Goal: Task Accomplishment & Management: Complete application form

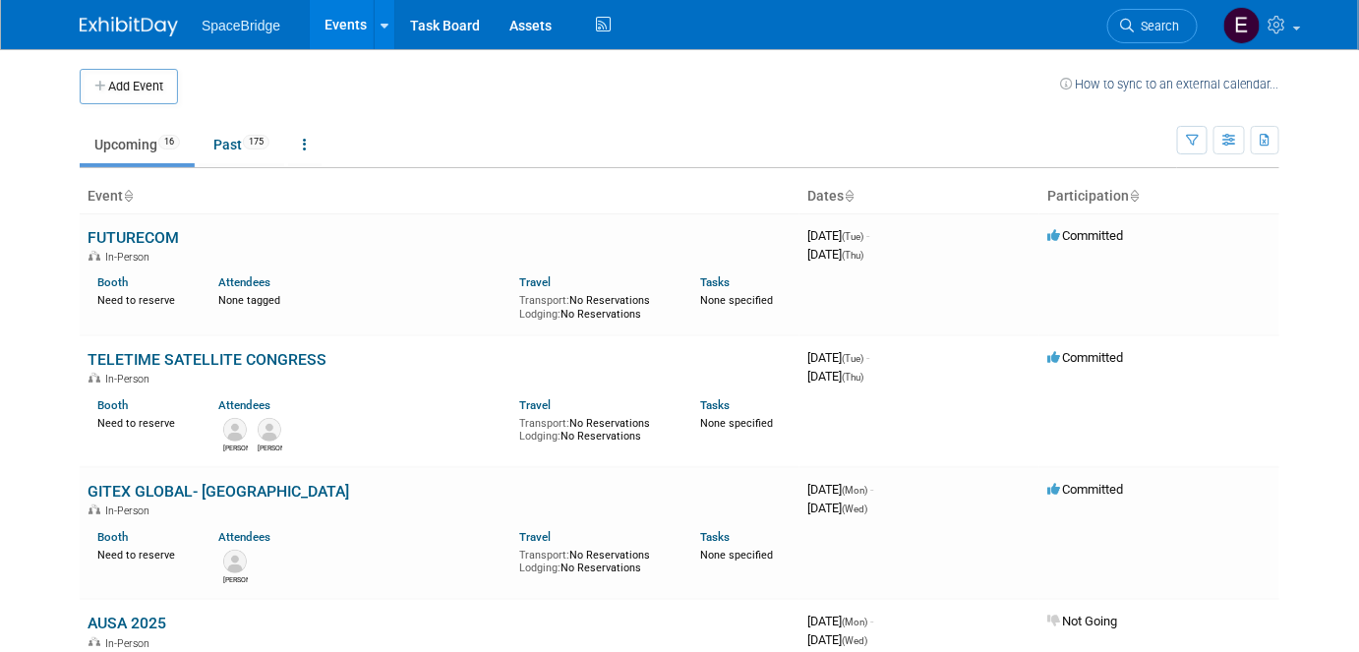
drag, startPoint x: 137, startPoint y: 86, endPoint x: 151, endPoint y: 89, distance: 15.3
click at [137, 86] on button "Add Event" at bounding box center [129, 86] width 98 height 35
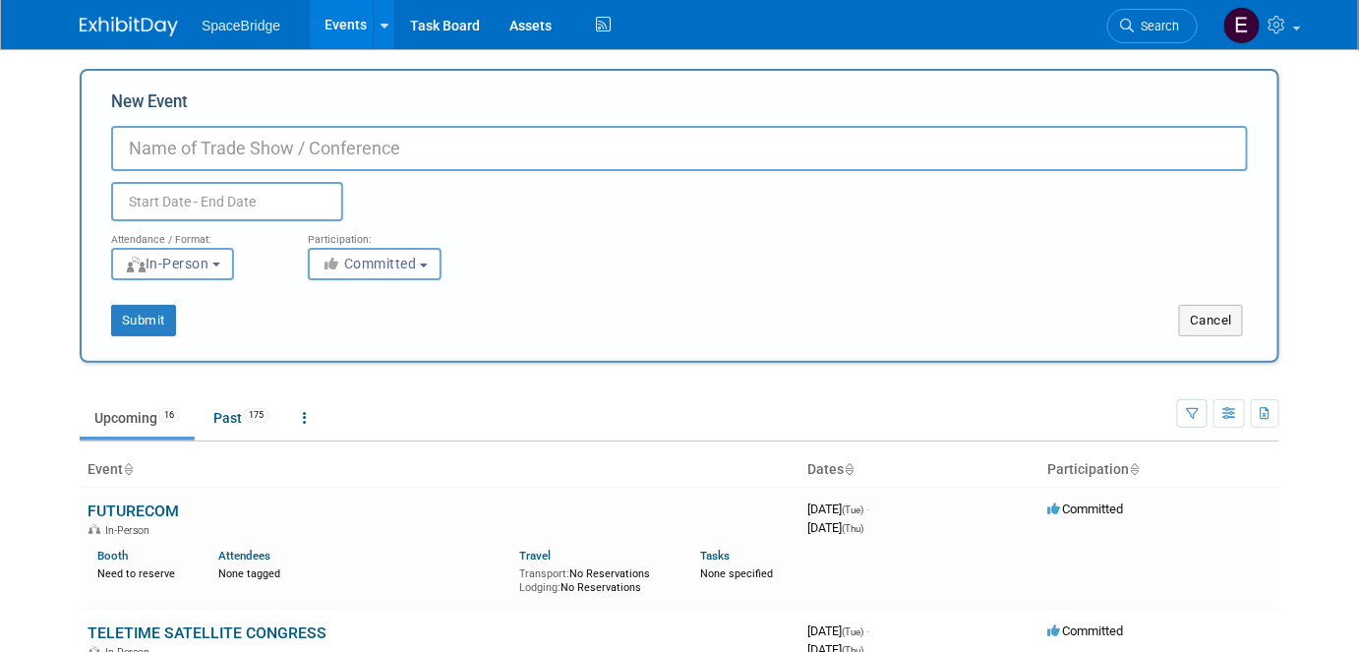
click at [248, 140] on input "New Event" at bounding box center [679, 148] width 1136 height 45
paste input "ARABSAT FORUM"
type input "ARABSAT FORUM 2026"
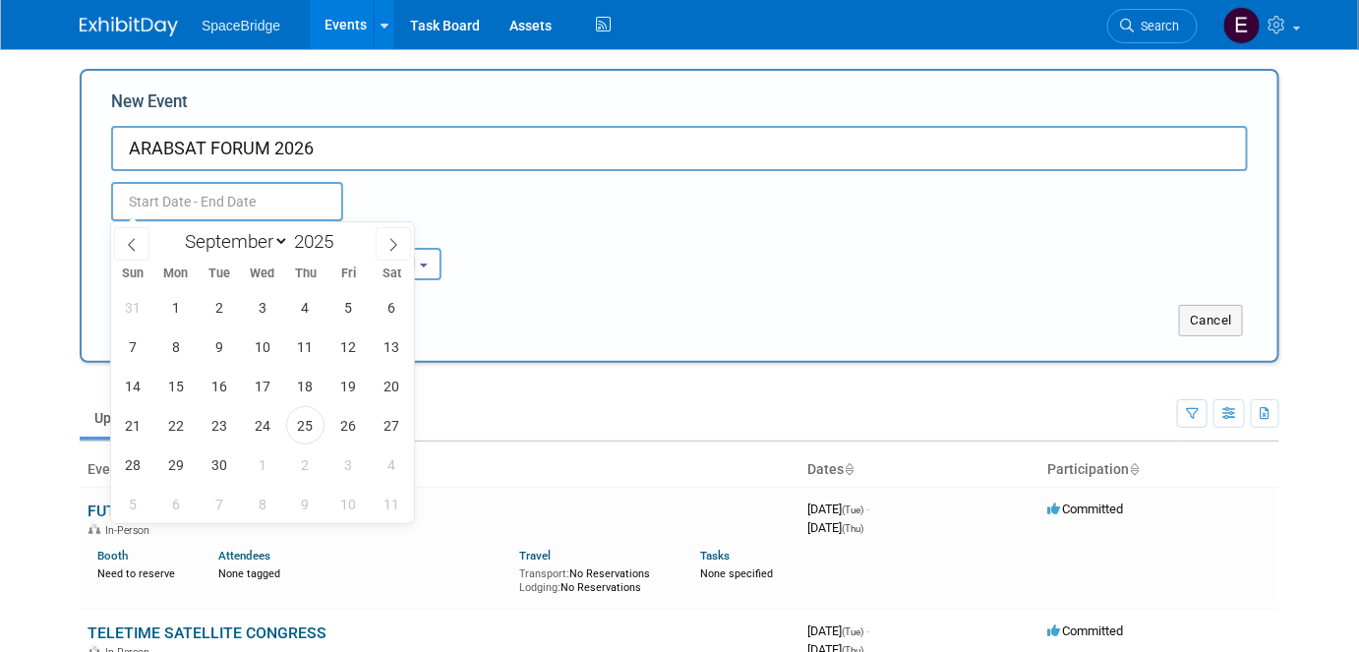
click at [228, 196] on input "text" at bounding box center [227, 201] width 232 height 39
click at [343, 234] on span at bounding box center [341, 236] width 14 height 12
type input "2026"
click at [221, 242] on select "January February March April May June July August September October November De…" at bounding box center [232, 241] width 113 height 25
select select "1"
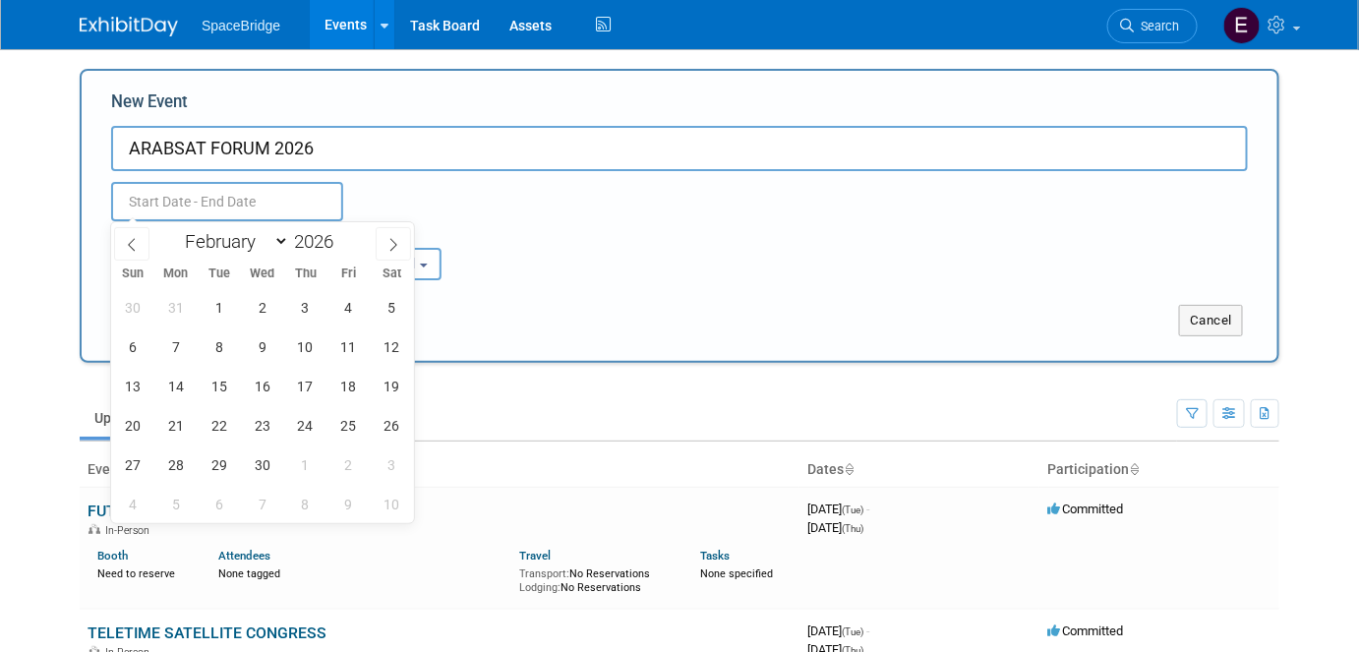
click at [176, 229] on select "January February March April May June July August September October November De…" at bounding box center [232, 241] width 113 height 25
click at [178, 346] on span "9" at bounding box center [175, 346] width 38 height 38
click at [252, 341] on span "11" at bounding box center [262, 346] width 38 height 38
type input "Feb 9, 2026 to Feb 11, 2026"
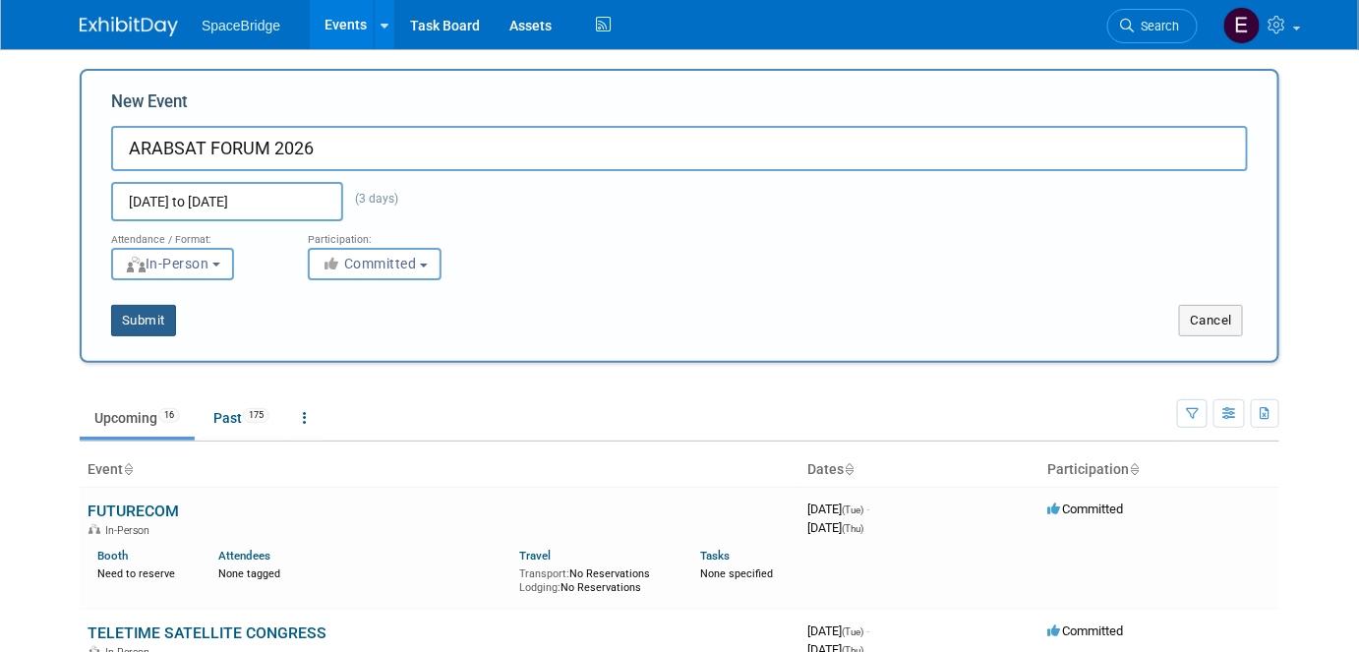
click at [157, 325] on button "Submit" at bounding box center [143, 320] width 65 height 31
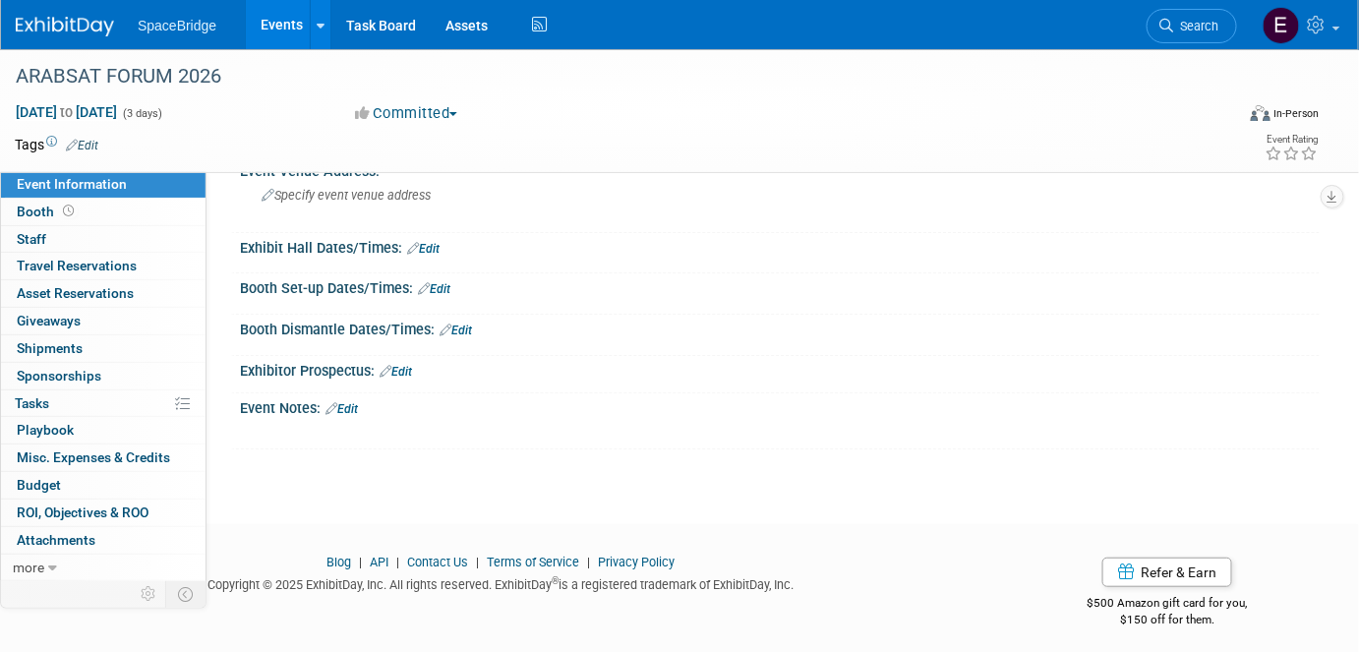
scroll to position [139, 0]
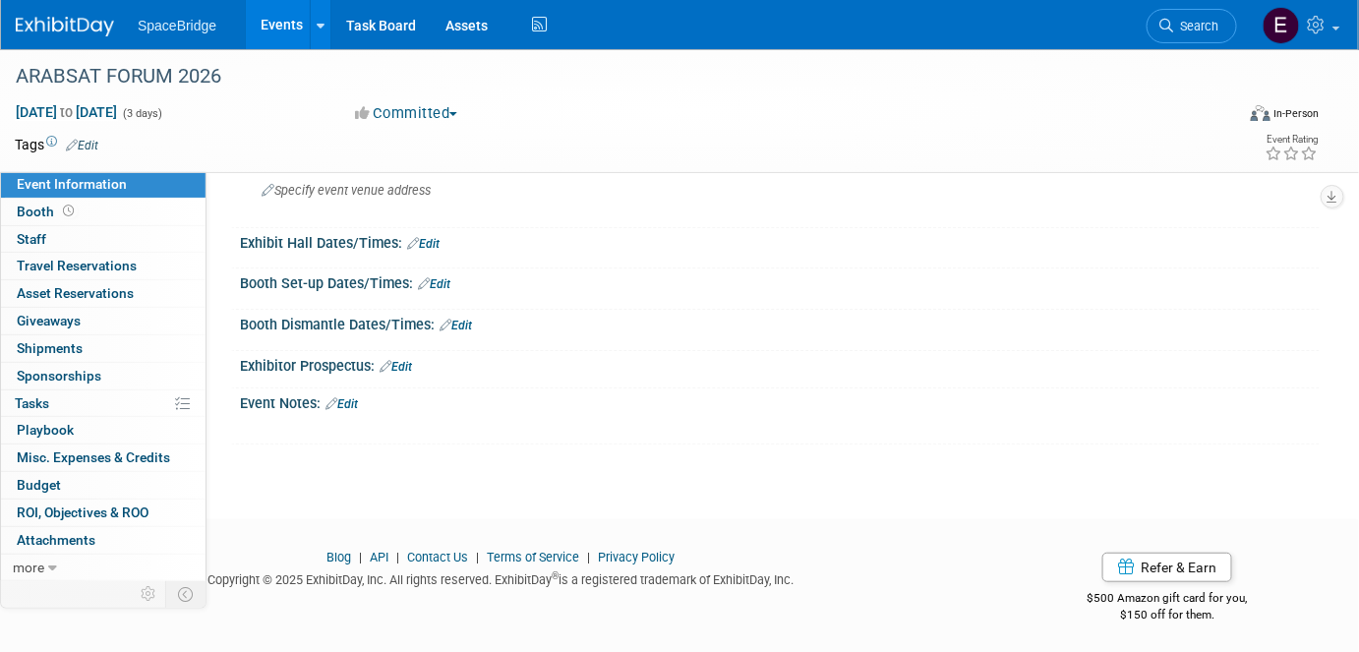
click at [354, 404] on link "Edit" at bounding box center [341, 404] width 32 height 14
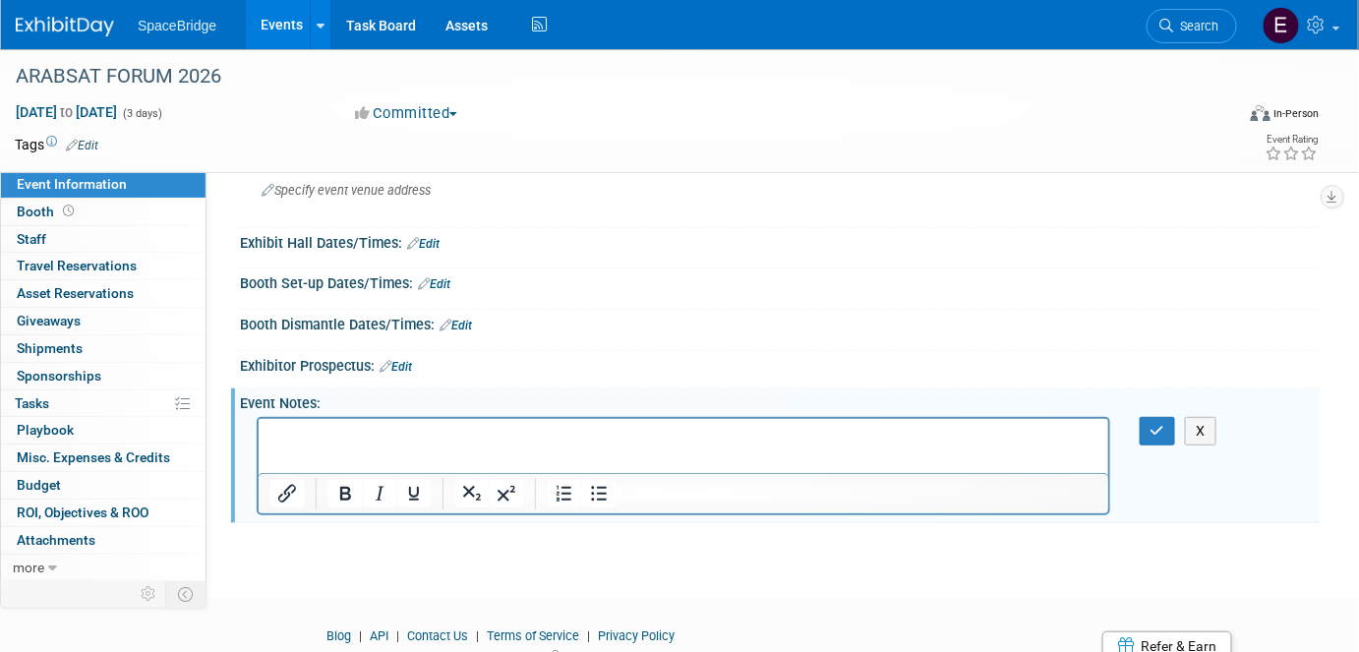
scroll to position [0, 0]
click at [1156, 428] on icon "button" at bounding box center [1157, 431] width 15 height 14
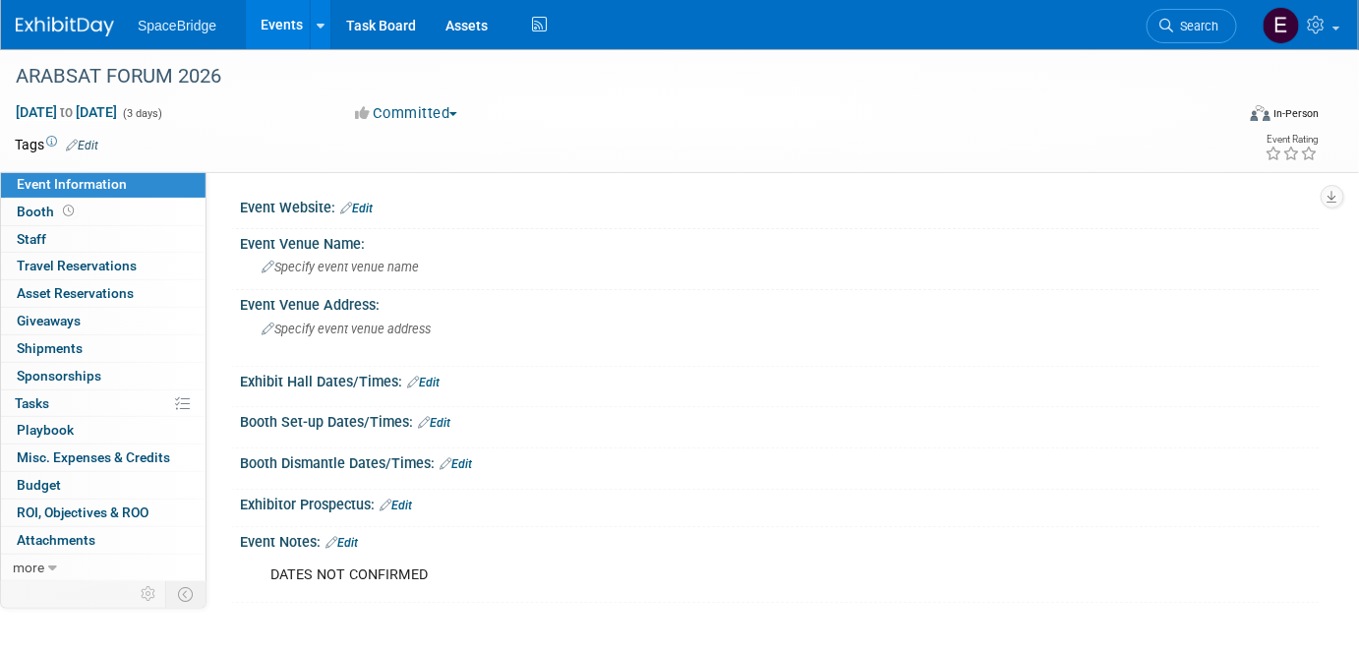
click at [41, 479] on span "Budget" at bounding box center [39, 485] width 44 height 16
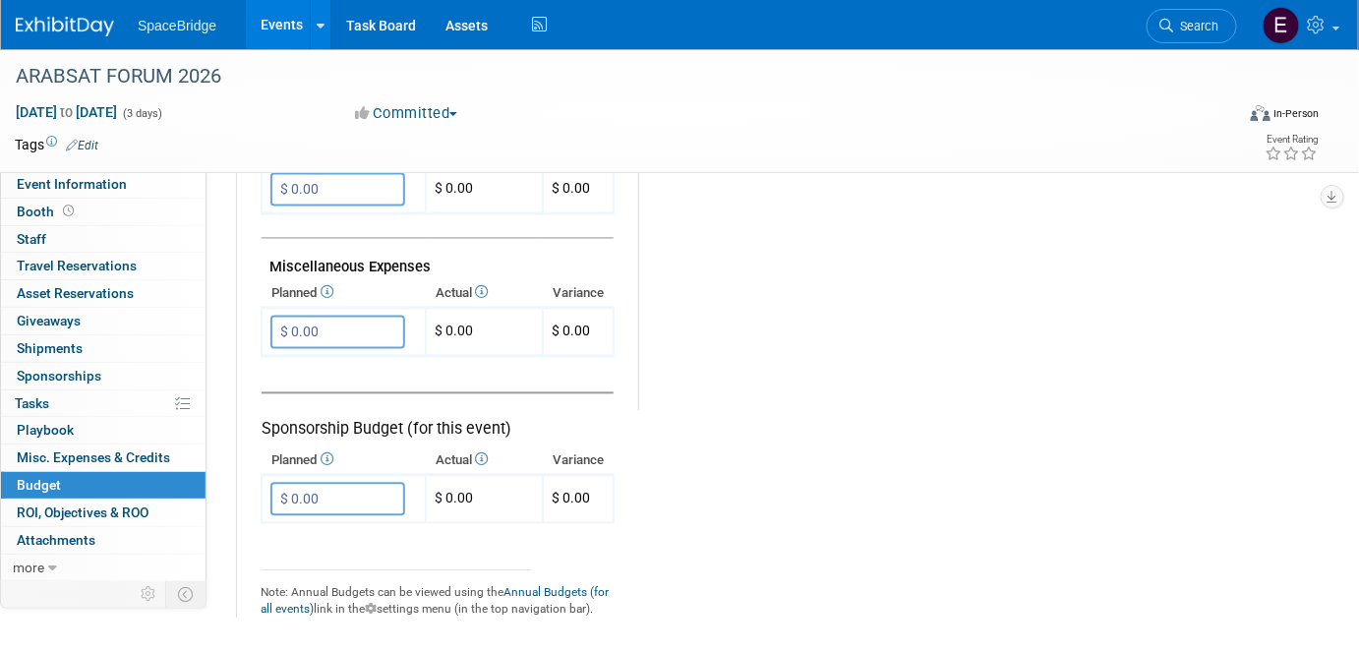
scroll to position [1250, 0]
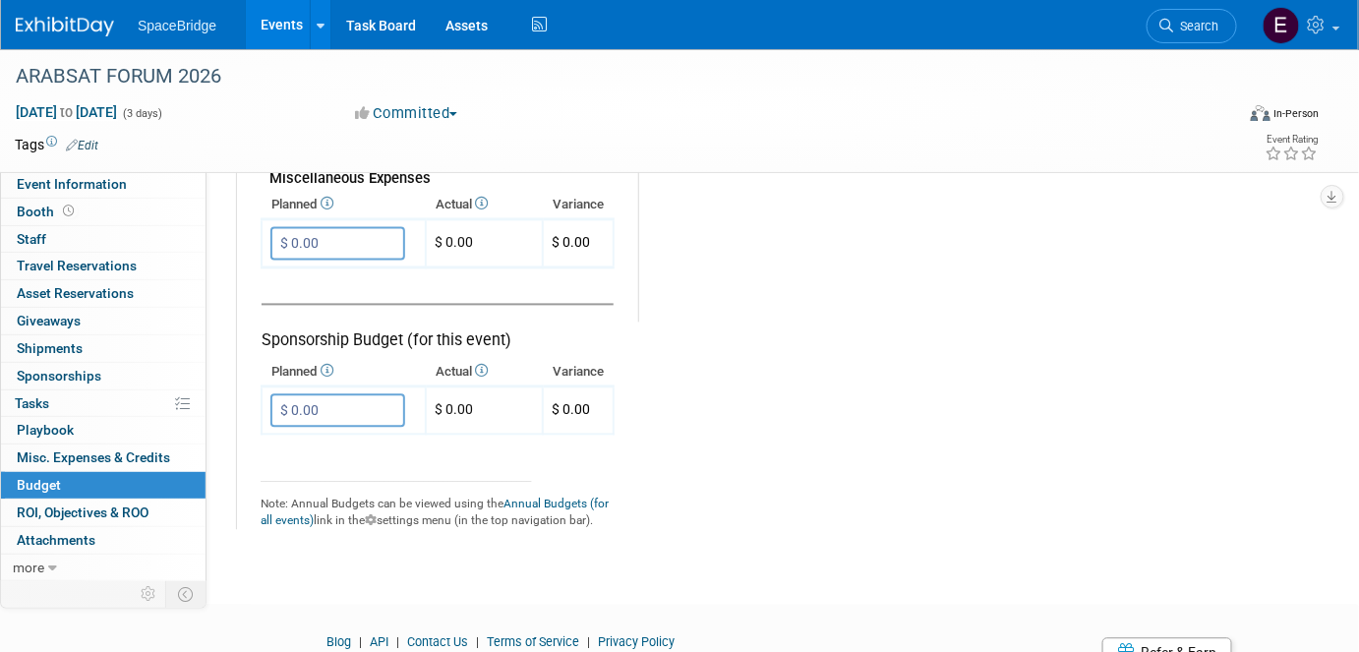
click at [373, 399] on input "$ 0.00" at bounding box center [337, 409] width 135 height 33
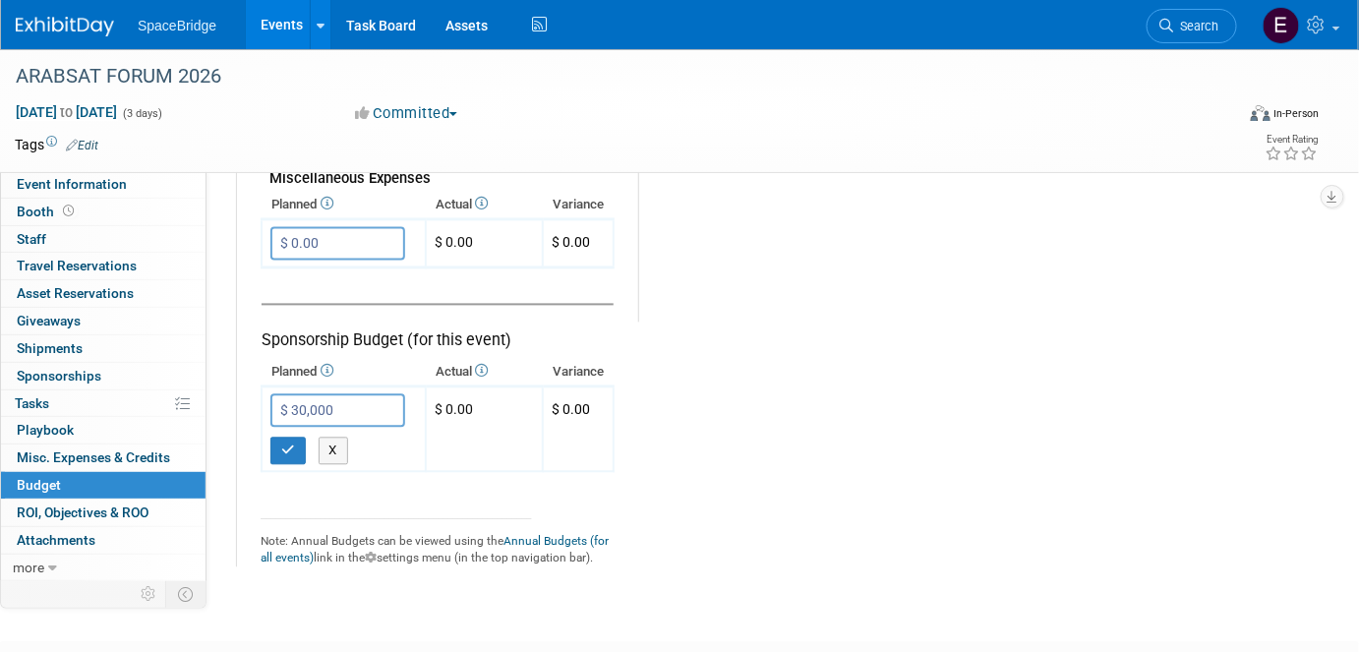
type input "$ 30,000.00"
click at [283, 443] on icon "button" at bounding box center [288, 449] width 14 height 13
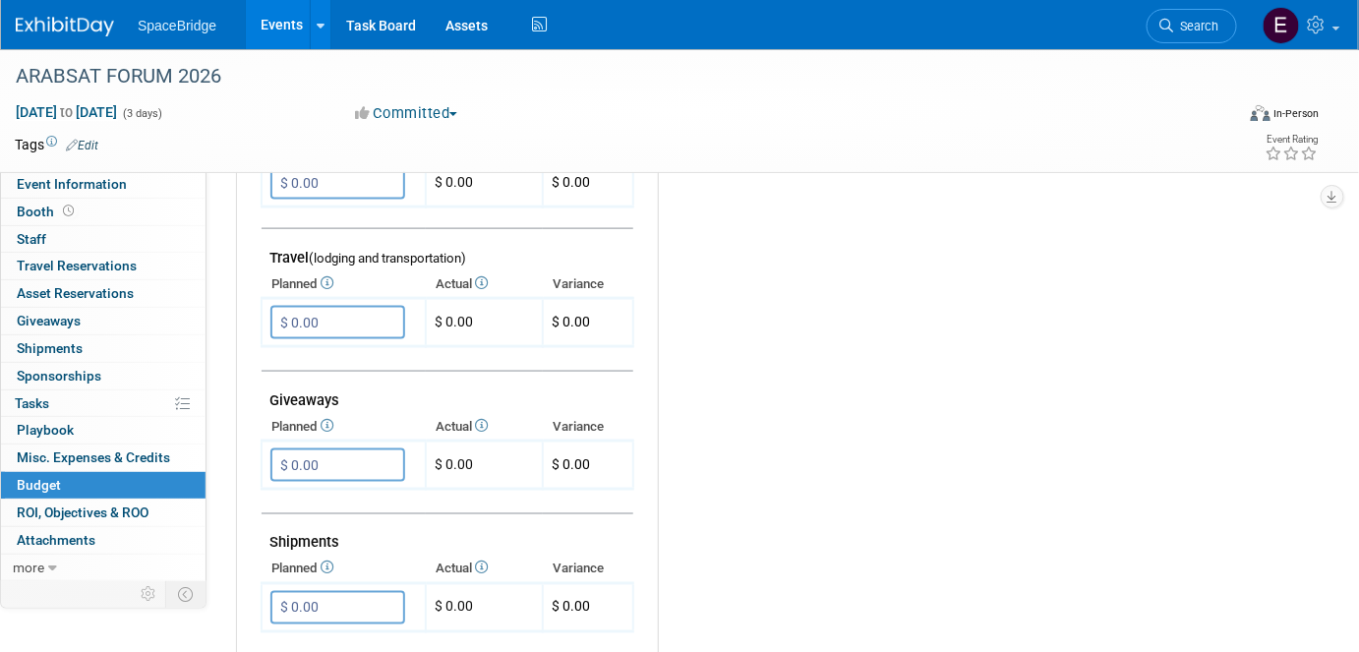
scroll to position [715, 0]
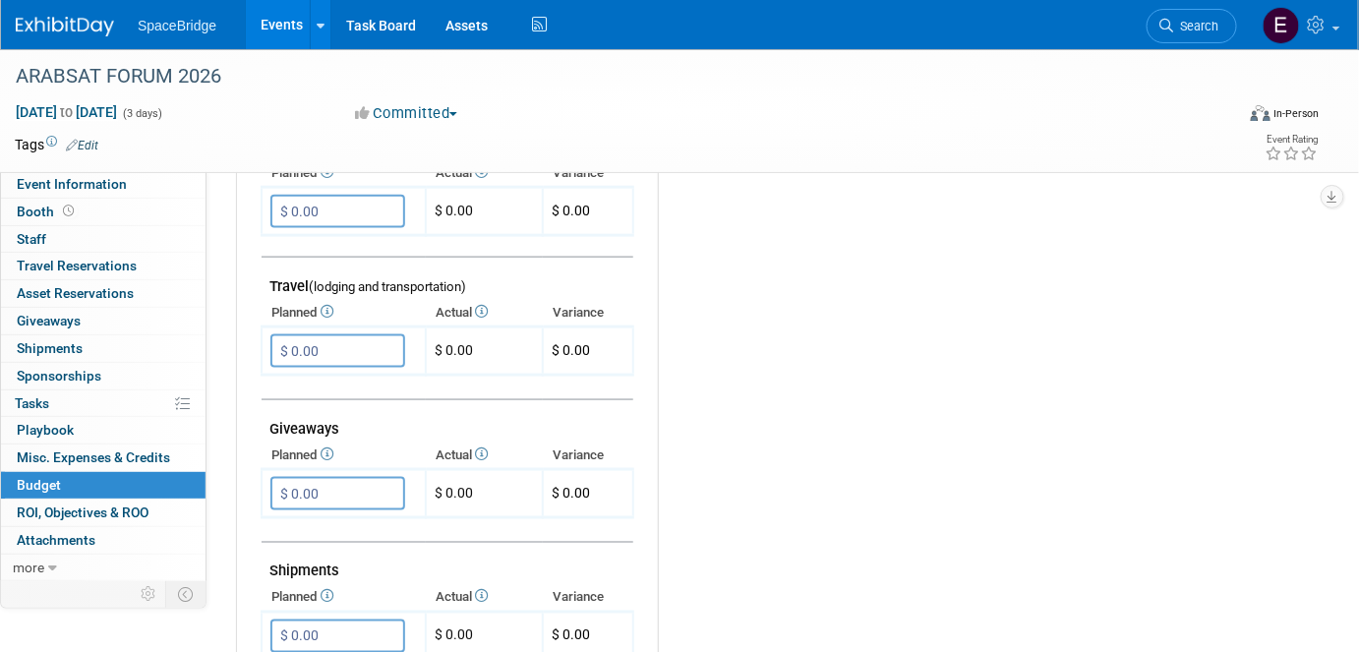
click at [331, 349] on input "$ 0.00" at bounding box center [337, 350] width 135 height 33
click at [368, 343] on input "$ 0.00" at bounding box center [337, 350] width 135 height 33
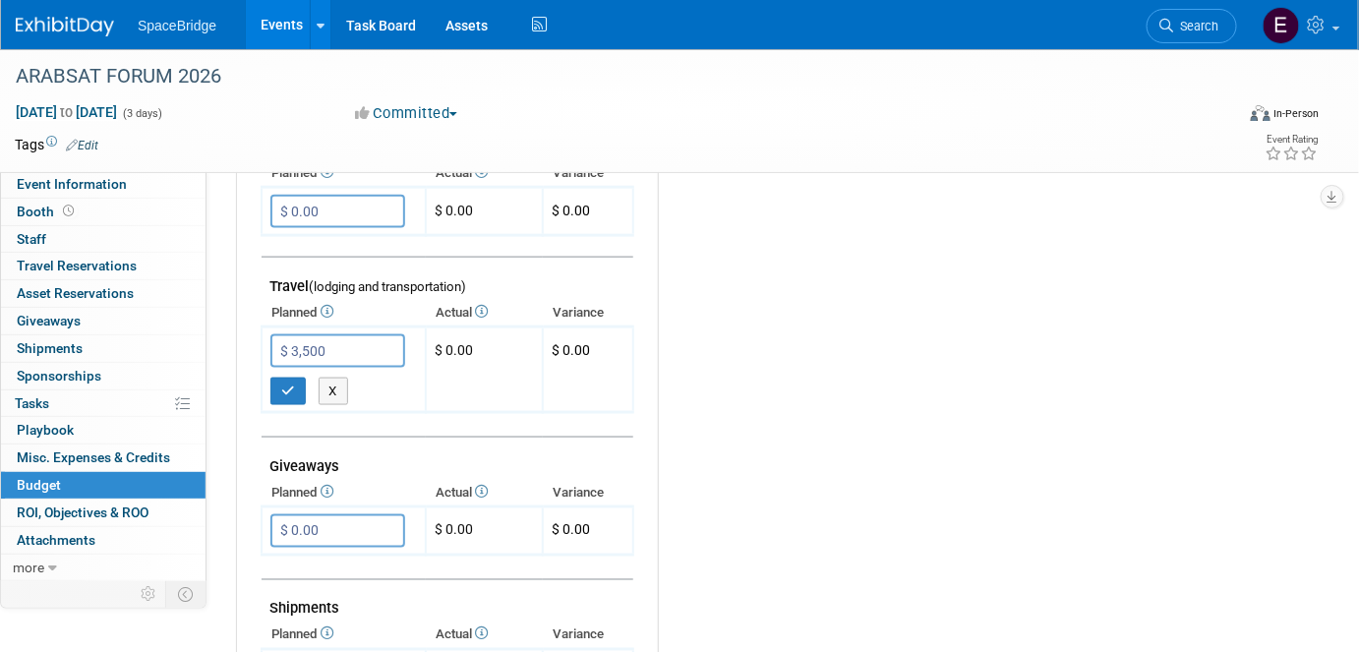
type input "$ 3,500.00"
click at [288, 384] on icon "button" at bounding box center [288, 390] width 14 height 13
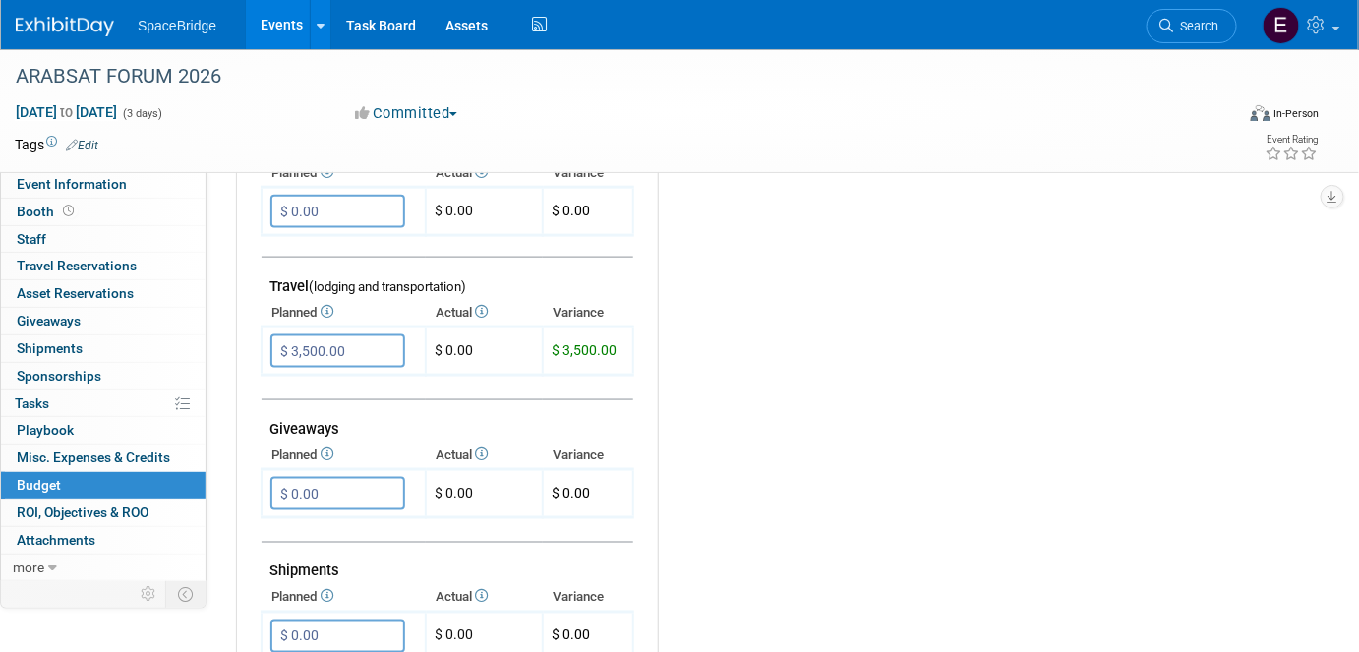
click at [803, 294] on div "Budget Notes: Edit X" at bounding box center [973, 347] width 630 height 1019
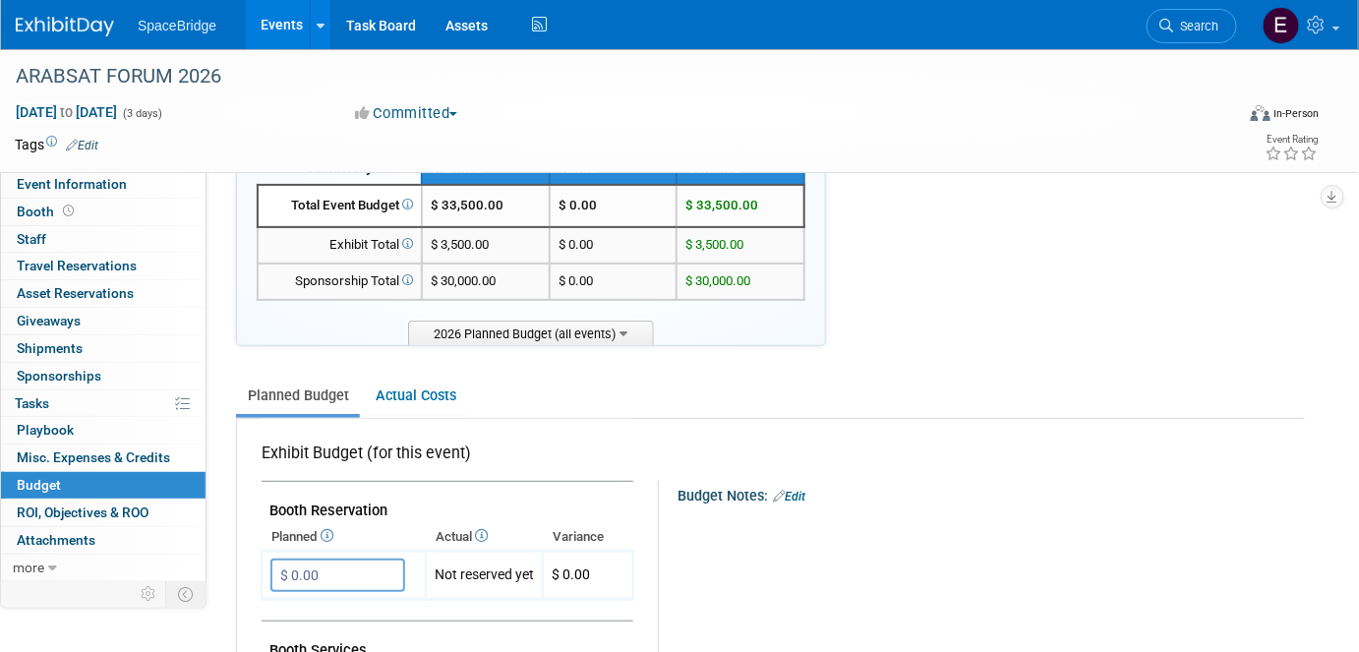
scroll to position [0, 0]
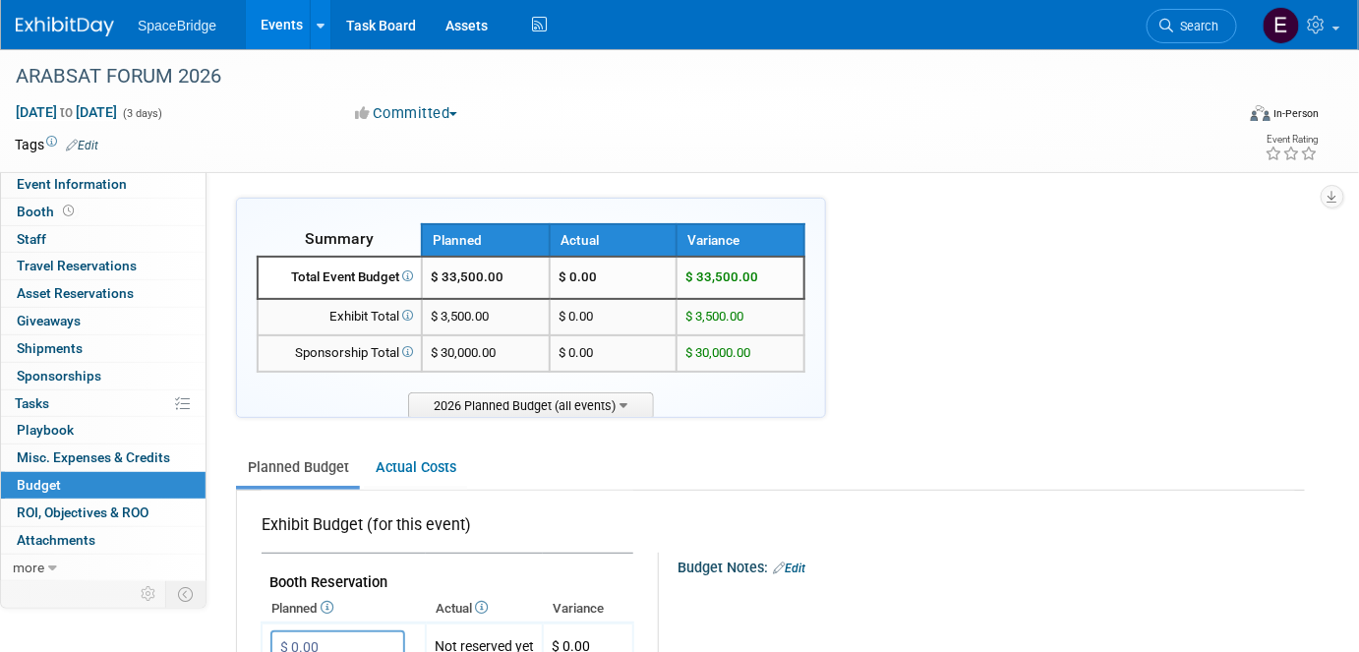
drag, startPoint x: 60, startPoint y: 23, endPoint x: 264, endPoint y: 71, distance: 210.1
click at [60, 23] on img at bounding box center [65, 27] width 98 height 20
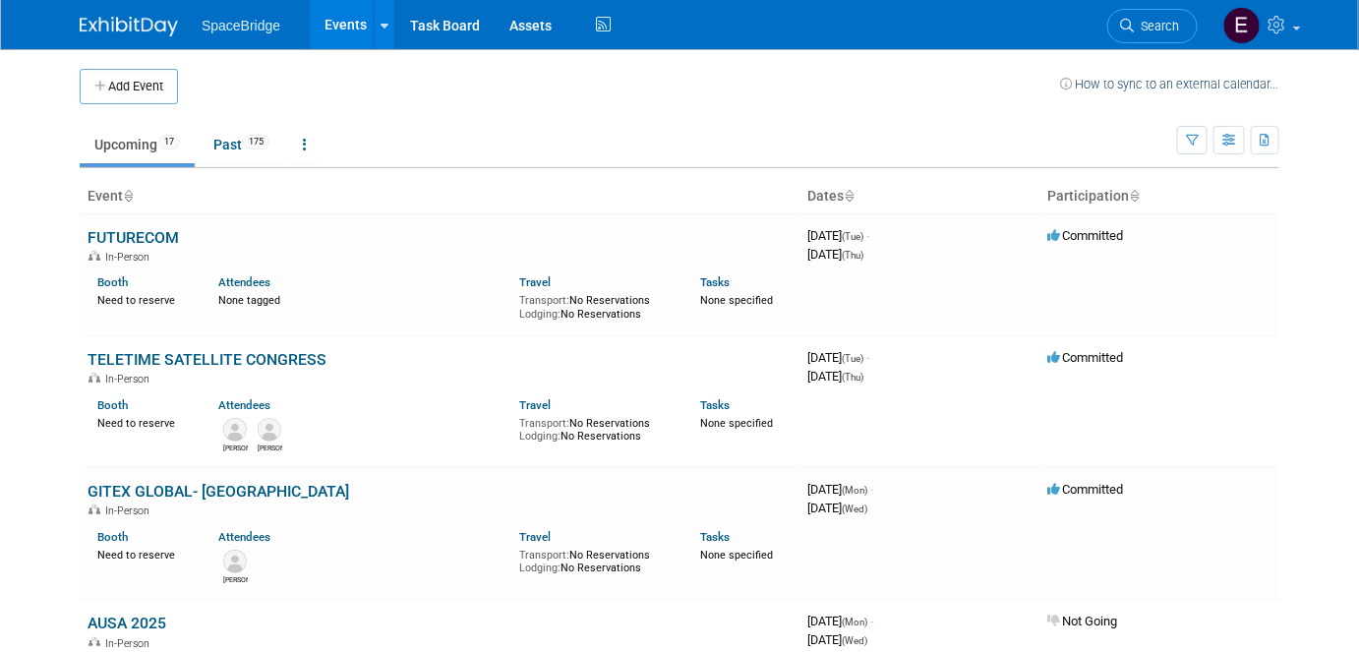
click at [128, 89] on button "Add Event" at bounding box center [129, 86] width 98 height 35
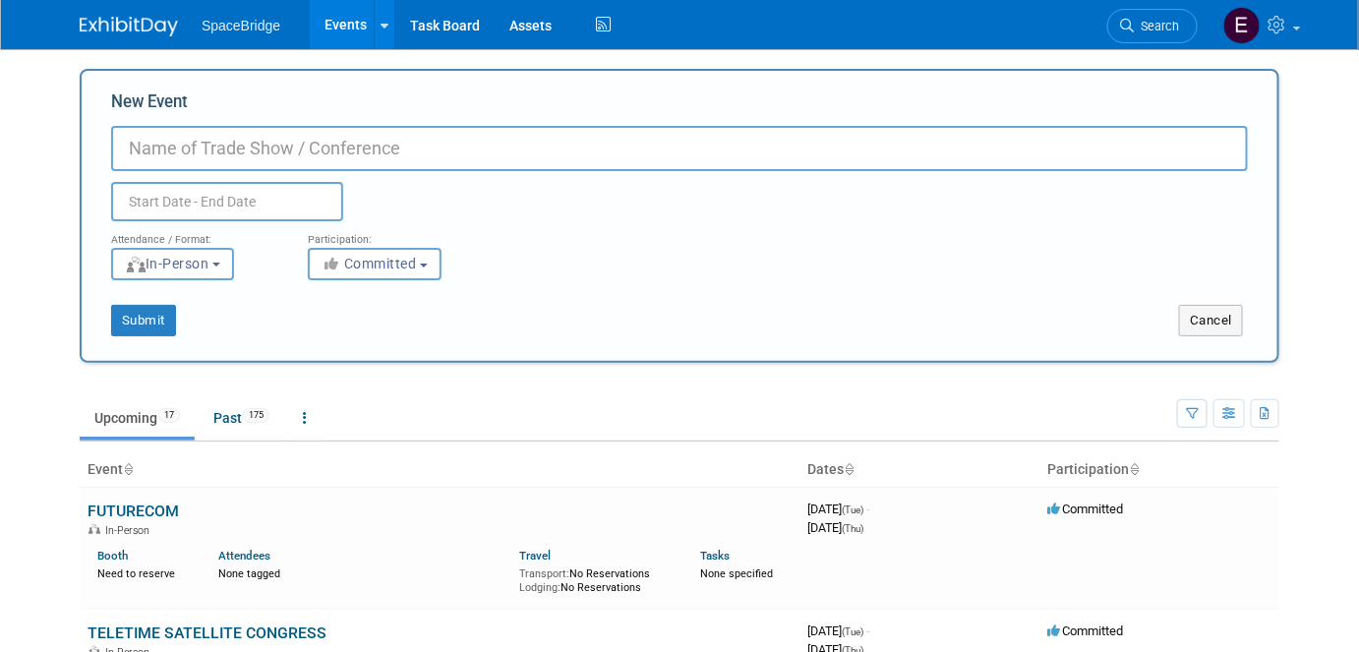
paste input "SMALLSAT SYMPOSIUM"
type input "SMALLSAT SYMPOSIUM"
click at [207, 198] on input "text" at bounding box center [227, 201] width 232 height 39
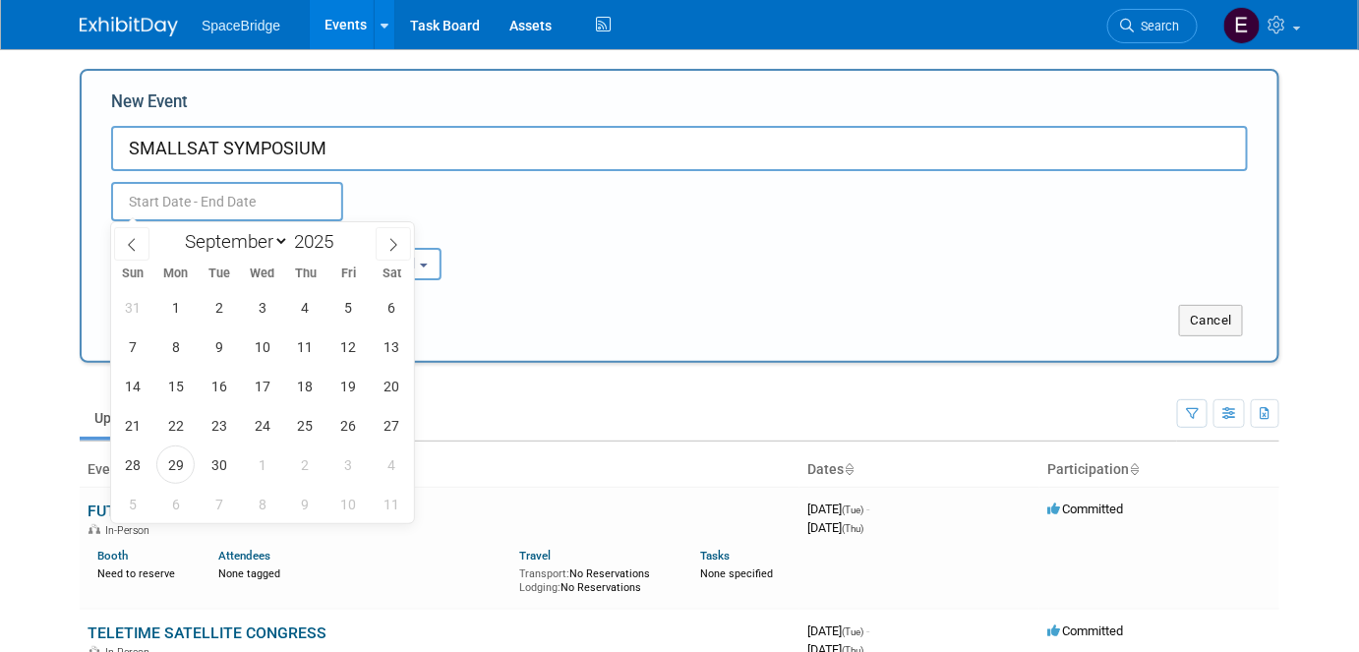
drag, startPoint x: 340, startPoint y: 232, endPoint x: 282, endPoint y: 234, distance: 58.0
click at [340, 232] on span at bounding box center [341, 236] width 14 height 12
type input "2026"
click at [261, 243] on select "January February March April May June July August September October November De…" at bounding box center [232, 241] width 113 height 25
select select "1"
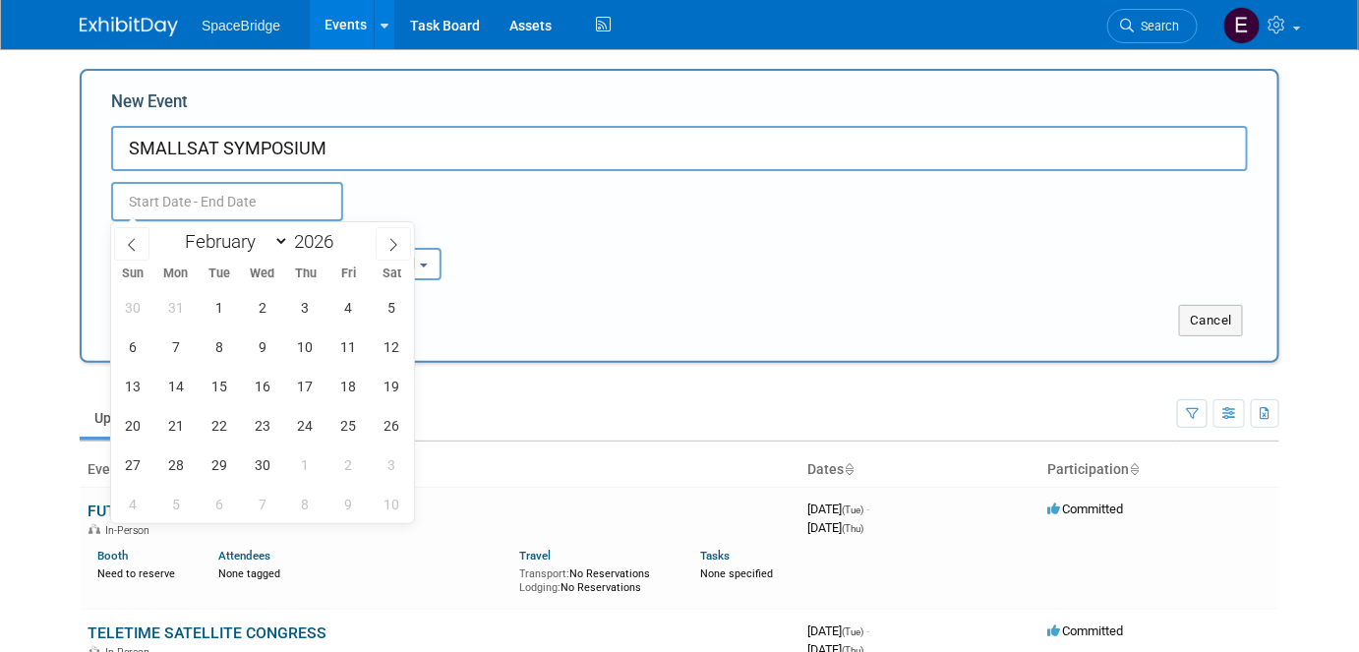
click at [176, 229] on select "January February March April May June July August September October November De…" at bounding box center [232, 241] width 113 height 25
click at [217, 353] on span "10" at bounding box center [219, 346] width 38 height 38
click at [319, 343] on span "12" at bounding box center [305, 346] width 38 height 38
type input "[DATE] to [DATE]"
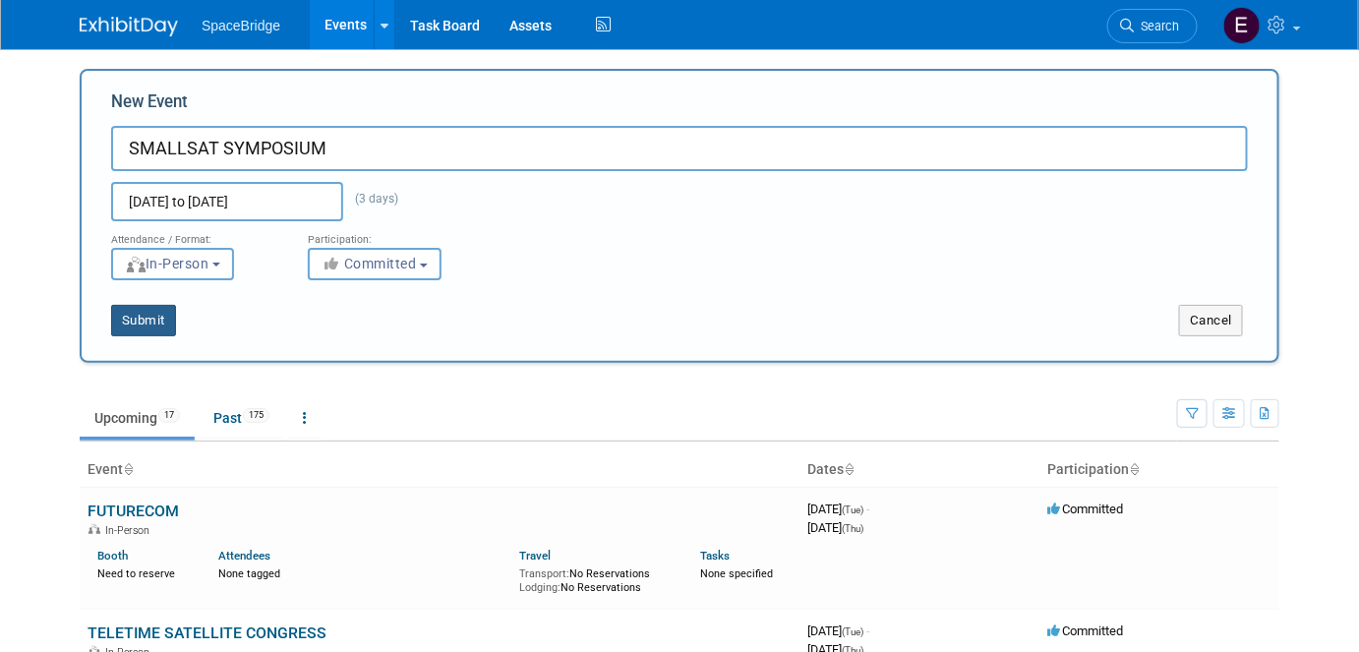
click at [149, 318] on button "Submit" at bounding box center [143, 320] width 65 height 31
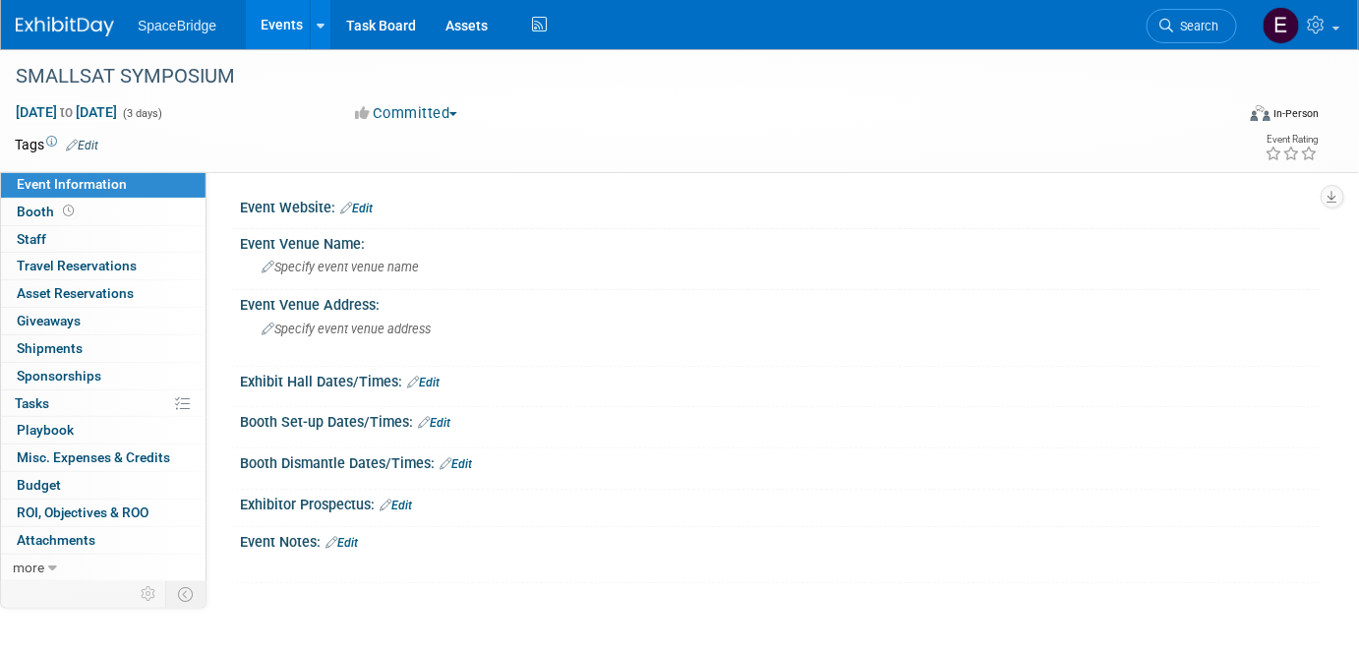
click at [45, 477] on span "Budget" at bounding box center [39, 485] width 44 height 16
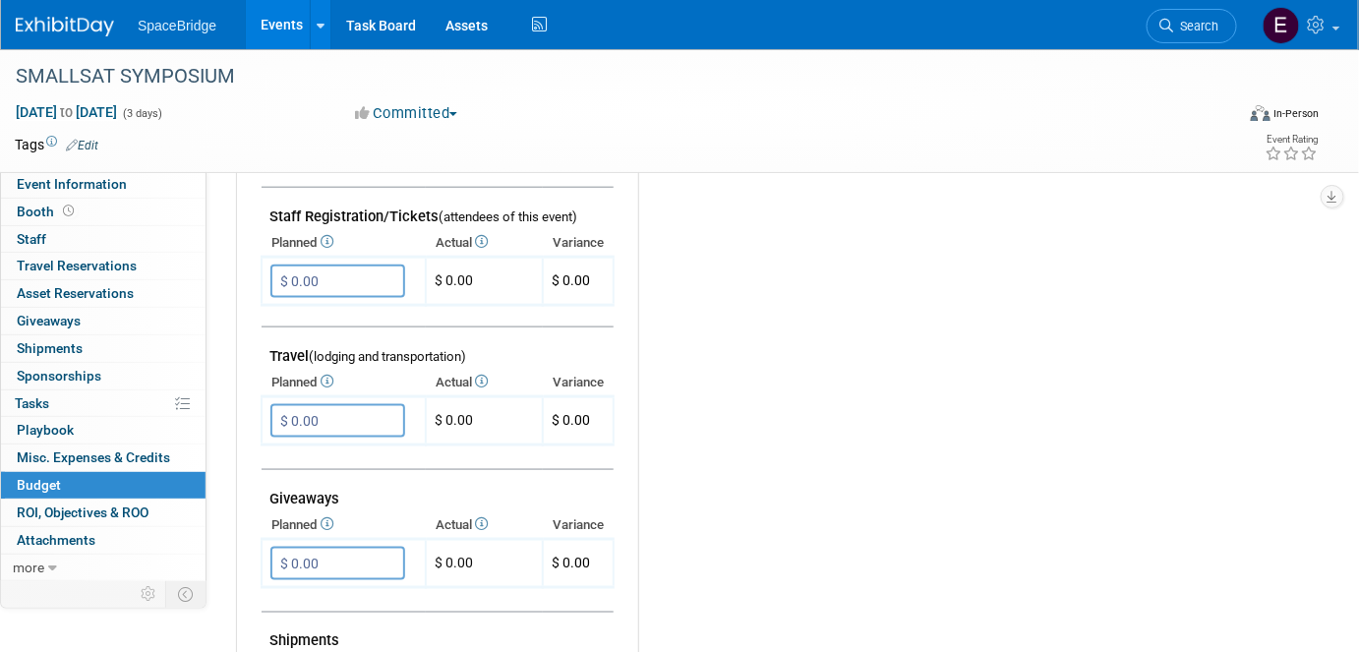
scroll to position [625, 0]
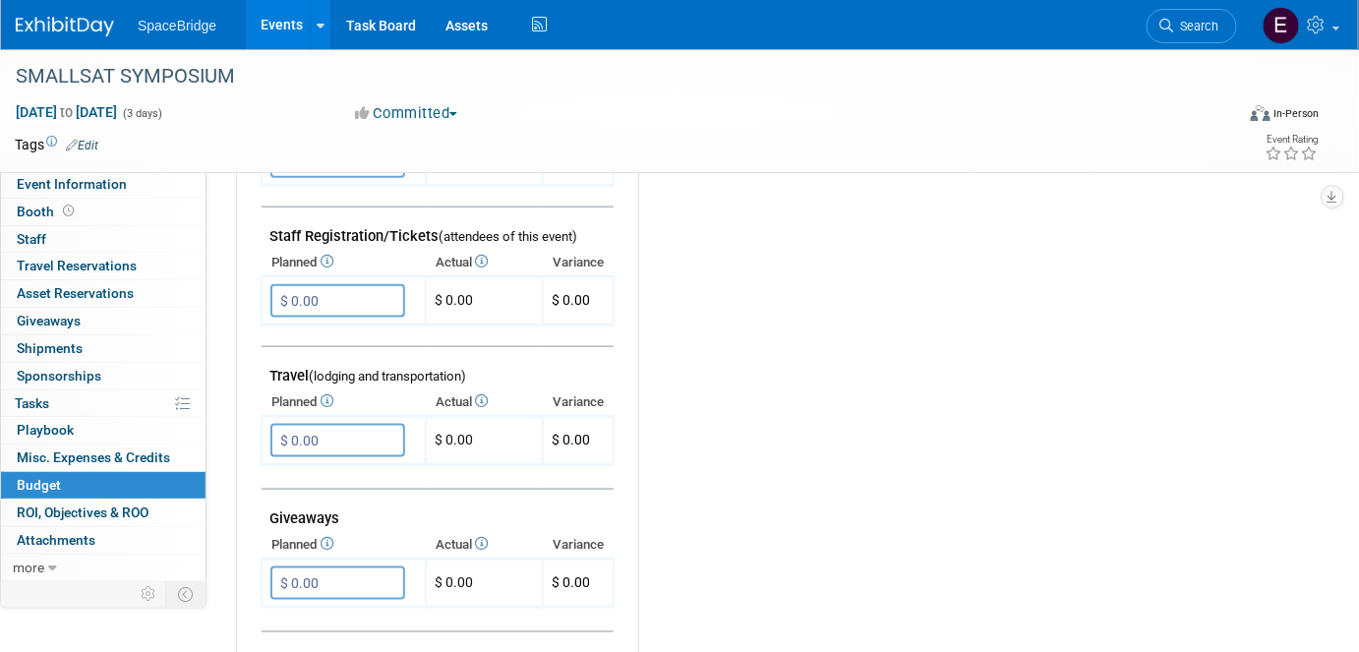
click at [345, 436] on input "$ 0.00" at bounding box center [337, 440] width 135 height 33
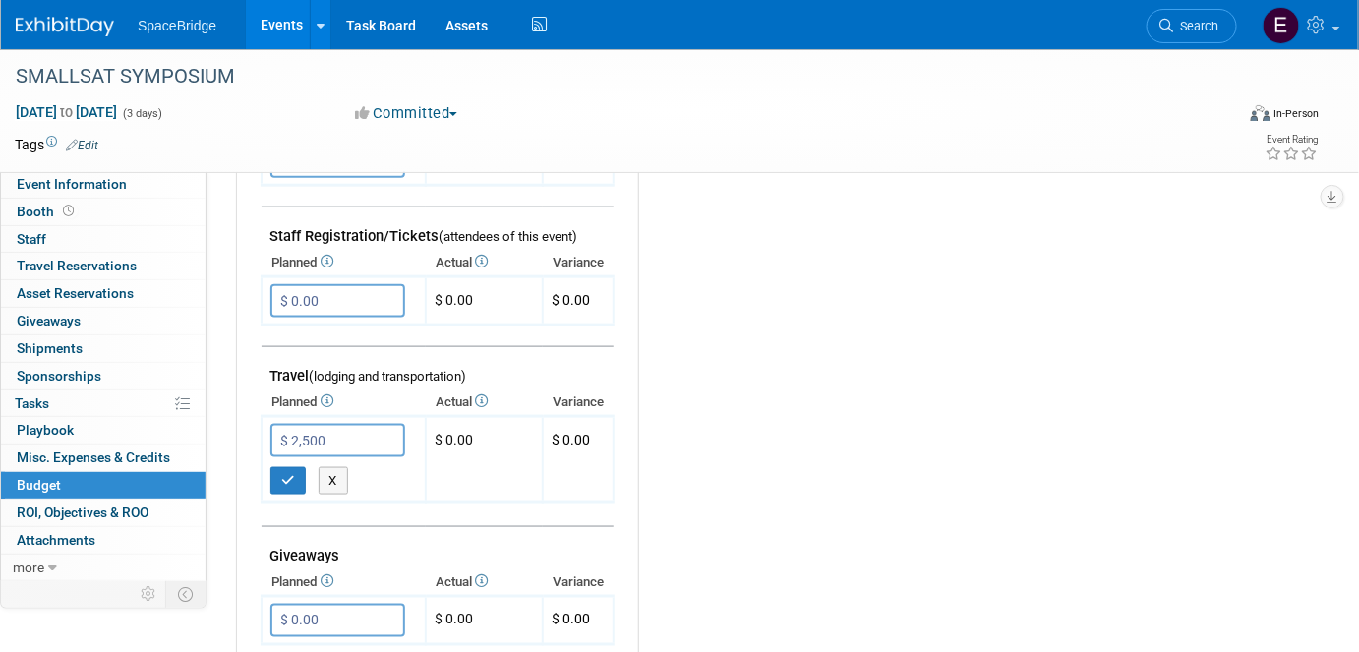
type input "$ 2,500.00"
click at [288, 477] on button "button" at bounding box center [287, 481] width 35 height 28
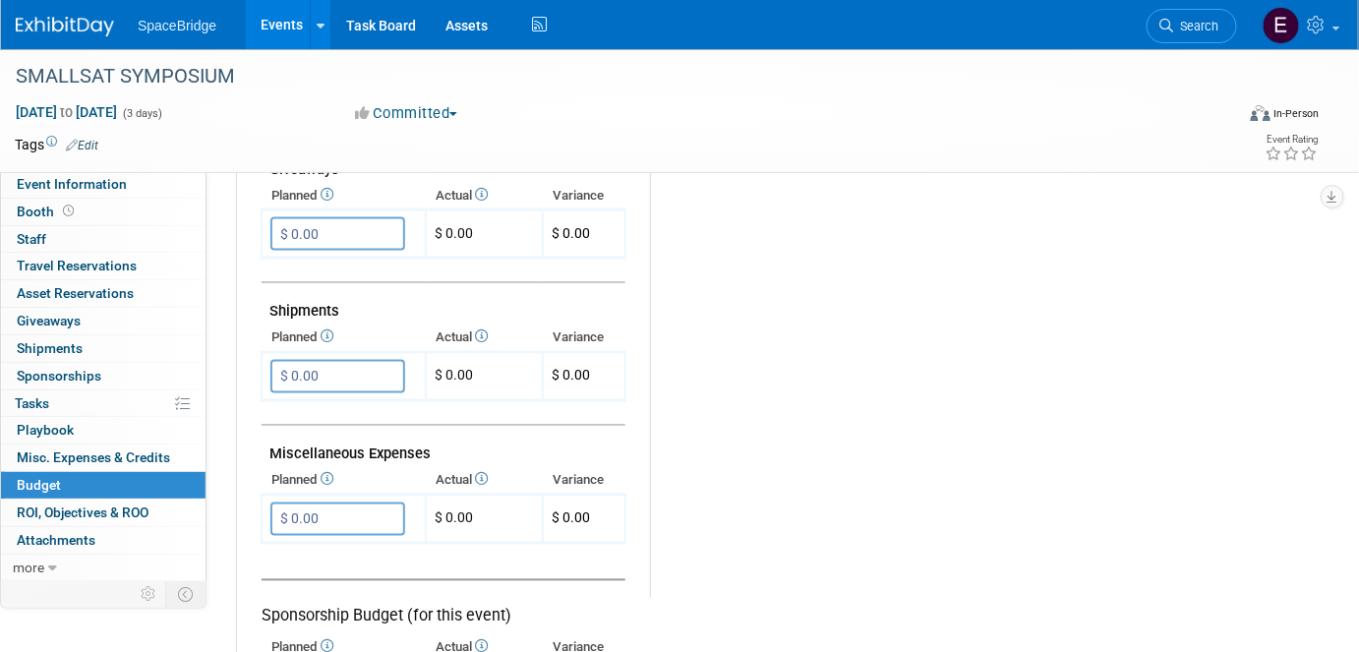
scroll to position [983, 0]
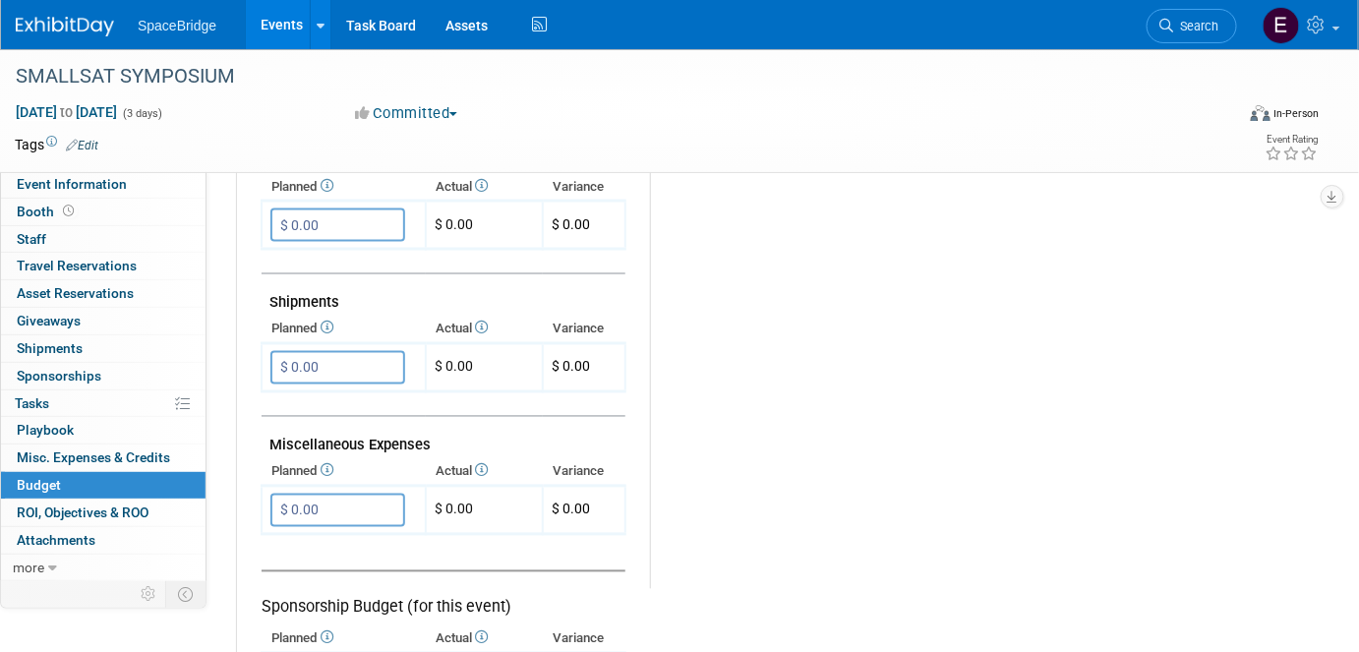
click at [357, 498] on input "$ 0.00" at bounding box center [337, 509] width 135 height 33
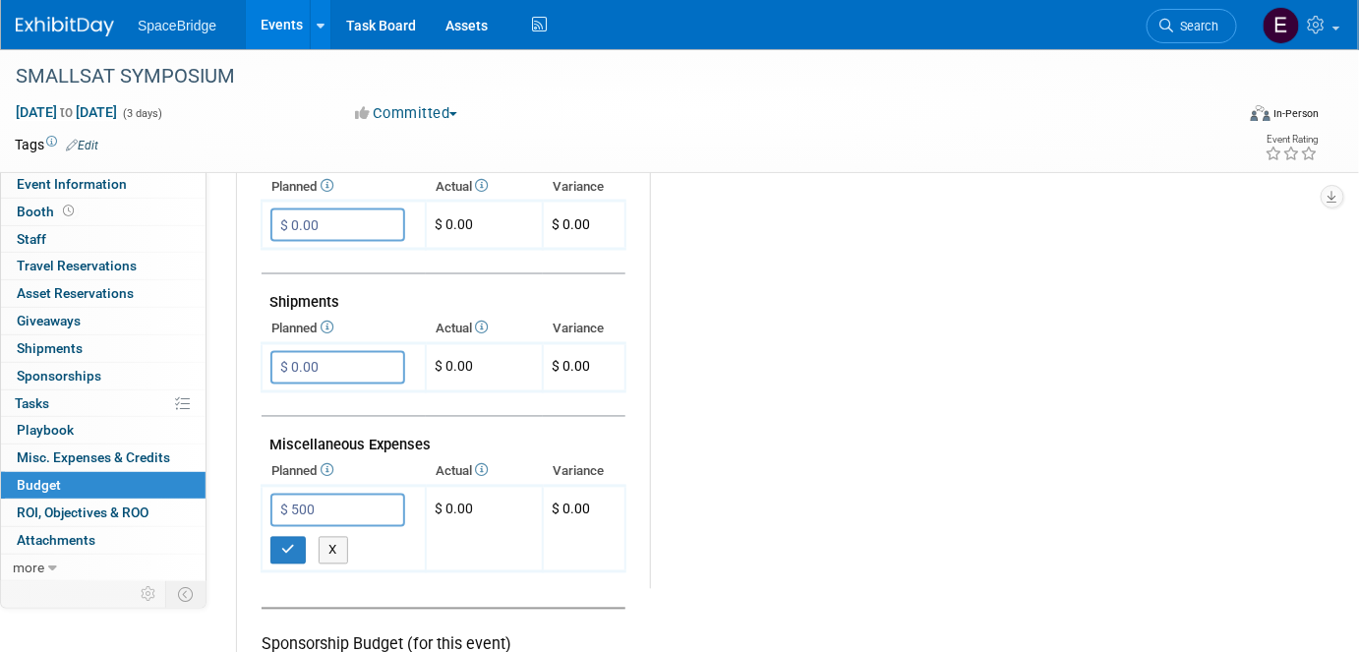
type input "$ 500.00"
click at [284, 544] on icon "button" at bounding box center [288, 550] width 14 height 13
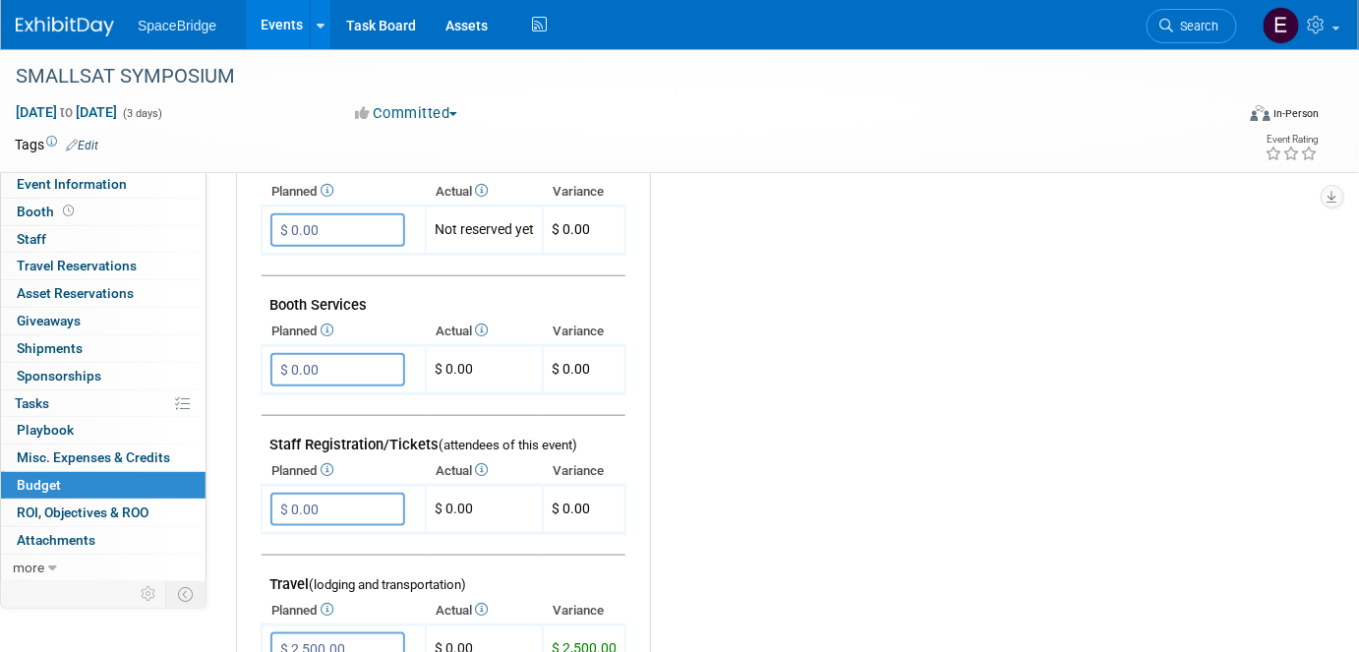
scroll to position [446, 0]
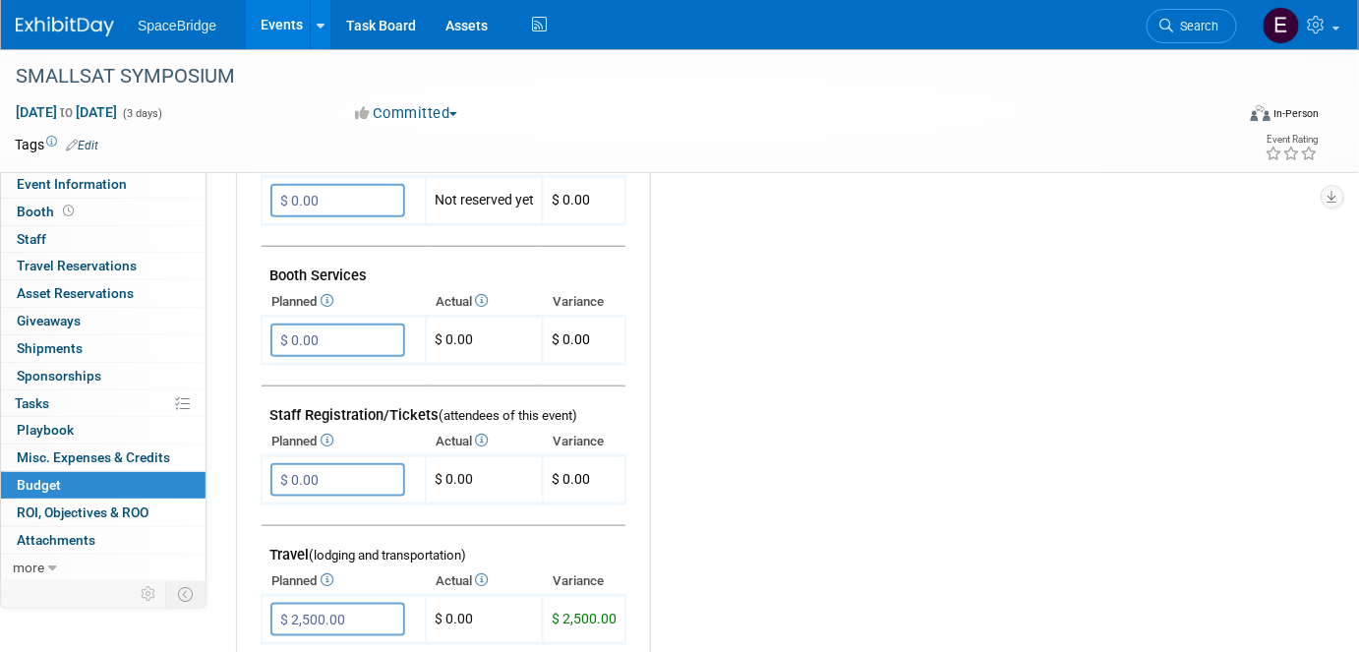
click at [366, 476] on input "$ 0.00" at bounding box center [337, 479] width 135 height 33
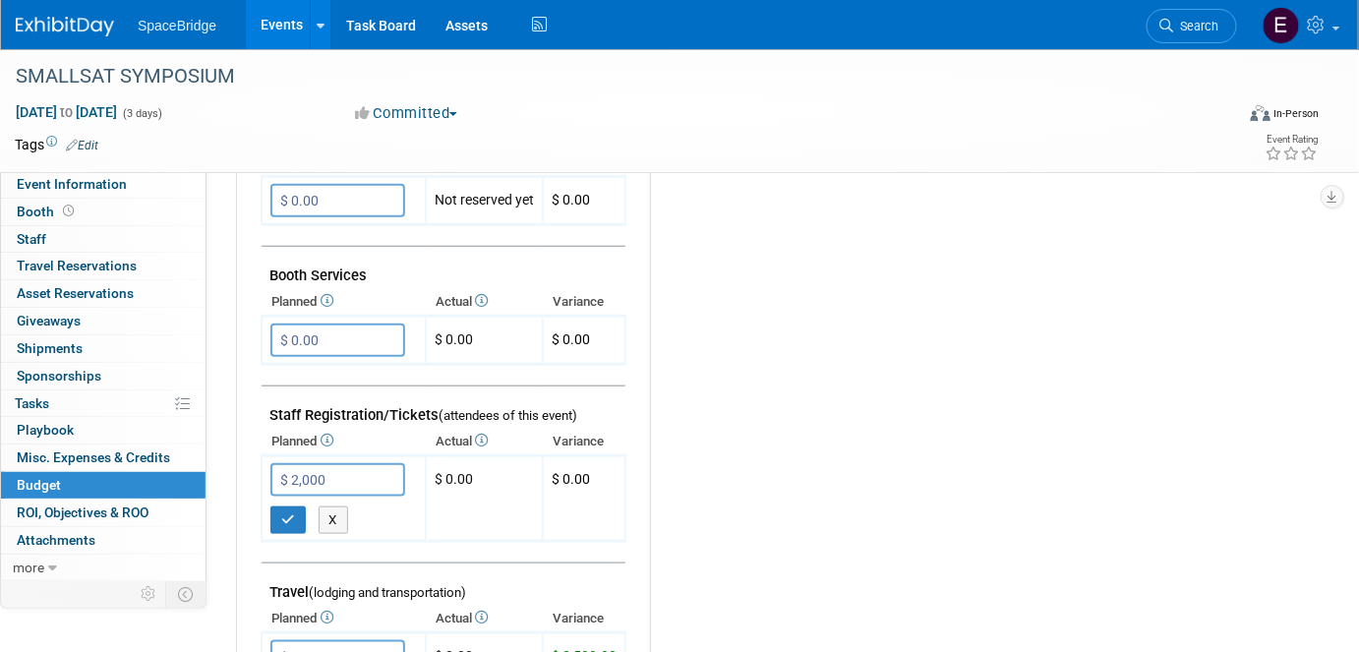
type input "$ 2,000.00"
click at [296, 515] on button "button" at bounding box center [287, 520] width 35 height 28
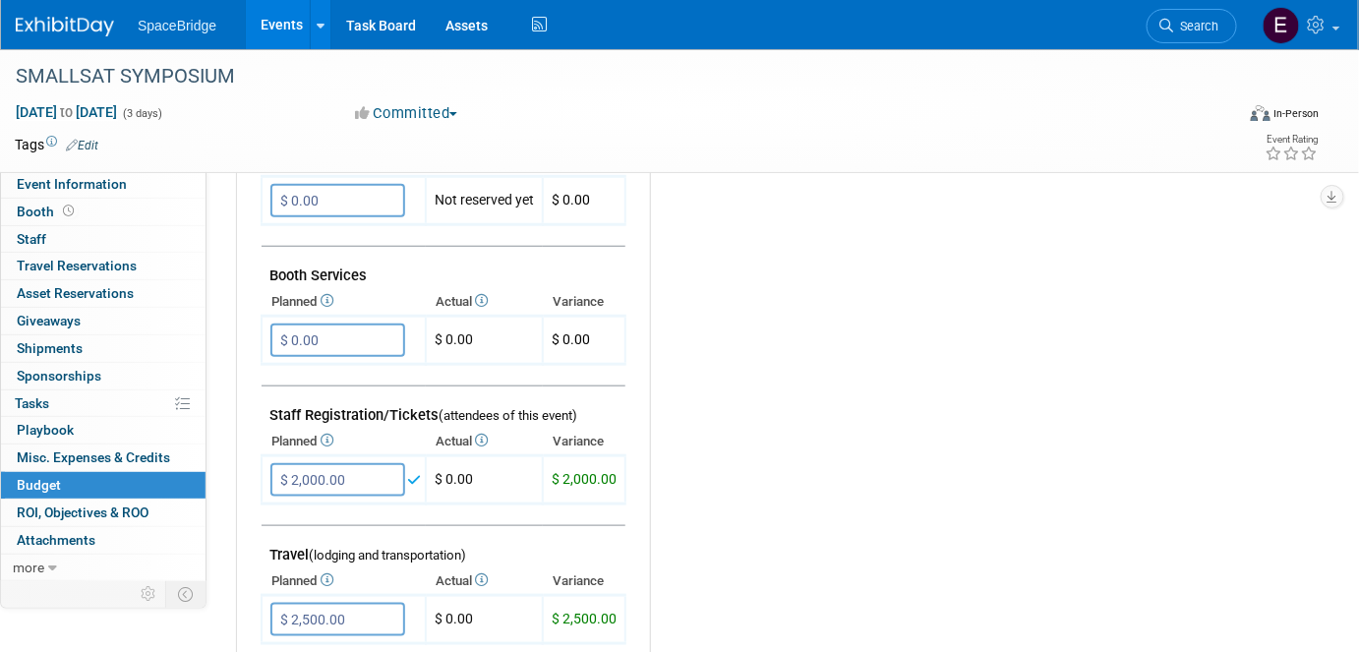
scroll to position [0, 0]
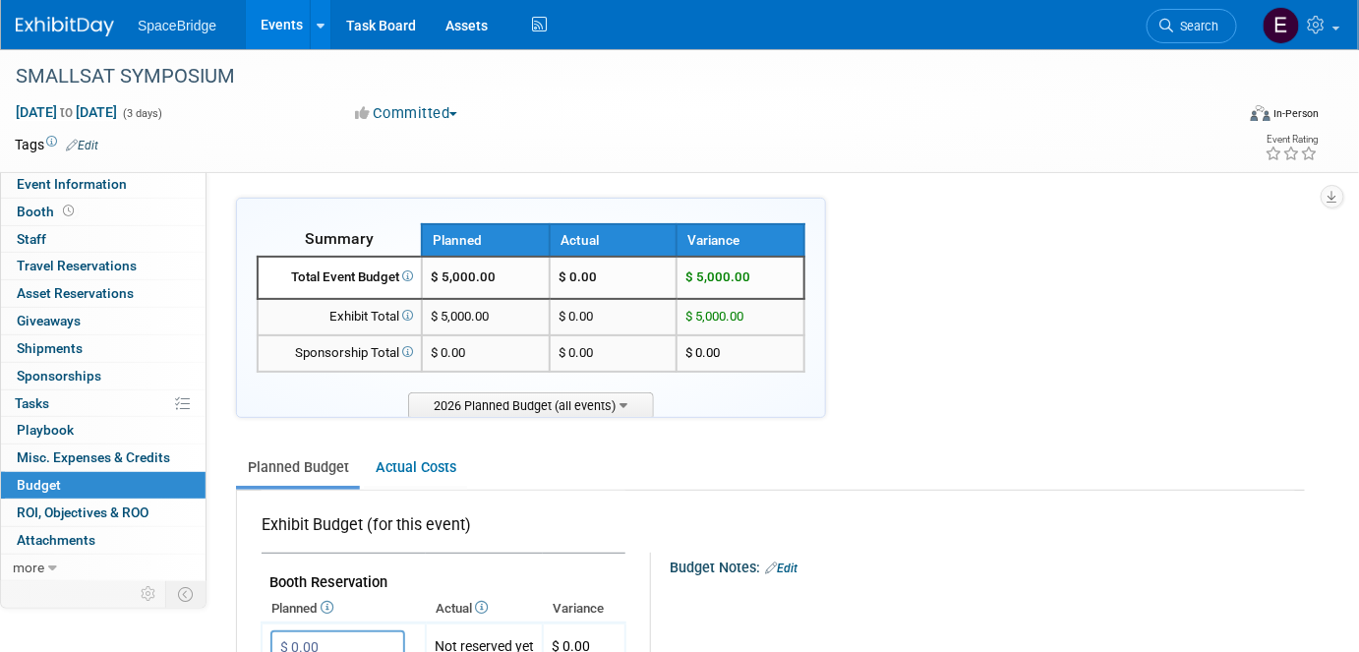
drag, startPoint x: 56, startPoint y: 29, endPoint x: 204, endPoint y: 73, distance: 154.9
click at [56, 29] on img at bounding box center [65, 27] width 98 height 20
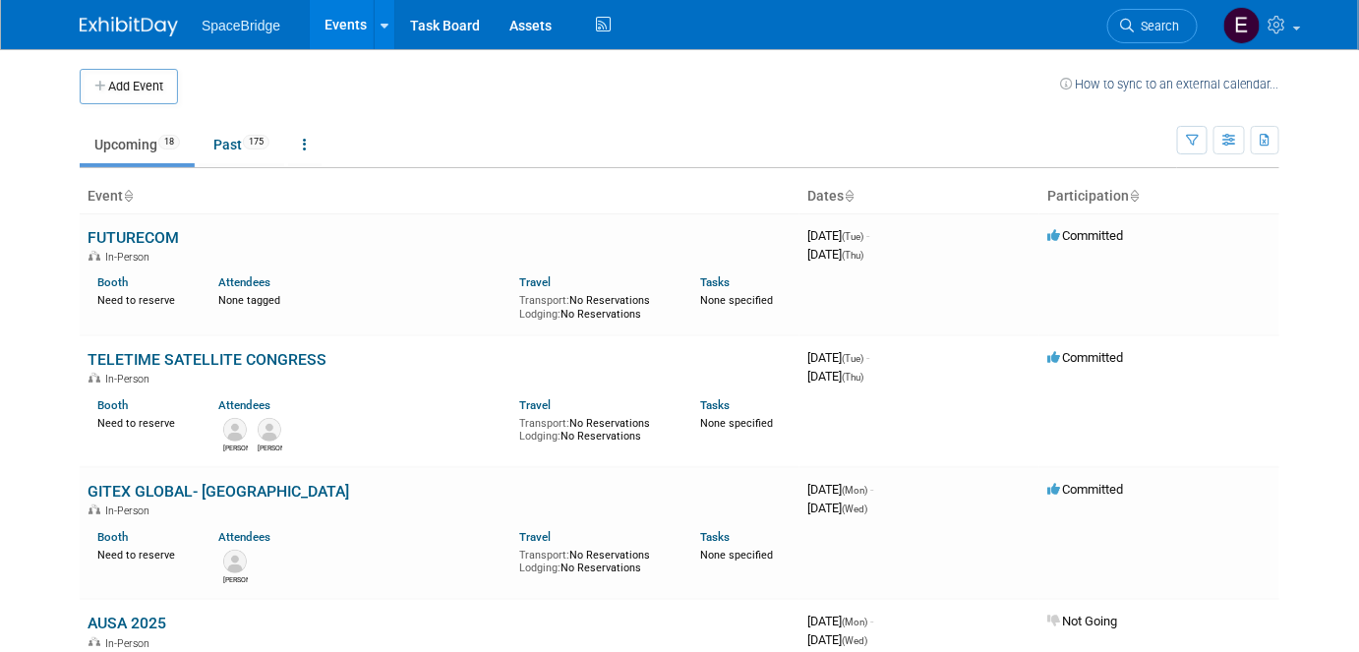
click at [157, 89] on button "Add Event" at bounding box center [129, 86] width 98 height 35
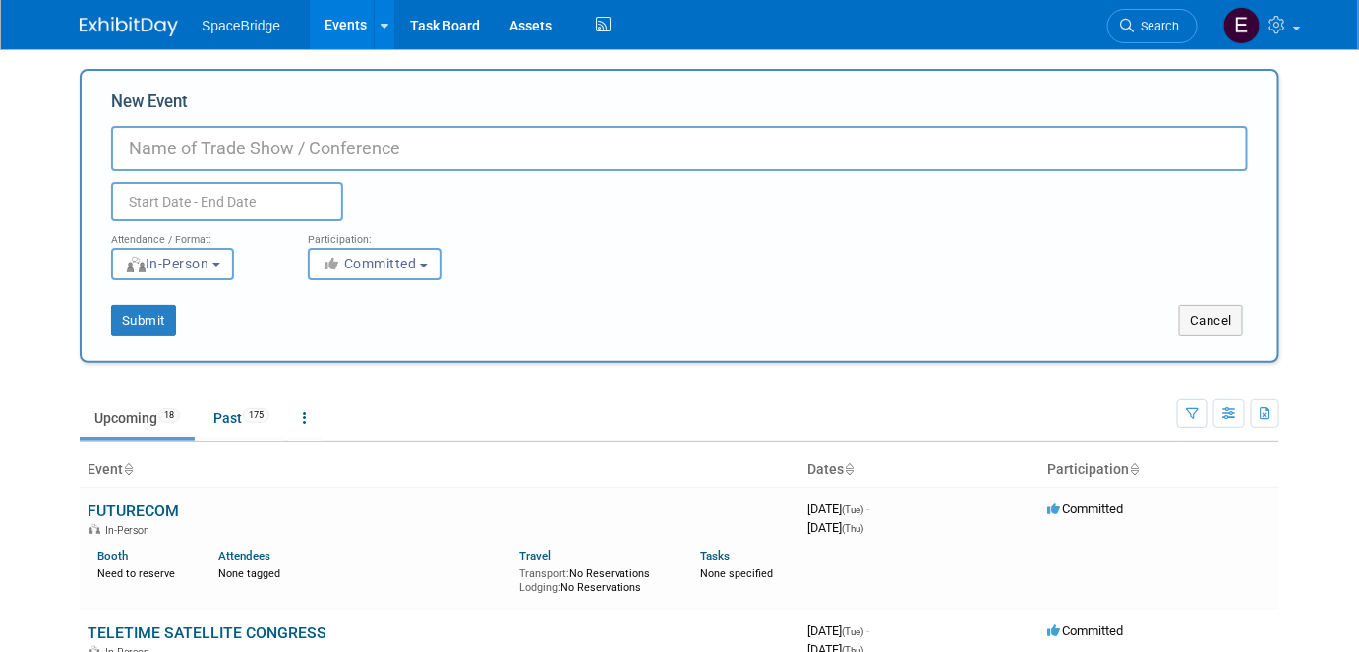
paste input "Barcelona Mobile World Congress- MWC"
type input "Barcelona Mobile World Congress- MWC"
click at [198, 204] on input "text" at bounding box center [227, 201] width 232 height 39
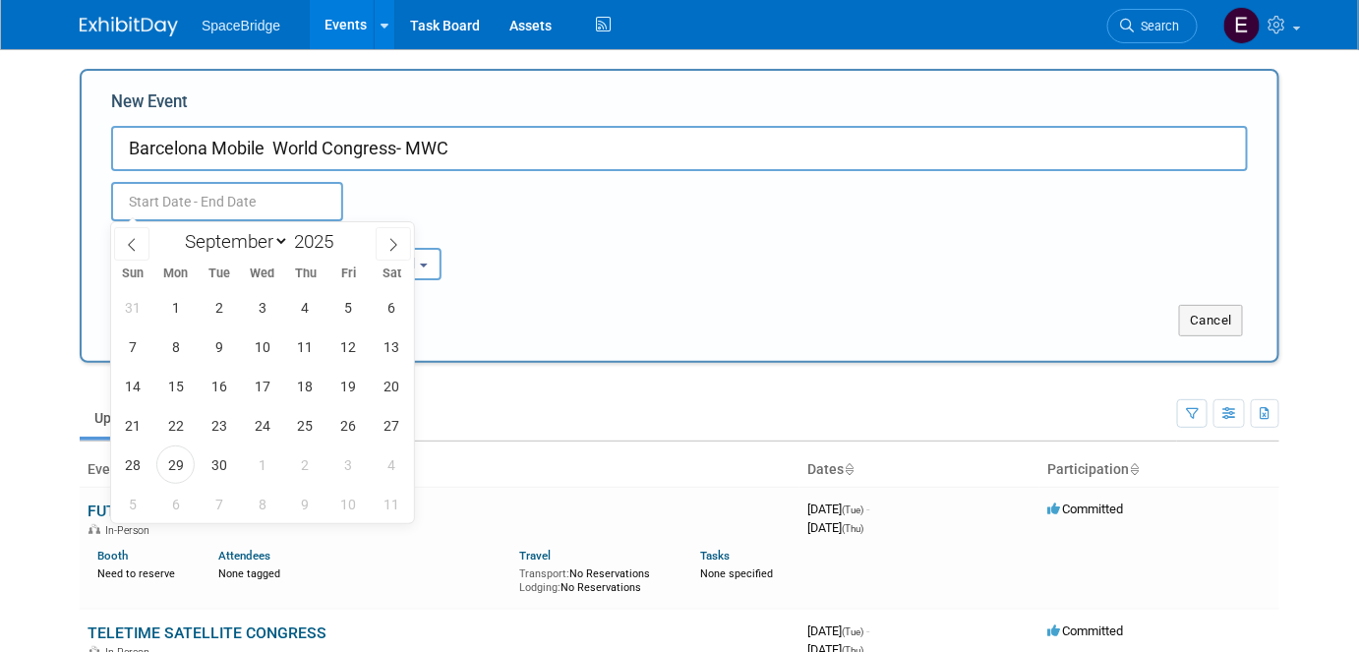
click at [276, 238] on select "January February March April May June July August September October November De…" at bounding box center [232, 241] width 113 height 25
select select "2"
click at [176, 229] on select "January February March April May June July August September October November De…" at bounding box center [232, 241] width 113 height 25
click at [347, 236] on span at bounding box center [341, 236] width 14 height 12
type input "2026"
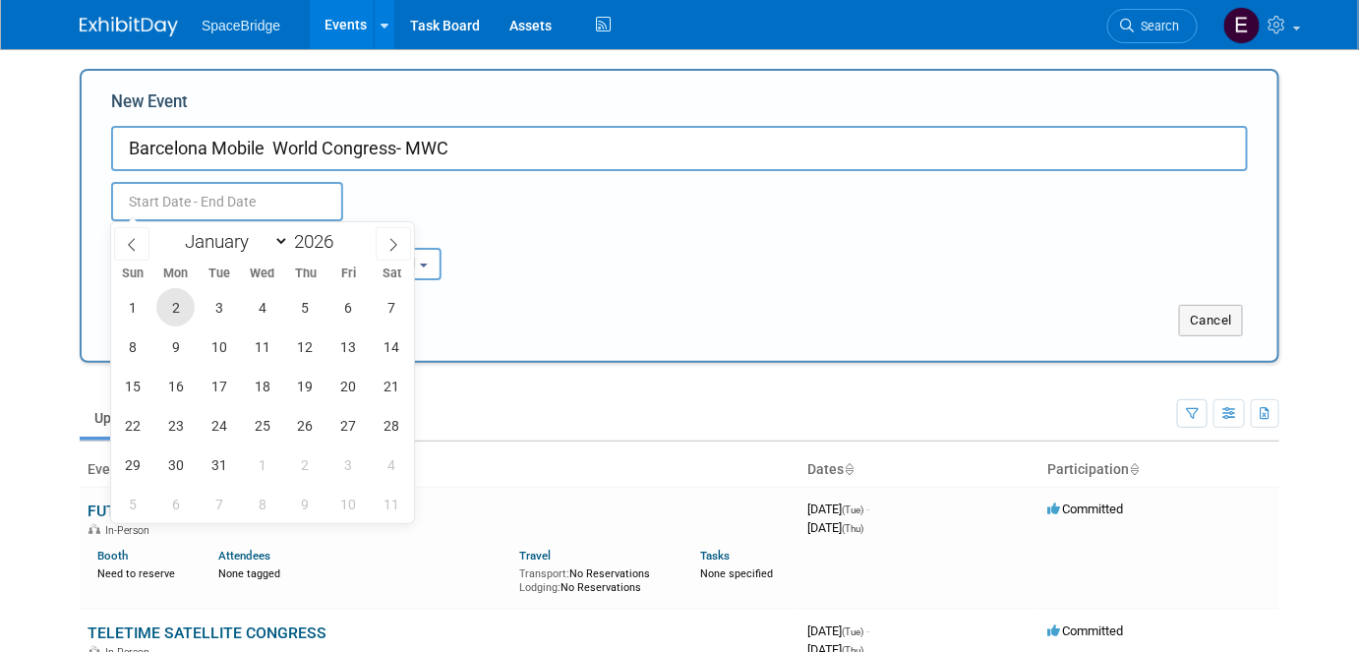
click at [169, 310] on span "2" at bounding box center [175, 307] width 38 height 38
click at [312, 306] on span "5" at bounding box center [305, 307] width 38 height 38
type input "Mar 2, 2026 to Mar 5, 2026"
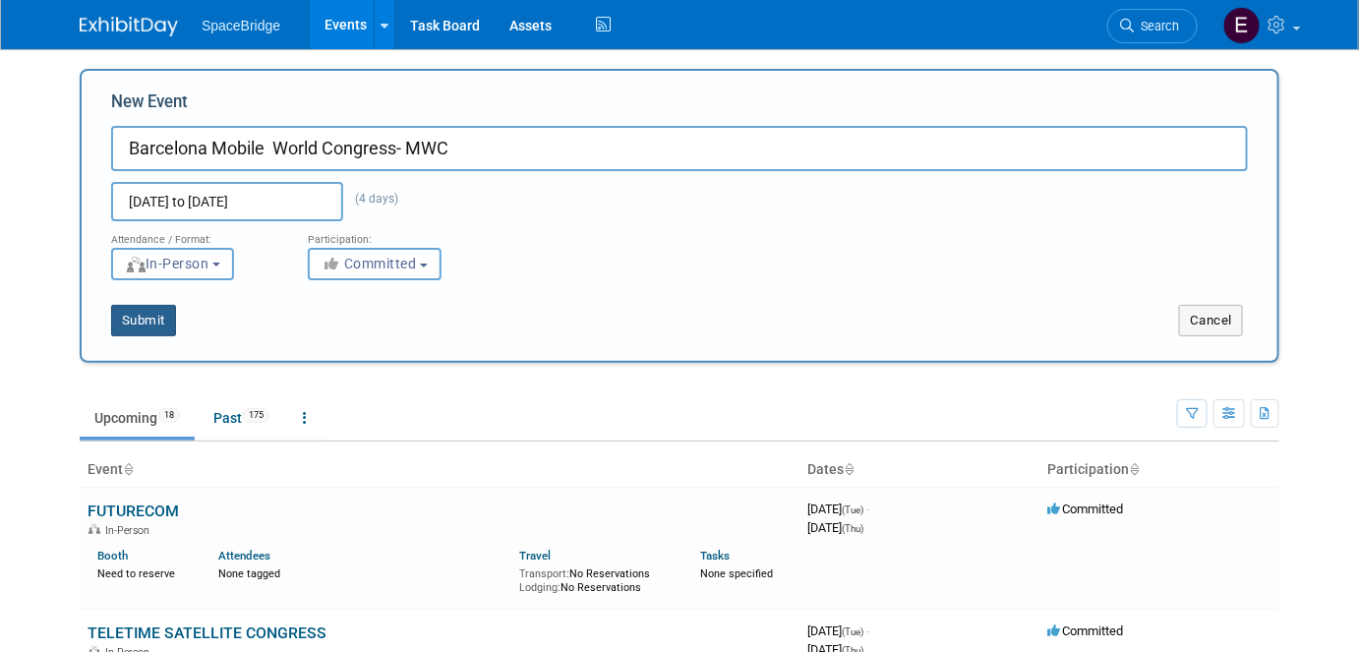
click at [145, 321] on button "Submit" at bounding box center [143, 320] width 65 height 31
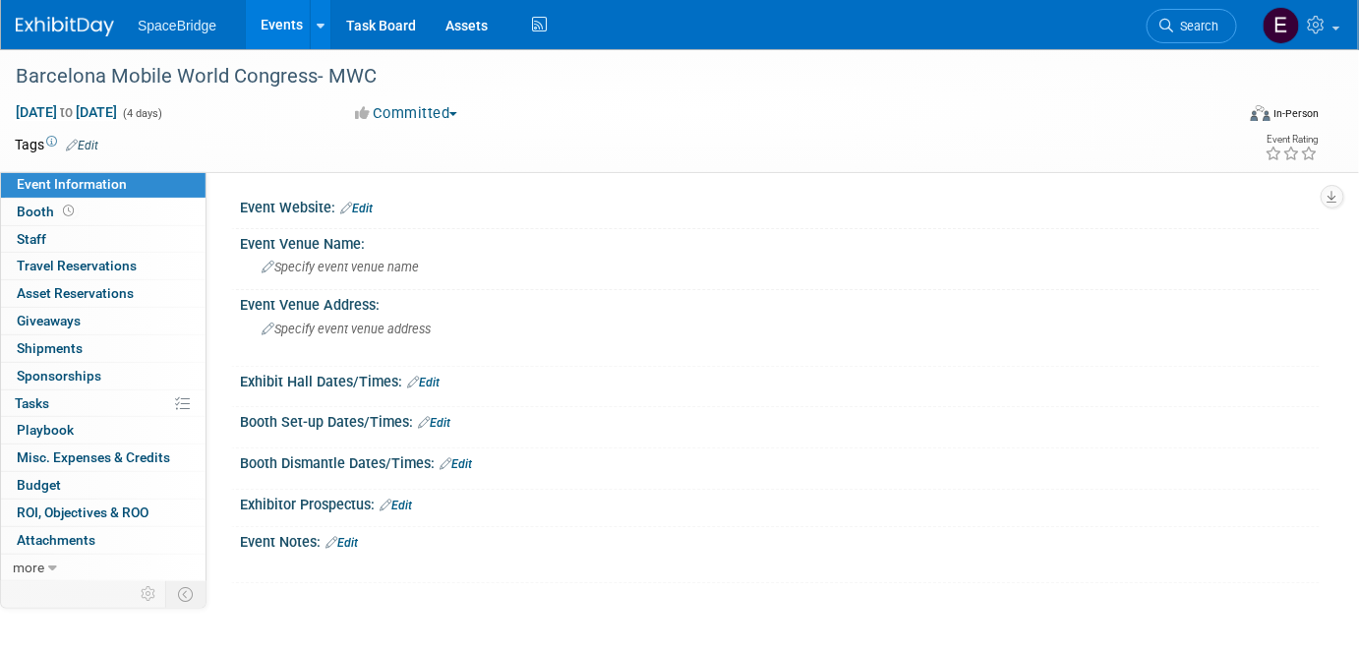
click at [21, 494] on link "Budget" at bounding box center [103, 485] width 204 height 27
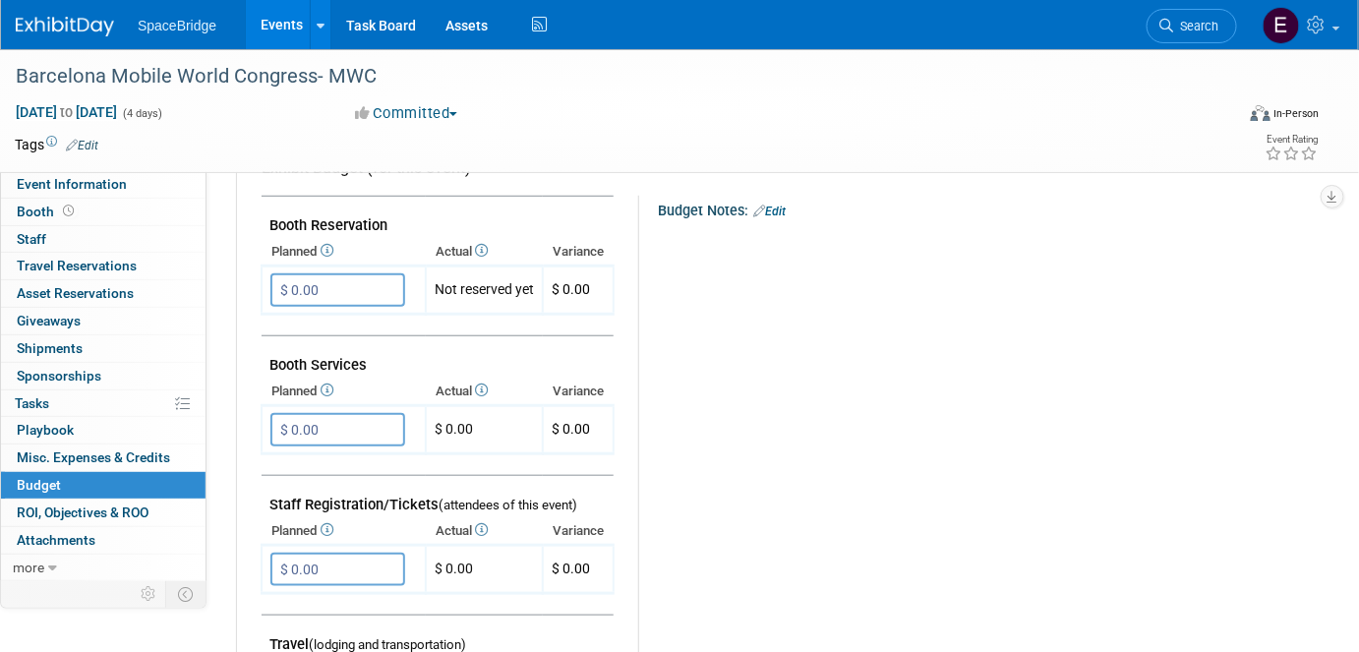
scroll to position [536, 0]
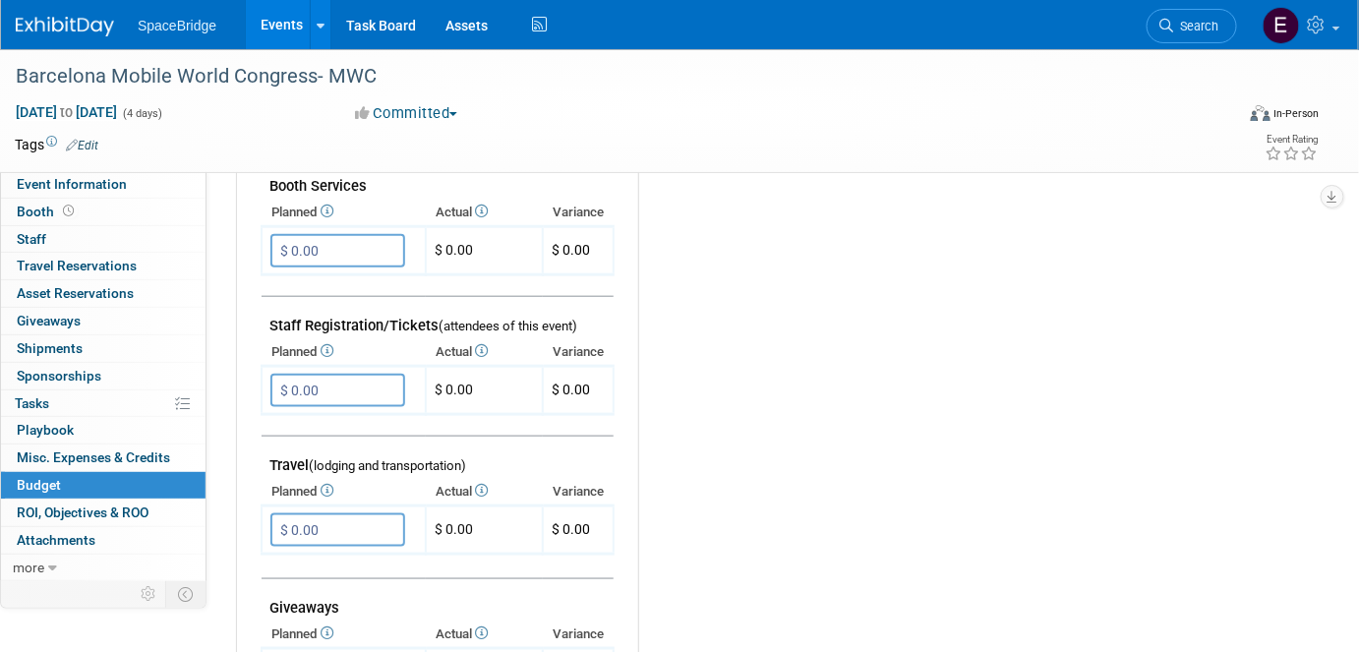
click at [363, 384] on input "$ 0.00" at bounding box center [337, 390] width 135 height 33
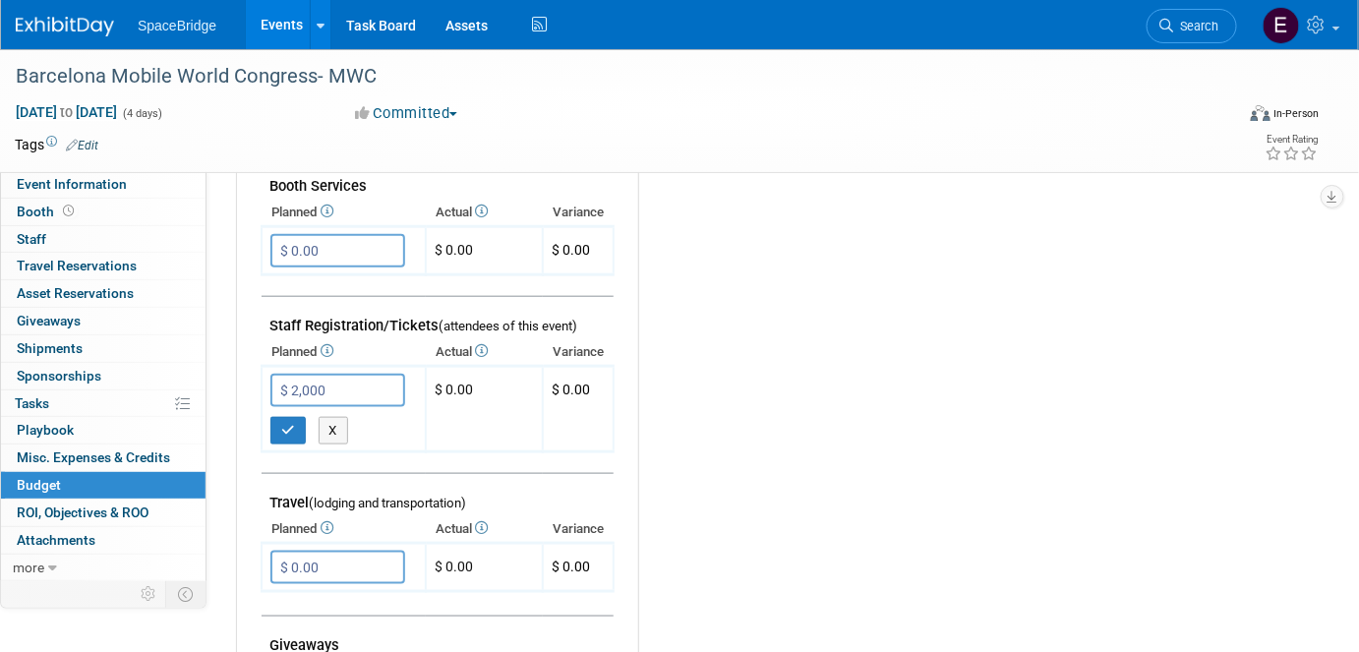
type input "$ 2,000.00"
click at [283, 424] on icon "button" at bounding box center [288, 430] width 14 height 13
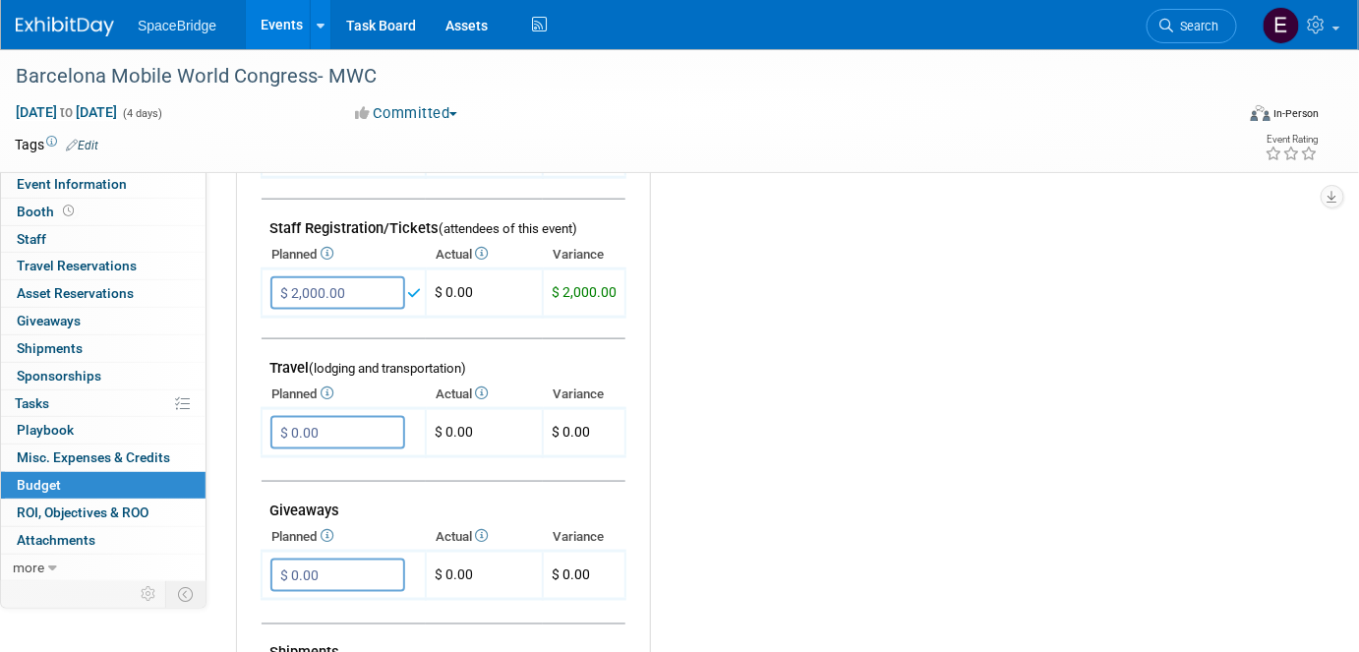
scroll to position [715, 0]
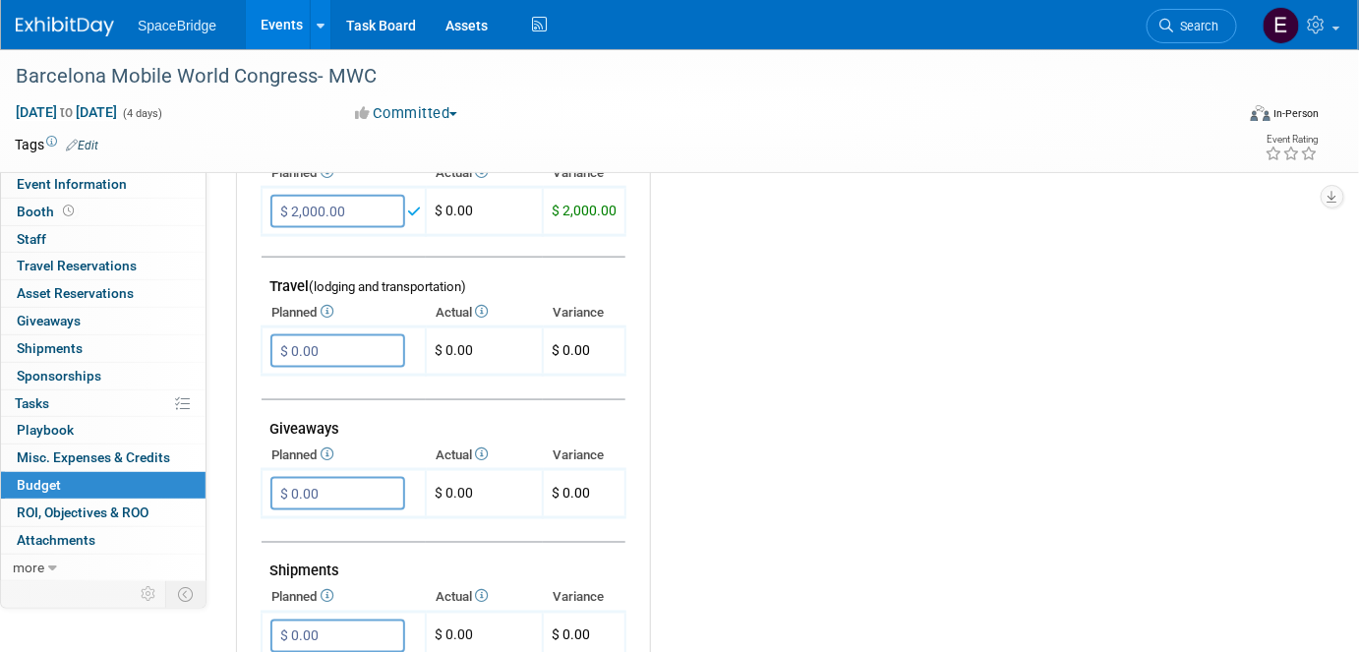
click at [359, 342] on input "$ 0.00" at bounding box center [337, 350] width 135 height 33
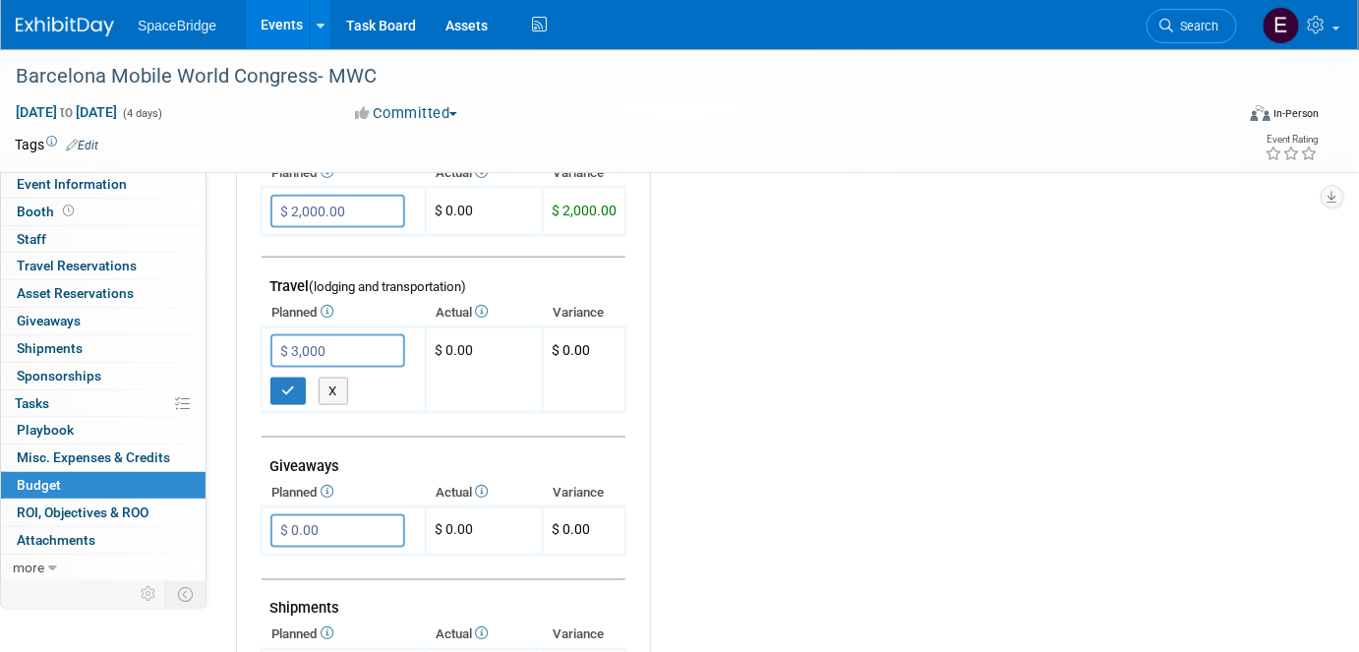
type input "$ 3,000.00"
click at [283, 387] on button "button" at bounding box center [287, 391] width 35 height 28
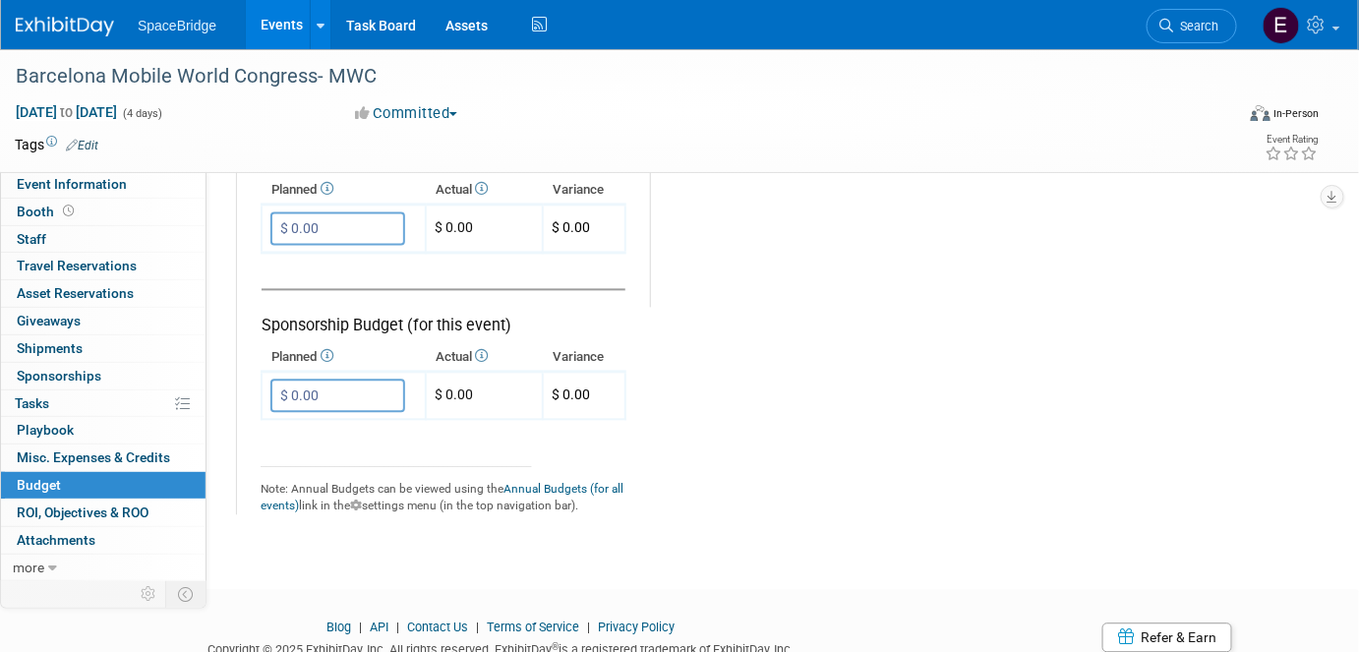
scroll to position [1144, 0]
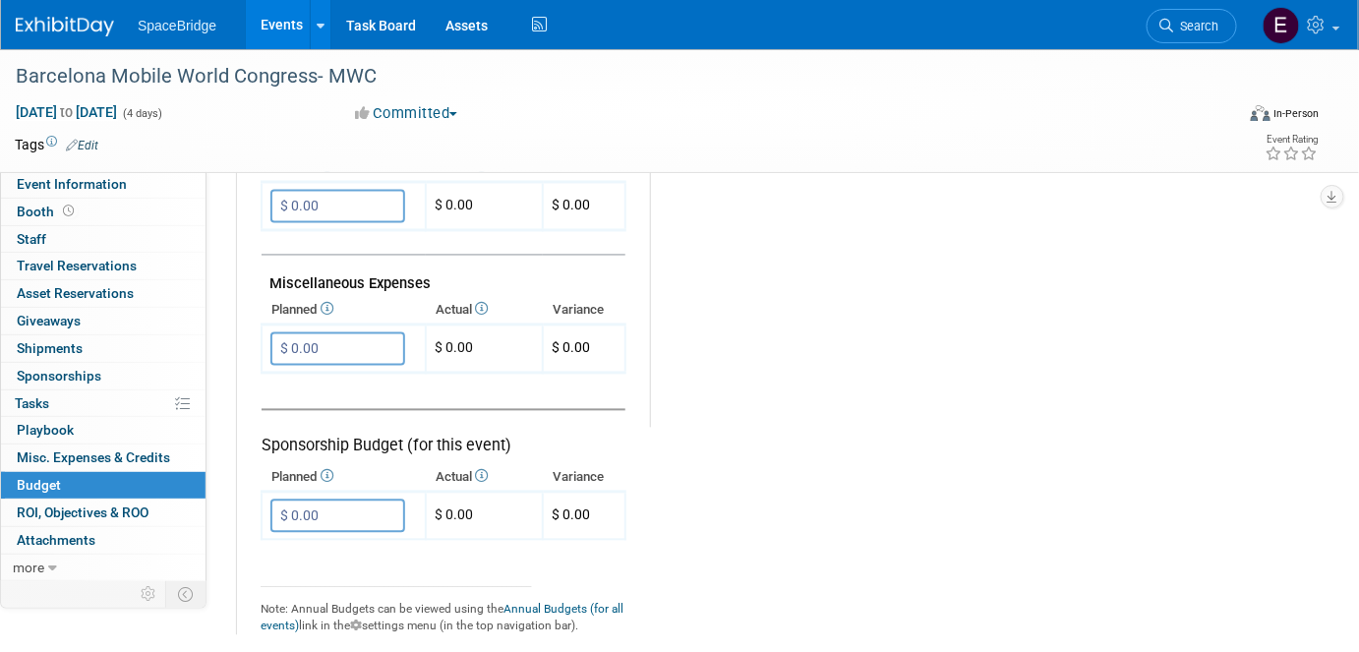
click at [371, 343] on input "$ 0.00" at bounding box center [337, 348] width 135 height 33
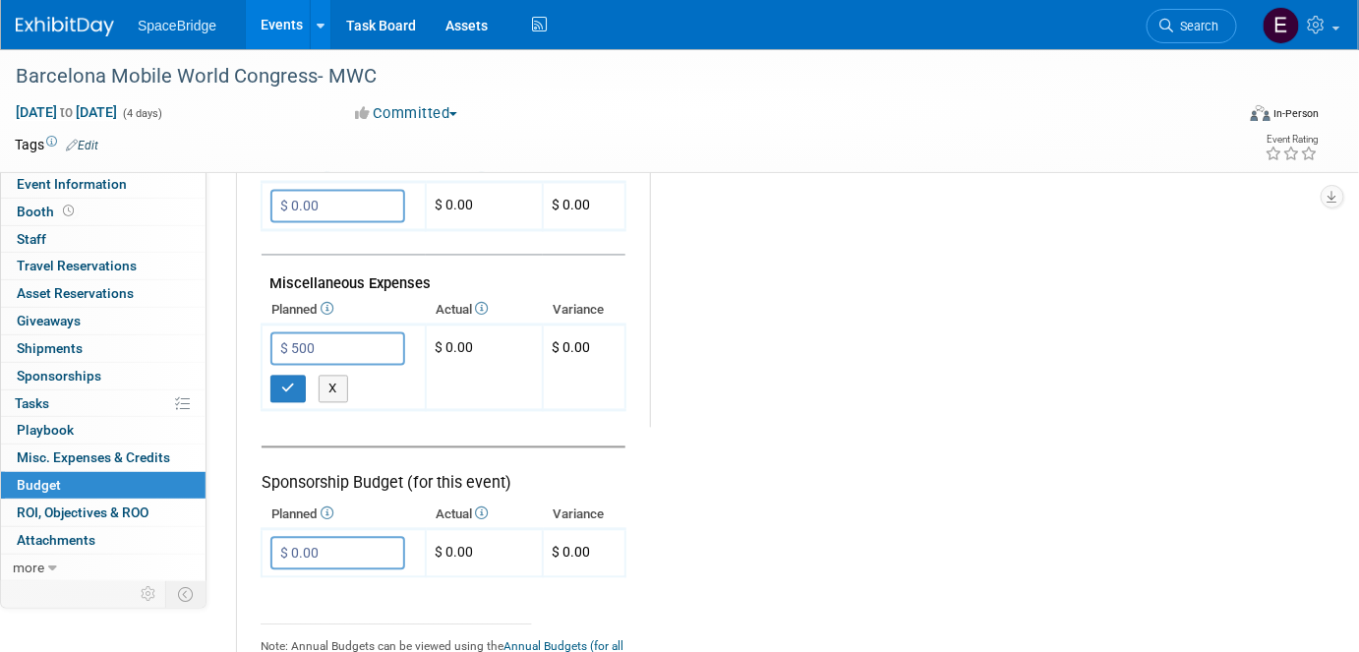
type input "$ 500.00"
click at [291, 382] on icon "button" at bounding box center [288, 388] width 14 height 13
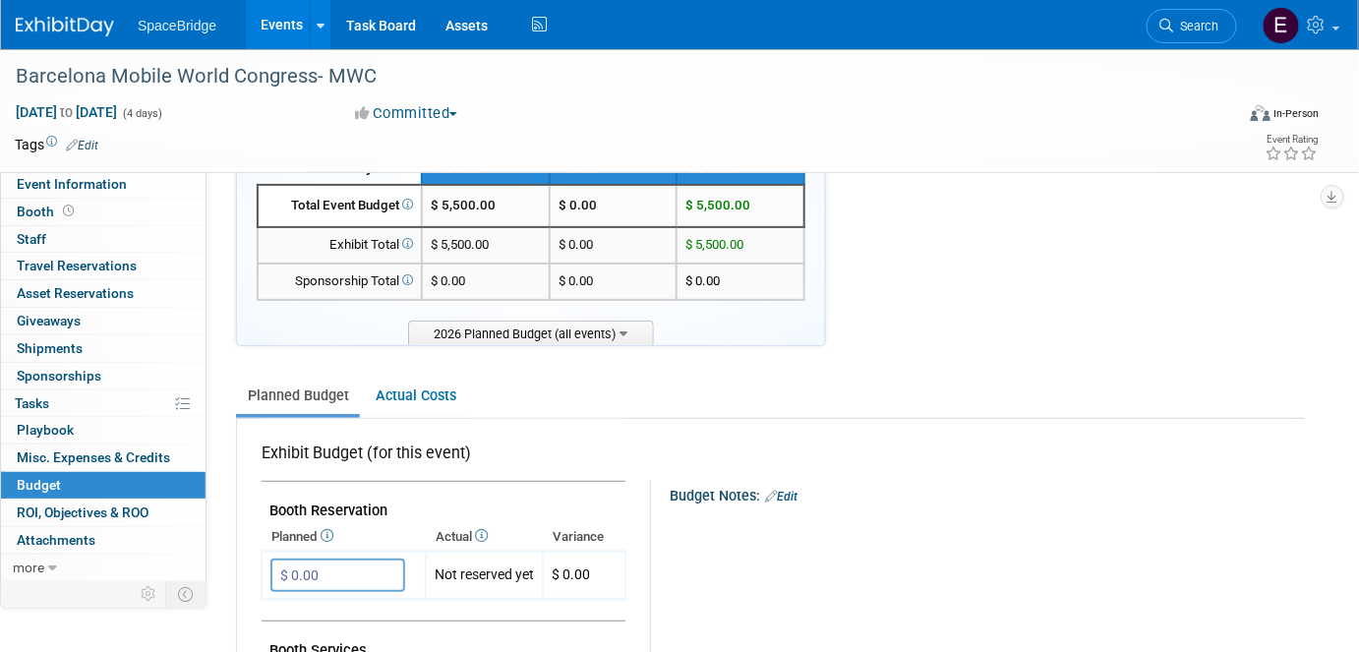
scroll to position [0, 0]
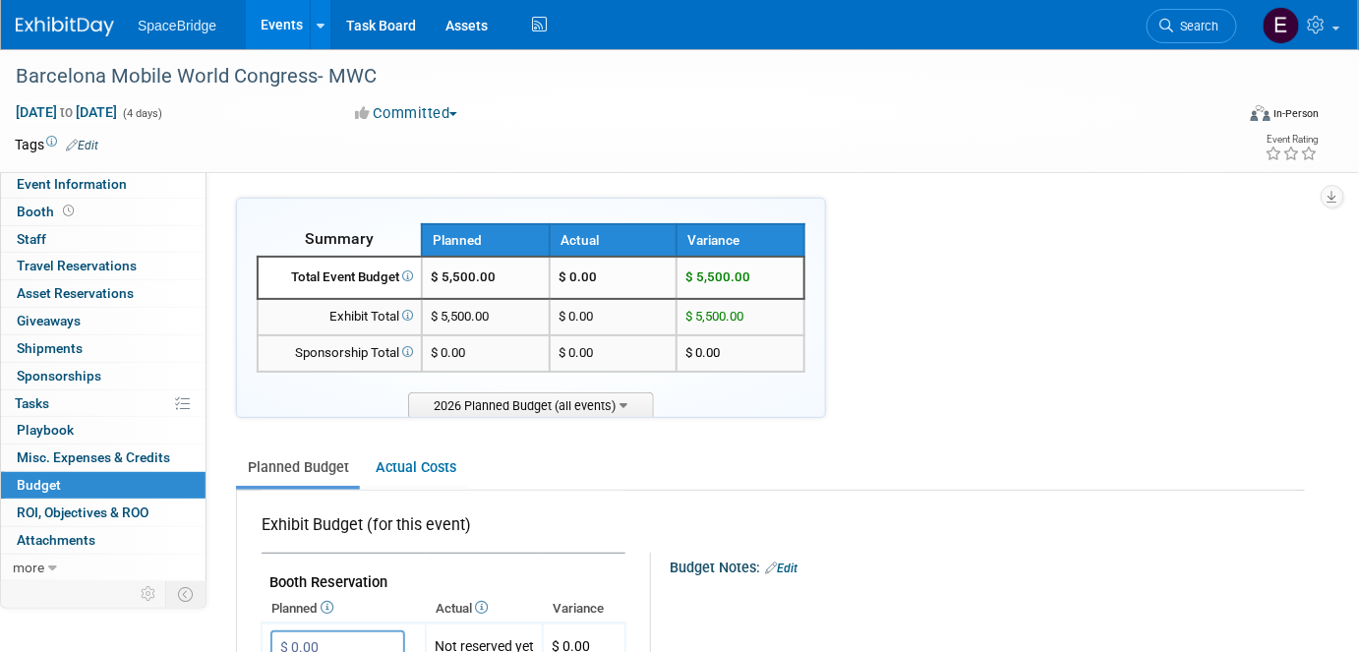
click at [66, 29] on img at bounding box center [65, 27] width 98 height 20
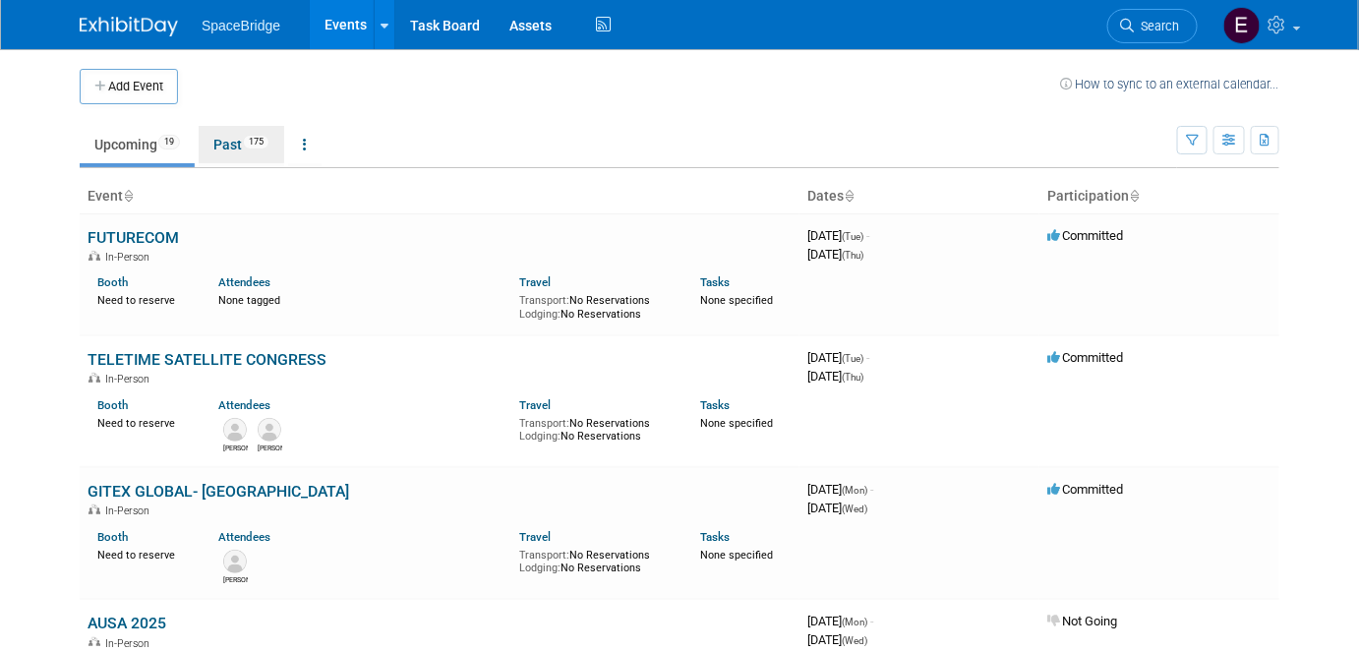
click at [237, 147] on link "Past 175" at bounding box center [242, 144] width 86 height 37
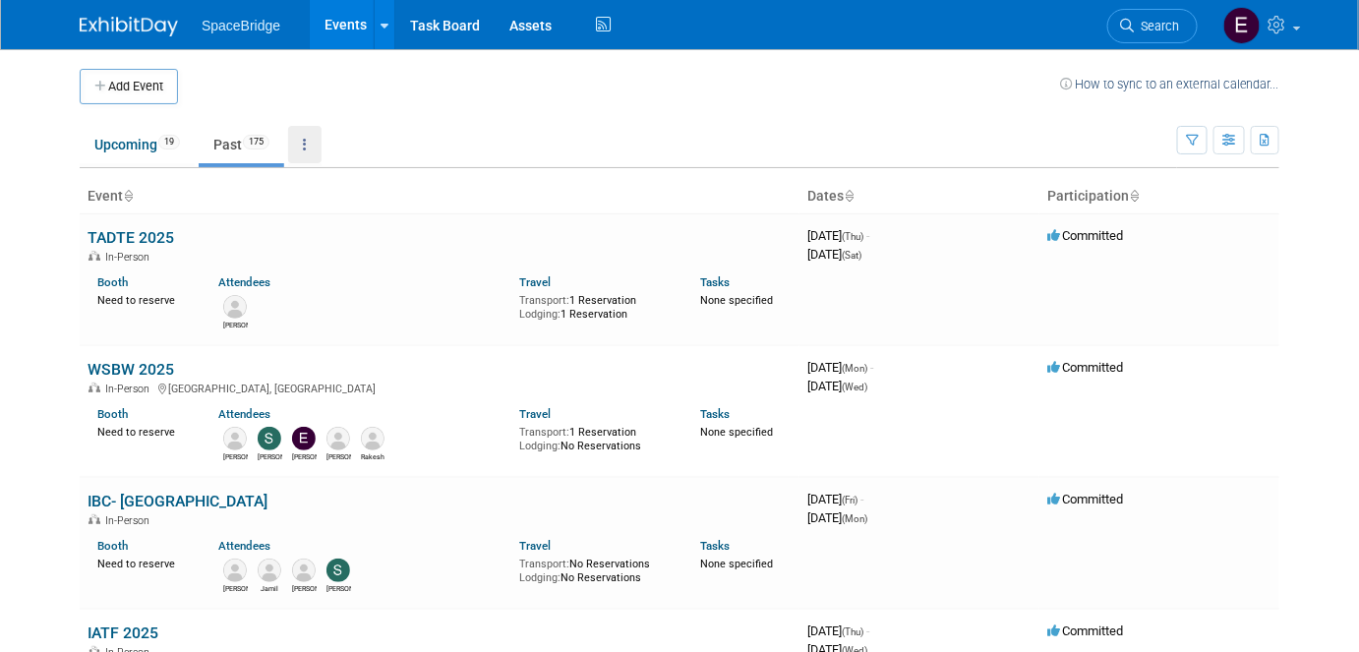
click at [307, 147] on icon at bounding box center [305, 145] width 4 height 14
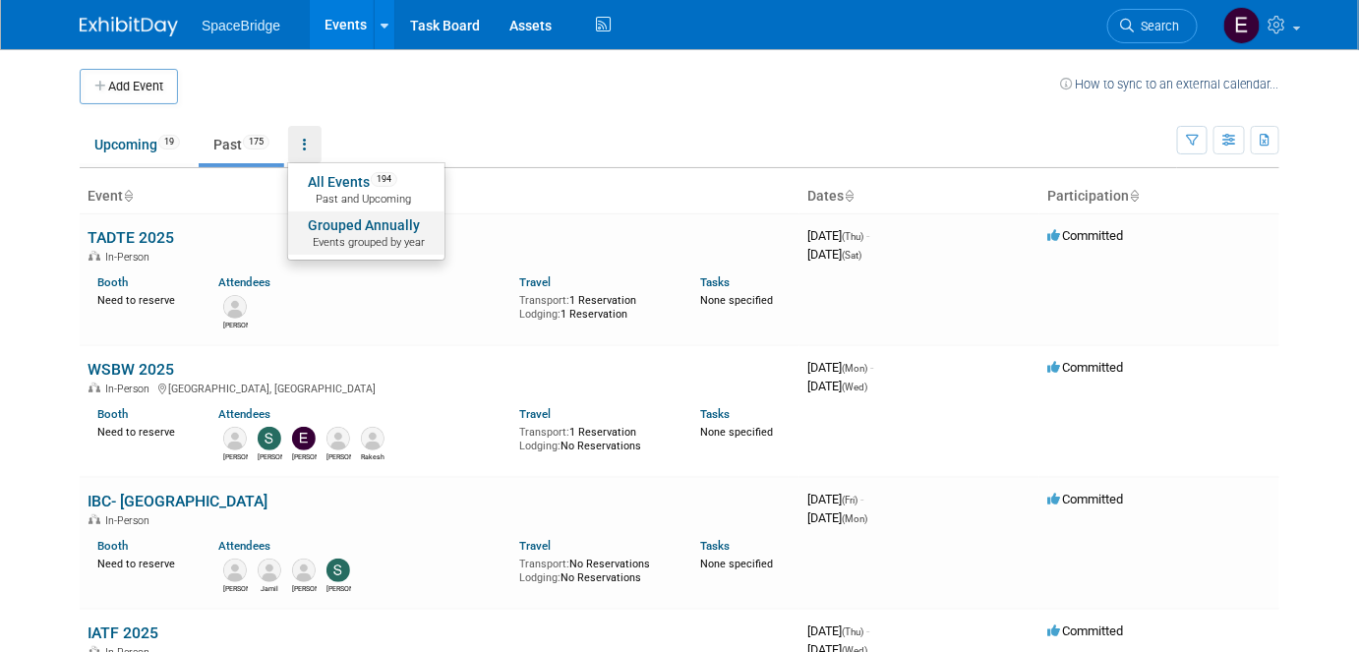
click at [340, 231] on link "Grouped Annually Events grouped by year" at bounding box center [366, 232] width 156 height 43
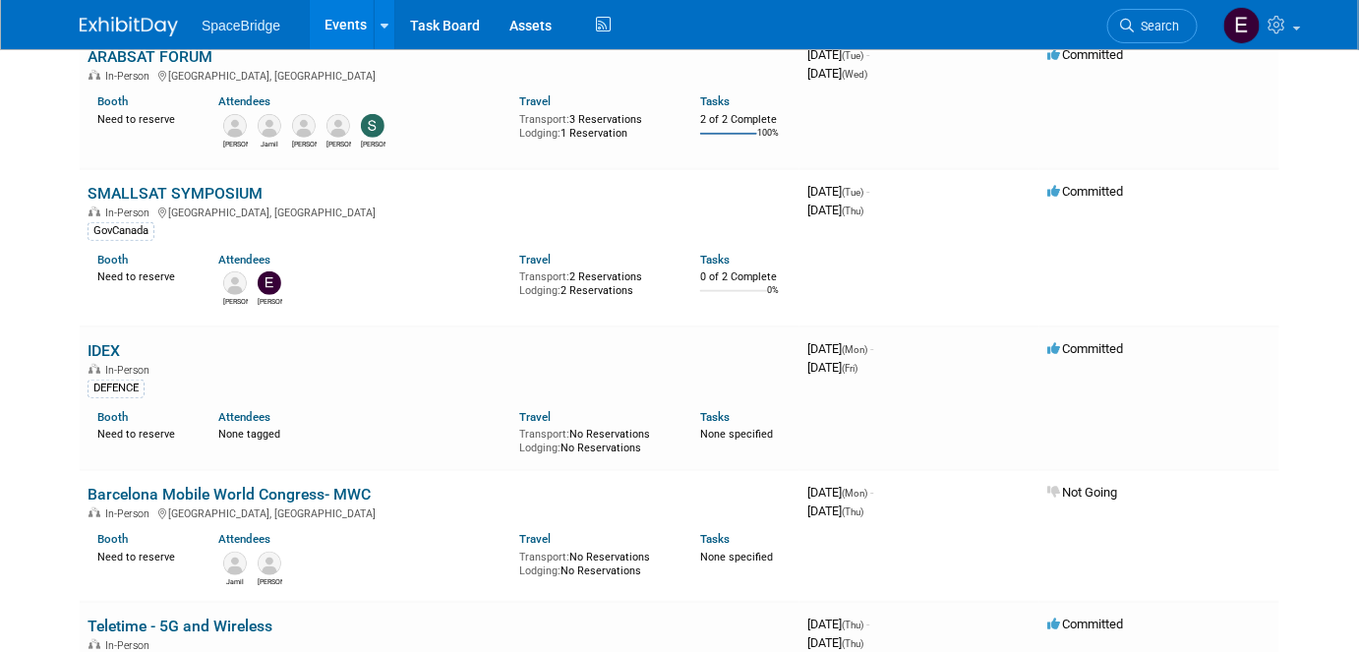
scroll to position [267, 0]
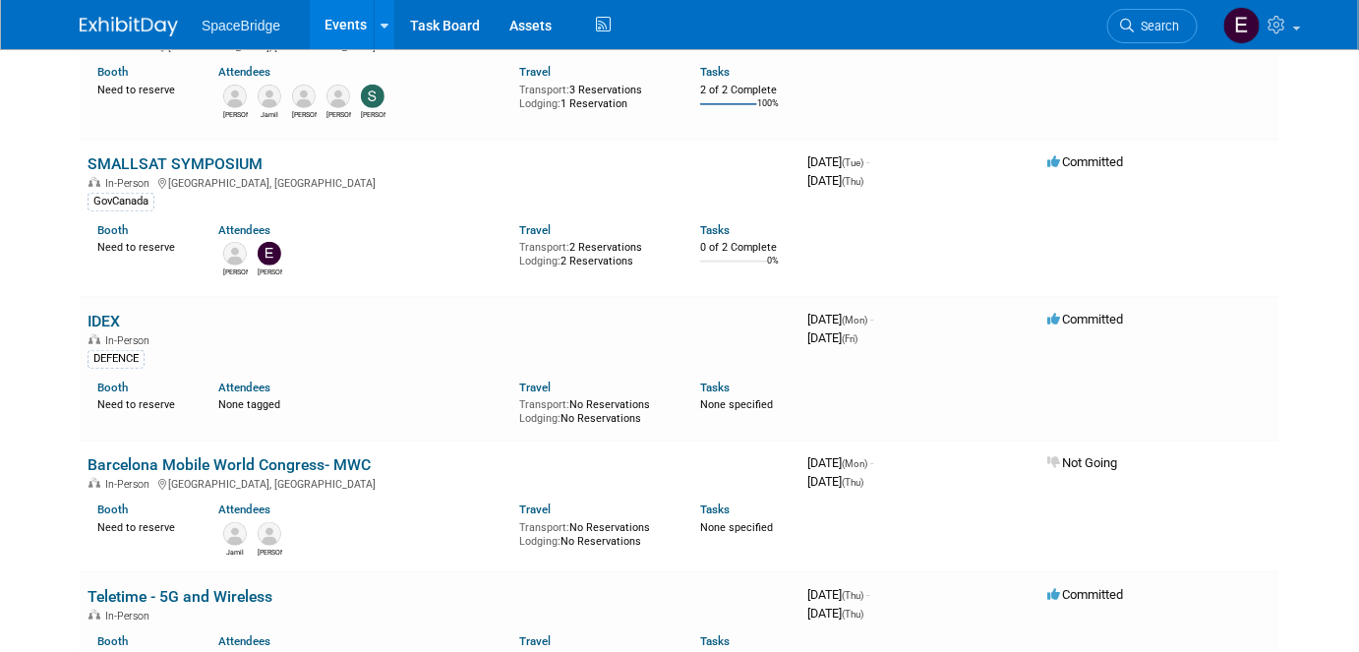
click at [246, 464] on link "Barcelona Mobile World Congress- MWC" at bounding box center [228, 464] width 283 height 19
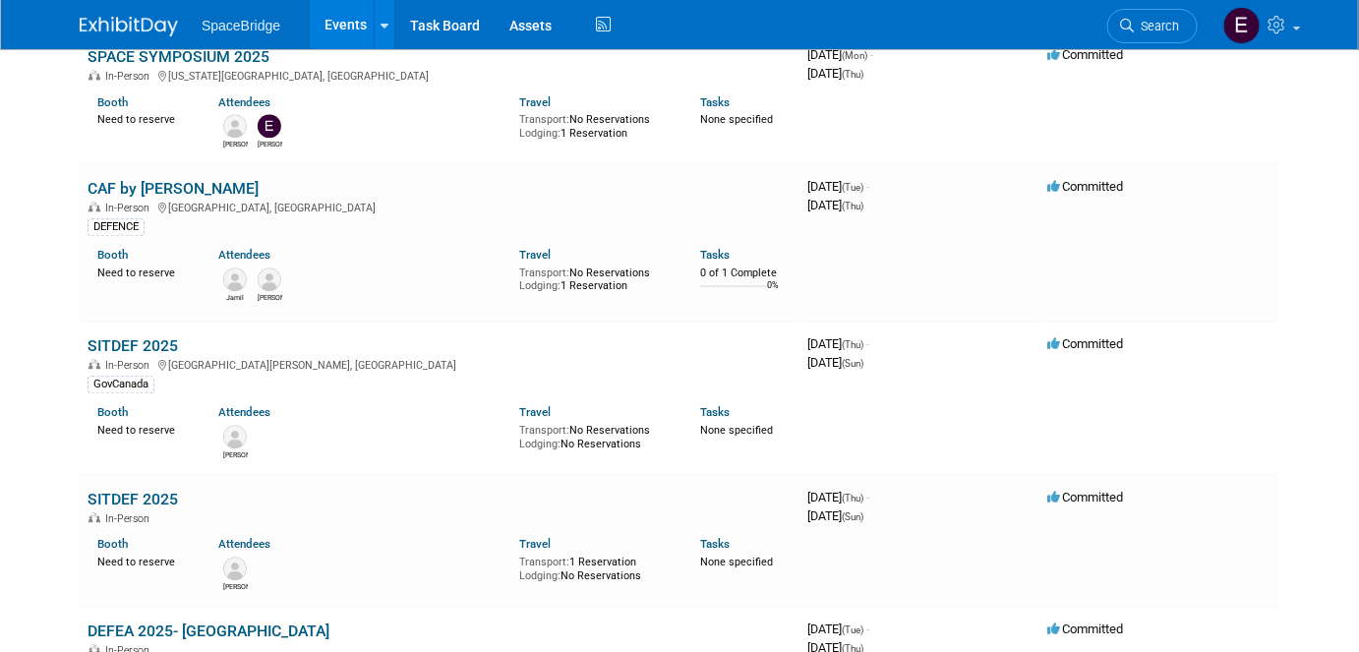
scroll to position [1519, 0]
click at [126, 339] on link "SITDEF 2025" at bounding box center [132, 344] width 90 height 19
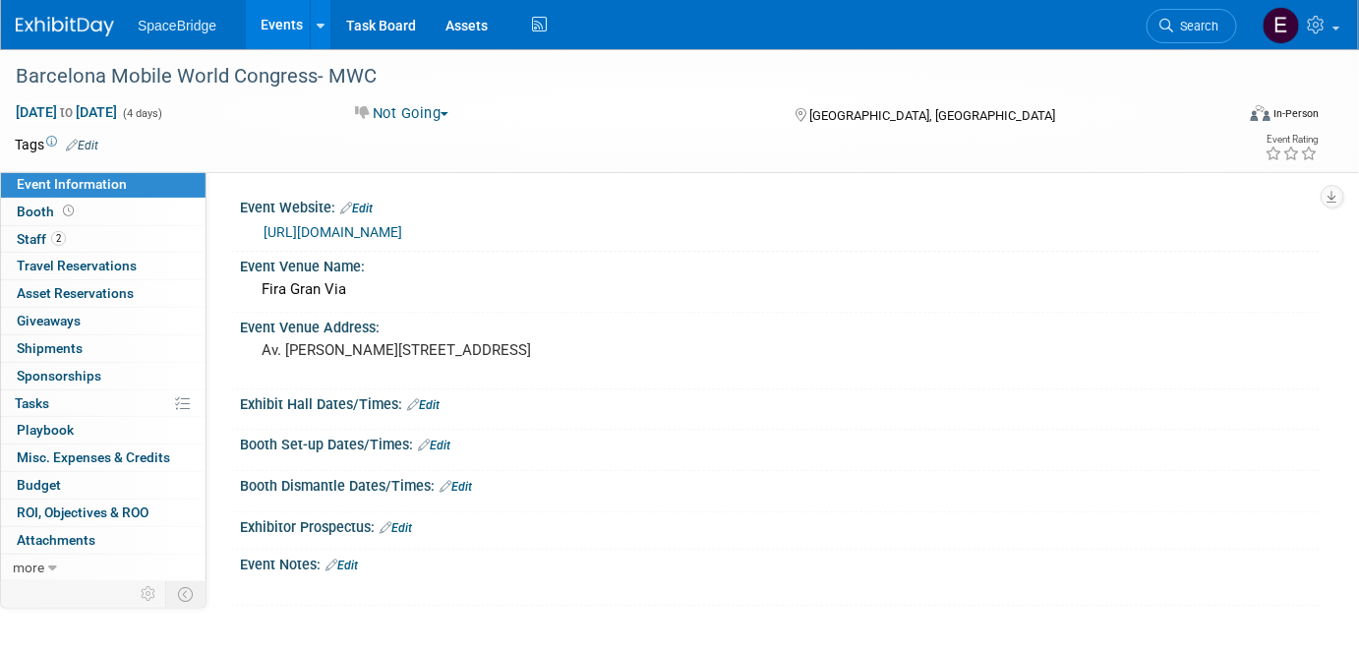
click at [33, 234] on span "Staff 2" at bounding box center [41, 239] width 49 height 16
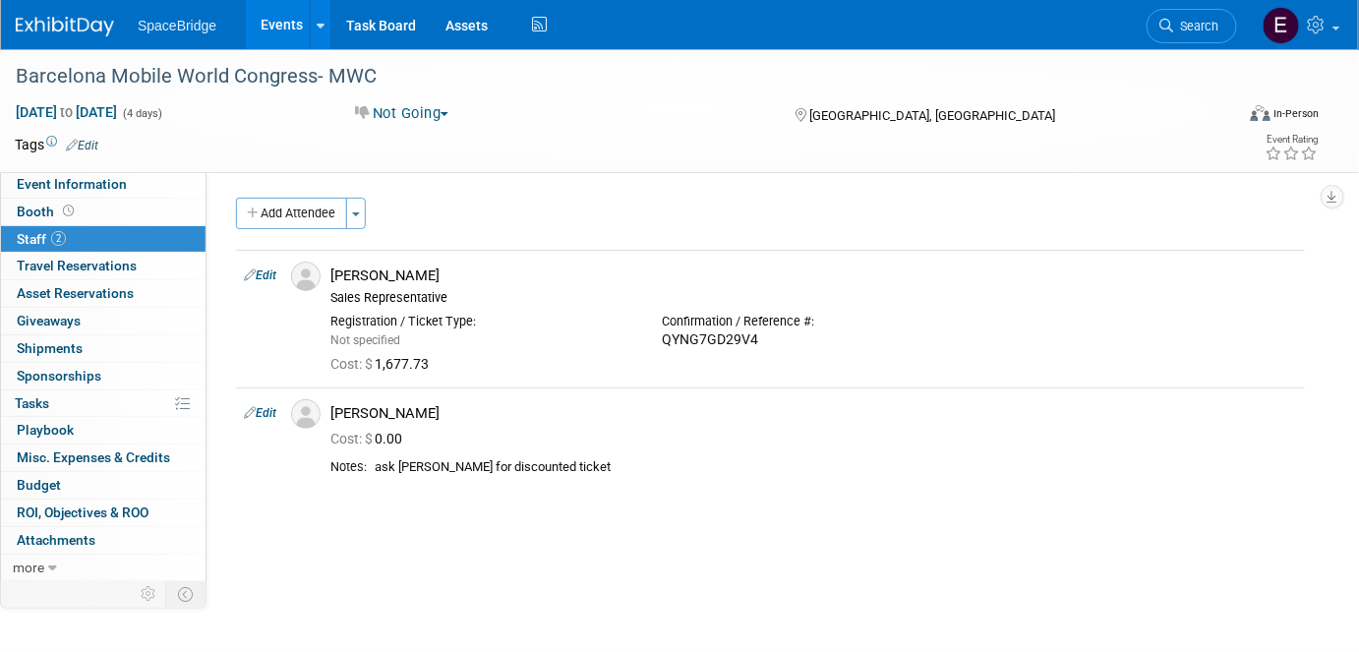
click at [66, 265] on span "Travel Reservations 0" at bounding box center [77, 266] width 120 height 16
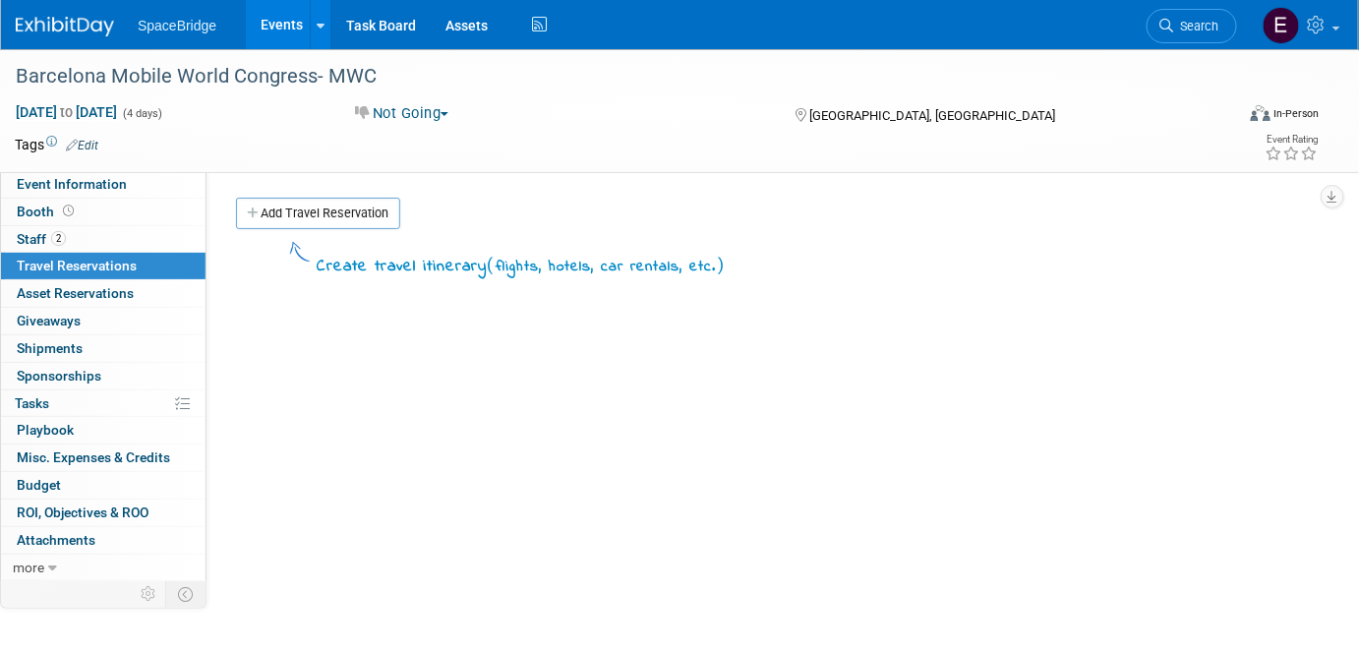
click at [57, 239] on span "2" at bounding box center [58, 238] width 15 height 15
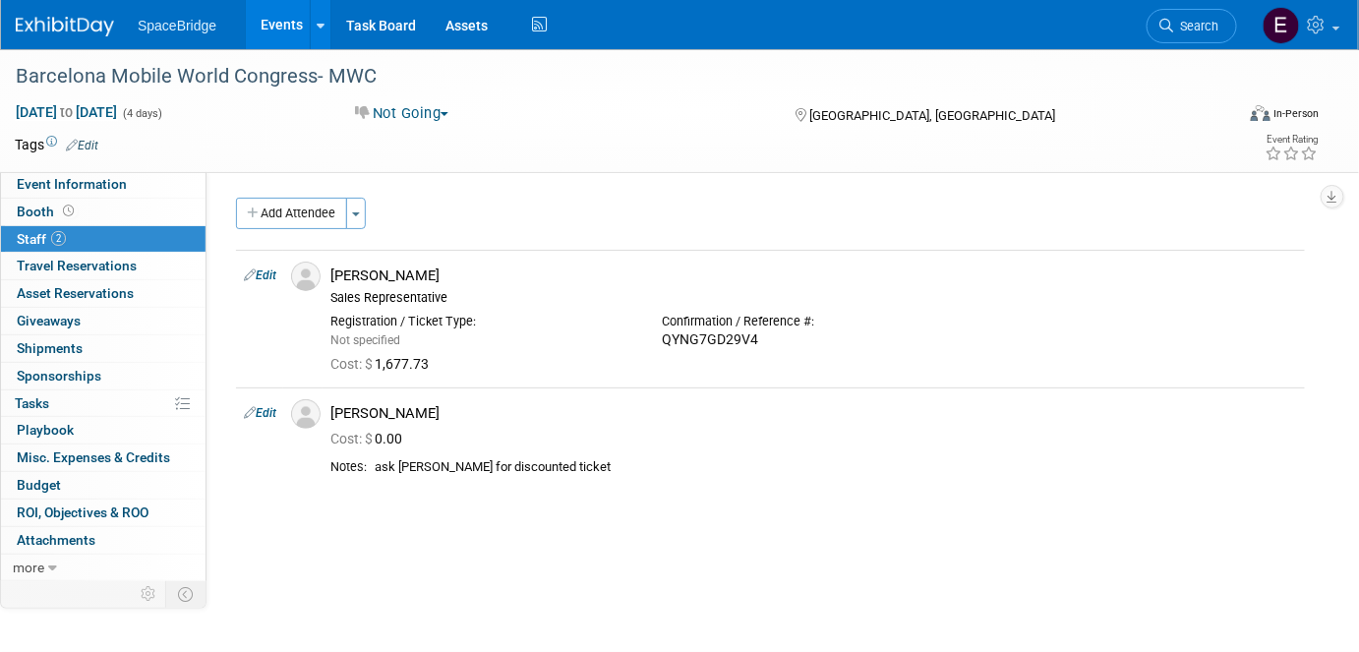
click at [262, 276] on link "Edit" at bounding box center [260, 275] width 32 height 14
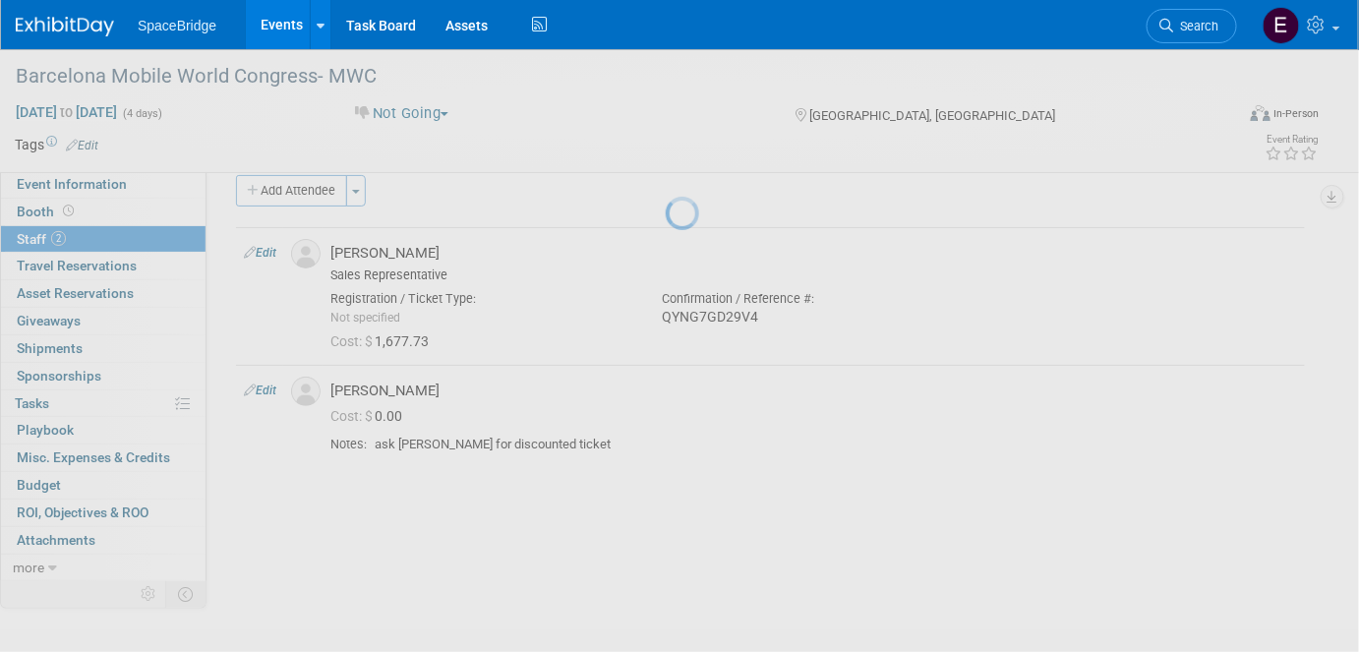
select select "696fc1b5-b5a8-4da1-88f6-f6c01df72450"
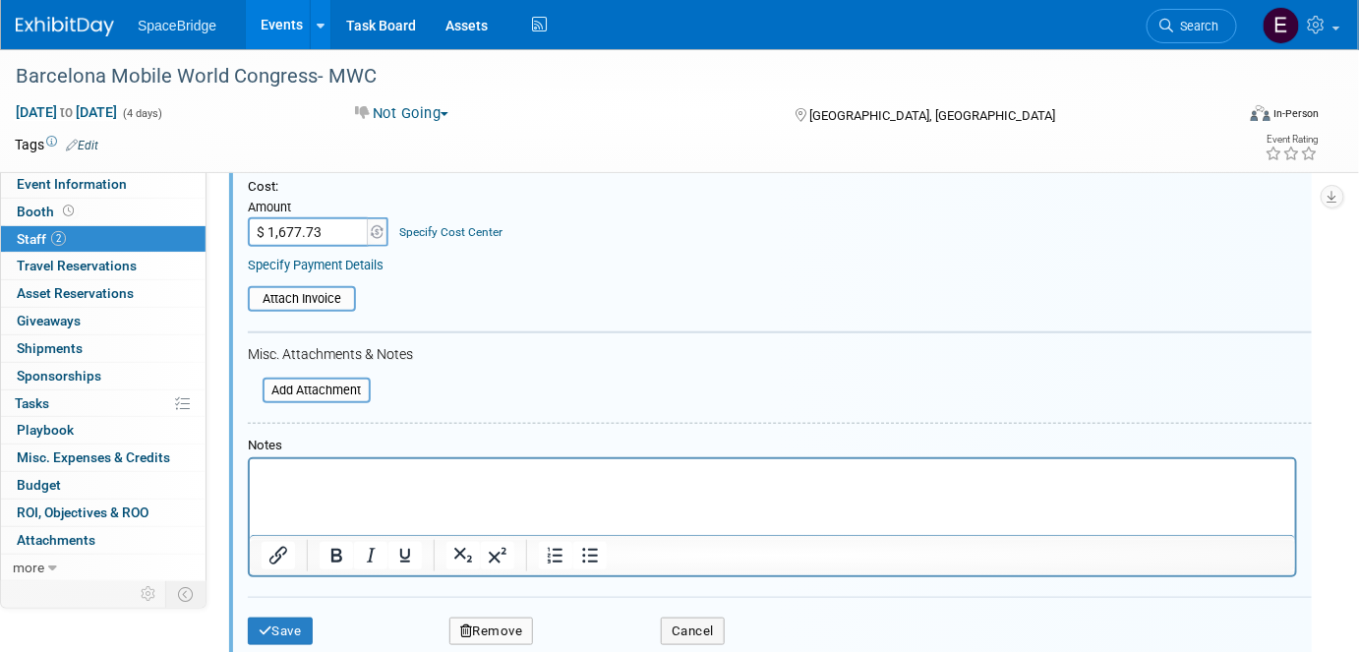
scroll to position [384, 0]
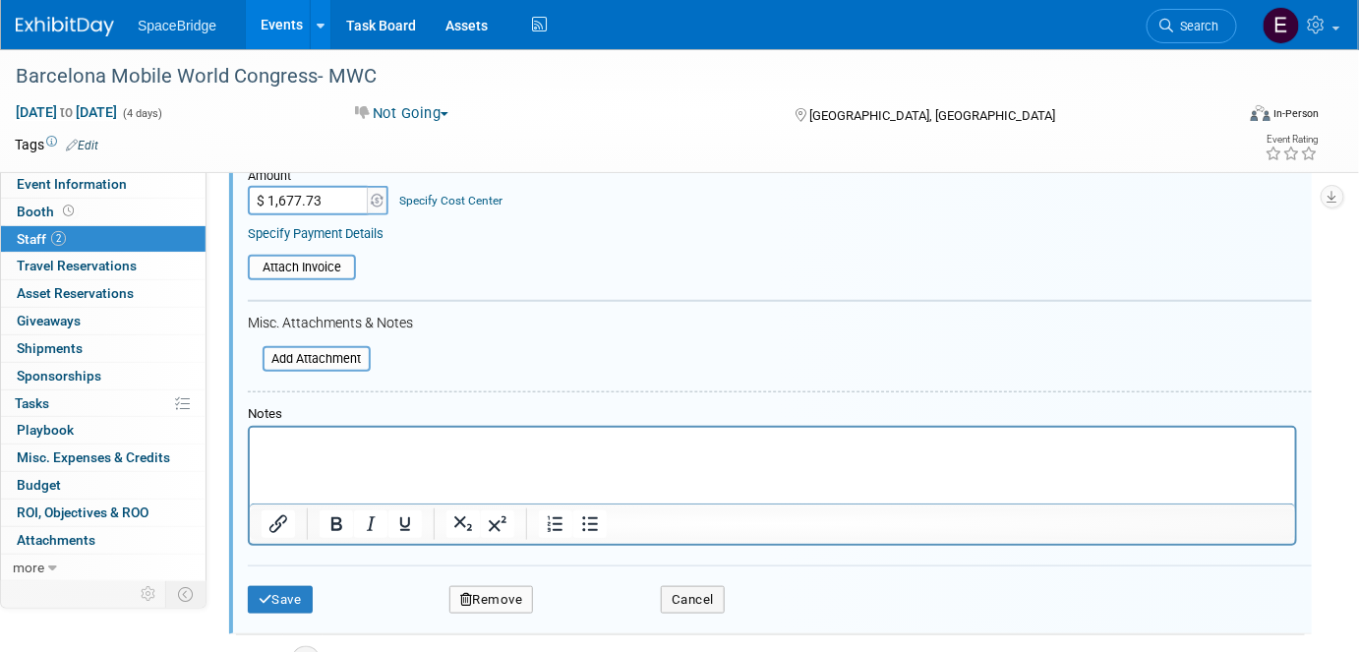
click at [377, 454] on html at bounding box center [771, 441] width 1045 height 28
click at [281, 593] on button "Save" at bounding box center [280, 600] width 65 height 28
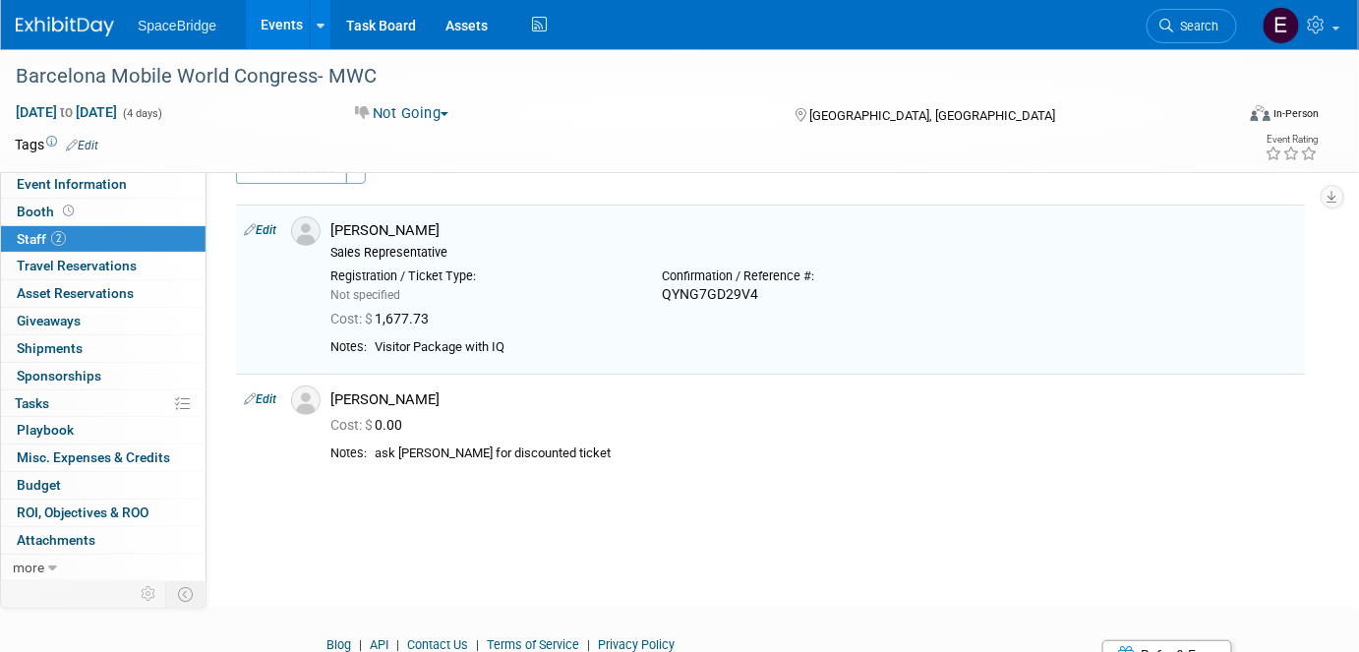
scroll to position [0, 0]
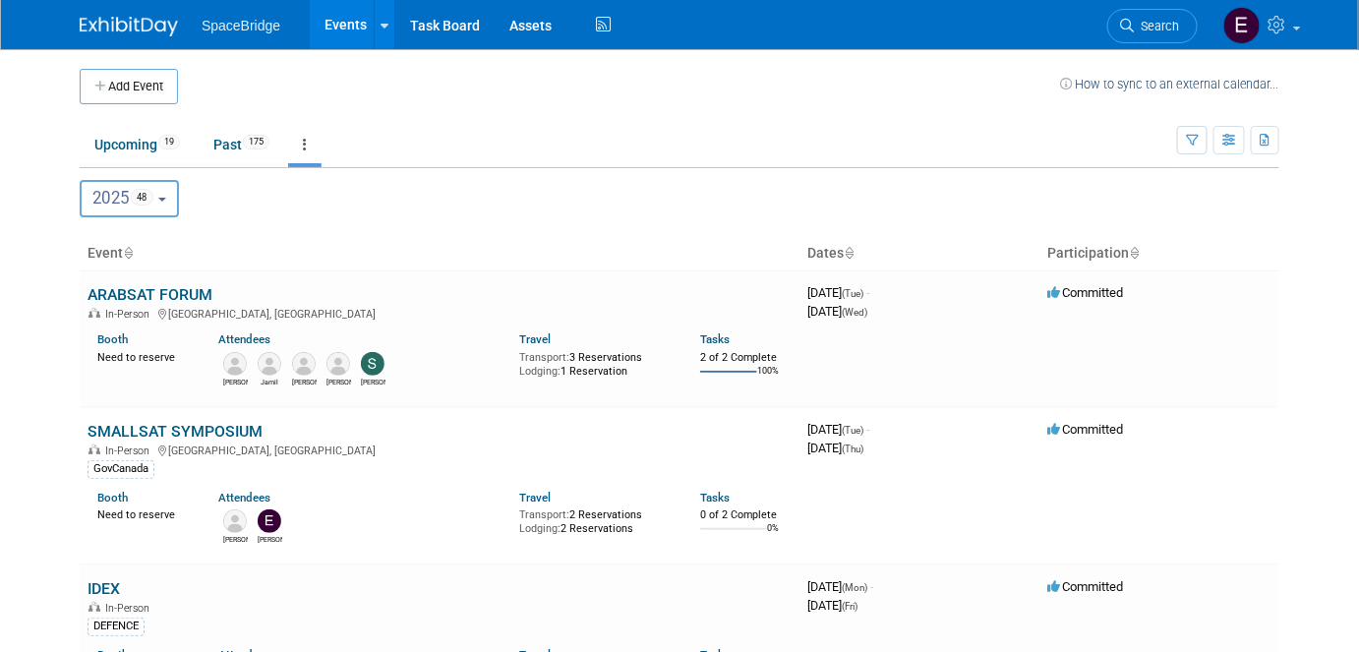
click at [160, 87] on button "Add Event" at bounding box center [129, 86] width 98 height 35
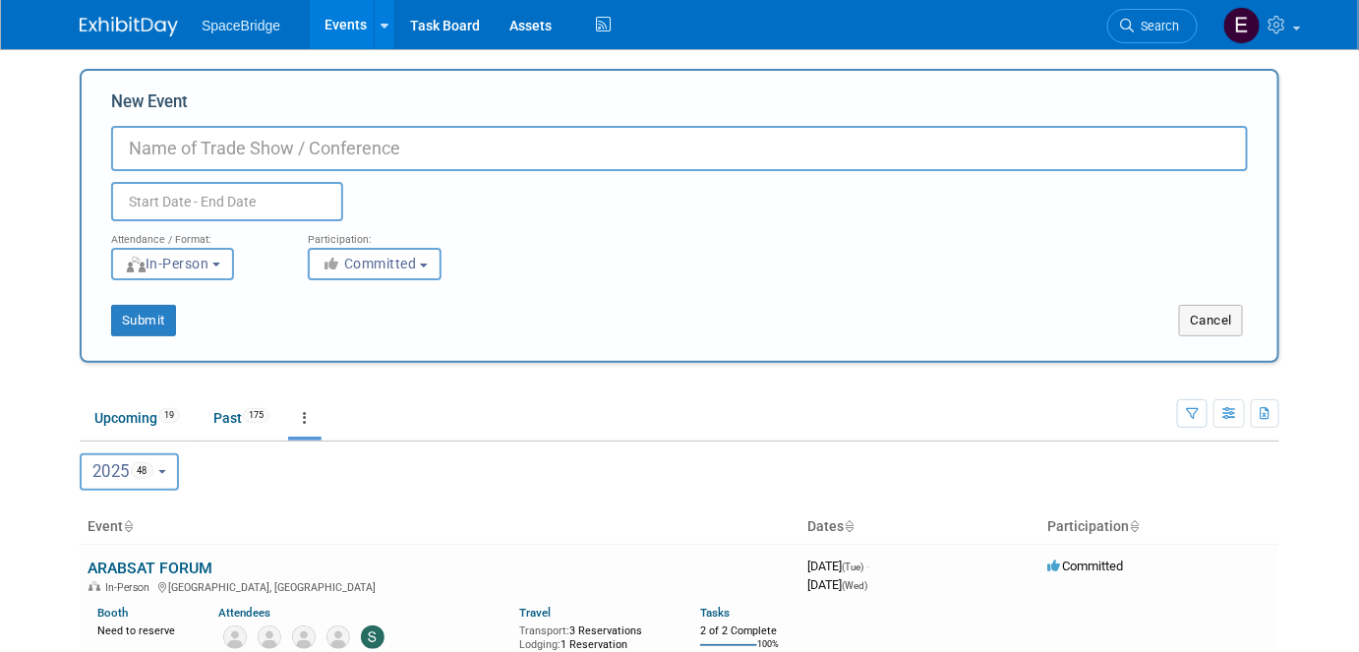
click at [233, 147] on input "New Event" at bounding box center [679, 148] width 1136 height 45
type input "Satellite Show 2026"
click at [264, 212] on input "text" at bounding box center [227, 201] width 232 height 39
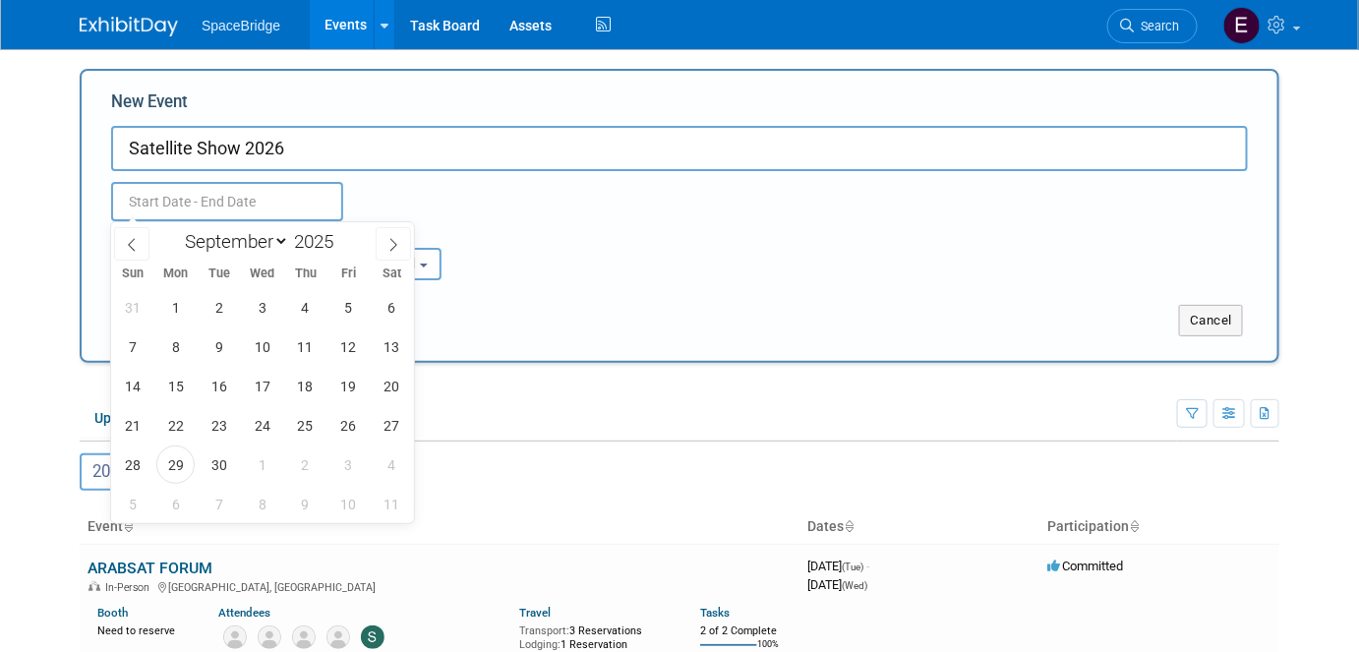
click at [338, 234] on span at bounding box center [341, 236] width 14 height 12
type input "2026"
click at [255, 242] on select "January February March April May June July August September October November De…" at bounding box center [232, 241] width 113 height 25
select select "2"
click at [176, 229] on select "January February March April May June July August September October November De…" at bounding box center [232, 241] width 113 height 25
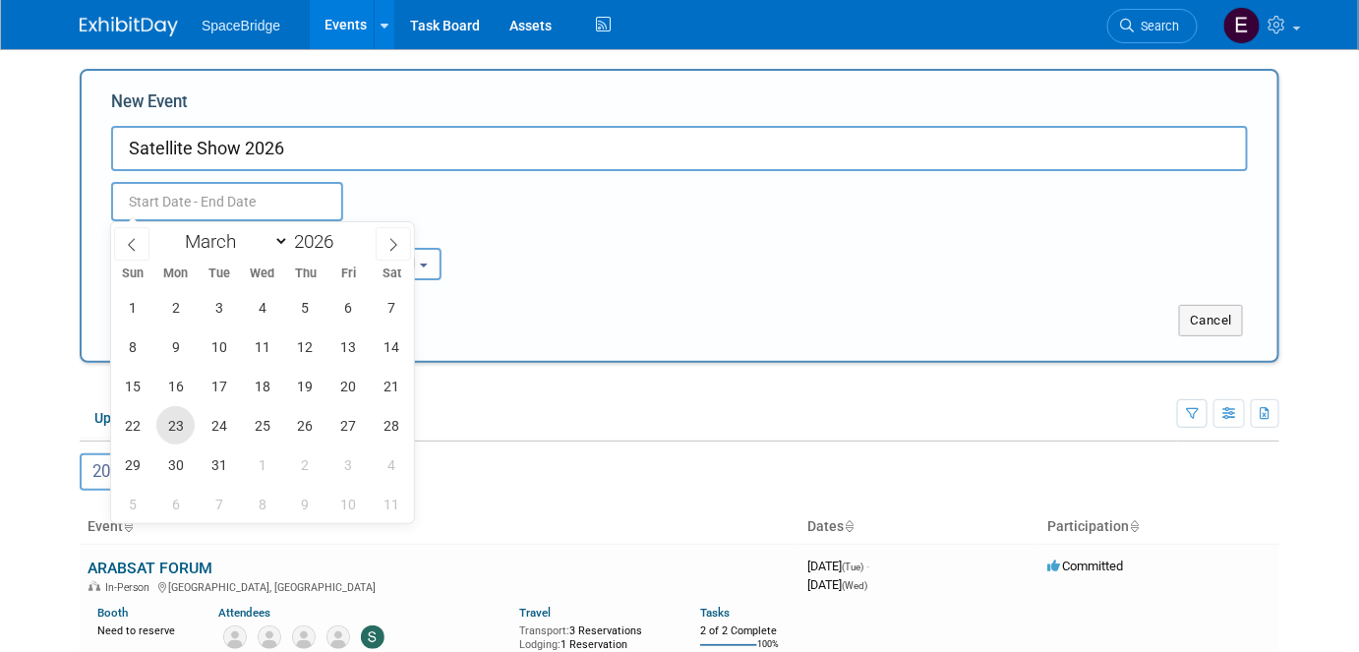
click at [171, 425] on span "23" at bounding box center [175, 425] width 38 height 38
click at [318, 427] on span "26" at bounding box center [305, 425] width 38 height 38
type input "Mar 23, 2026 to Mar 26, 2026"
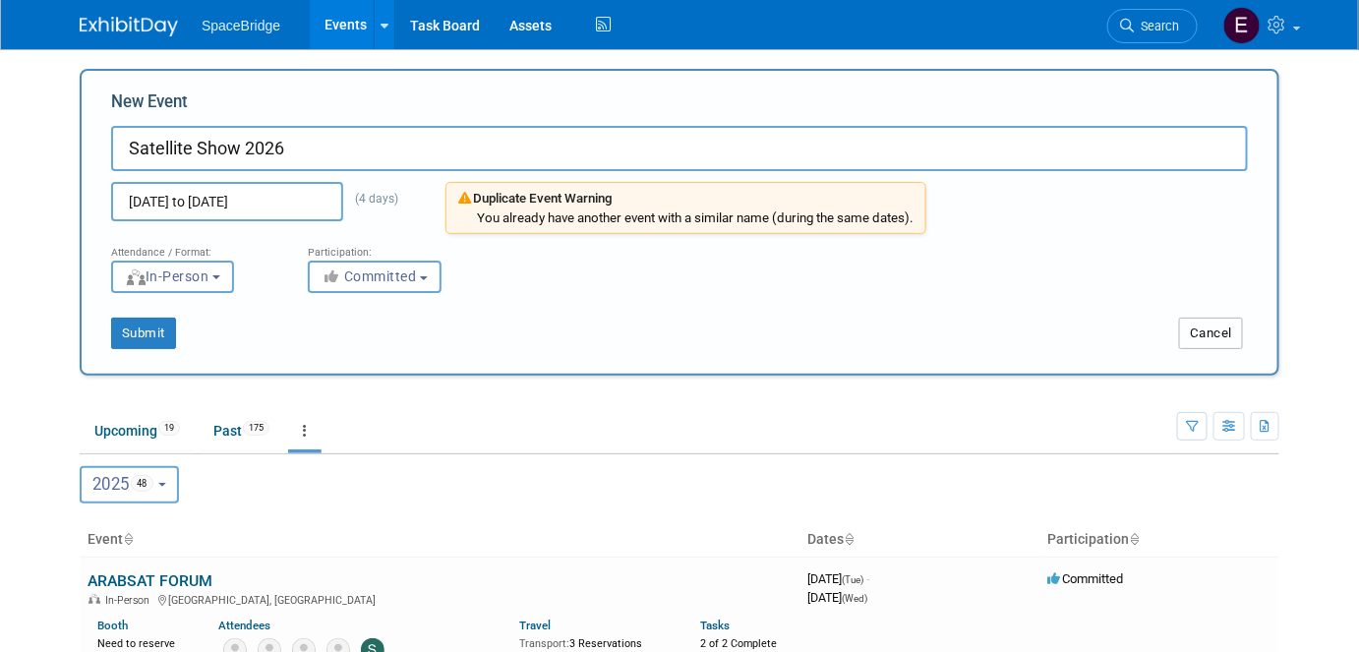
click at [1221, 341] on button "Cancel" at bounding box center [1211, 333] width 64 height 31
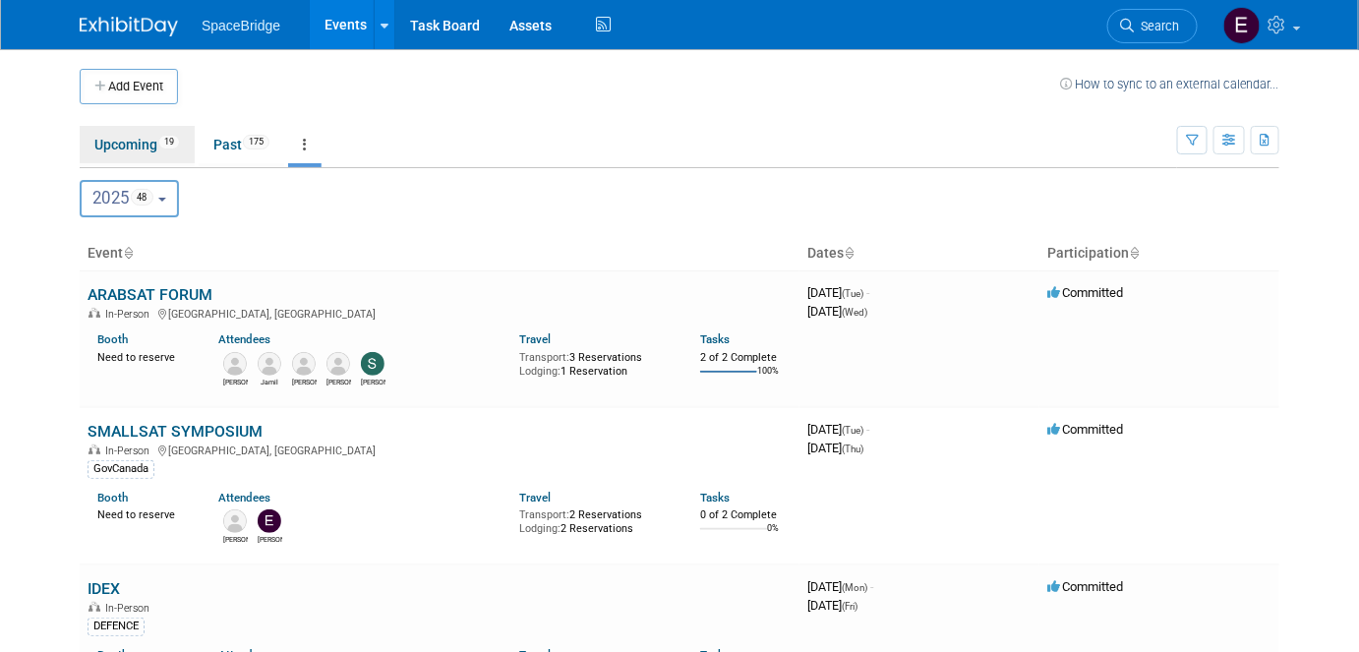
click at [120, 151] on link "Upcoming 19" at bounding box center [137, 144] width 115 height 37
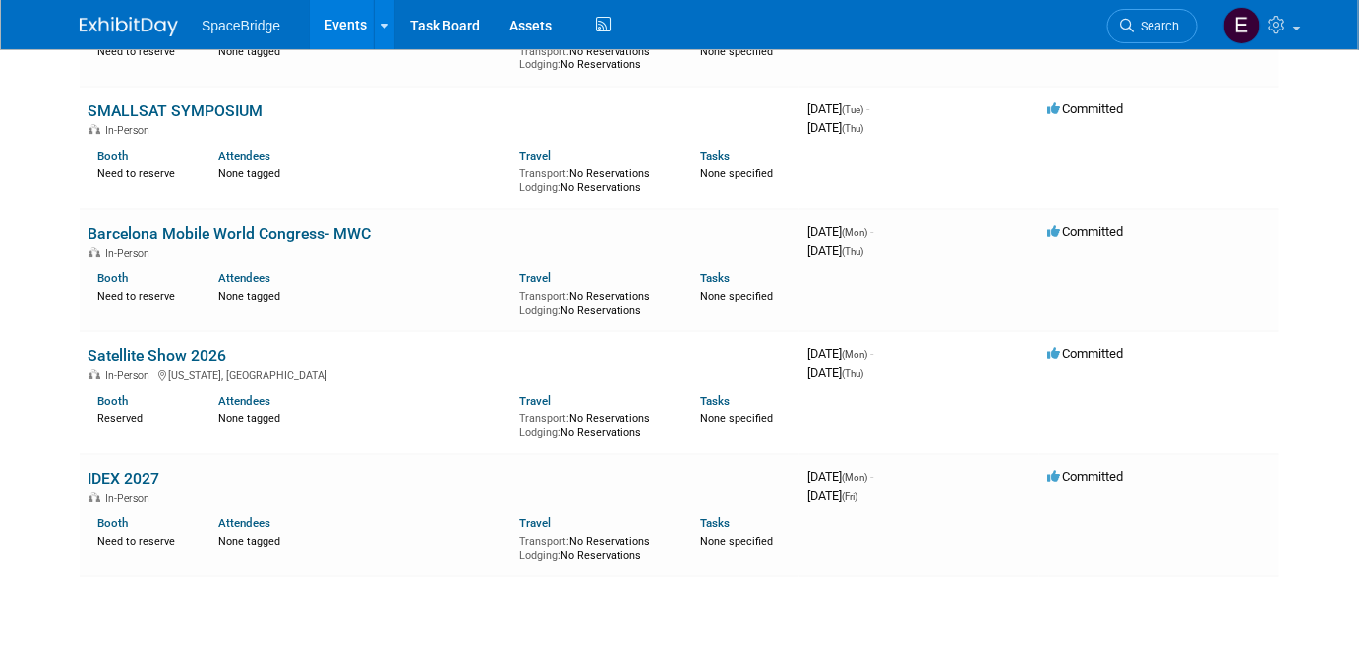
scroll to position [2055, 0]
click at [184, 346] on link "Satellite Show 2026" at bounding box center [156, 355] width 139 height 19
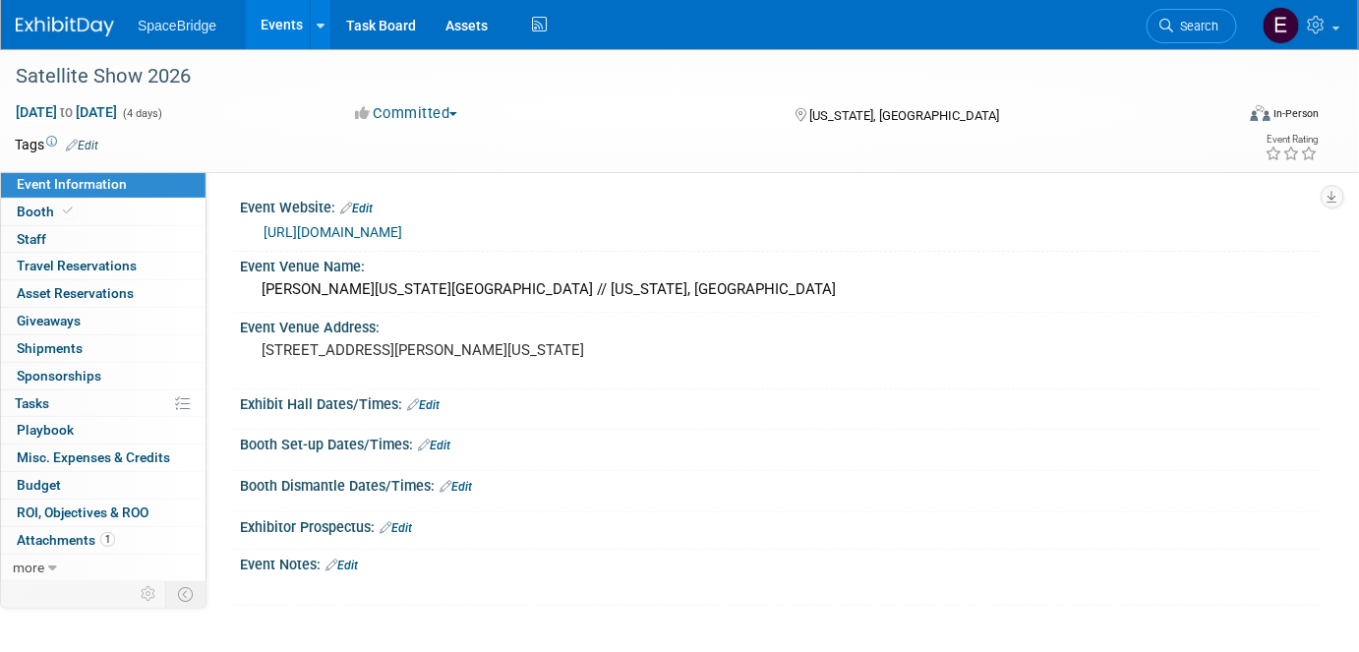
click at [54, 480] on span "Budget" at bounding box center [39, 485] width 44 height 16
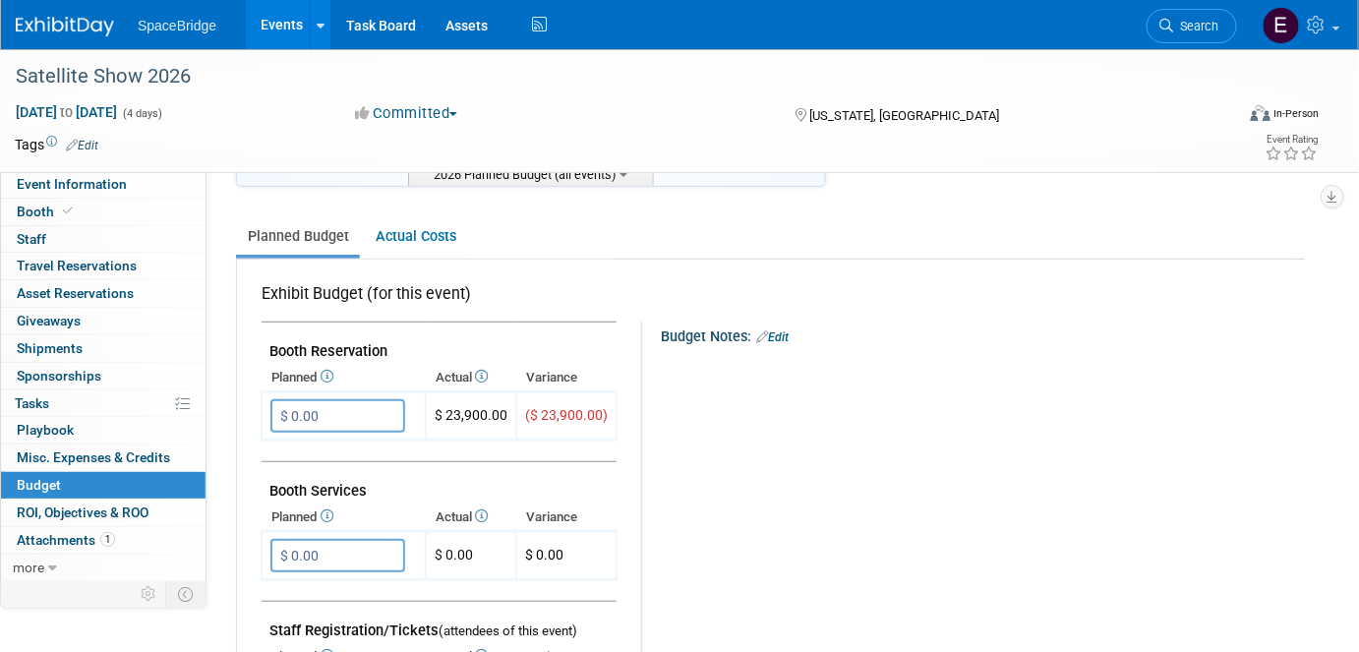
scroll to position [267, 0]
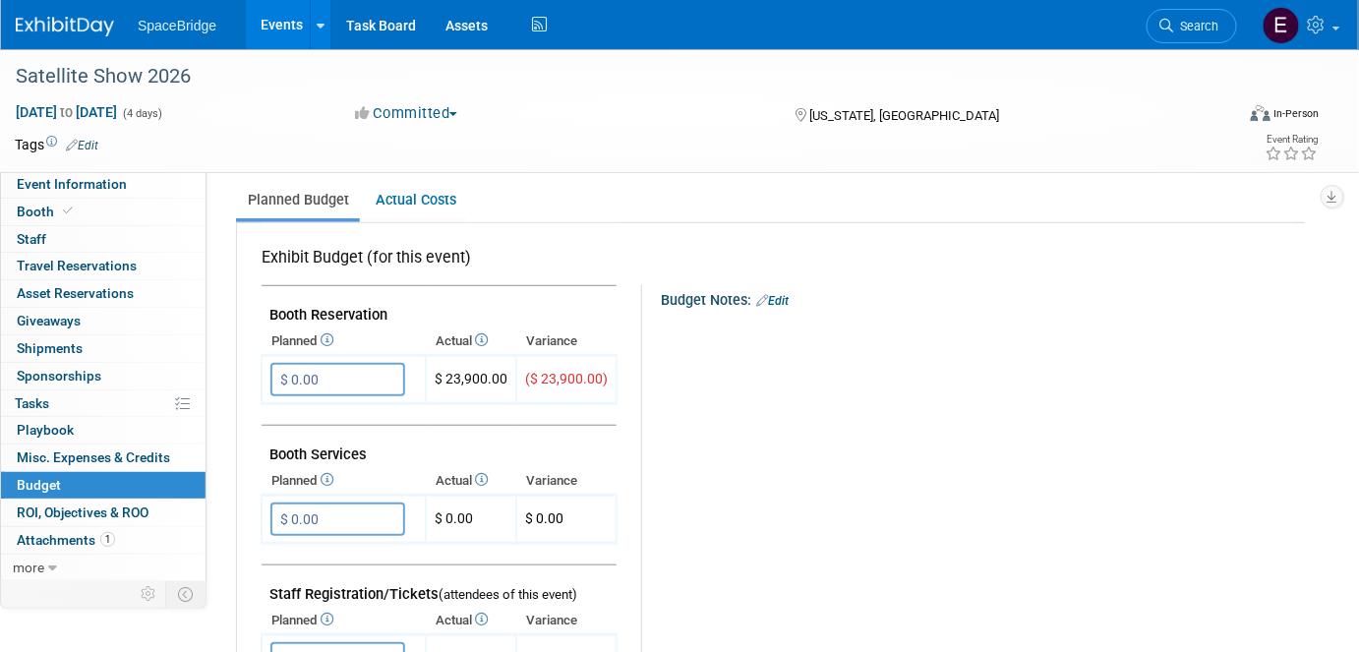
click at [349, 368] on input "$ 0.00" at bounding box center [337, 379] width 135 height 33
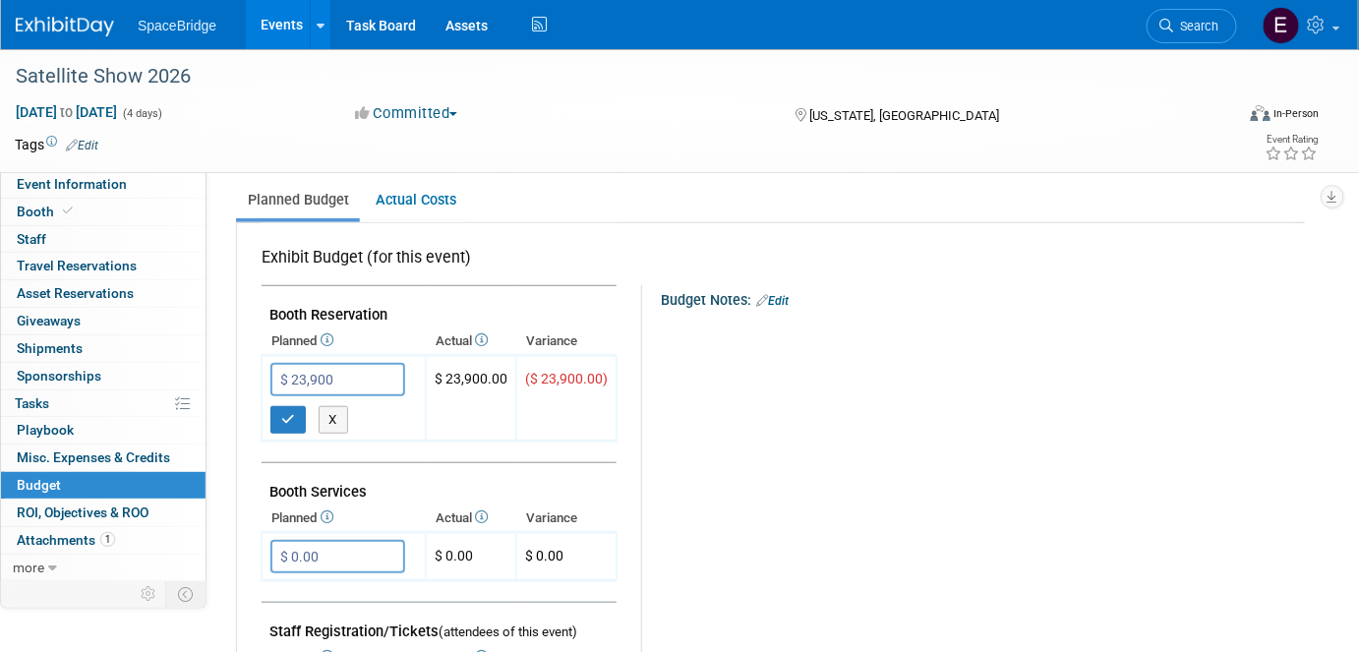
type input "$ 23,900.00"
click at [288, 413] on icon "button" at bounding box center [288, 419] width 14 height 13
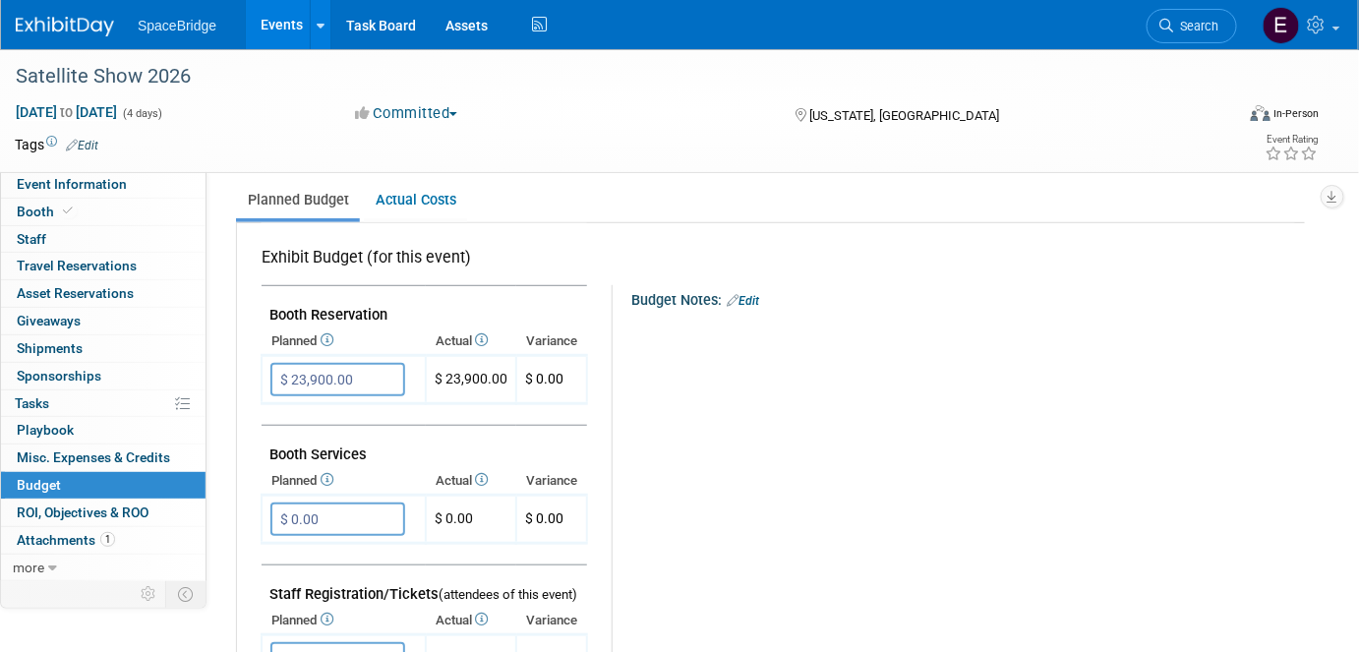
click at [351, 519] on input "$ 0.00" at bounding box center [337, 518] width 135 height 33
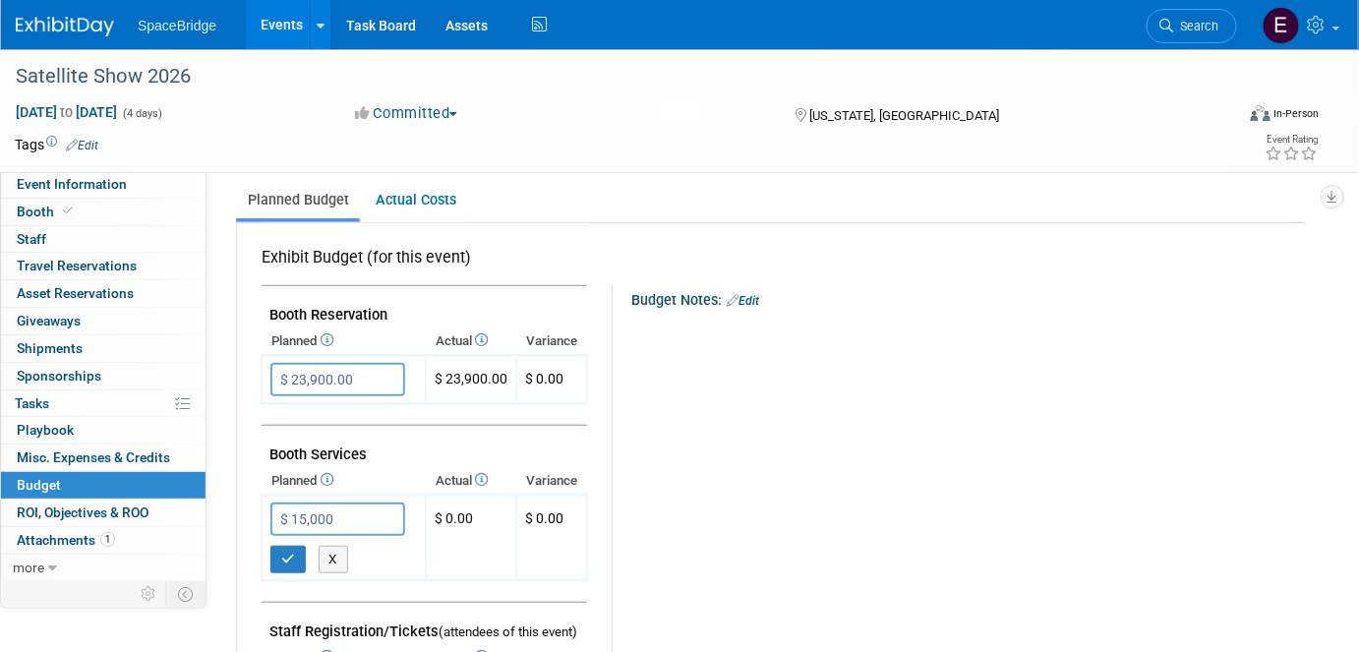
type input "$ 15,000.00"
click at [290, 553] on icon "button" at bounding box center [288, 558] width 14 height 13
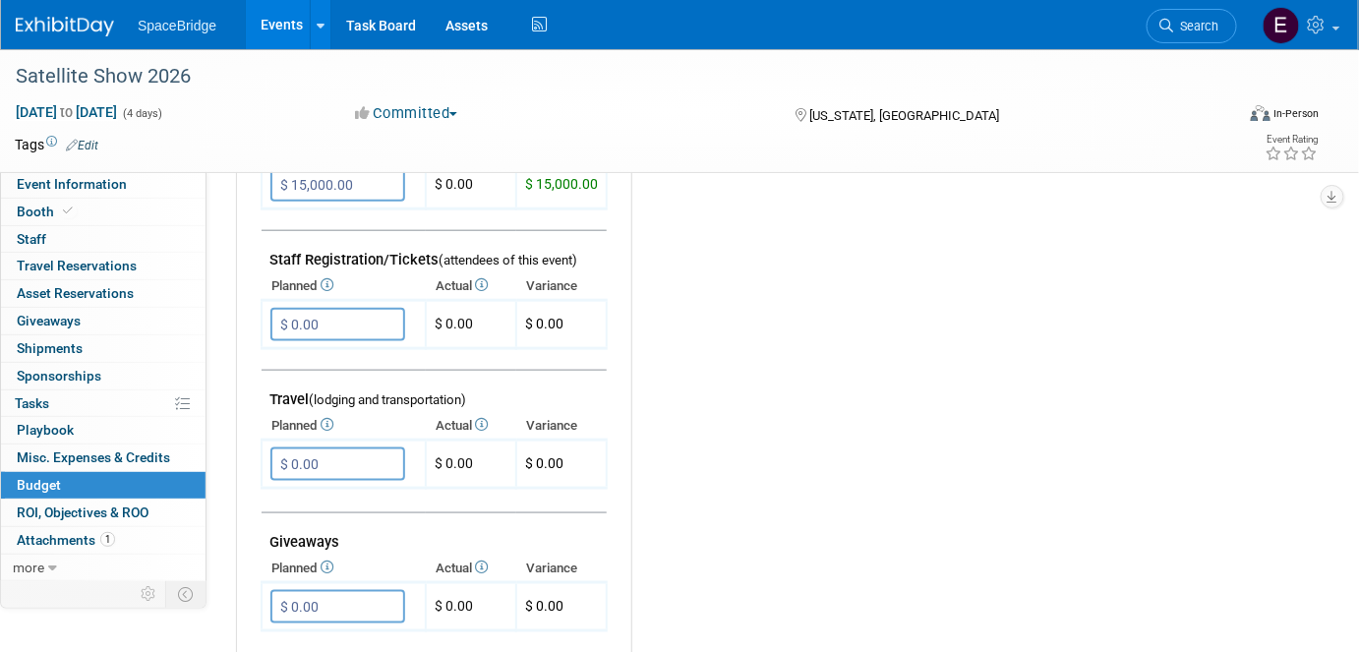
scroll to position [625, 0]
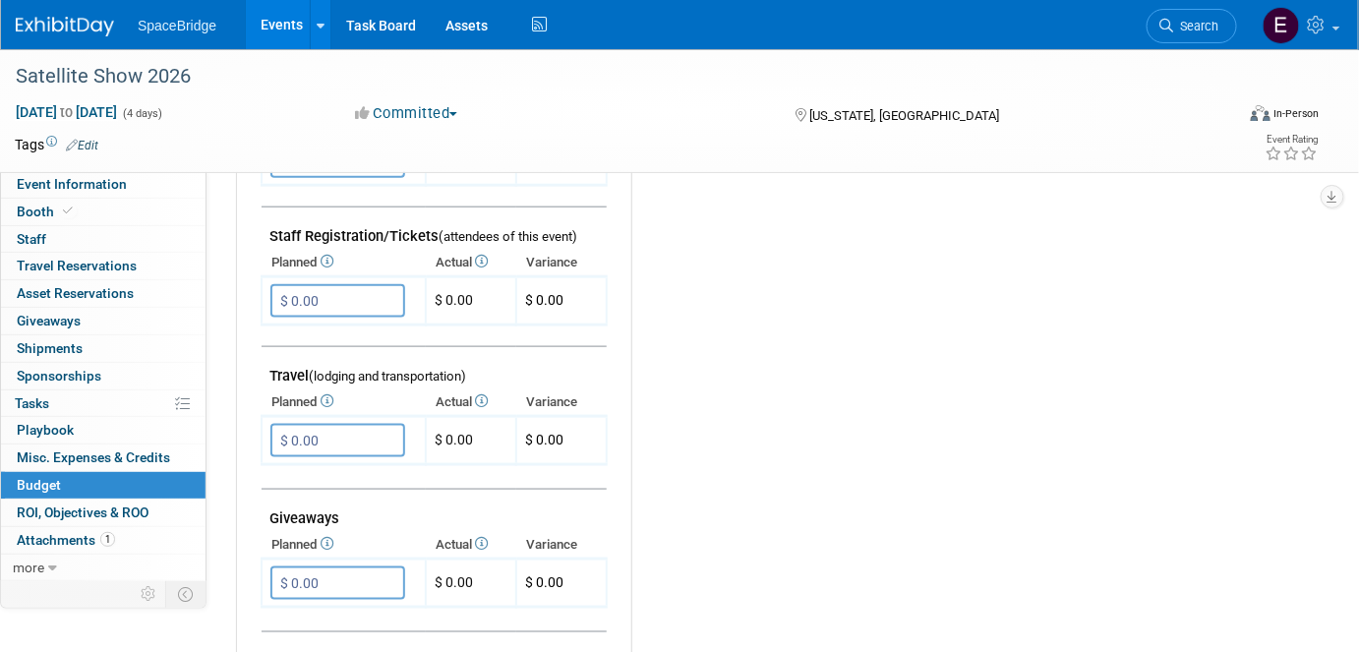
click at [359, 424] on input "$ 0.00" at bounding box center [337, 440] width 135 height 33
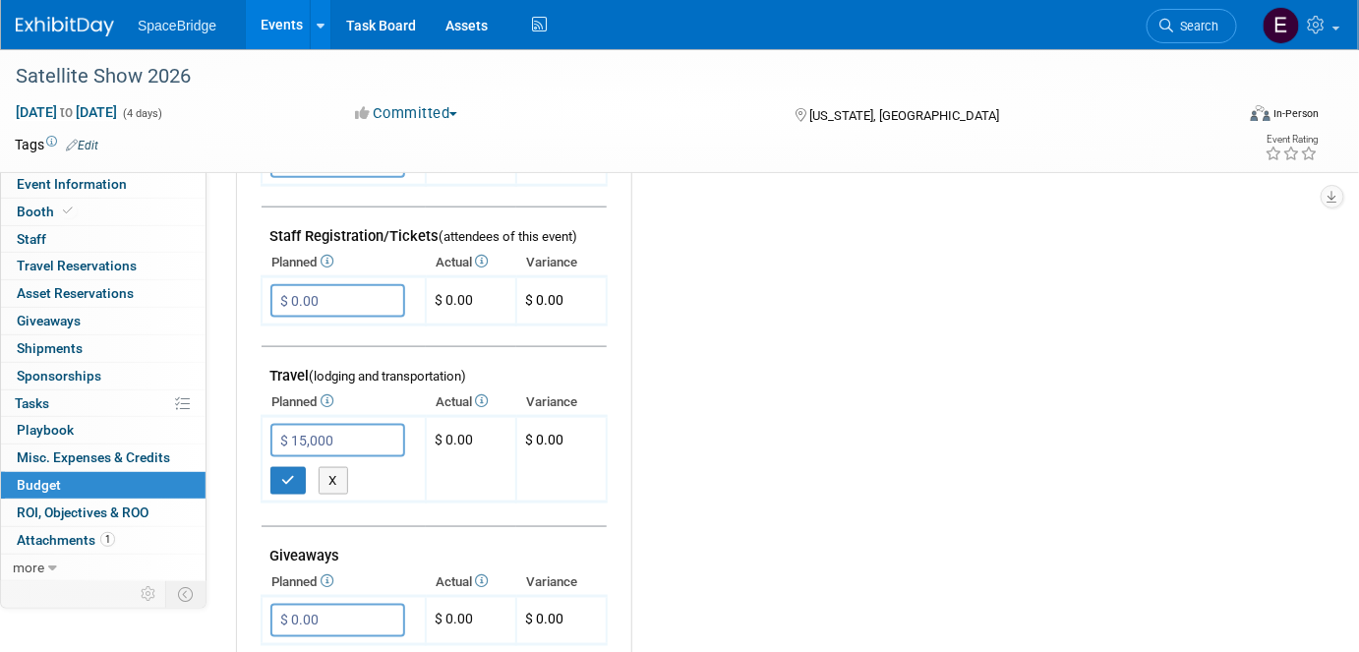
type input "$ 15,000.00"
click at [293, 471] on button "button" at bounding box center [287, 481] width 35 height 28
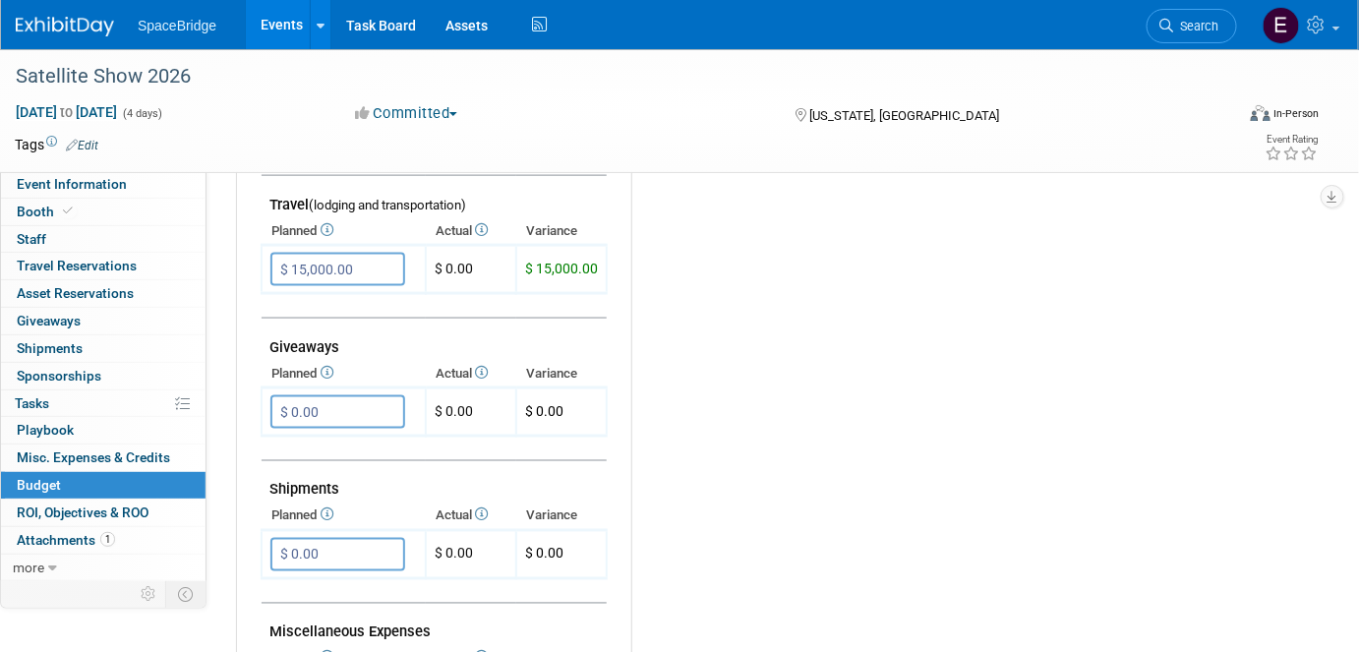
scroll to position [983, 0]
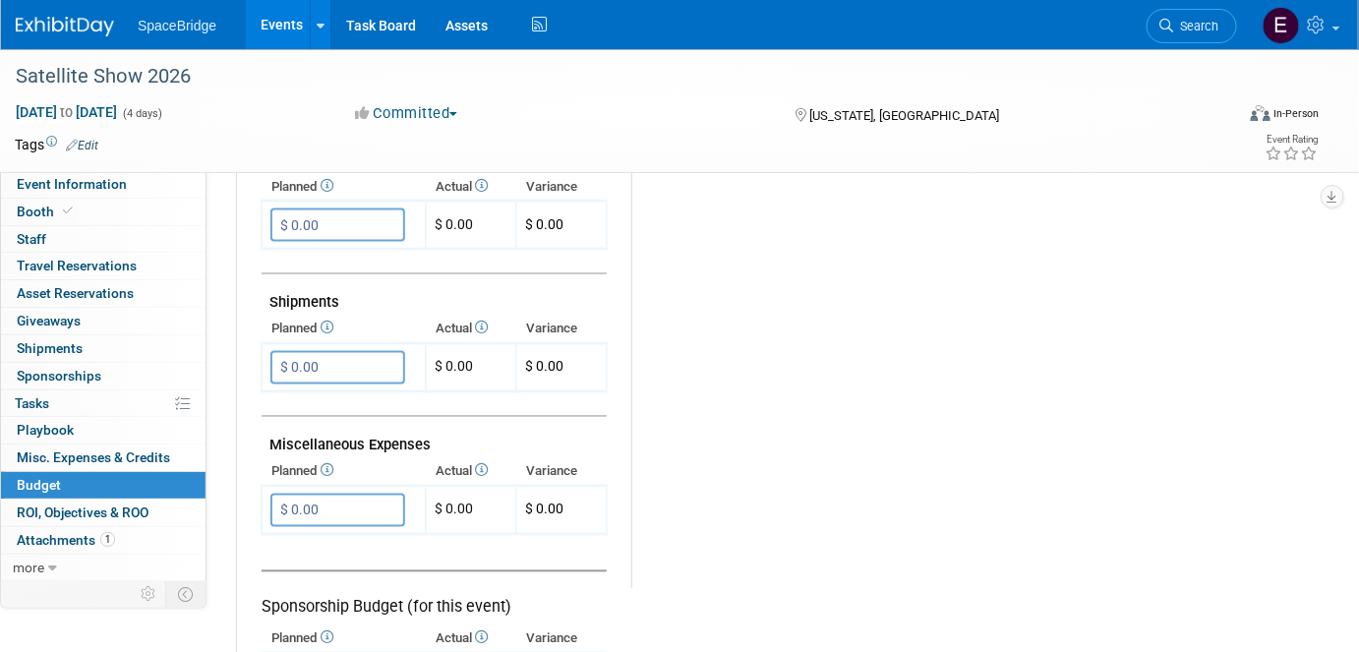
click at [332, 352] on input "$ 0.00" at bounding box center [337, 367] width 135 height 33
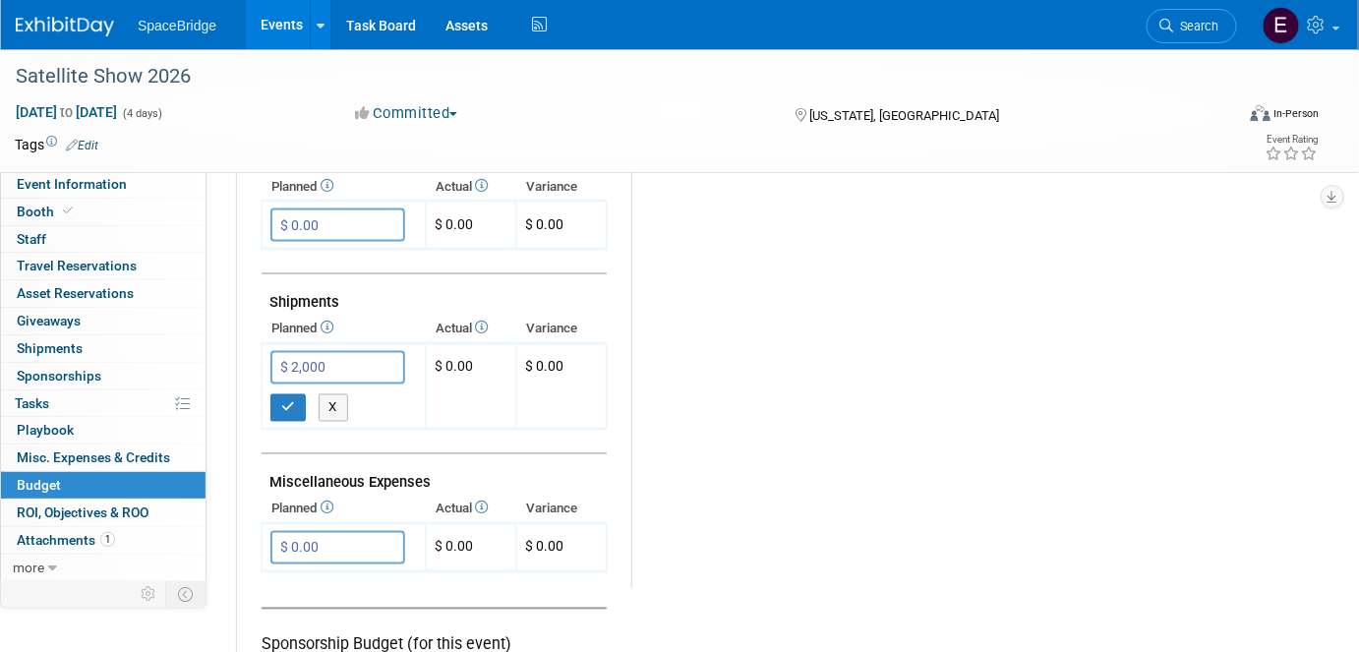
type input "$ 2,000.00"
click at [281, 401] on icon "button" at bounding box center [288, 407] width 14 height 13
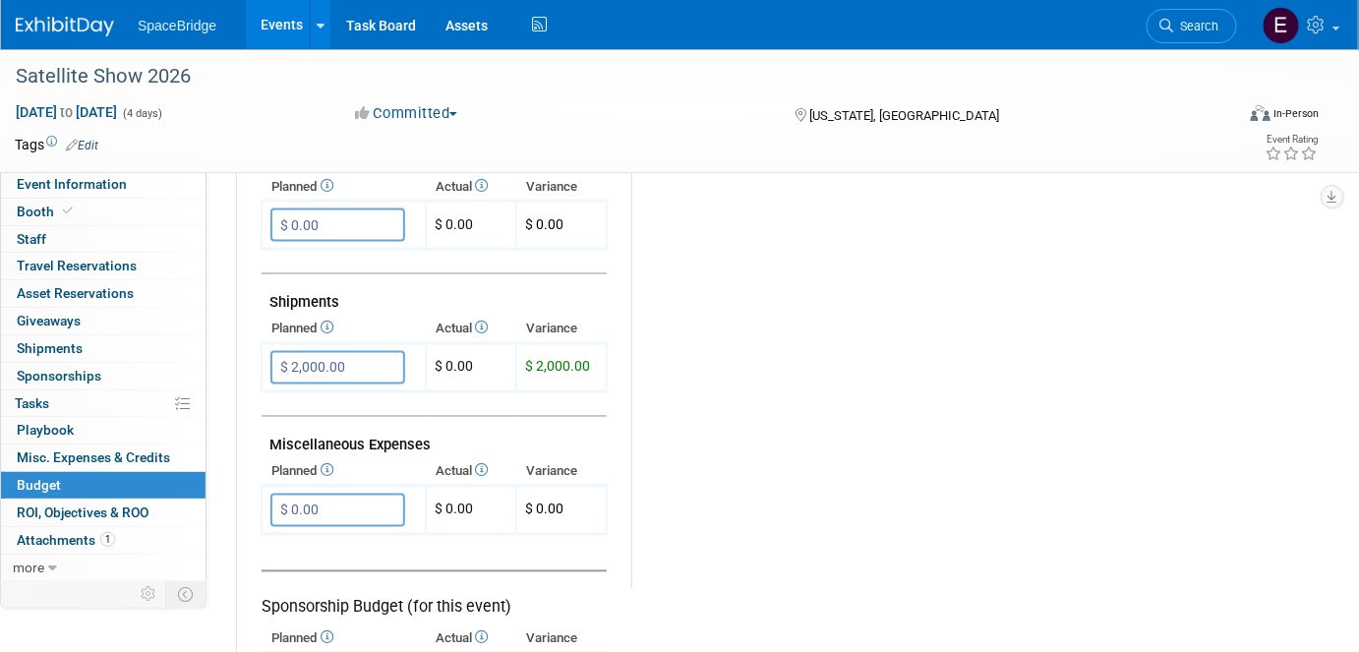
click at [318, 502] on input "$ 0.00" at bounding box center [337, 509] width 135 height 33
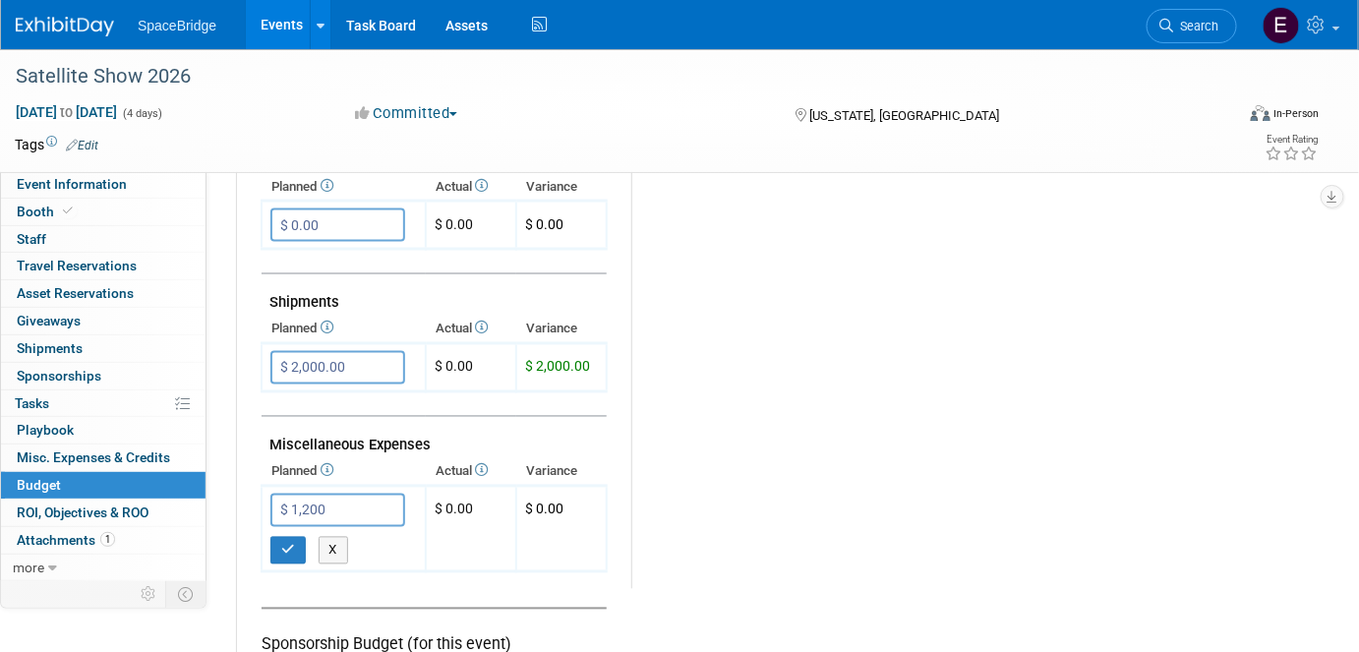
type input "$ 1,200.00"
click at [293, 546] on button "button" at bounding box center [287, 551] width 35 height 28
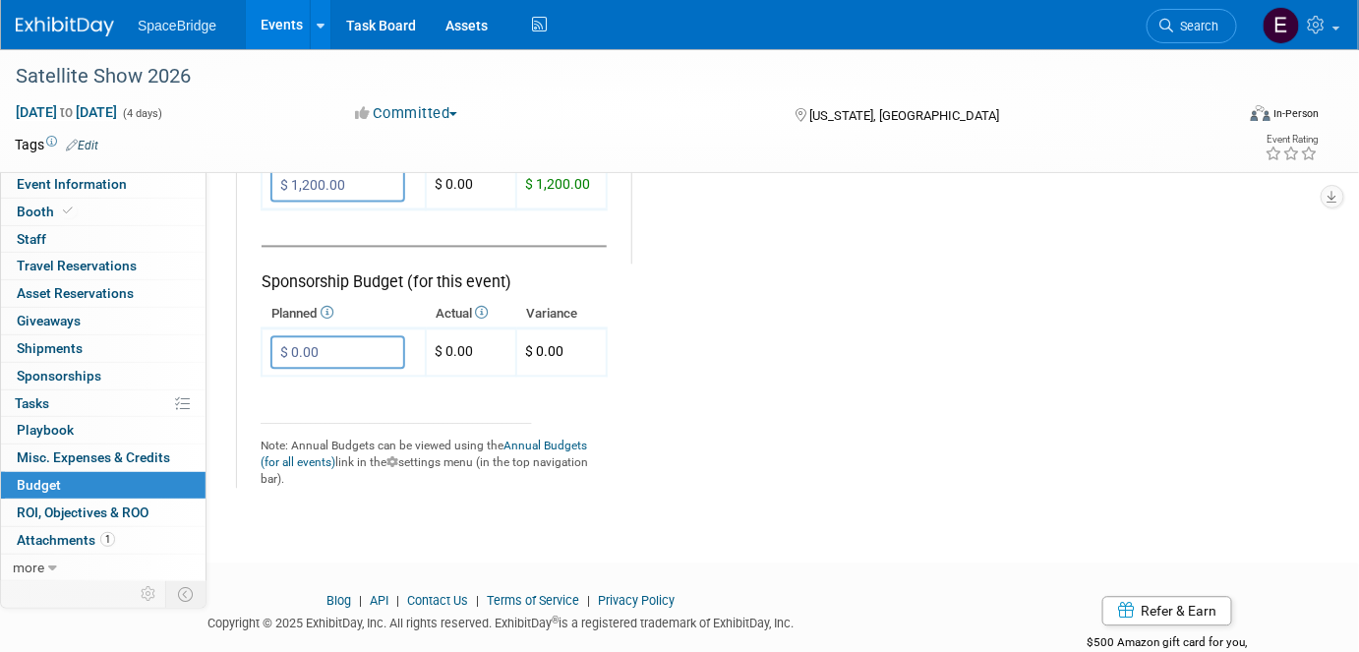
scroll to position [1340, 0]
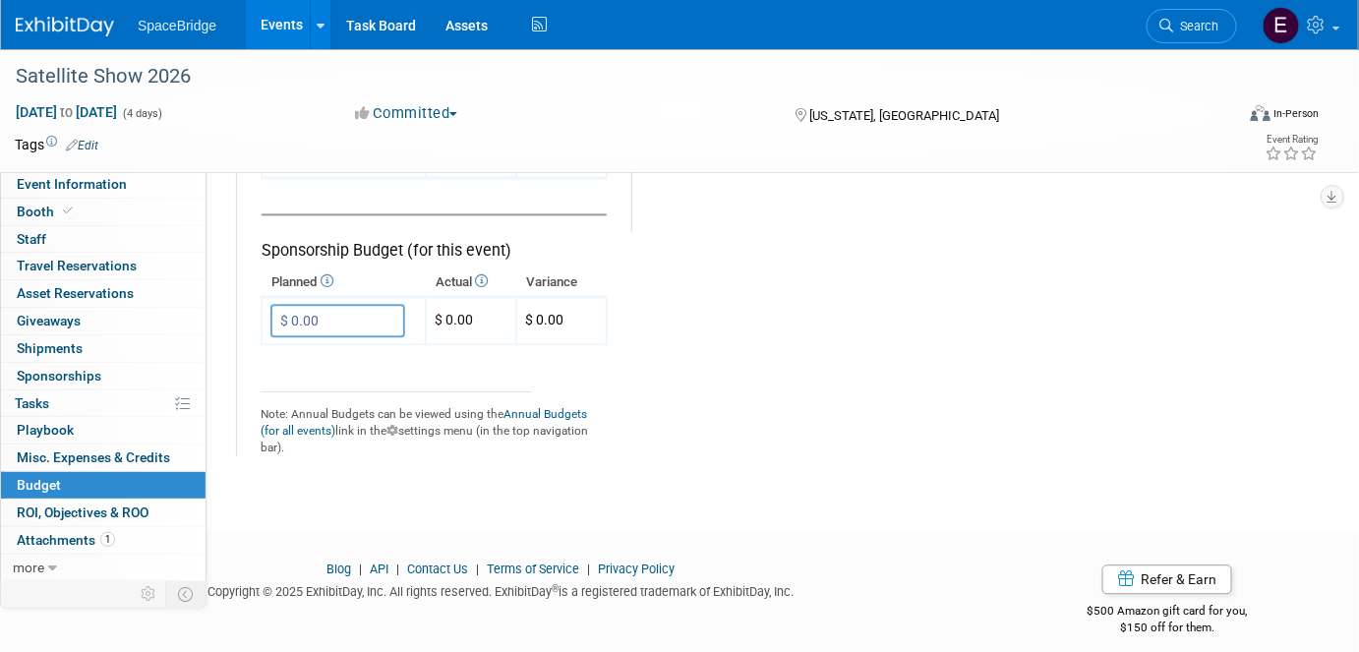
click at [341, 317] on input "$ 0.00" at bounding box center [337, 320] width 135 height 33
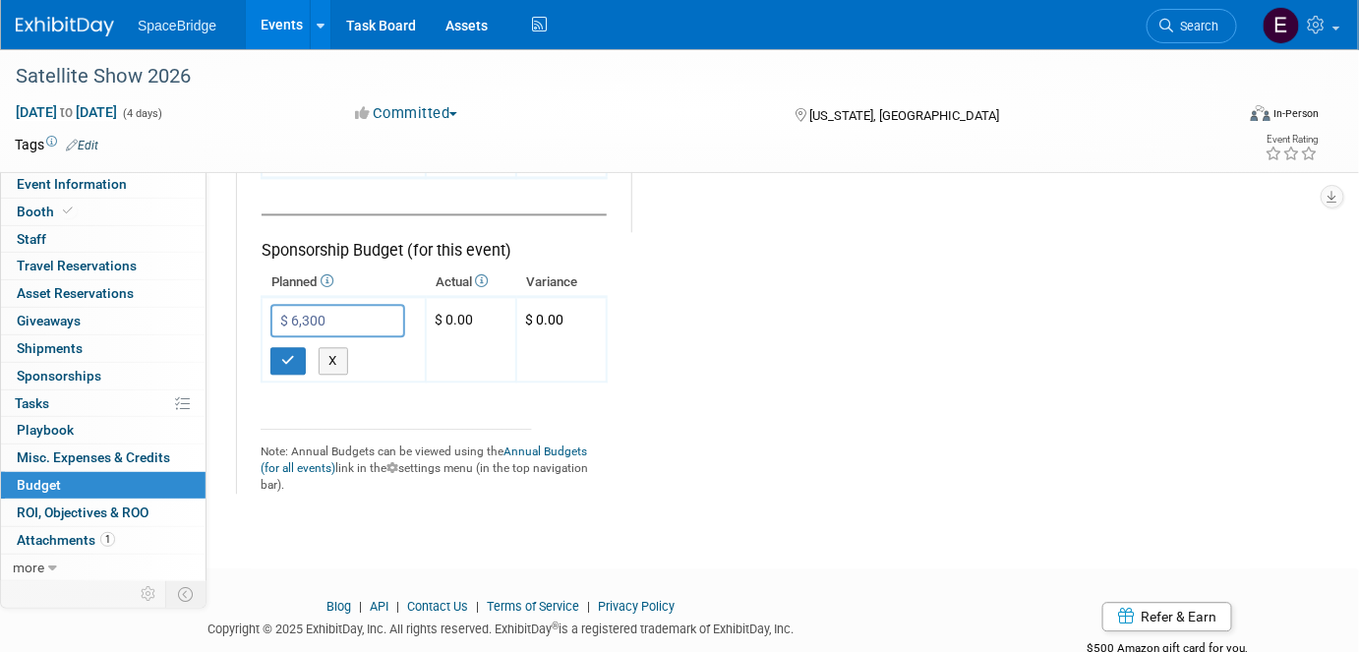
type input "$ 6,300.00"
click at [276, 347] on button "button" at bounding box center [287, 361] width 35 height 28
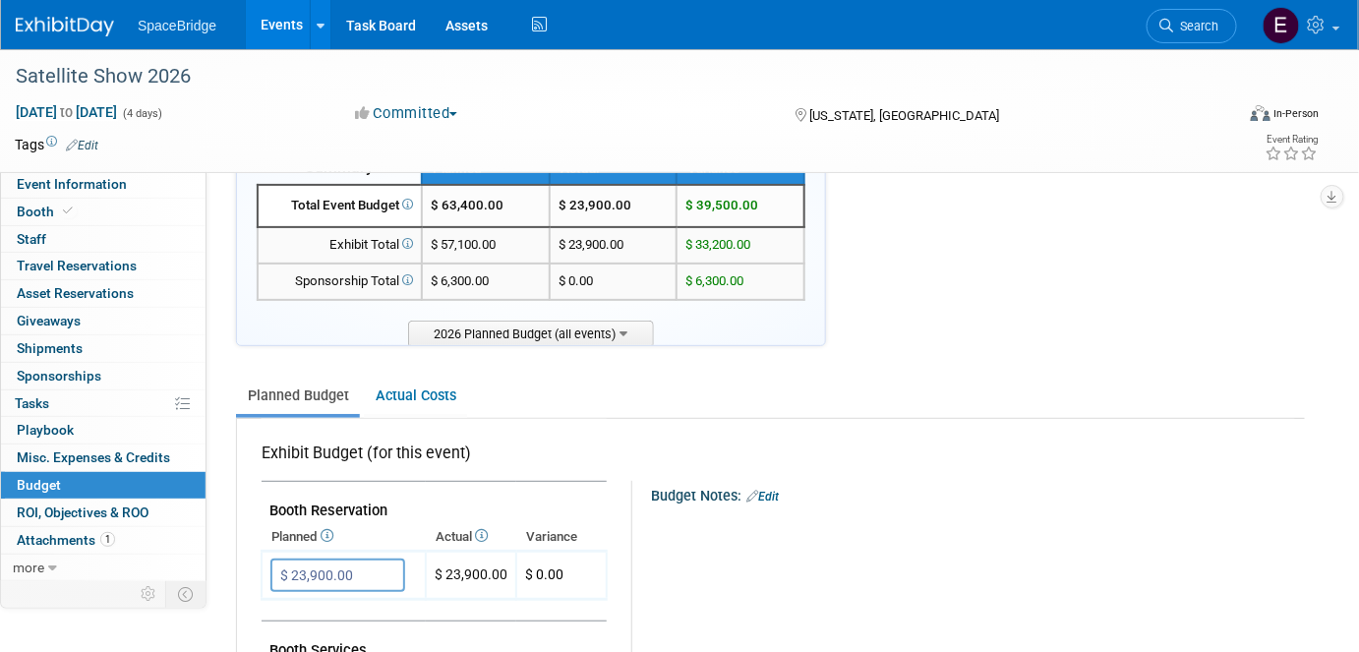
scroll to position [0, 0]
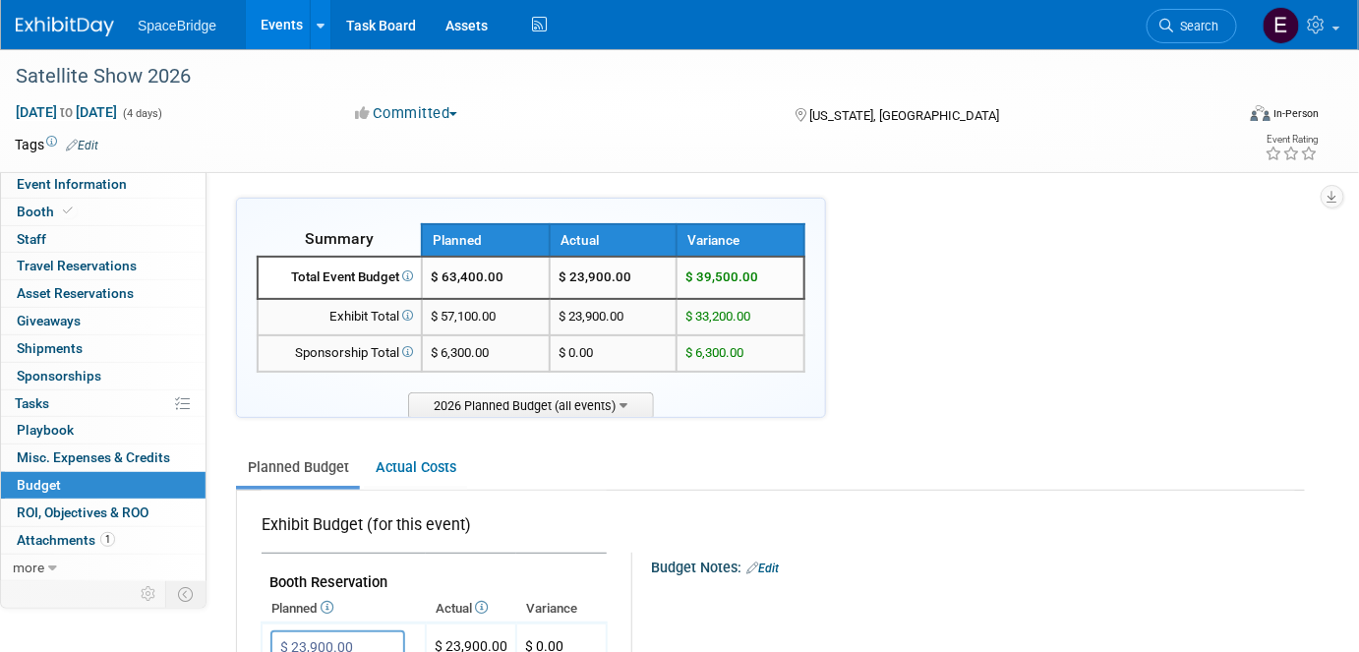
drag, startPoint x: 80, startPoint y: 29, endPoint x: 91, endPoint y: 31, distance: 12.2
click at [80, 29] on img at bounding box center [65, 27] width 98 height 20
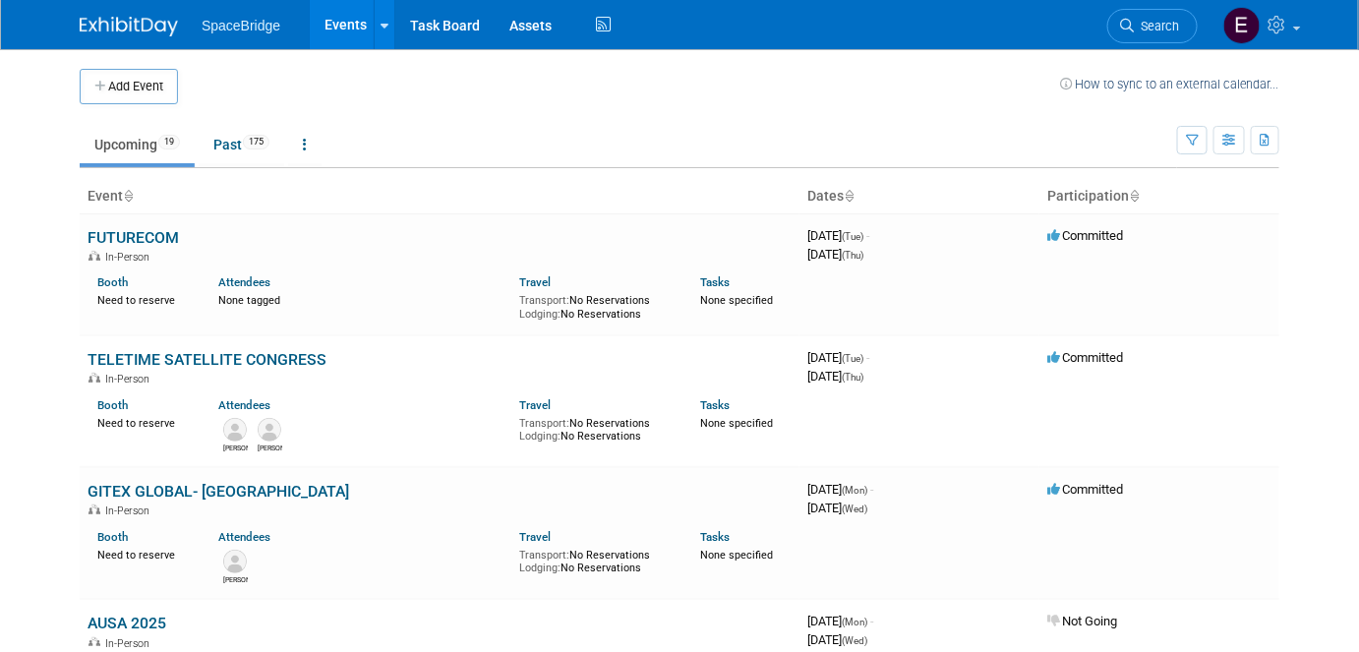
drag, startPoint x: 132, startPoint y: 90, endPoint x: 193, endPoint y: 134, distance: 74.7
click at [132, 90] on button "Add Event" at bounding box center [129, 86] width 98 height 35
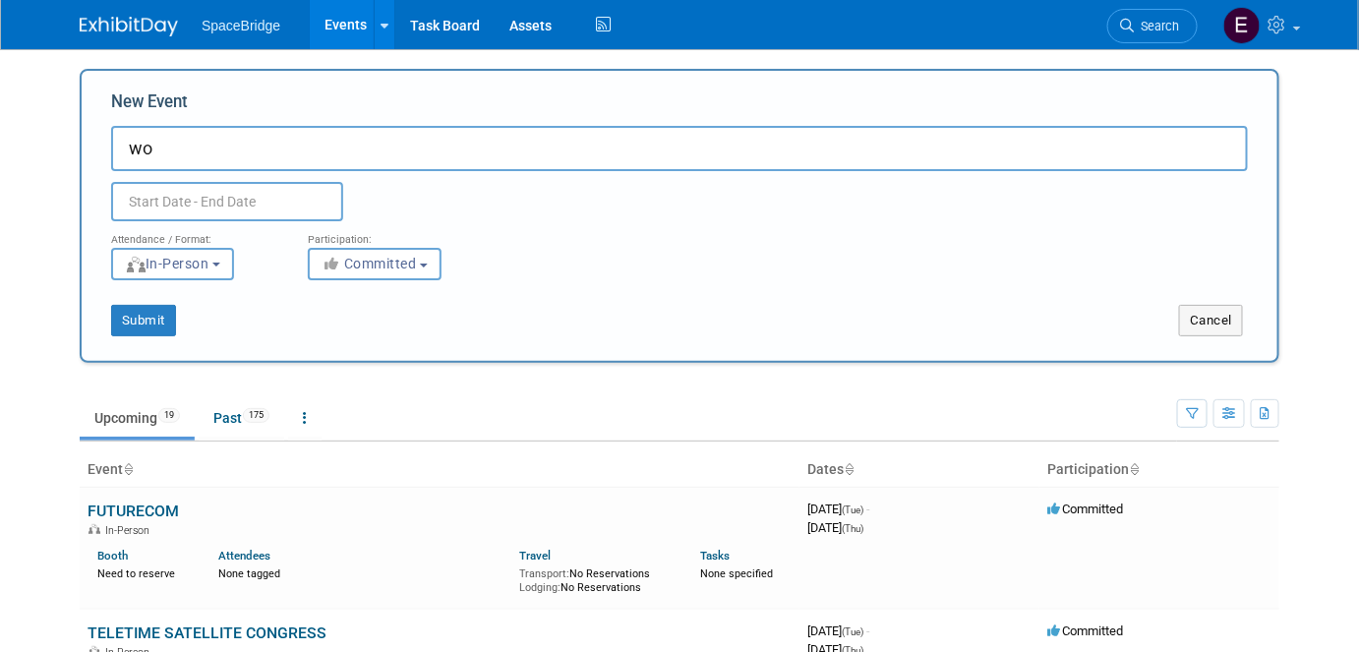
type input "w"
type input "World Defense show"
click at [211, 204] on input "text" at bounding box center [227, 201] width 232 height 39
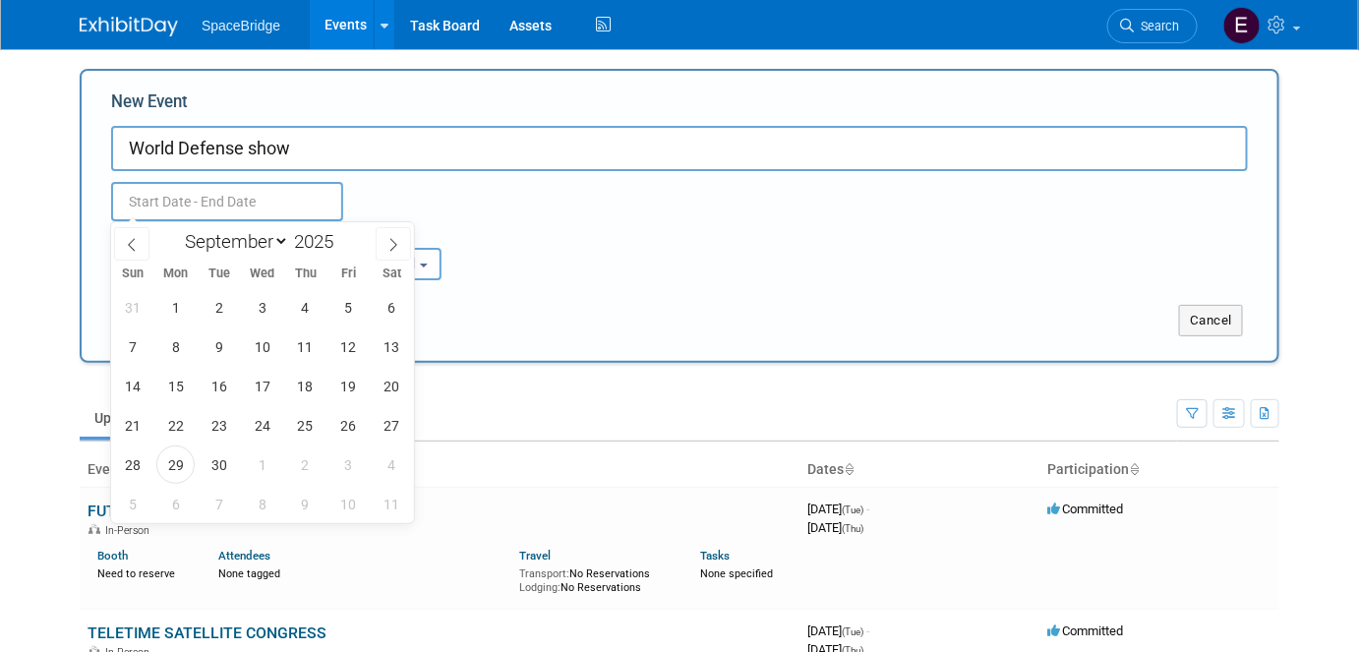
click at [343, 234] on span at bounding box center [341, 236] width 14 height 12
type input "2026"
click at [243, 248] on select "January February March April May June July August September October November De…" at bounding box center [232, 241] width 113 height 25
select select "1"
click at [176, 229] on select "January February March April May June July August September October November De…" at bounding box center [232, 241] width 113 height 25
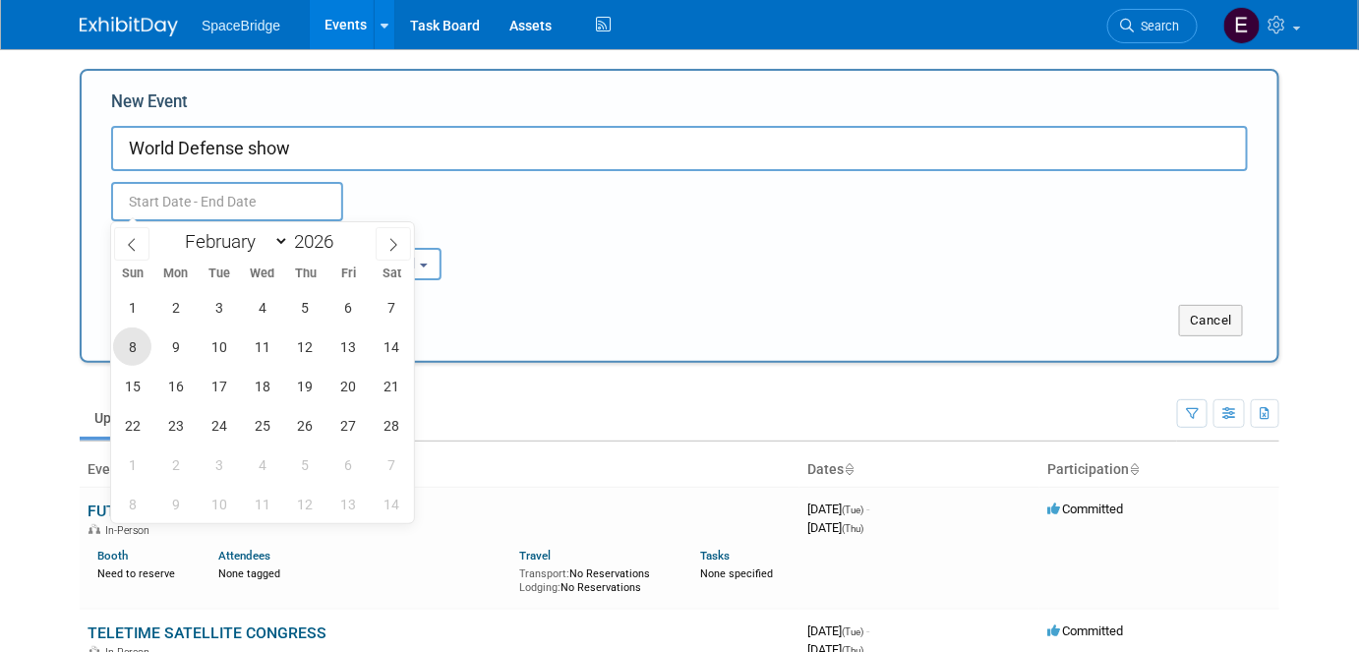
click at [127, 349] on span "8" at bounding box center [132, 346] width 38 height 38
click at [311, 345] on span "12" at bounding box center [305, 346] width 38 height 38
type input "[DATE] to [DATE]"
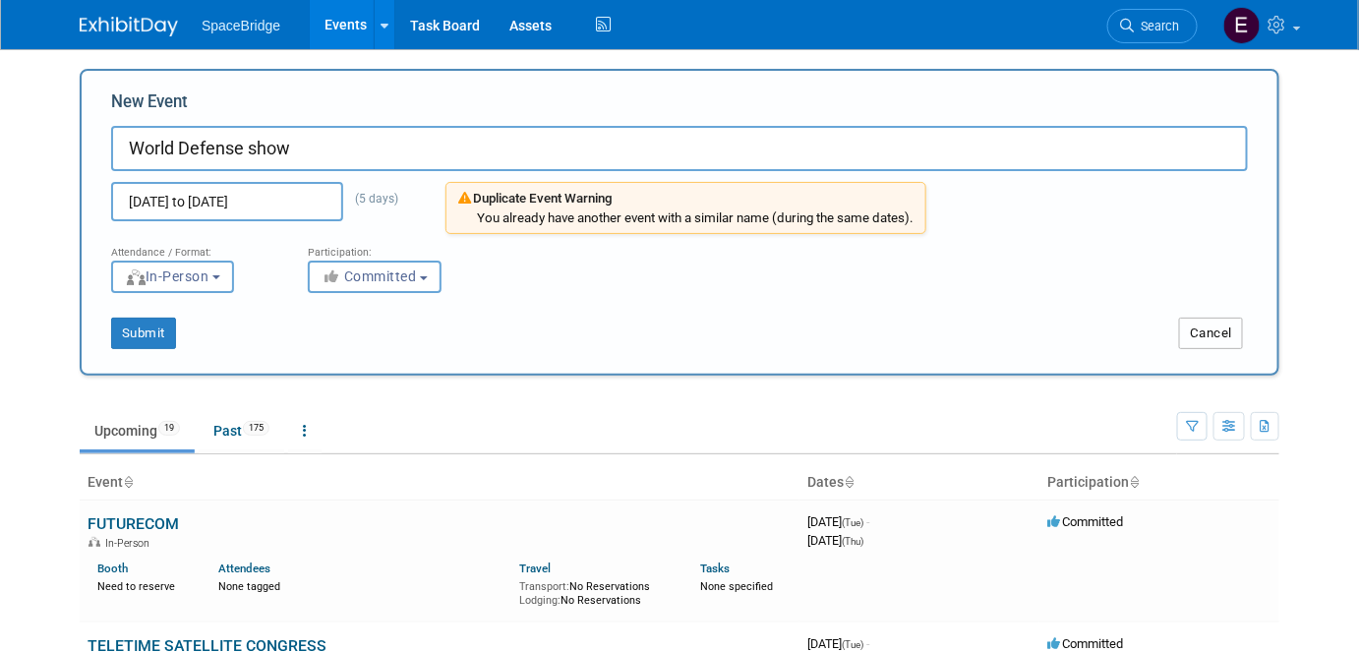
click at [1215, 328] on button "Cancel" at bounding box center [1211, 333] width 64 height 31
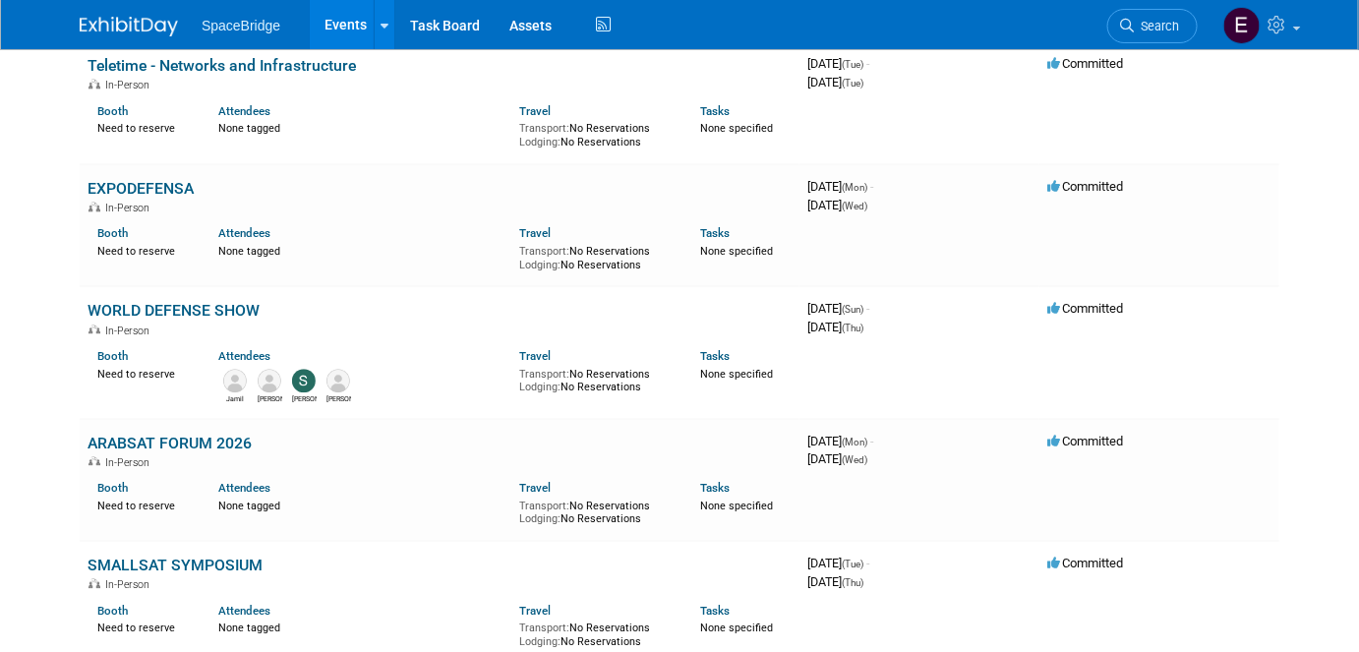
scroll to position [1608, 0]
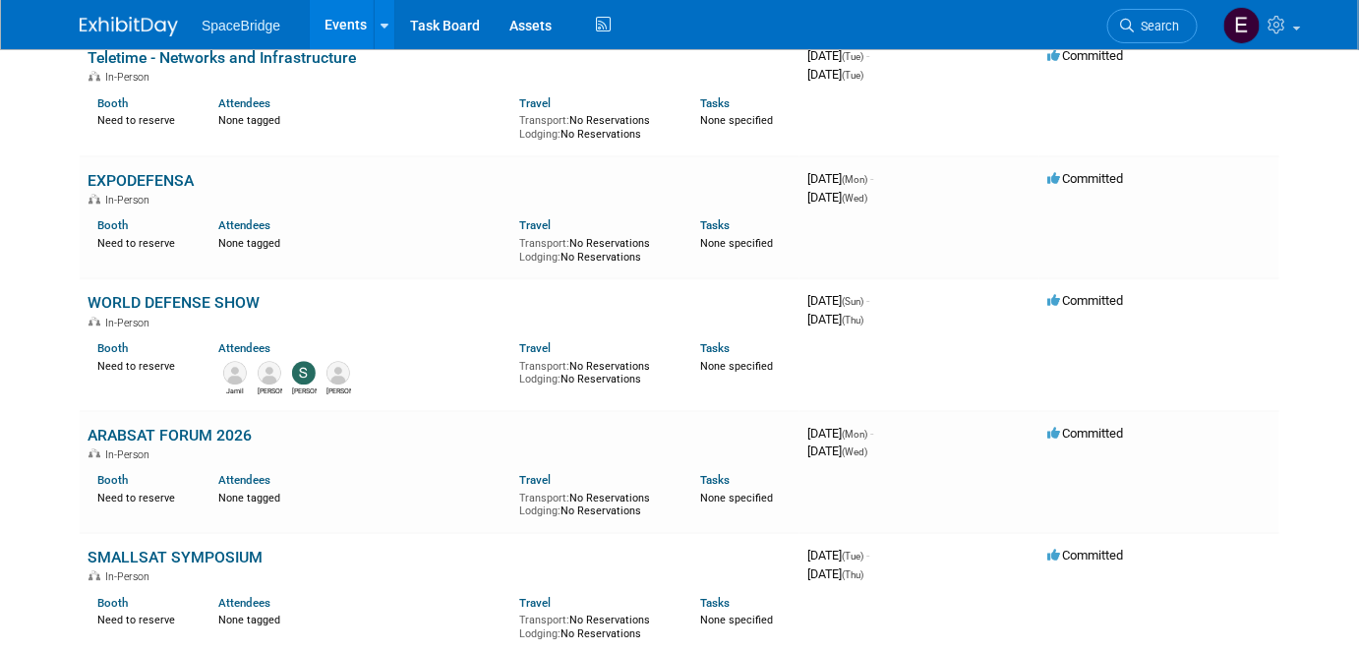
click at [194, 293] on link "WORLD DEFENSE SHOW" at bounding box center [173, 302] width 172 height 19
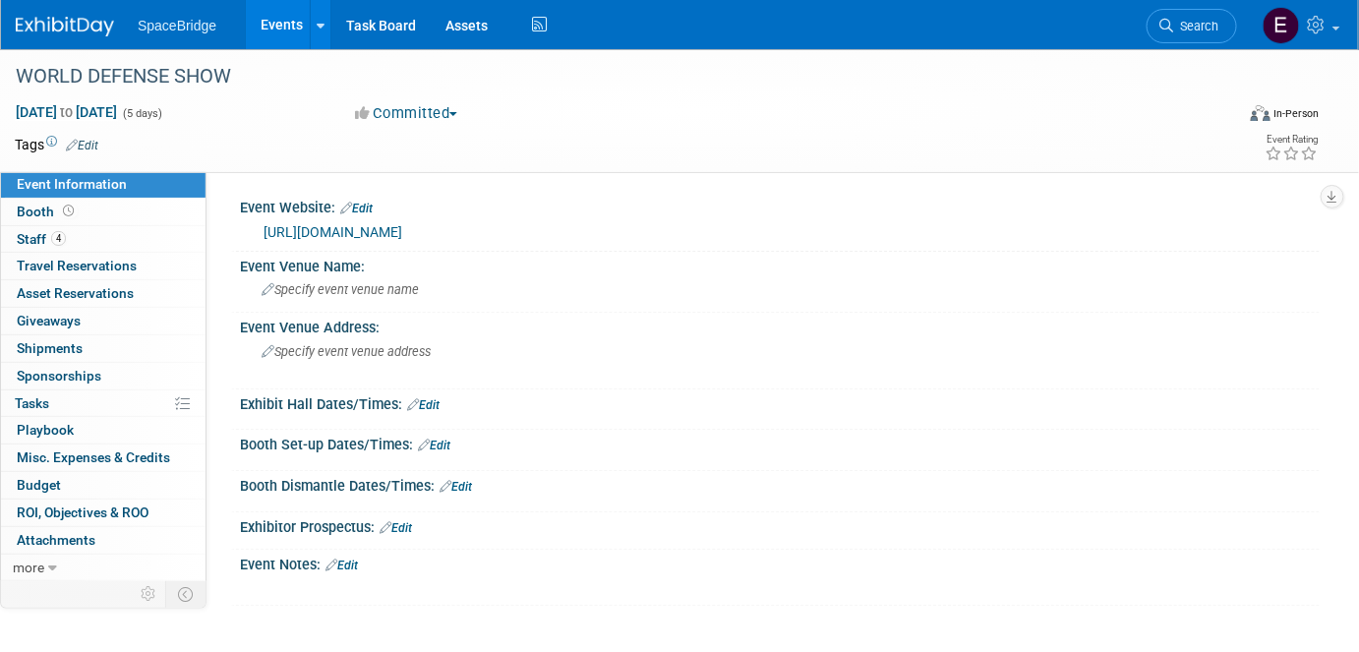
click at [58, 481] on span "Budget" at bounding box center [39, 485] width 44 height 16
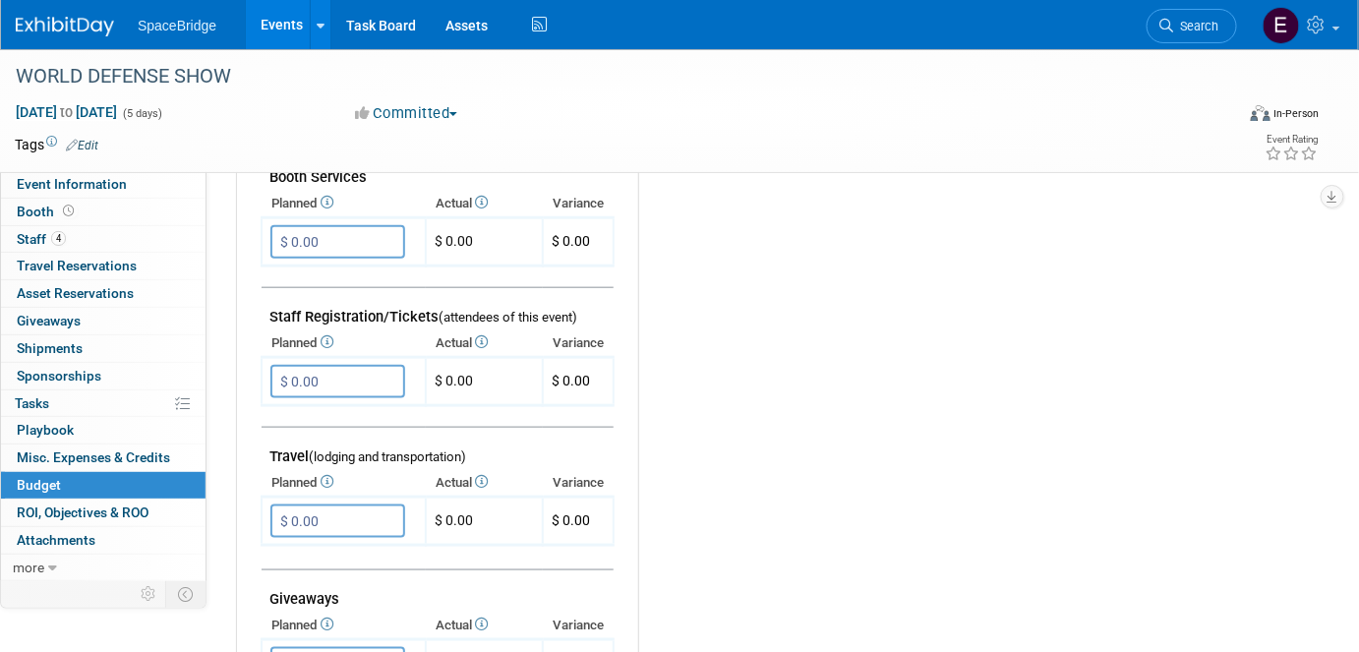
scroll to position [625, 0]
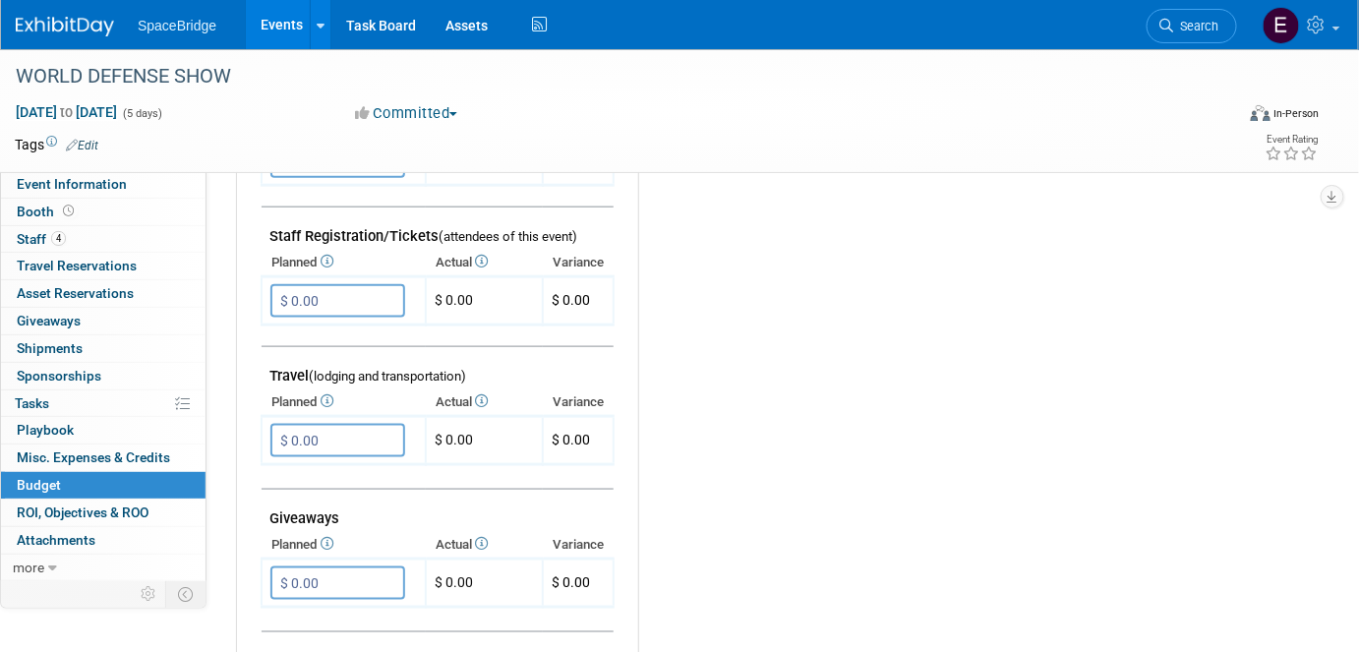
click at [317, 291] on input "$ 0.00" at bounding box center [337, 300] width 135 height 33
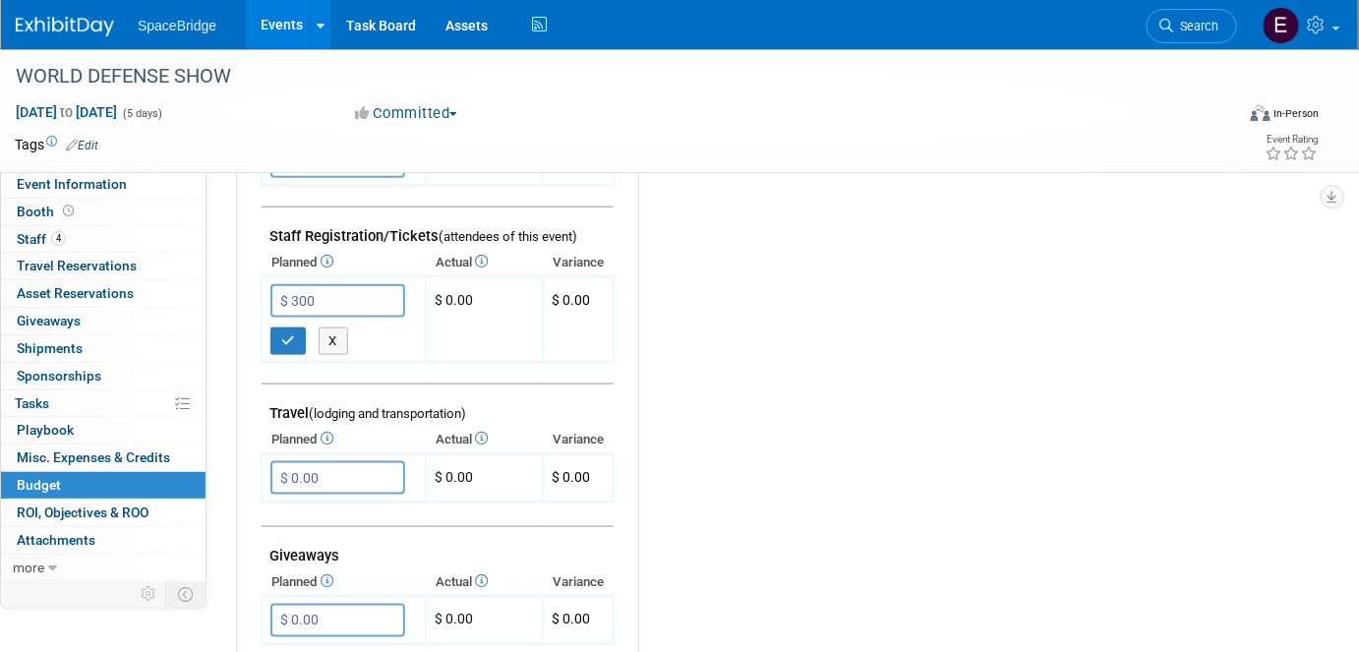
type input "$ 300.00"
click at [286, 334] on icon "button" at bounding box center [288, 340] width 14 height 13
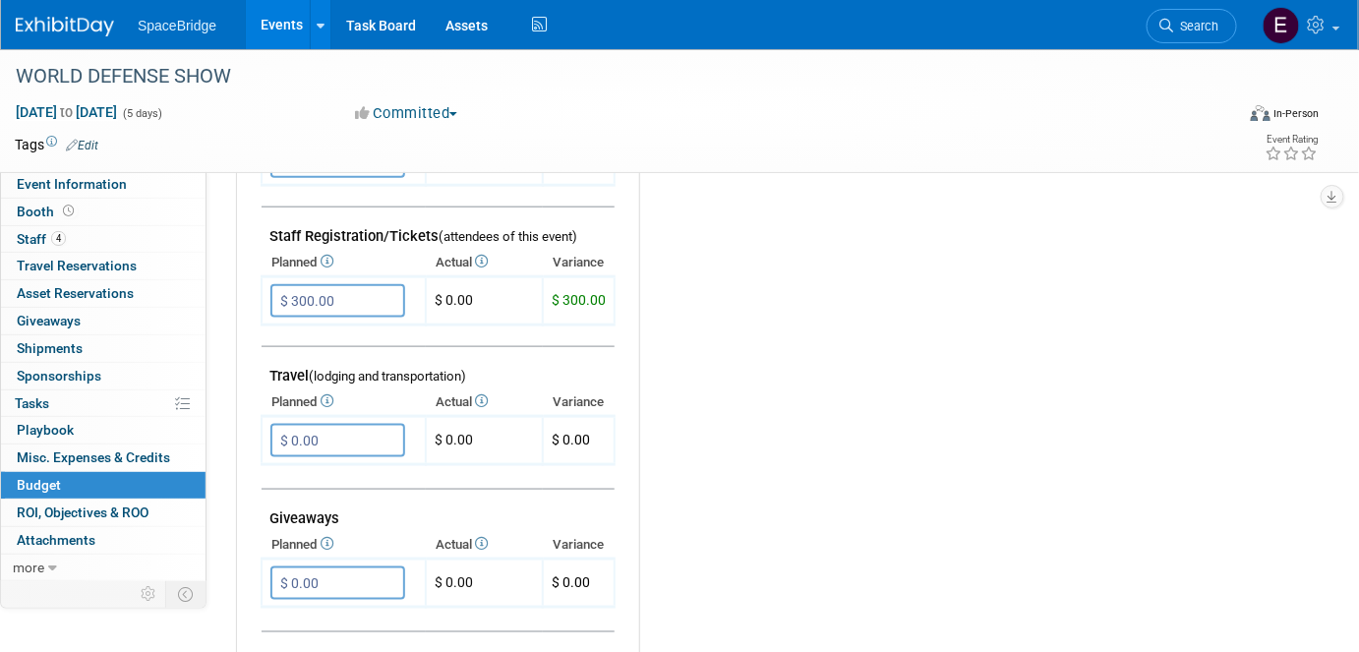
click at [335, 433] on input "$ 0.00" at bounding box center [337, 440] width 135 height 33
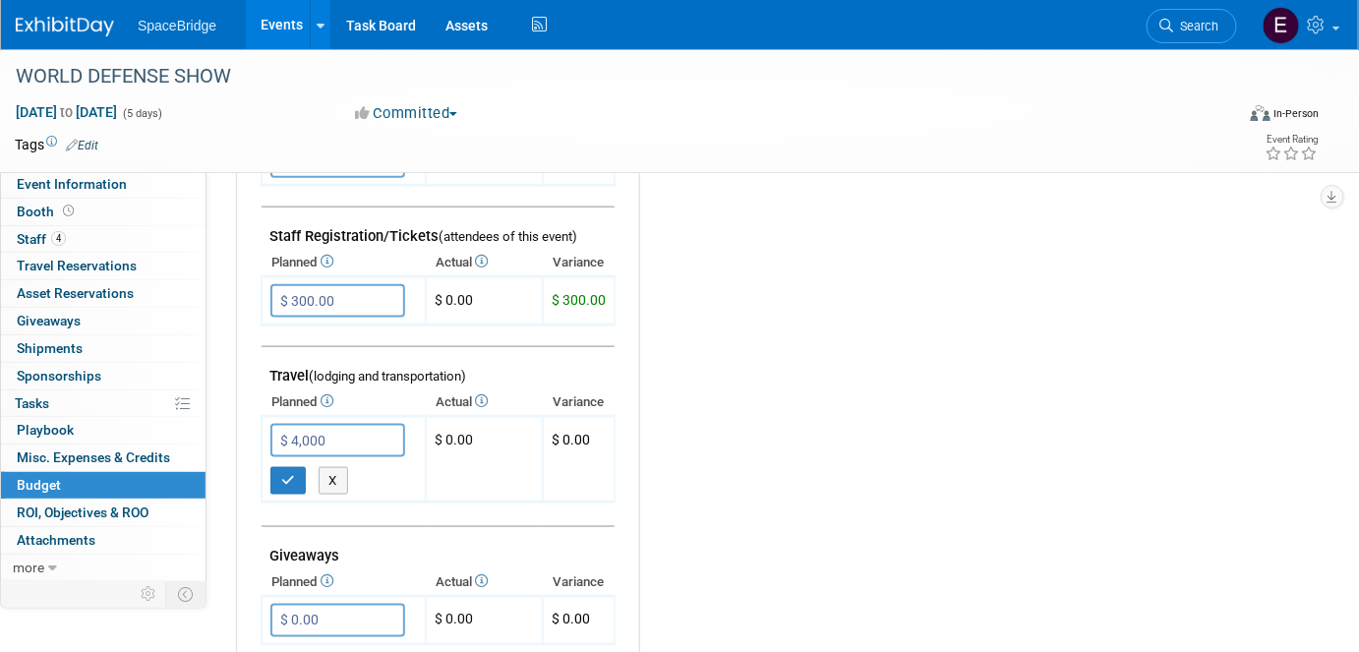
type input "$ 4,000.00"
click at [283, 474] on icon "button" at bounding box center [288, 480] width 14 height 13
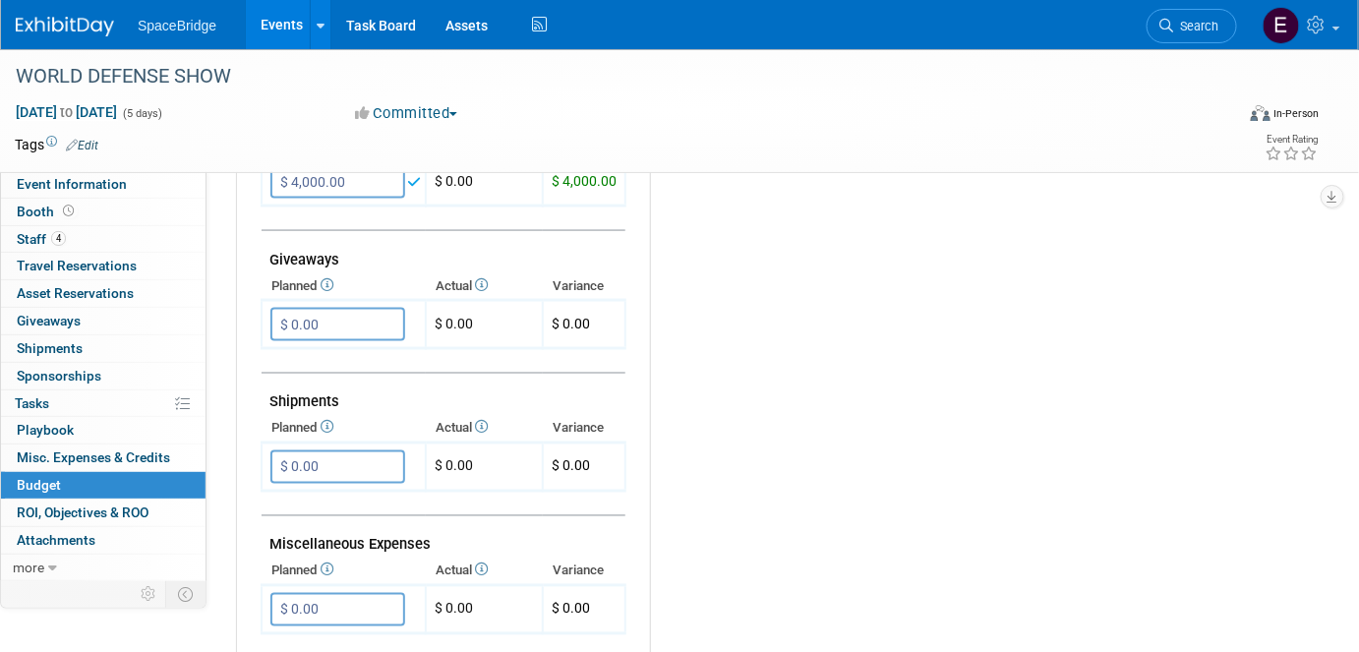
scroll to position [983, 0]
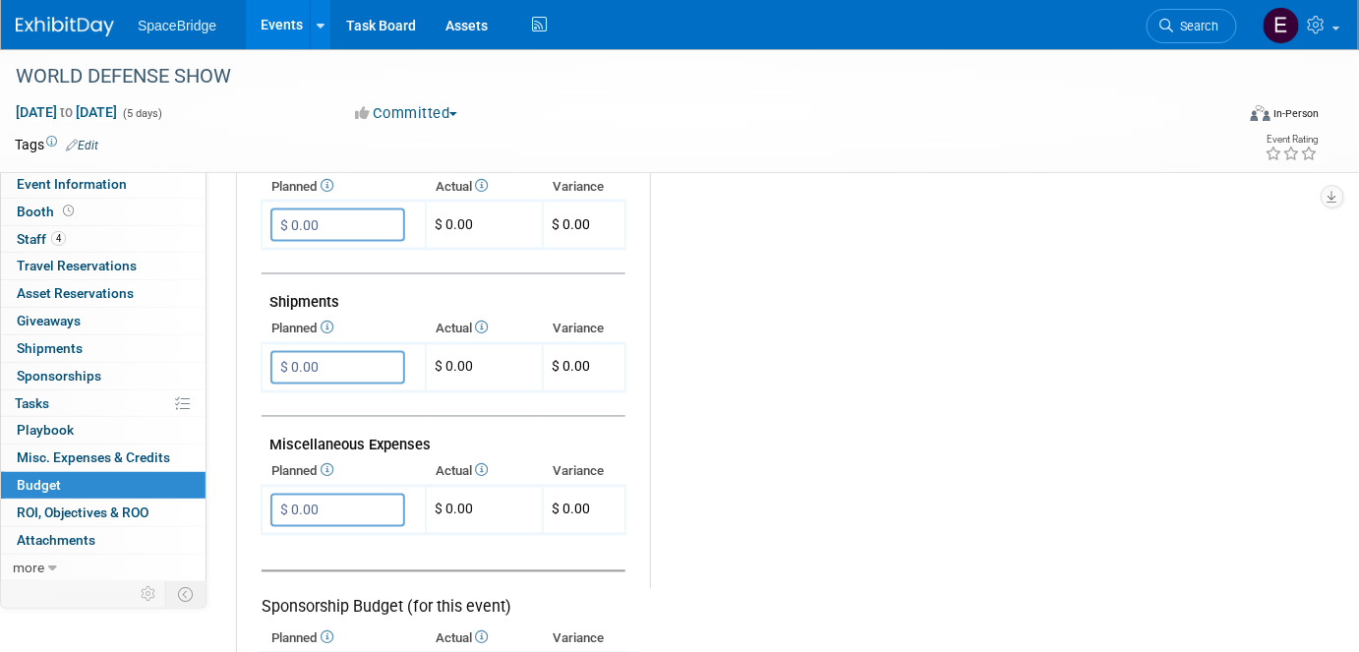
click at [325, 493] on input "$ 0.00" at bounding box center [337, 509] width 135 height 33
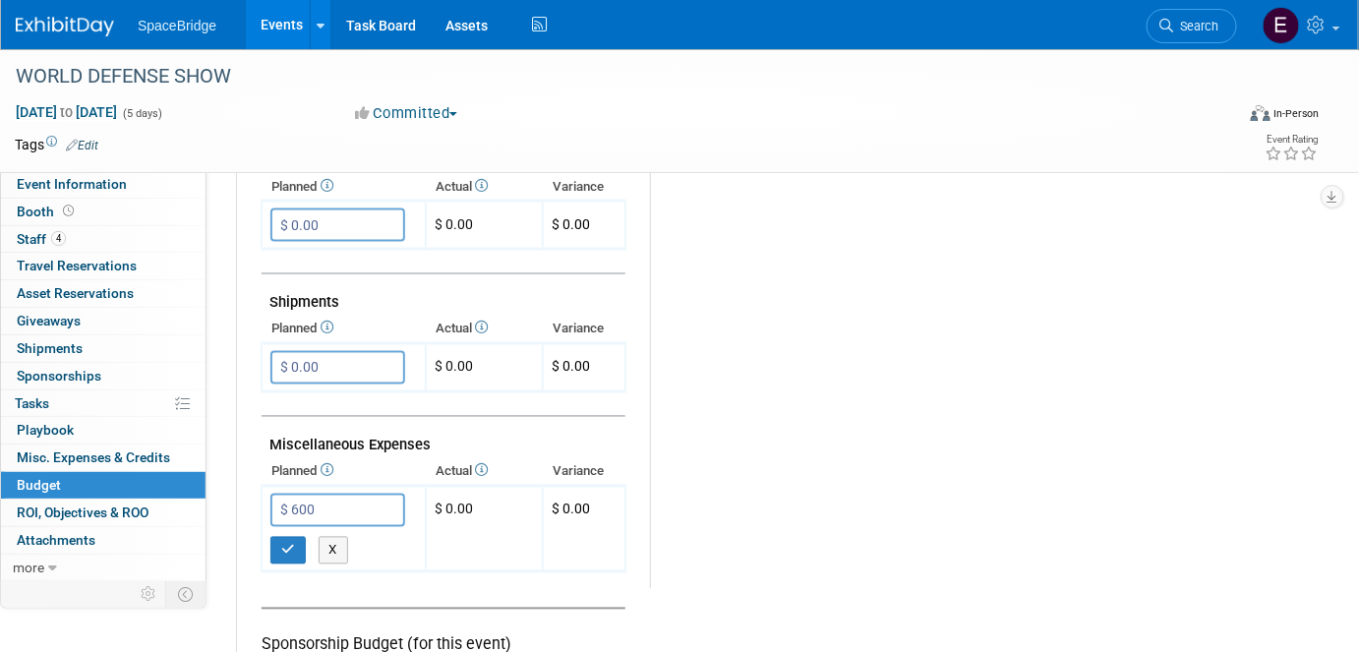
type input "$ 600.00"
click at [283, 542] on button "button" at bounding box center [287, 551] width 35 height 28
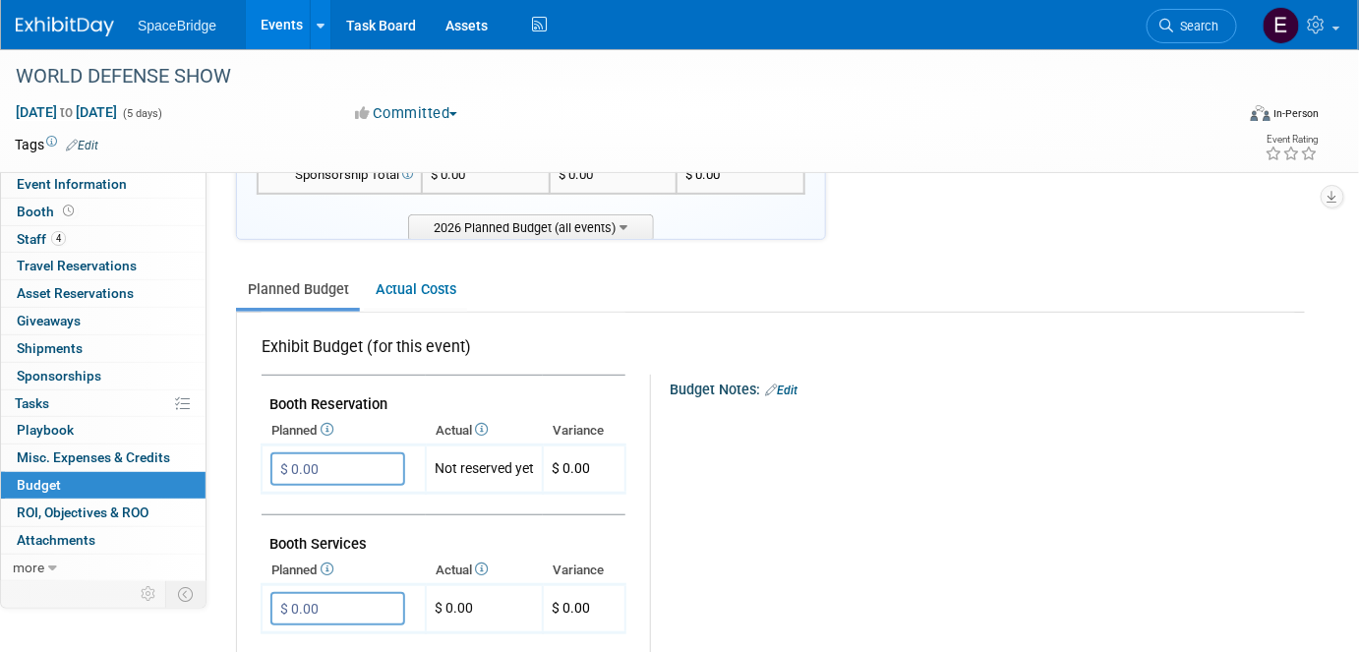
scroll to position [0, 0]
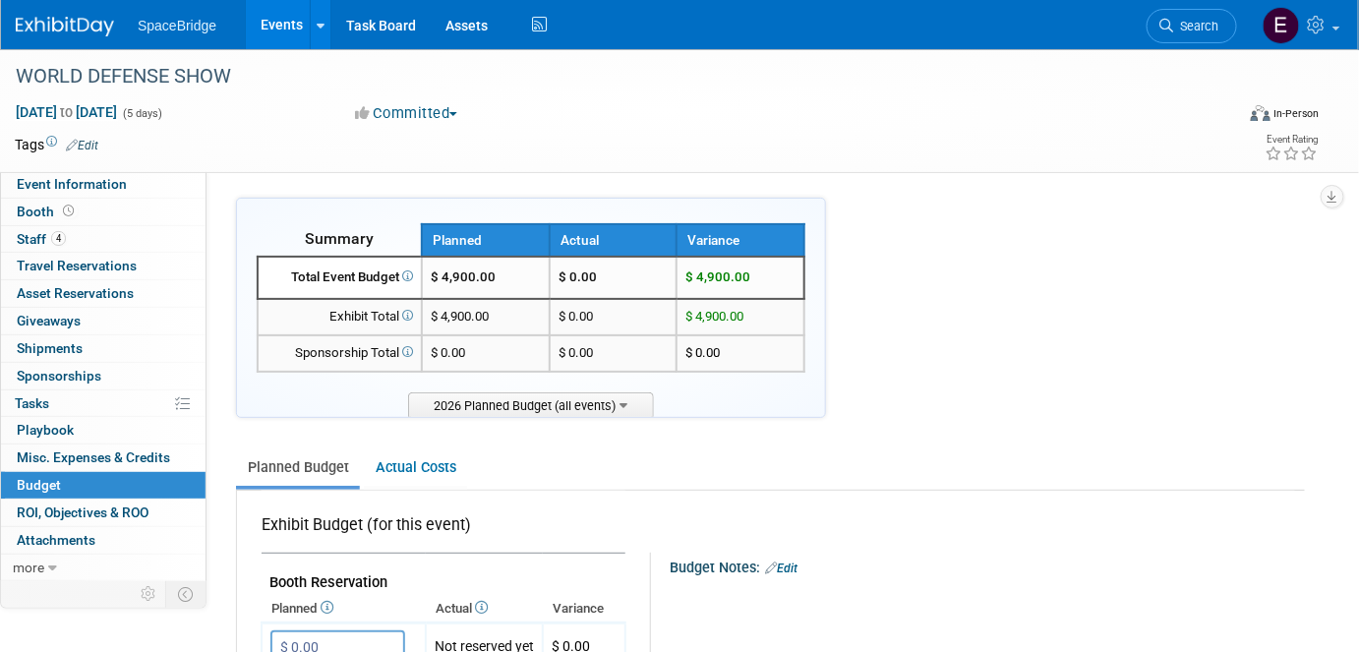
drag, startPoint x: 51, startPoint y: 24, endPoint x: 348, endPoint y: 118, distance: 311.5
click at [51, 24] on img at bounding box center [65, 27] width 98 height 20
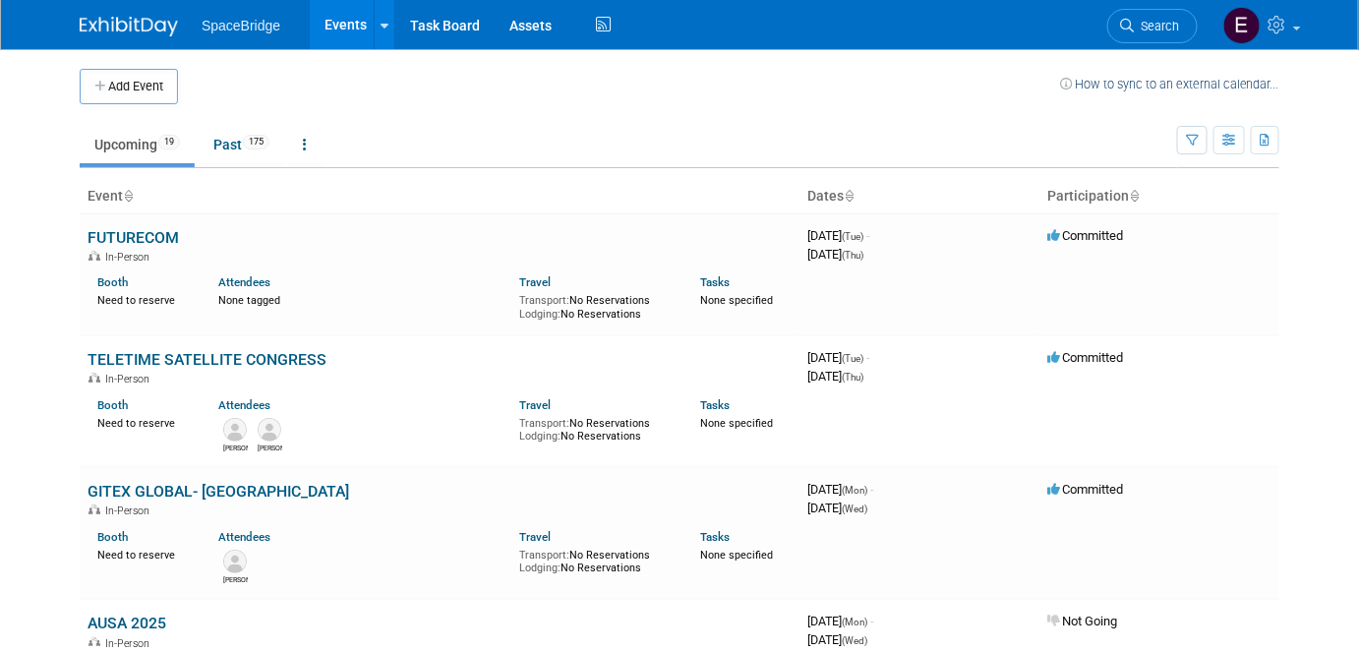
drag, startPoint x: 113, startPoint y: 88, endPoint x: 231, endPoint y: 140, distance: 128.6
click at [114, 87] on button "Add Event" at bounding box center [129, 86] width 98 height 35
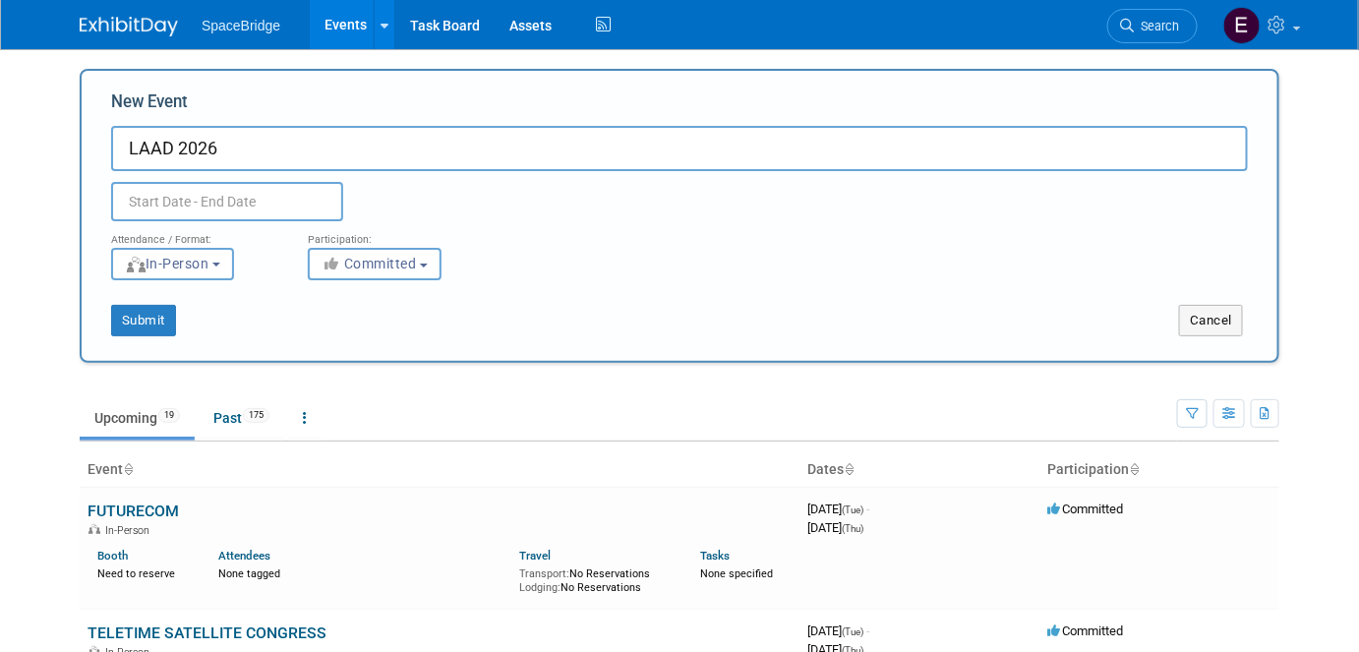
type input "LAAD 2026"
click at [222, 204] on input "text" at bounding box center [227, 201] width 232 height 39
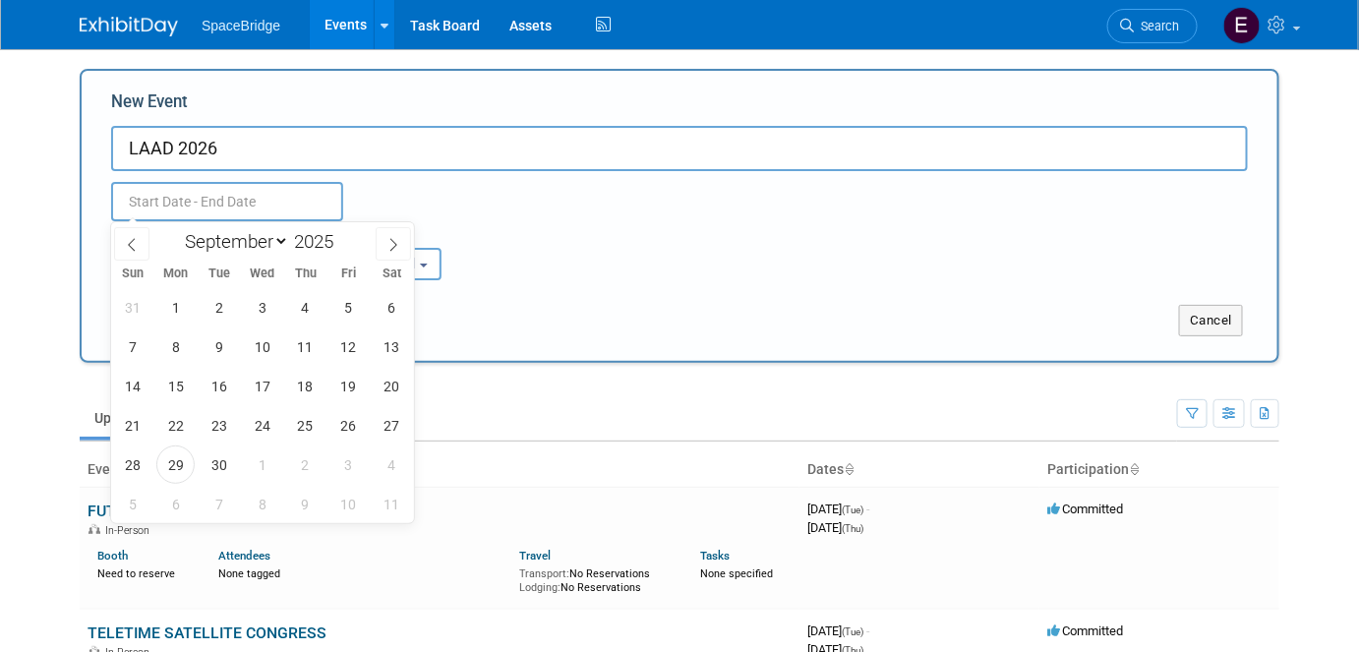
click at [345, 231] on span at bounding box center [341, 236] width 14 height 12
type input "2026"
click at [249, 241] on select "January February March April May June July August September October November De…" at bounding box center [232, 241] width 113 height 25
select select "3"
click at [176, 229] on select "January February March April May June July August September October November De…" at bounding box center [232, 241] width 113 height 25
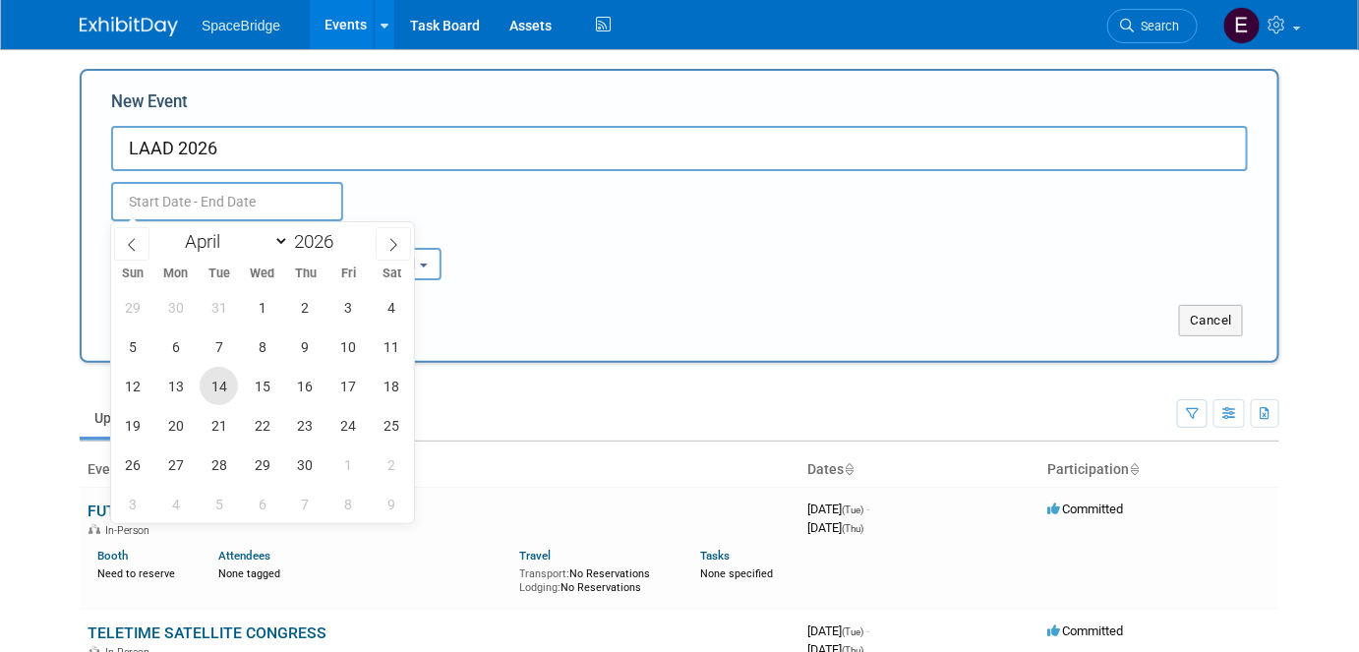
click at [216, 377] on span "14" at bounding box center [219, 386] width 38 height 38
click at [307, 387] on span "16" at bounding box center [305, 386] width 38 height 38
type input "Apr 14, 2026 to Apr 16, 2026"
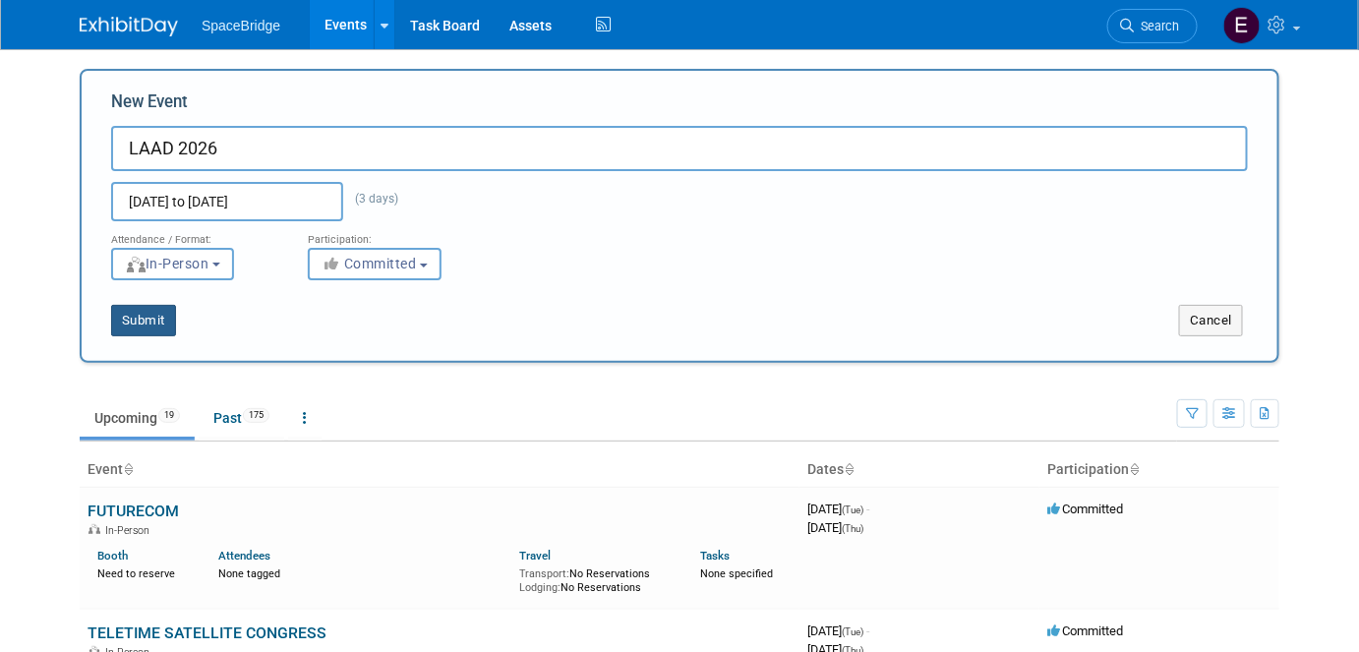
click at [132, 323] on button "Submit" at bounding box center [143, 320] width 65 height 31
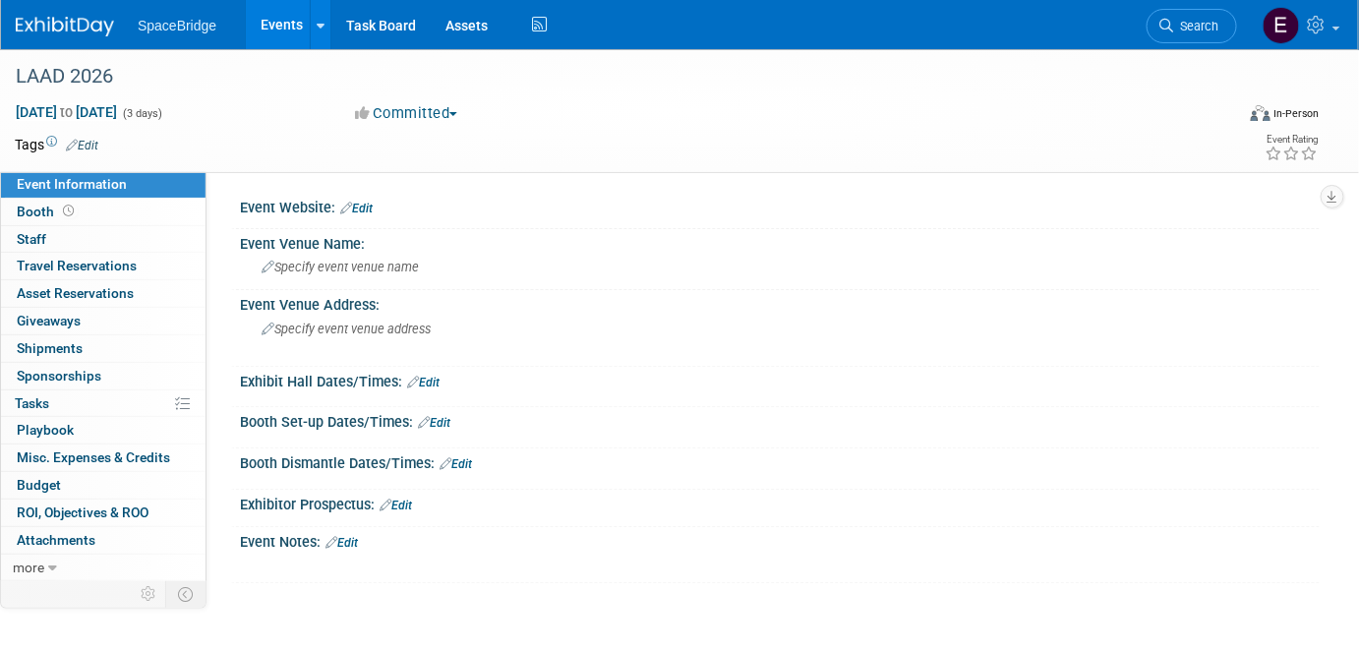
drag, startPoint x: 60, startPoint y: 485, endPoint x: 73, endPoint y: 480, distance: 13.7
click at [60, 484] on link "Budget" at bounding box center [103, 485] width 204 height 27
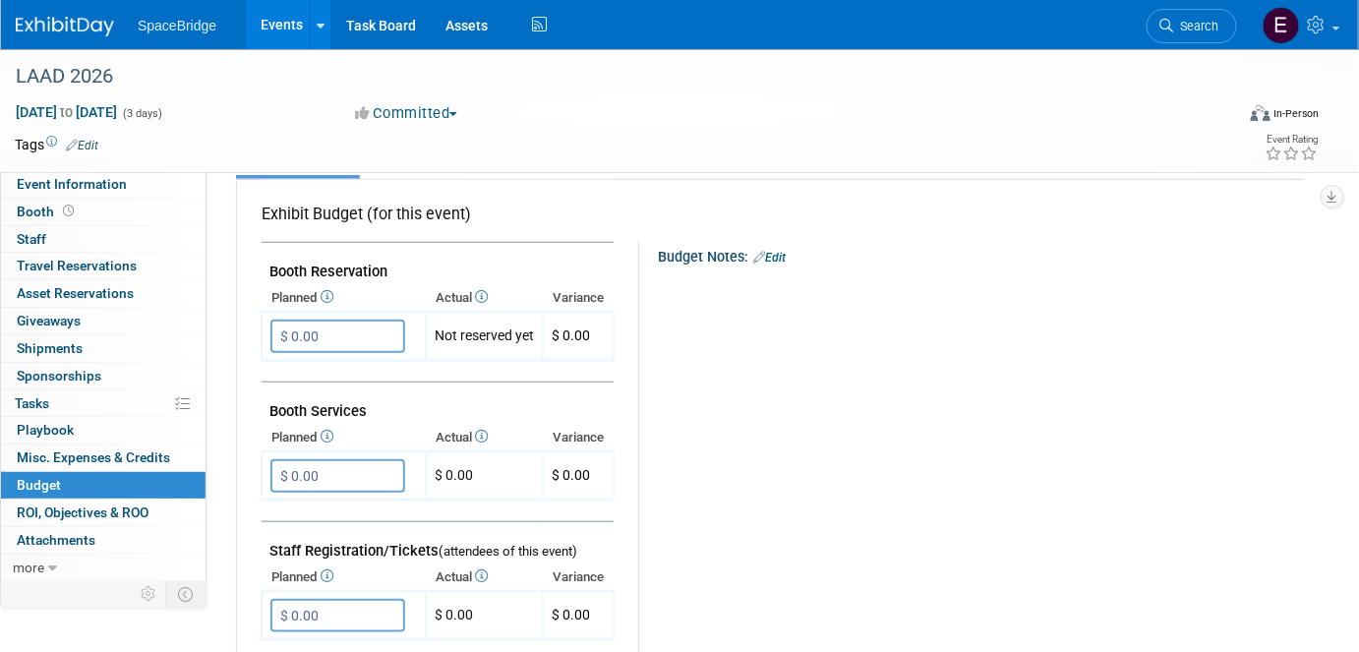
scroll to position [267, 0]
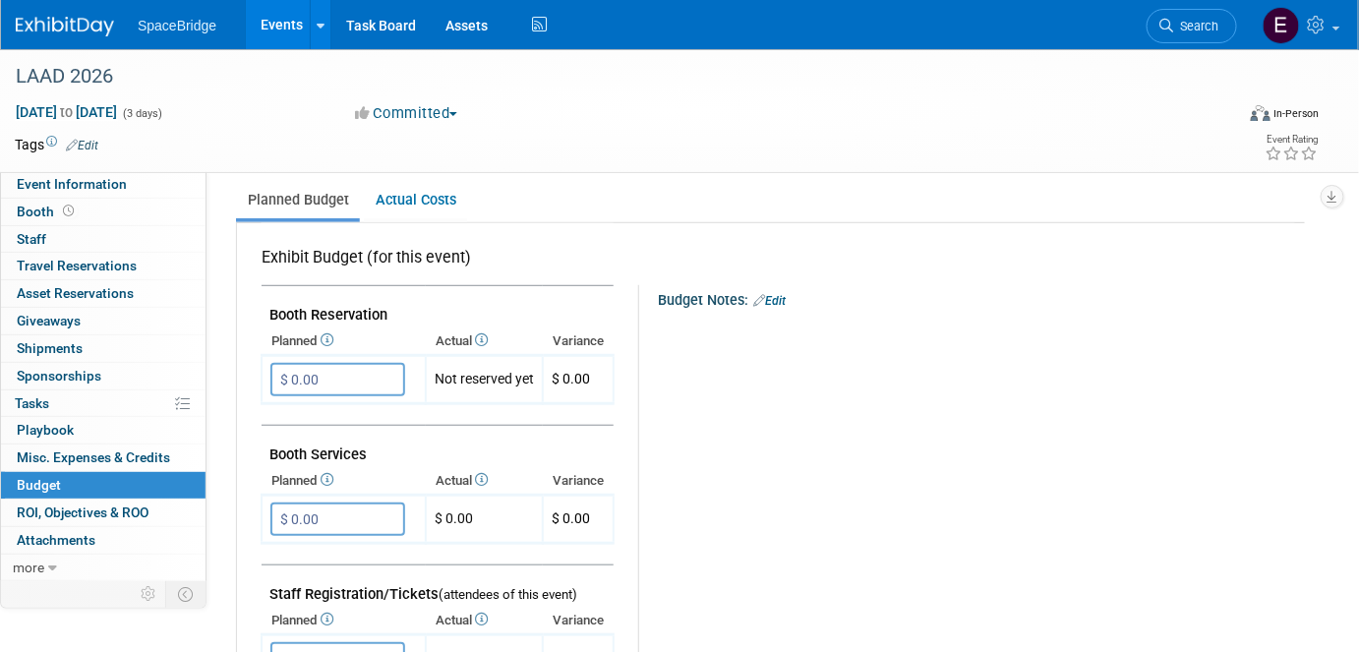
click at [54, 186] on span "Event Information" at bounding box center [72, 184] width 110 height 16
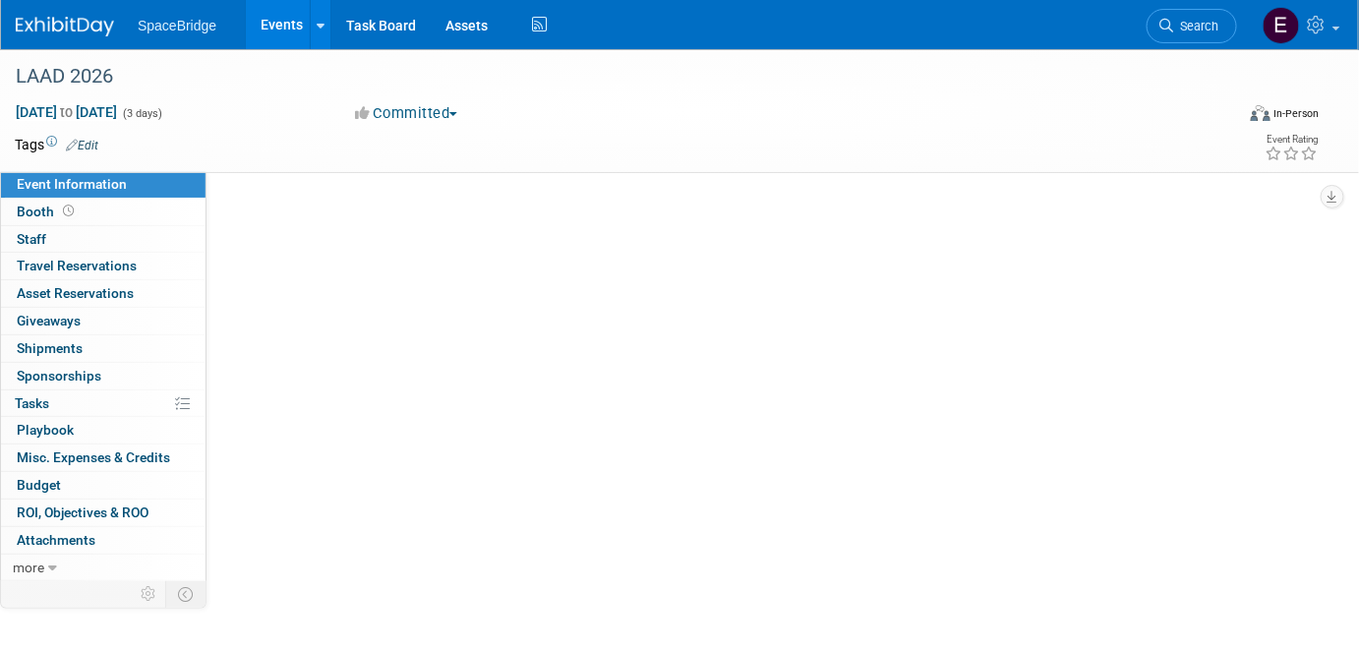
scroll to position [0, 0]
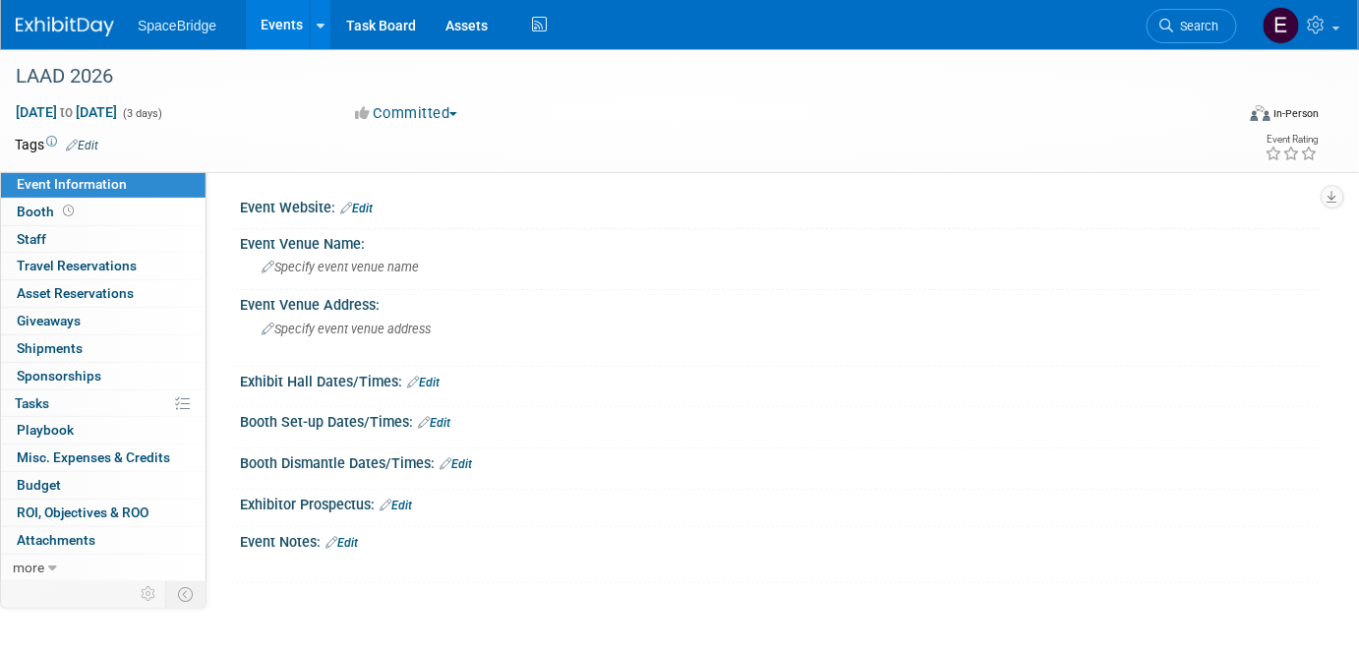
click at [345, 271] on span "Specify event venue name" at bounding box center [339, 267] width 157 height 15
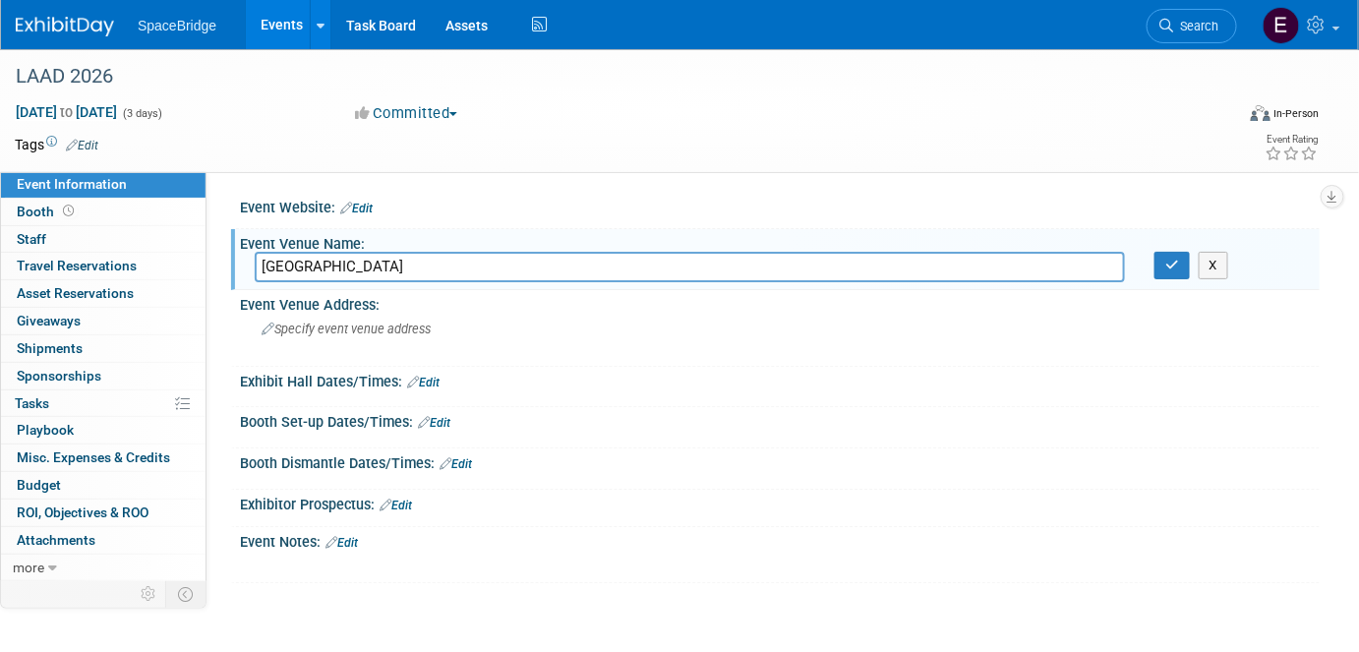
type input "Transamerica Expo Center"
click at [1166, 267] on icon "button" at bounding box center [1172, 265] width 14 height 13
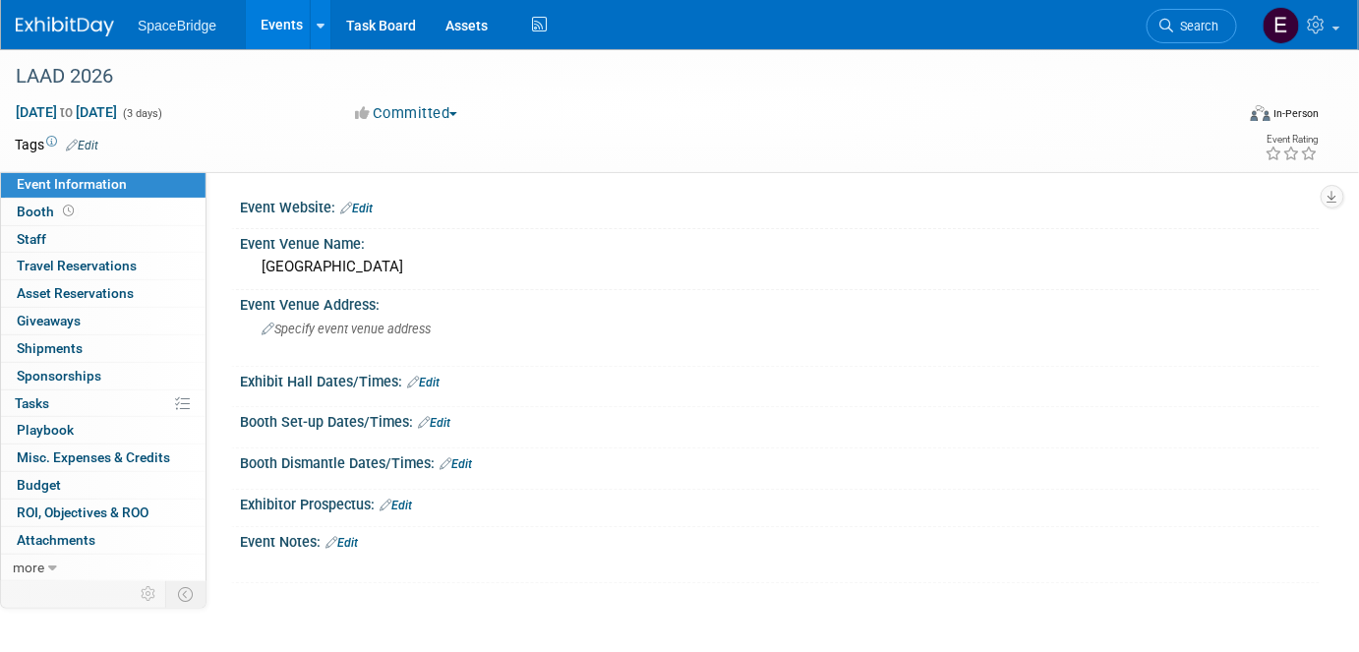
click at [372, 216] on div at bounding box center [780, 218] width 1050 height 5
click at [362, 204] on link "Edit" at bounding box center [356, 209] width 32 height 14
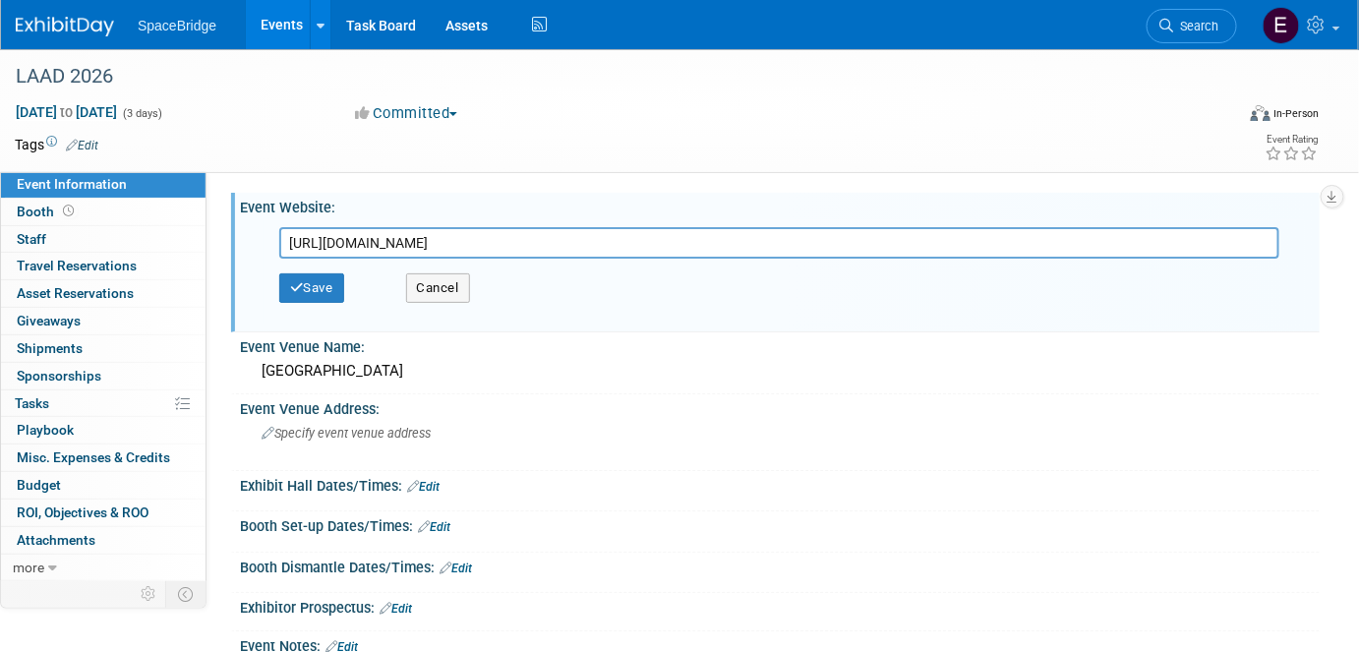
type input "https://laadexpo.com.br/security/en/"
click at [313, 283] on button "Save" at bounding box center [311, 287] width 65 height 29
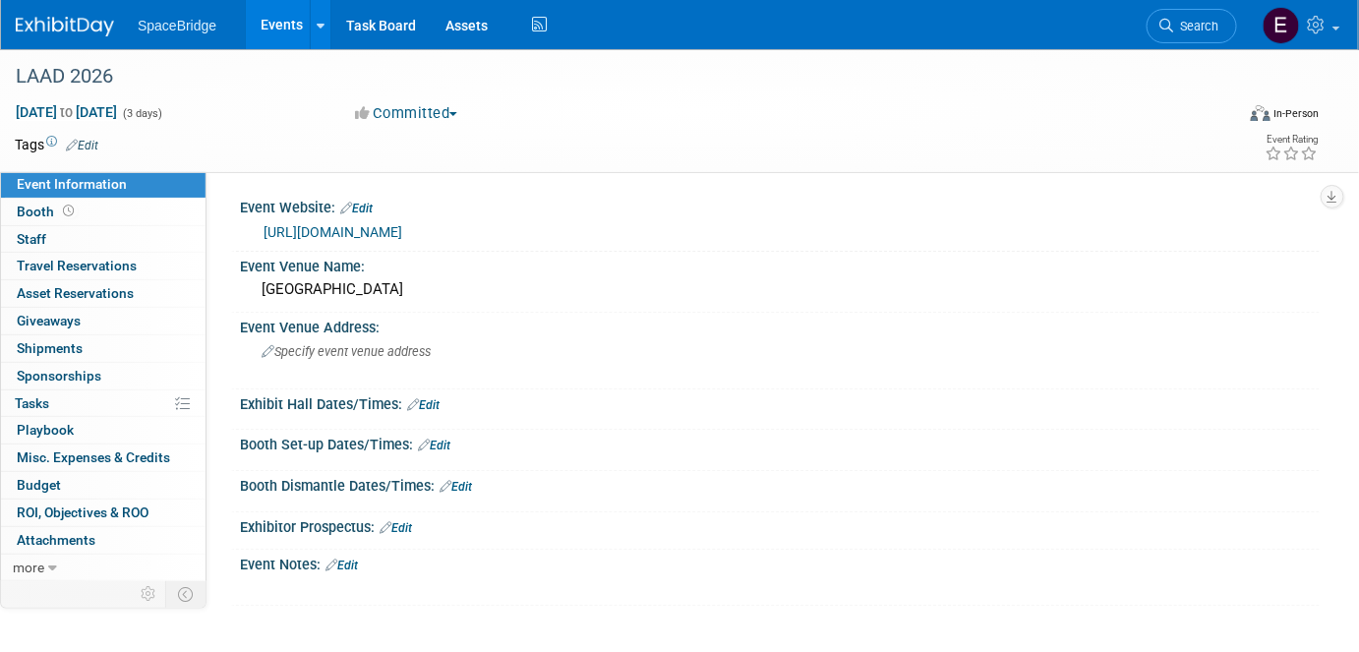
click at [371, 360] on div "Specify event venue address" at bounding box center [465, 358] width 421 height 45
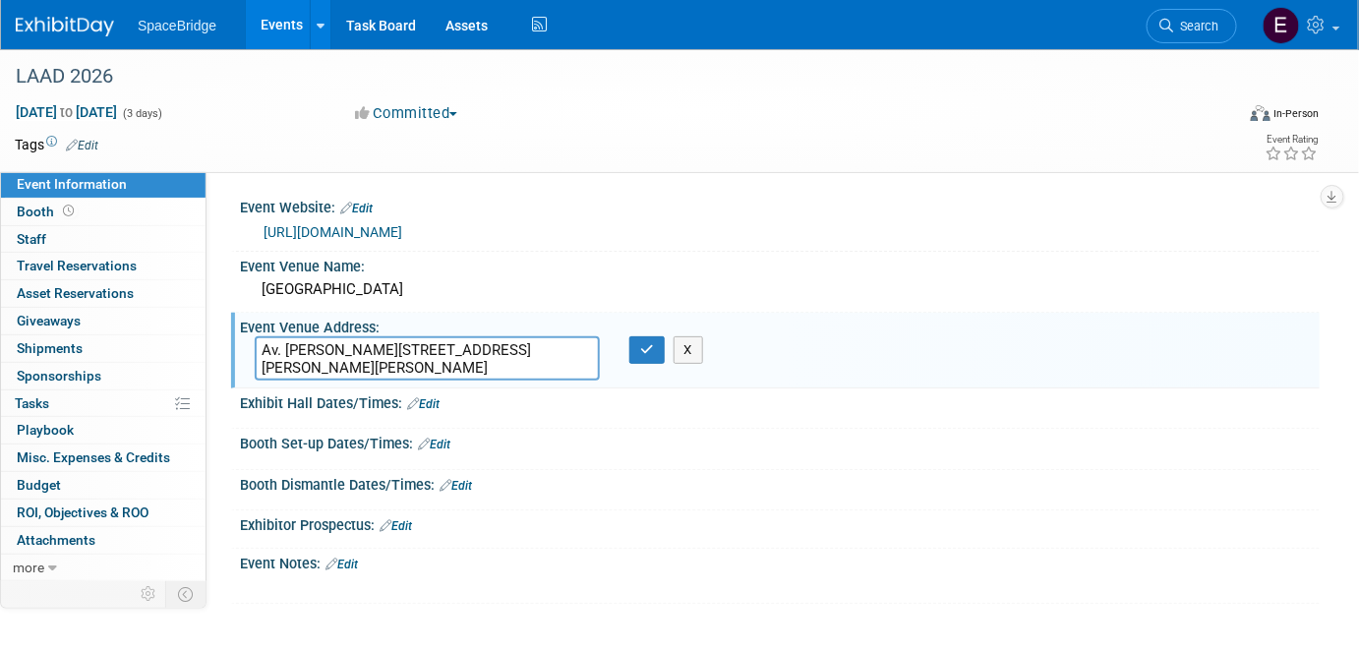
type textarea "Av. Dr. Mário Vilas Boas Rodrigues, 387 - Santo Amaro, São Paulo - SP, 04757-020"
click at [639, 348] on button "button" at bounding box center [646, 350] width 35 height 28
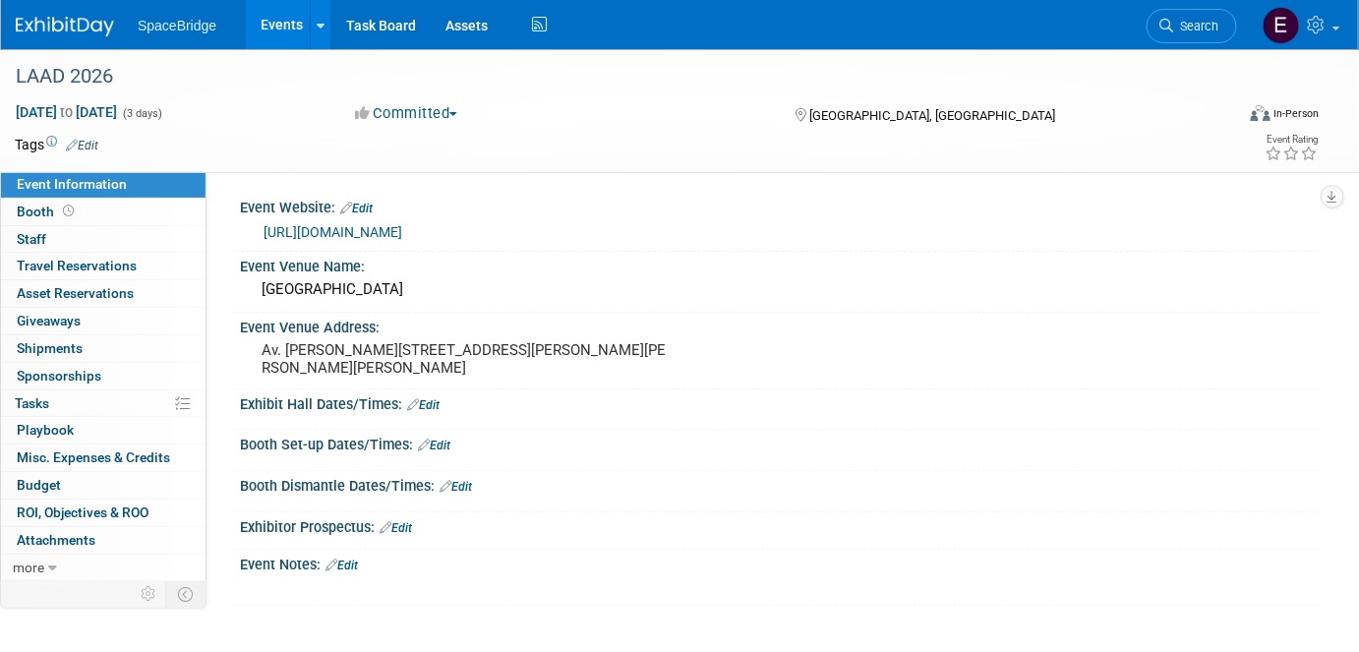
drag, startPoint x: 52, startPoint y: 478, endPoint x: 189, endPoint y: 465, distance: 137.2
click at [51, 479] on span "Budget" at bounding box center [39, 485] width 44 height 16
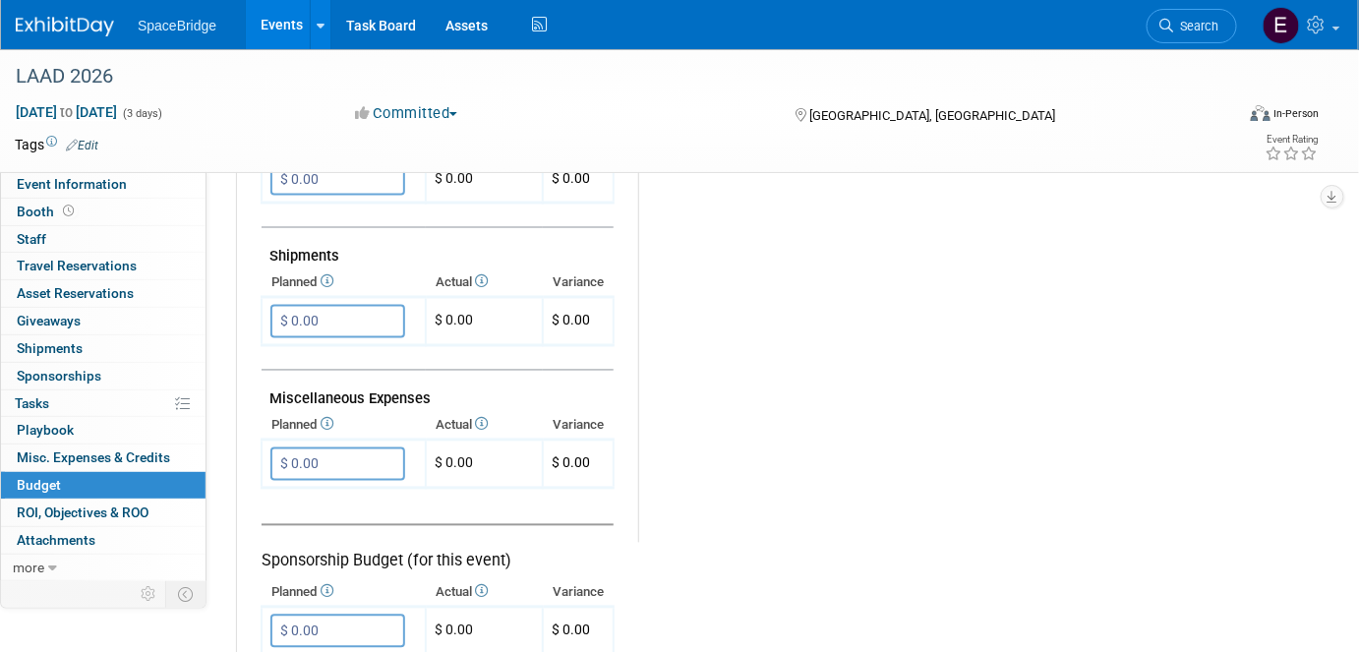
scroll to position [1161, 0]
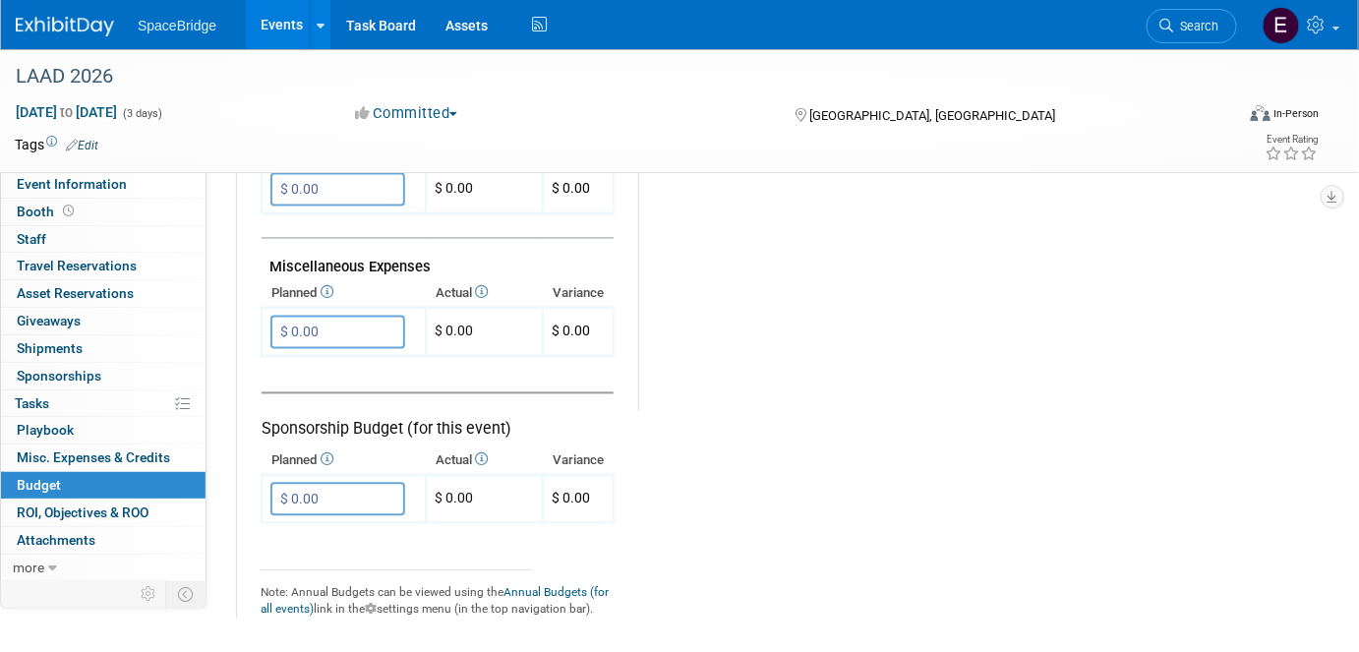
click at [358, 317] on input "$ 0.00" at bounding box center [337, 332] width 135 height 33
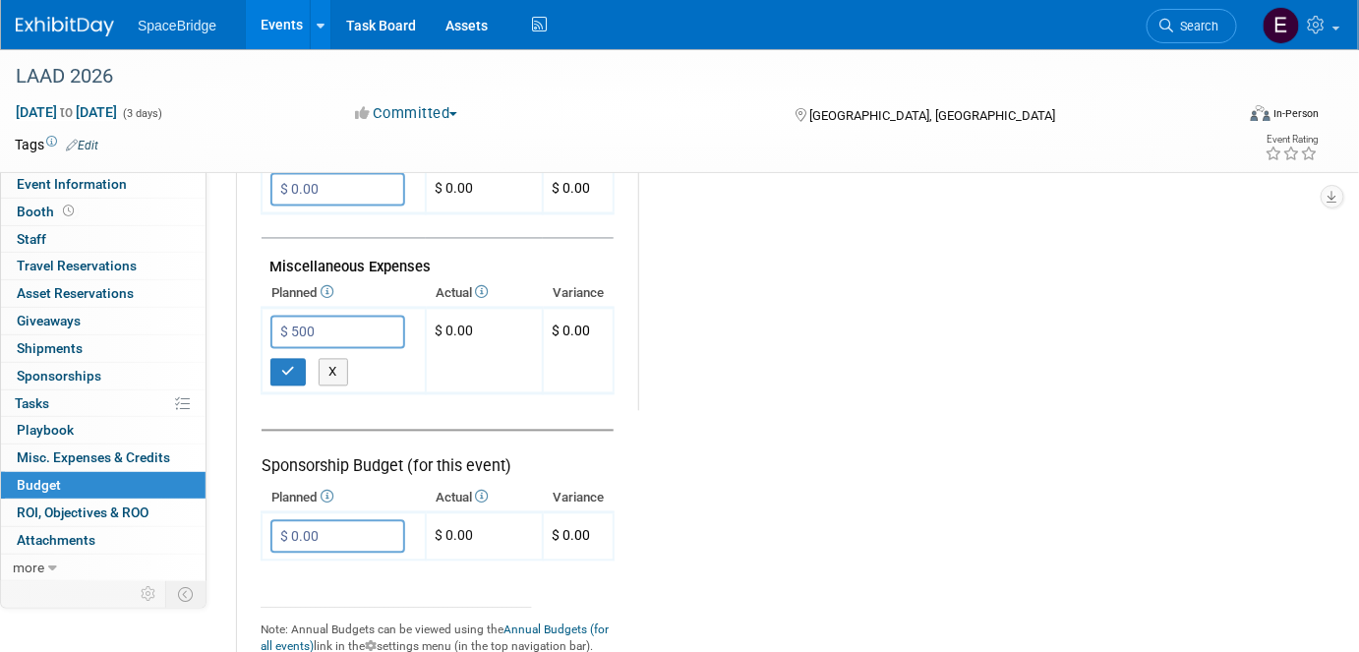
type input "$ 500.00"
click at [288, 363] on button "button" at bounding box center [287, 373] width 35 height 28
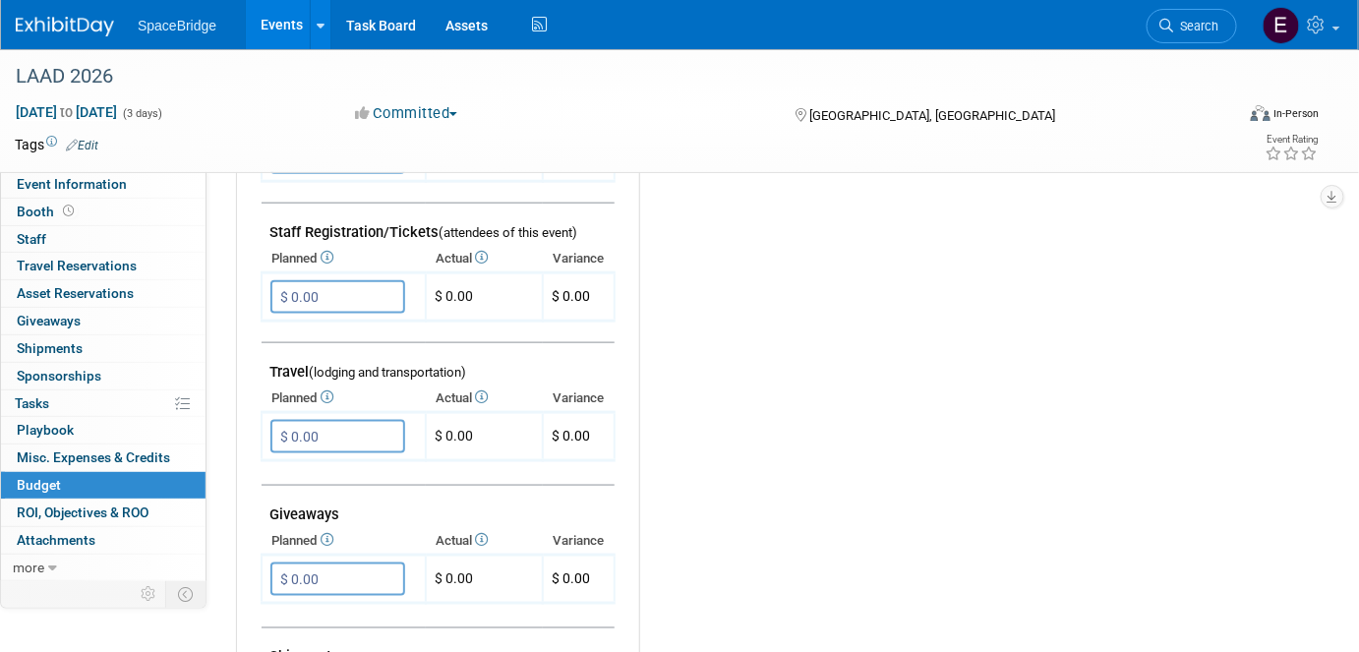
scroll to position [625, 0]
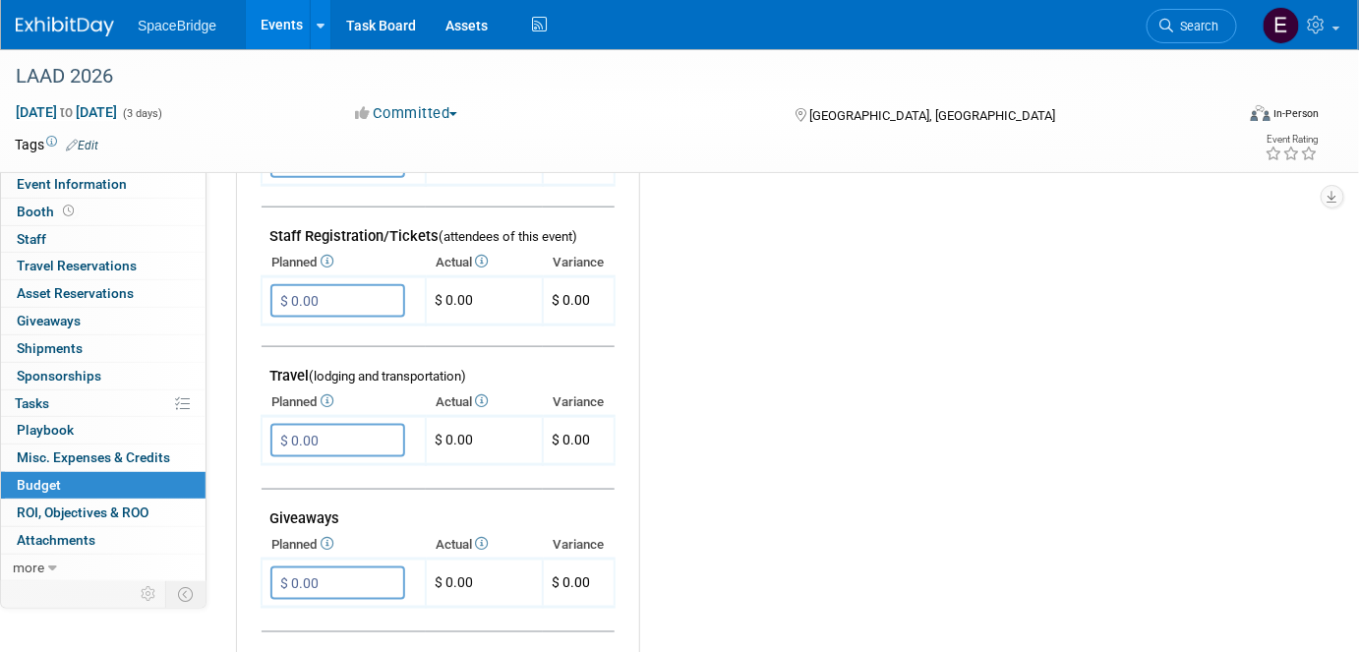
click at [78, 181] on span "Event Information" at bounding box center [72, 184] width 110 height 16
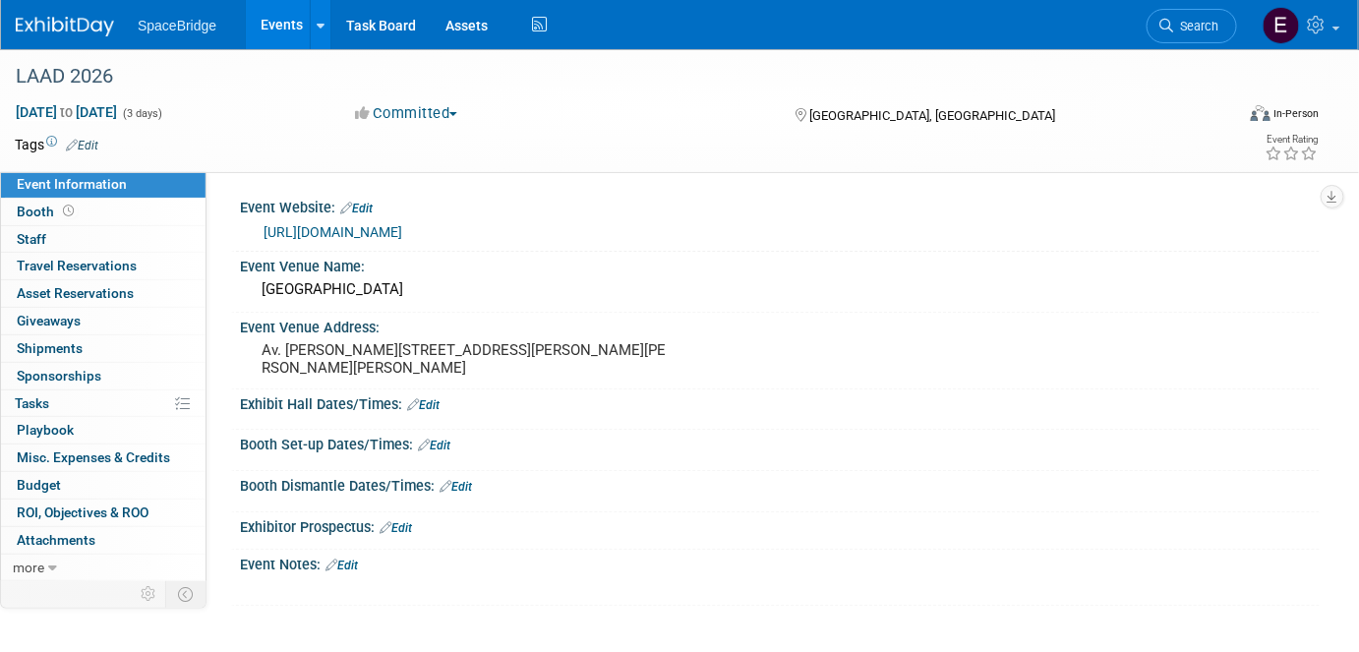
click at [343, 233] on link "https://laadexpo.com.br/security/en/" at bounding box center [332, 232] width 139 height 16
click at [65, 28] on img at bounding box center [65, 27] width 98 height 20
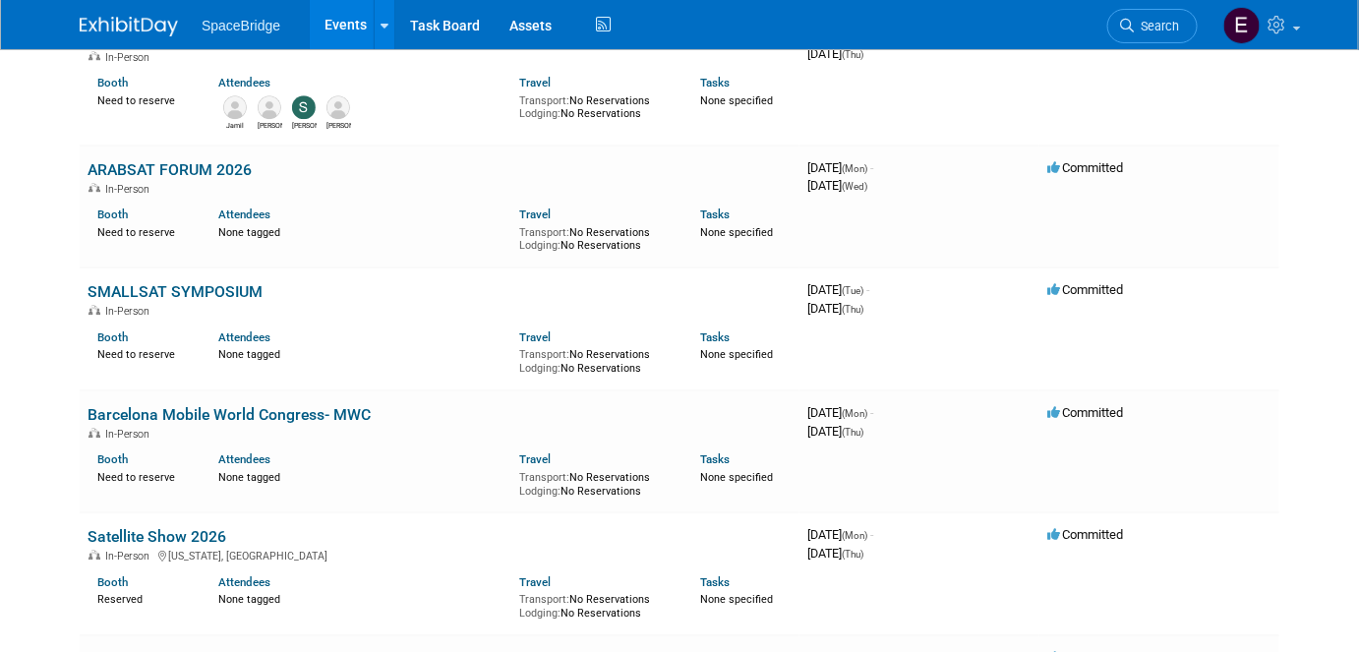
scroll to position [1877, 0]
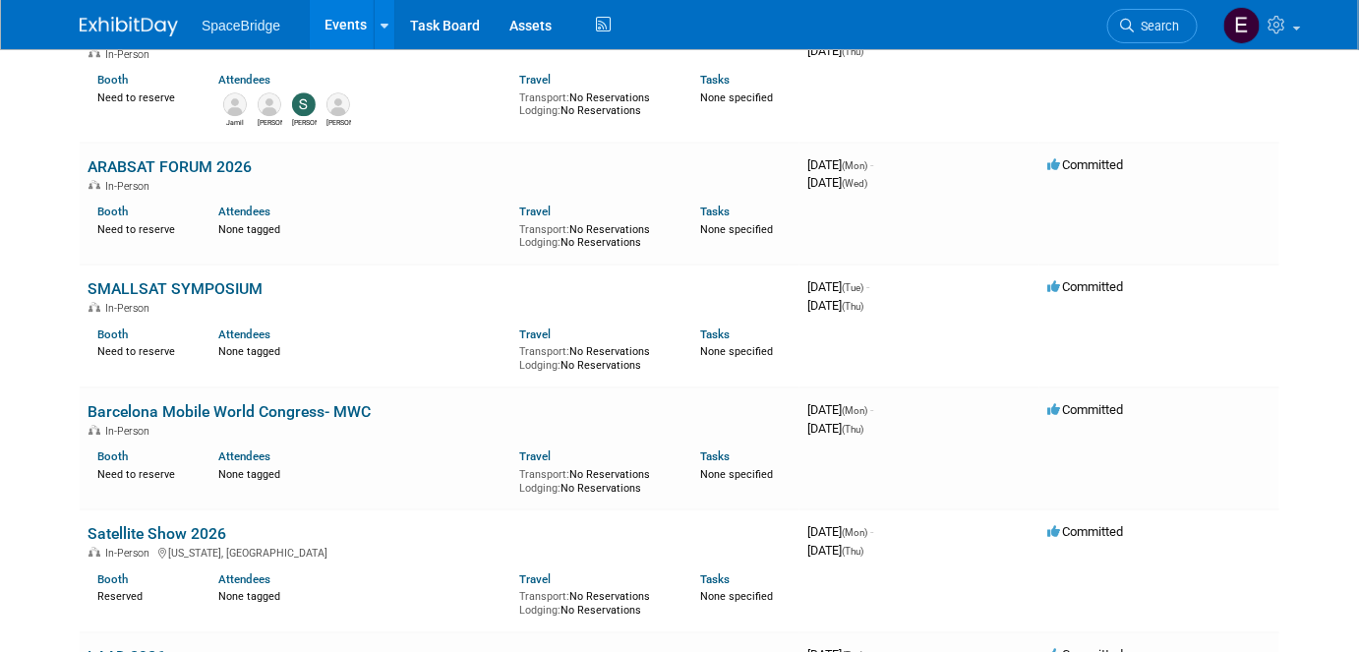
click at [145, 282] on link "SMALLSAT SYMPOSIUM" at bounding box center [174, 288] width 175 height 19
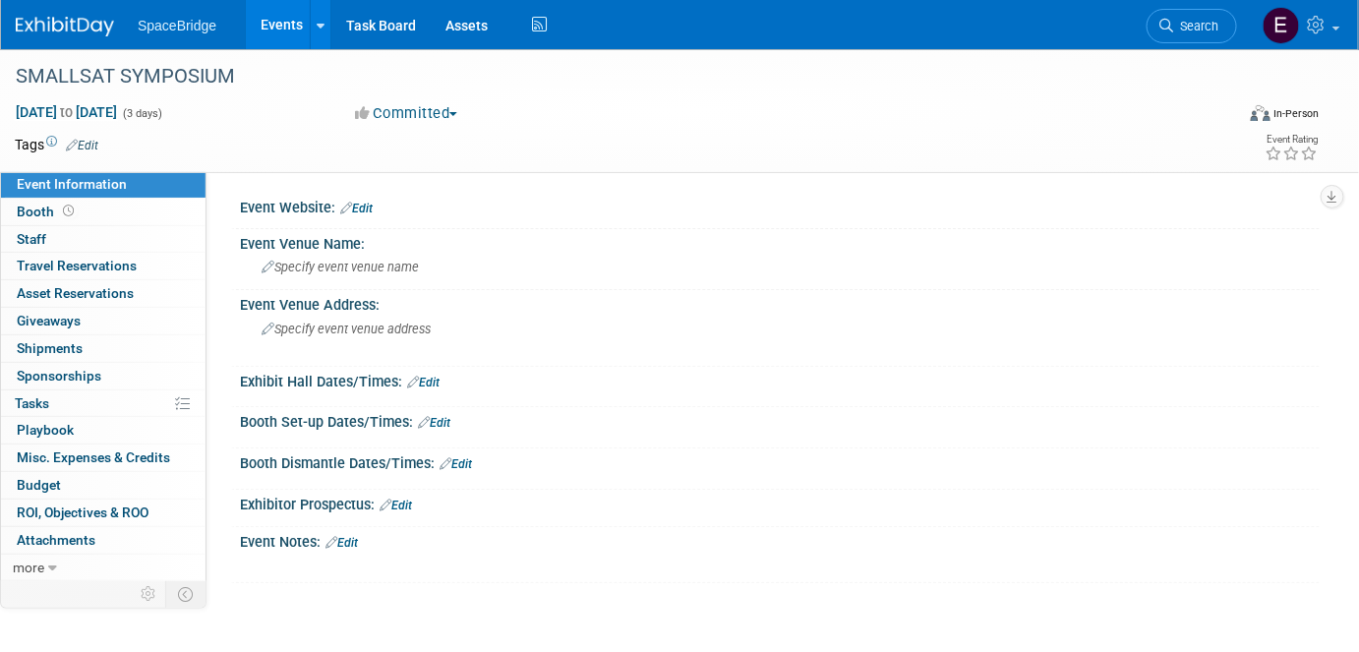
click at [57, 485] on span "Budget" at bounding box center [39, 485] width 44 height 16
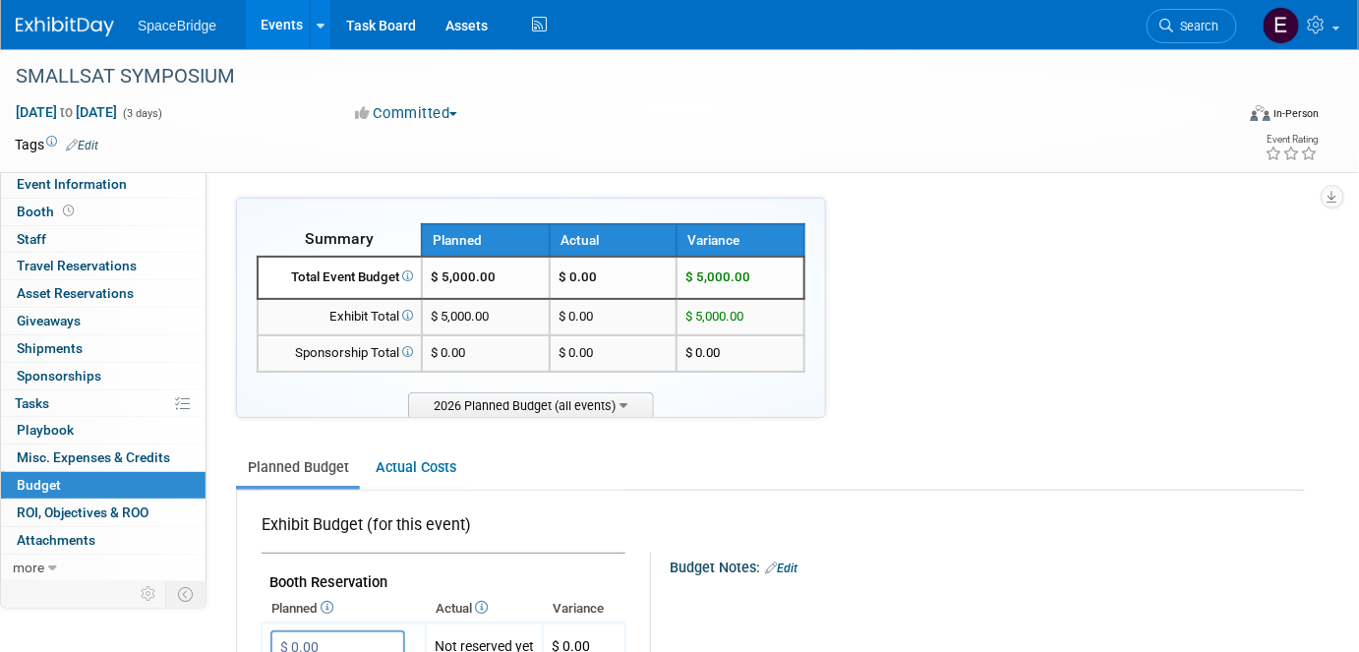
click at [81, 26] on img at bounding box center [65, 27] width 98 height 20
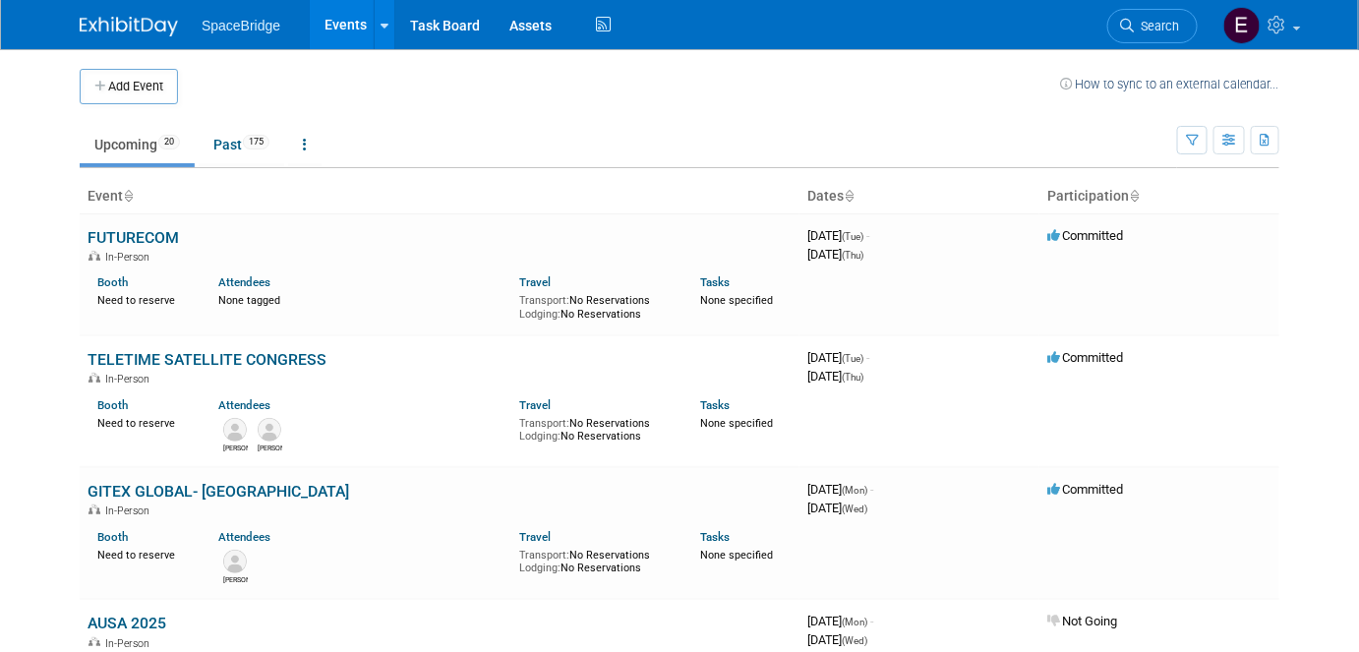
click at [144, 88] on button "Add Event" at bounding box center [129, 86] width 98 height 35
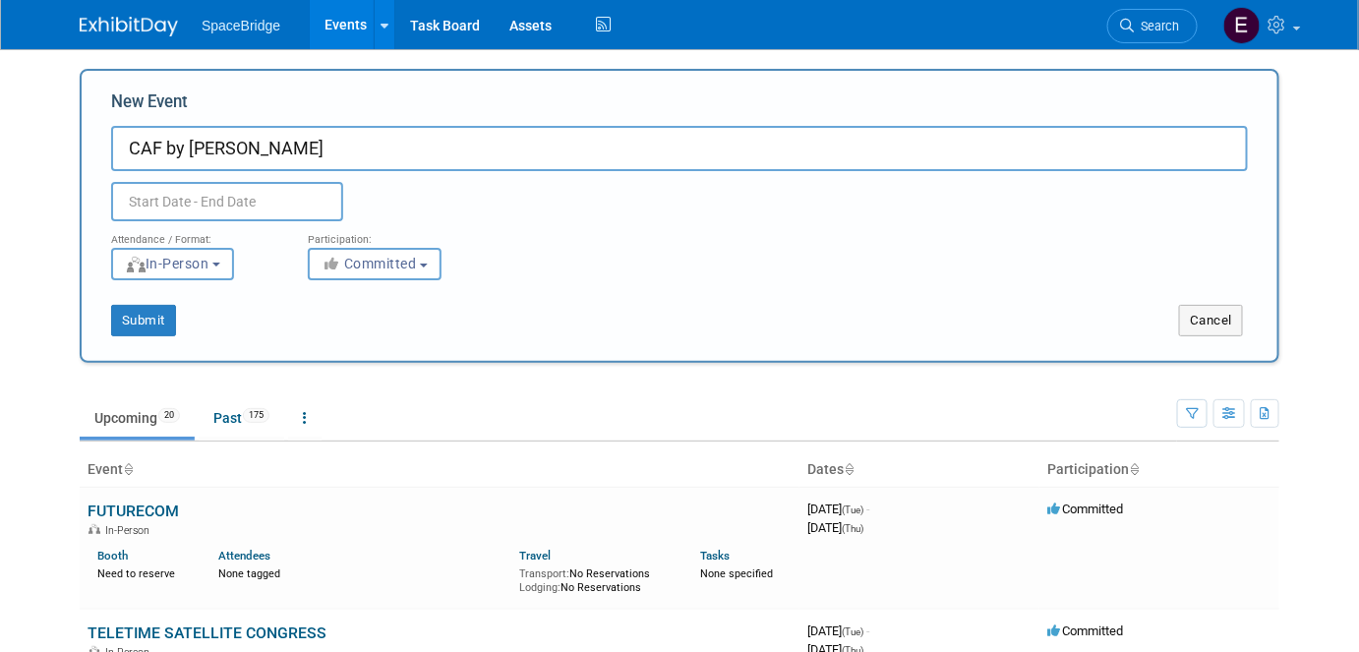
type input "CAF by [PERSON_NAME]"
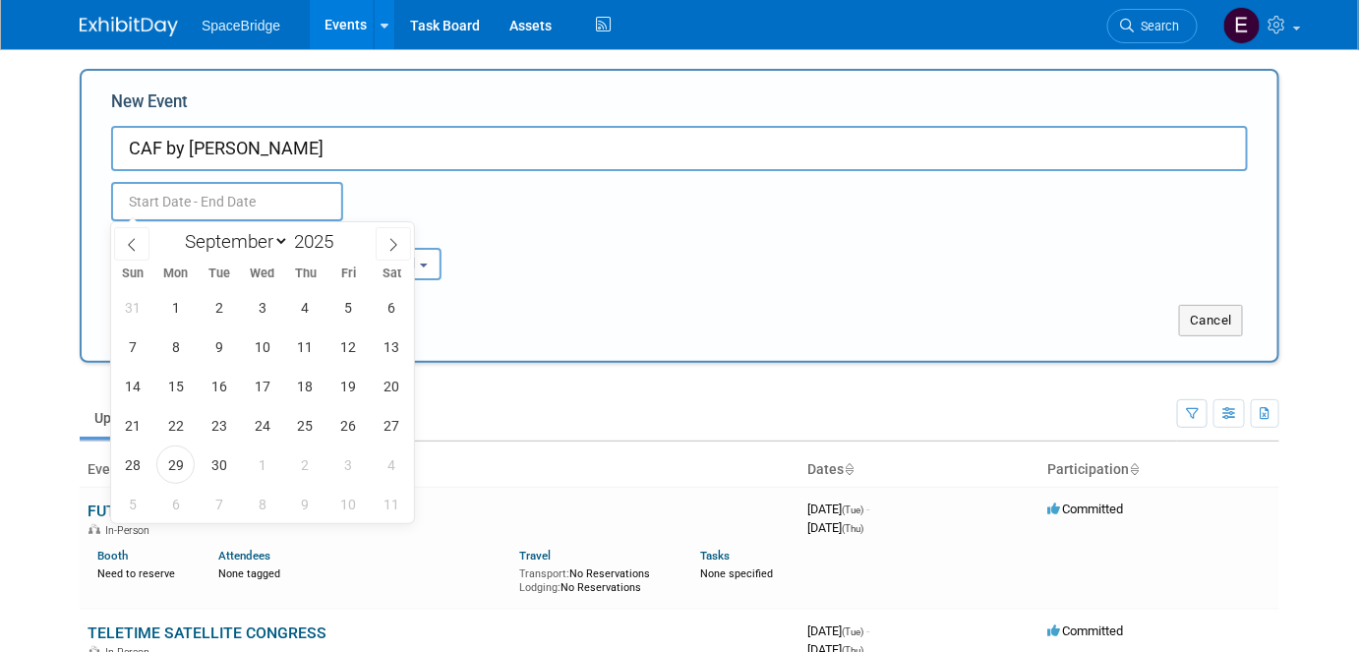
click at [256, 202] on input "text" at bounding box center [227, 201] width 232 height 39
click at [337, 234] on span at bounding box center [341, 236] width 14 height 12
type input "2026"
click at [279, 242] on select "January February March April May June July August September October November De…" at bounding box center [232, 241] width 113 height 25
select select "3"
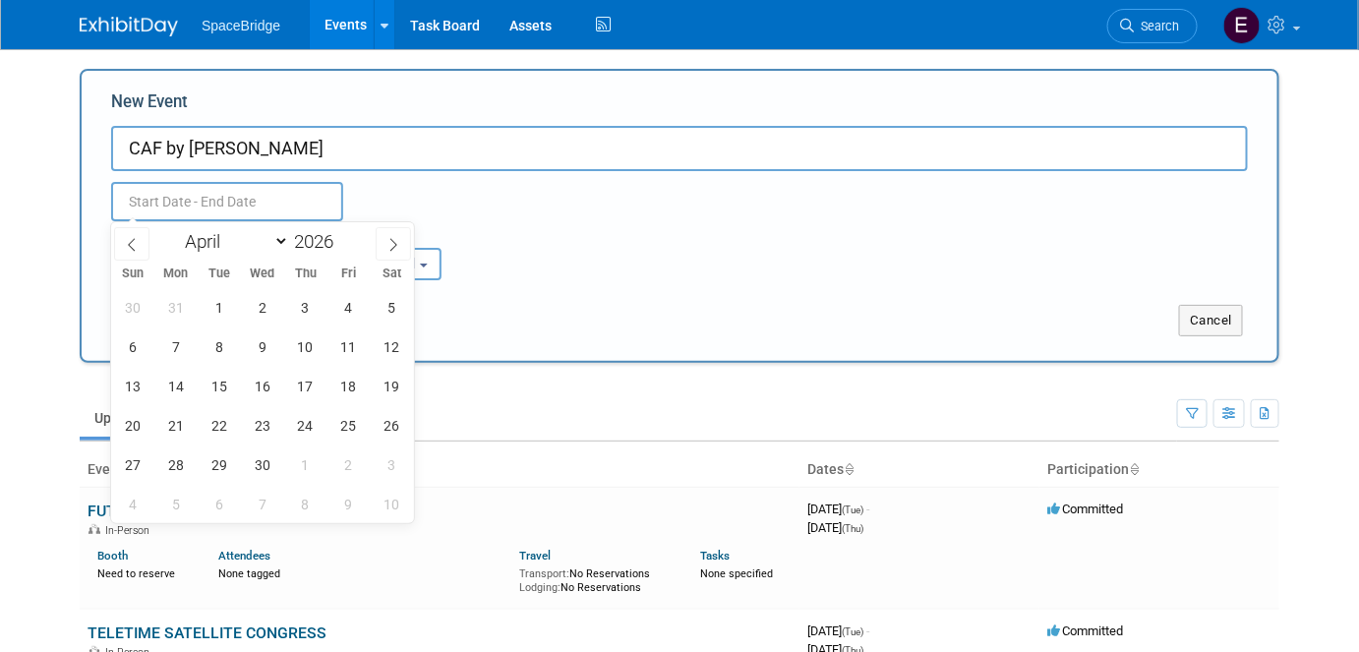
click at [176, 229] on select "January February March April May June July August September October November De…" at bounding box center [232, 241] width 113 height 25
click at [167, 346] on span "6" at bounding box center [175, 346] width 38 height 38
click at [271, 344] on span "8" at bounding box center [262, 346] width 38 height 38
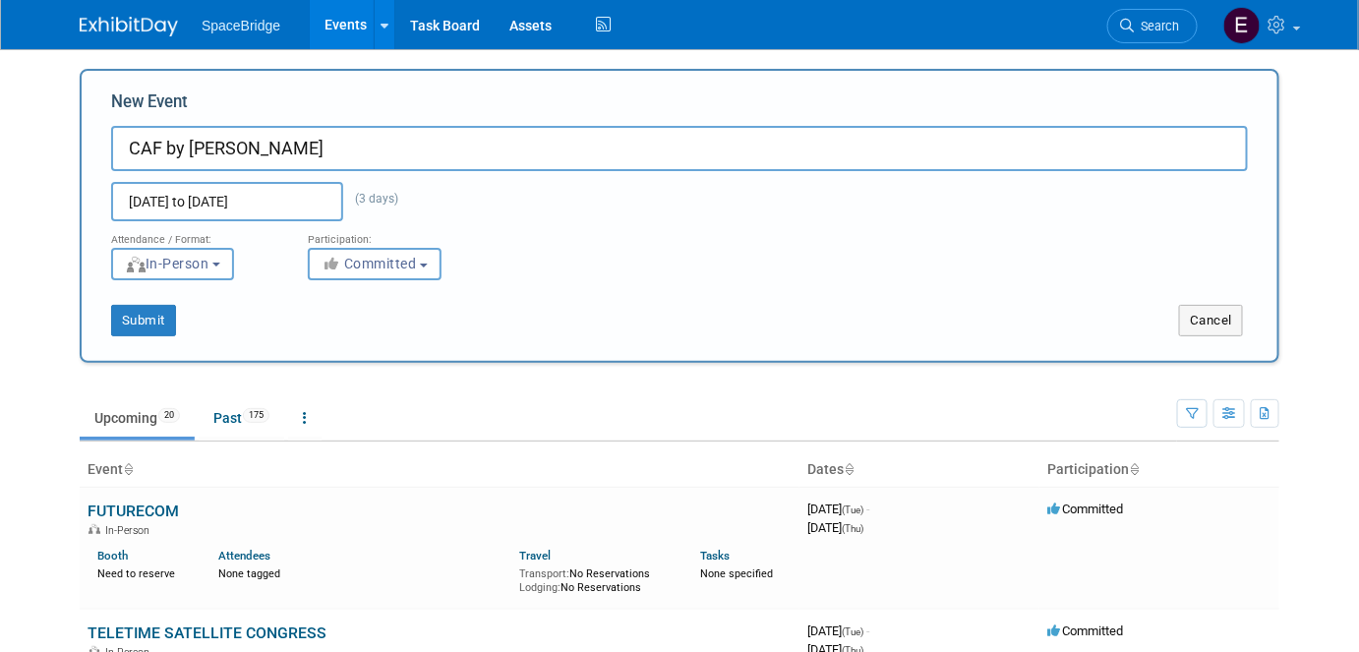
click at [307, 203] on input "Apr 6, 2026 to Apr 8, 2026" at bounding box center [227, 201] width 232 height 39
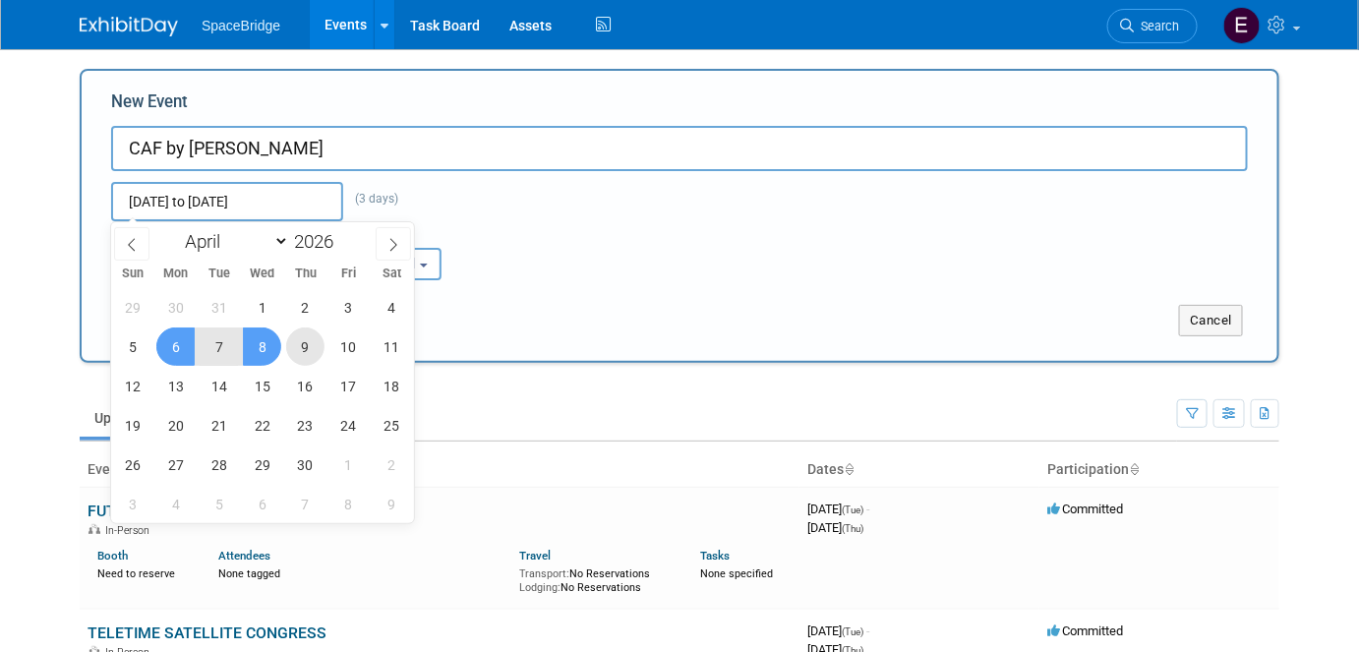
click at [309, 344] on span "9" at bounding box center [305, 346] width 38 height 38
click at [178, 340] on span "6" at bounding box center [175, 346] width 38 height 38
type input "Apr 6, 2026 to Apr 9, 2026"
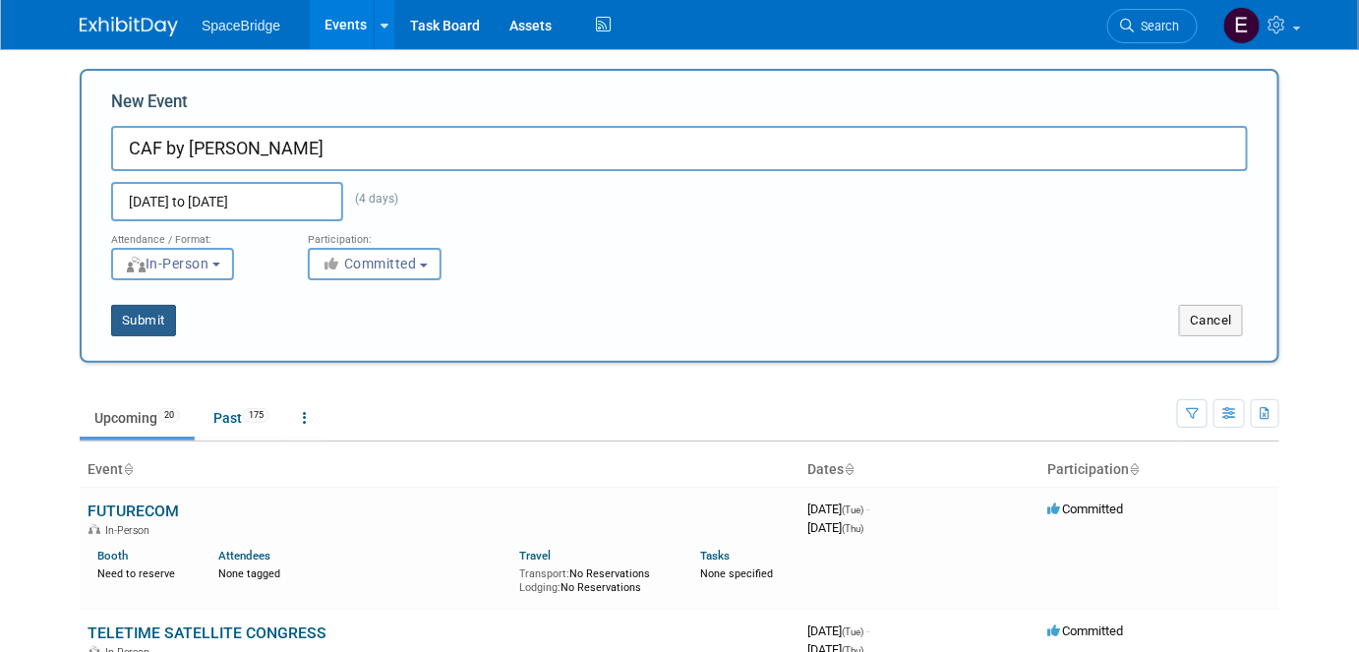
click at [153, 322] on button "Submit" at bounding box center [143, 320] width 65 height 31
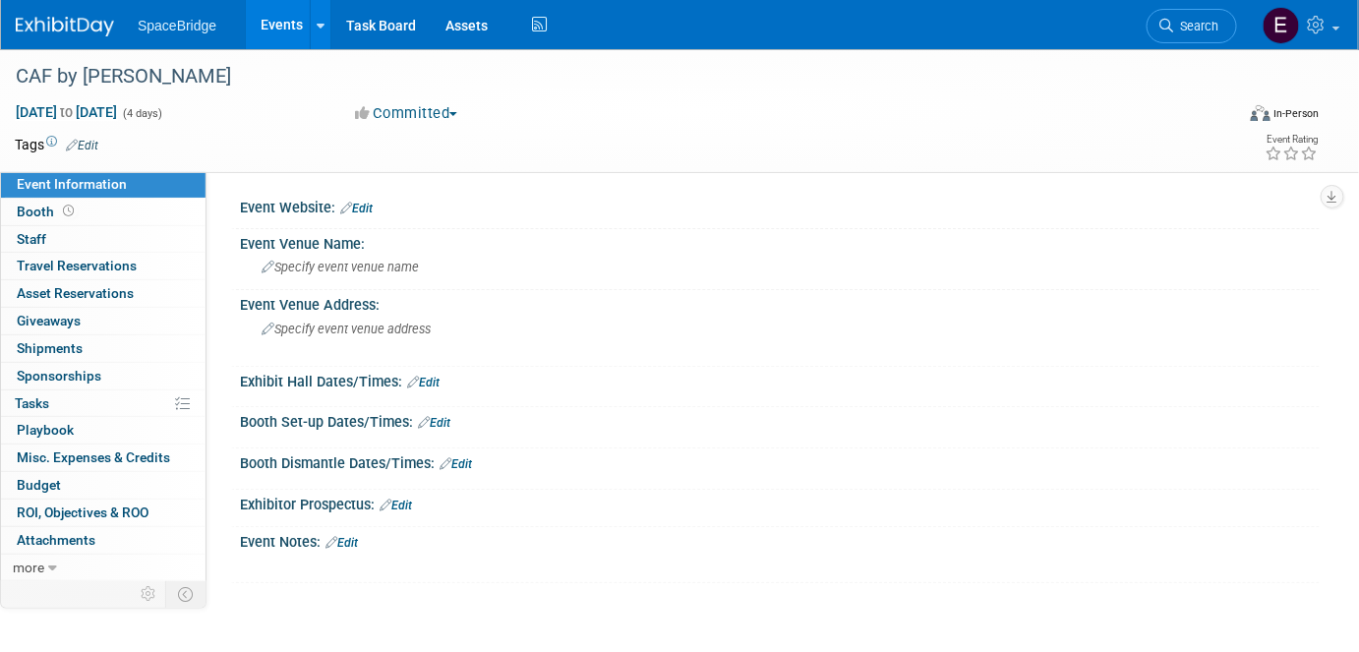
drag, startPoint x: 47, startPoint y: 489, endPoint x: 58, endPoint y: 489, distance: 10.8
click at [47, 489] on span "Budget" at bounding box center [39, 485] width 44 height 16
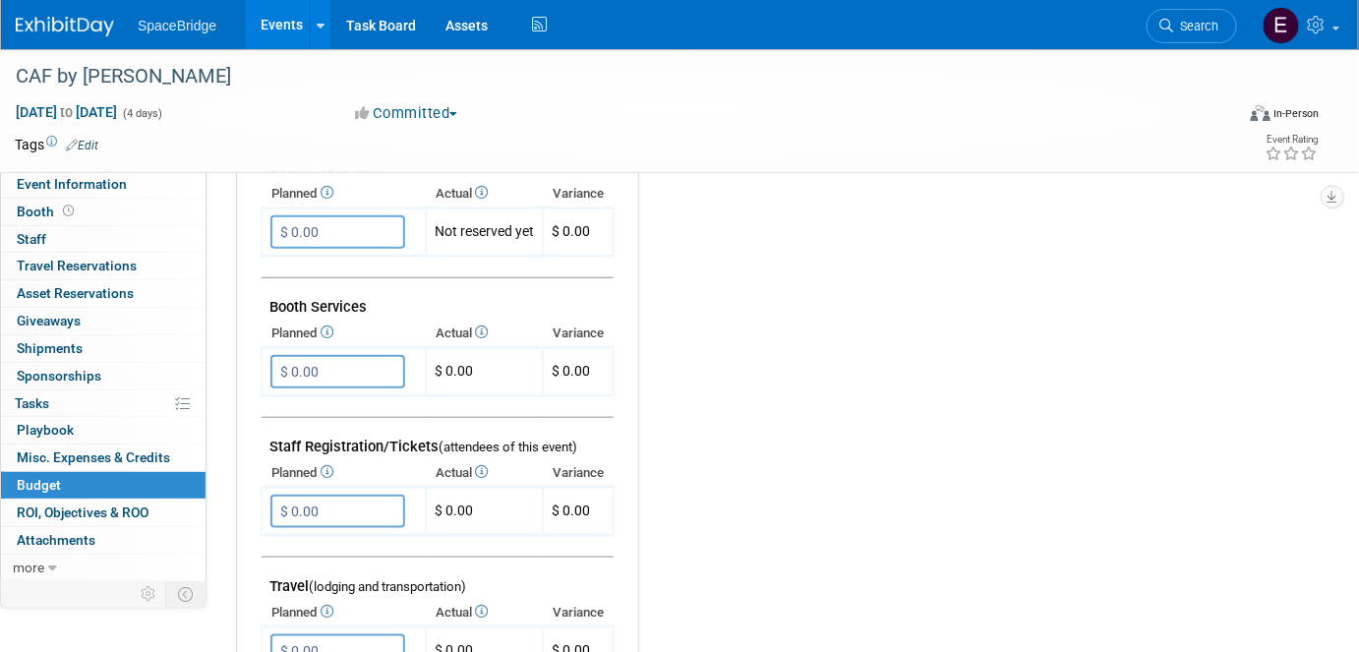
scroll to position [446, 0]
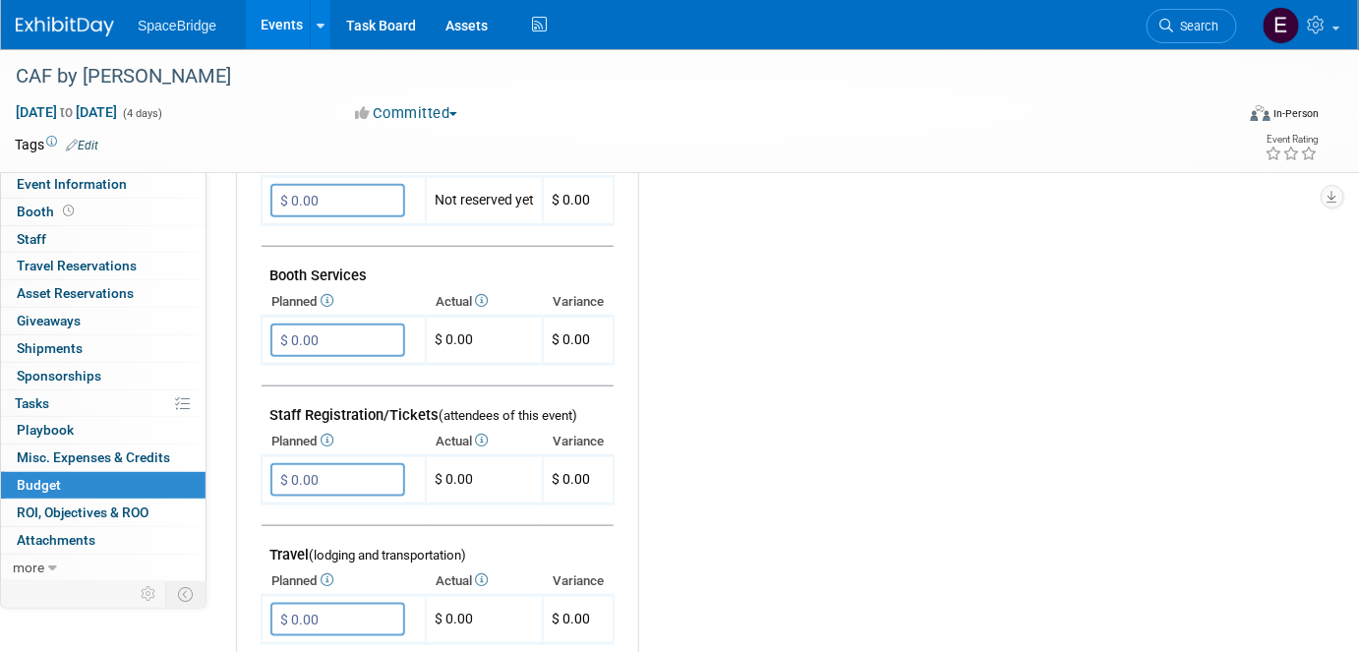
click at [359, 484] on input "$ 0.00" at bounding box center [337, 479] width 135 height 33
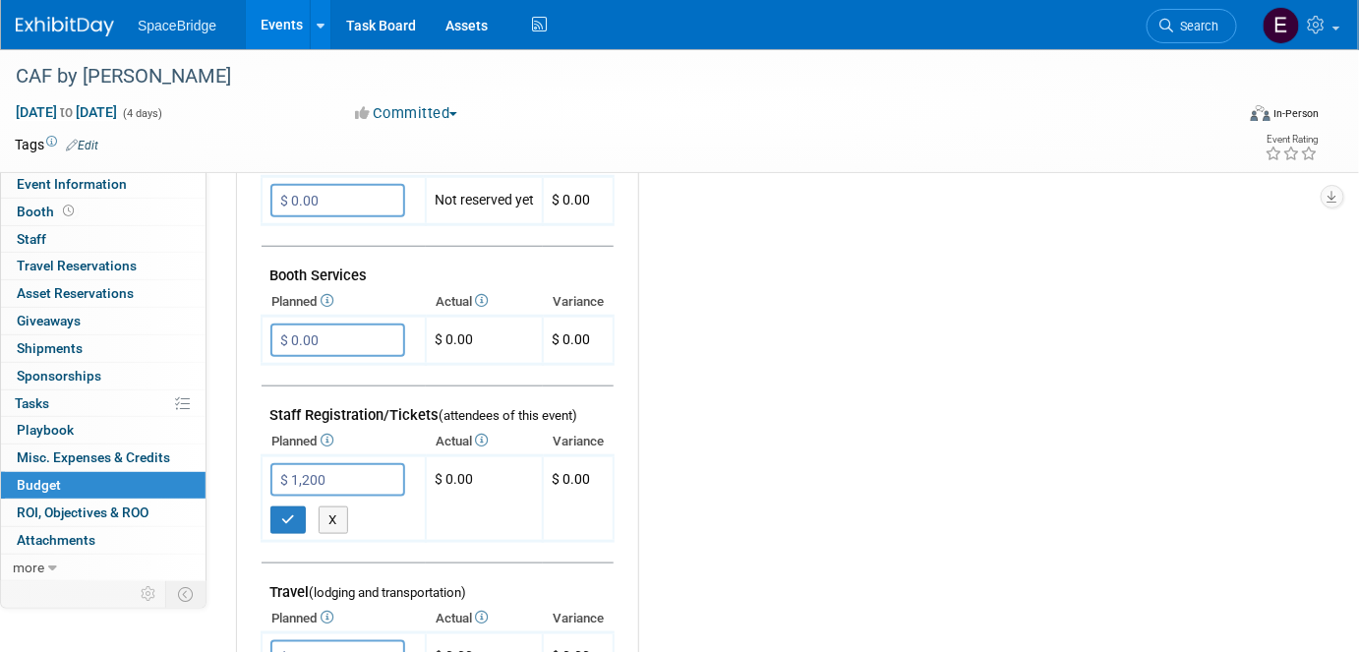
type input "$ 1,200.00"
click at [294, 516] on button "button" at bounding box center [287, 520] width 35 height 28
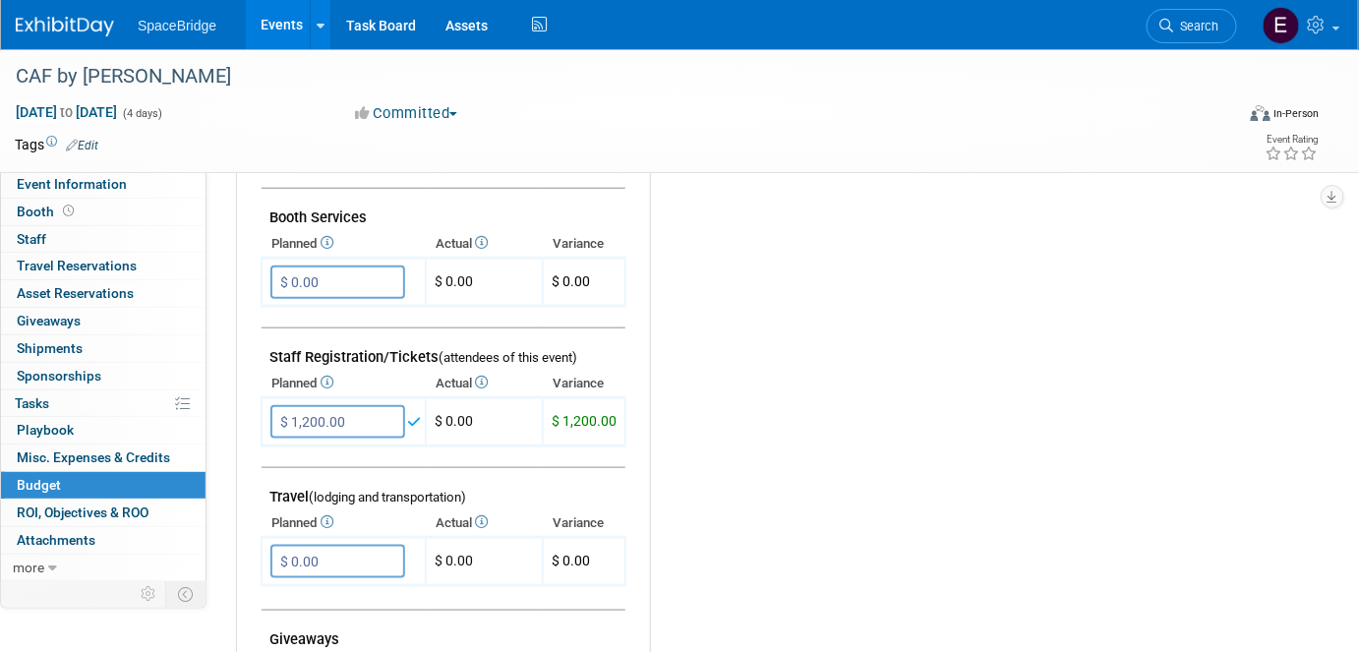
scroll to position [536, 0]
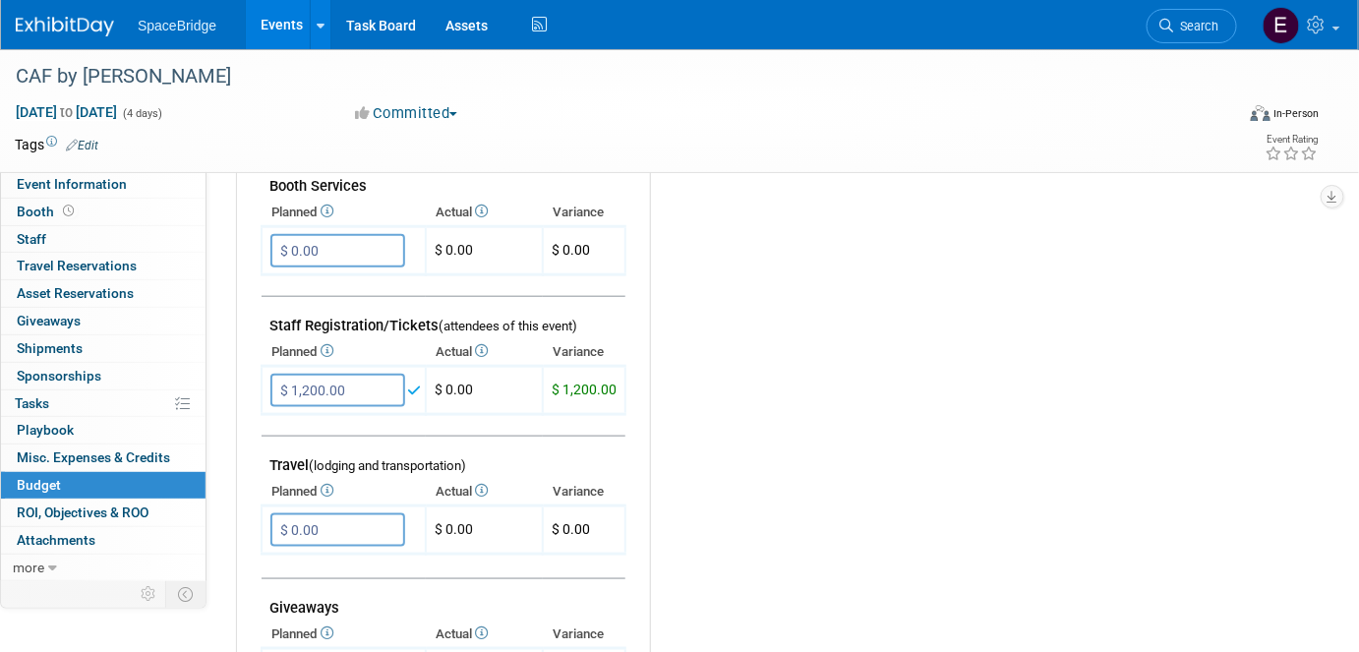
click at [372, 521] on input "$ 0.00" at bounding box center [337, 529] width 135 height 33
click at [370, 514] on input "$ 0.00" at bounding box center [337, 529] width 135 height 33
type input "$ 800.00"
click at [282, 563] on icon "button" at bounding box center [288, 569] width 14 height 13
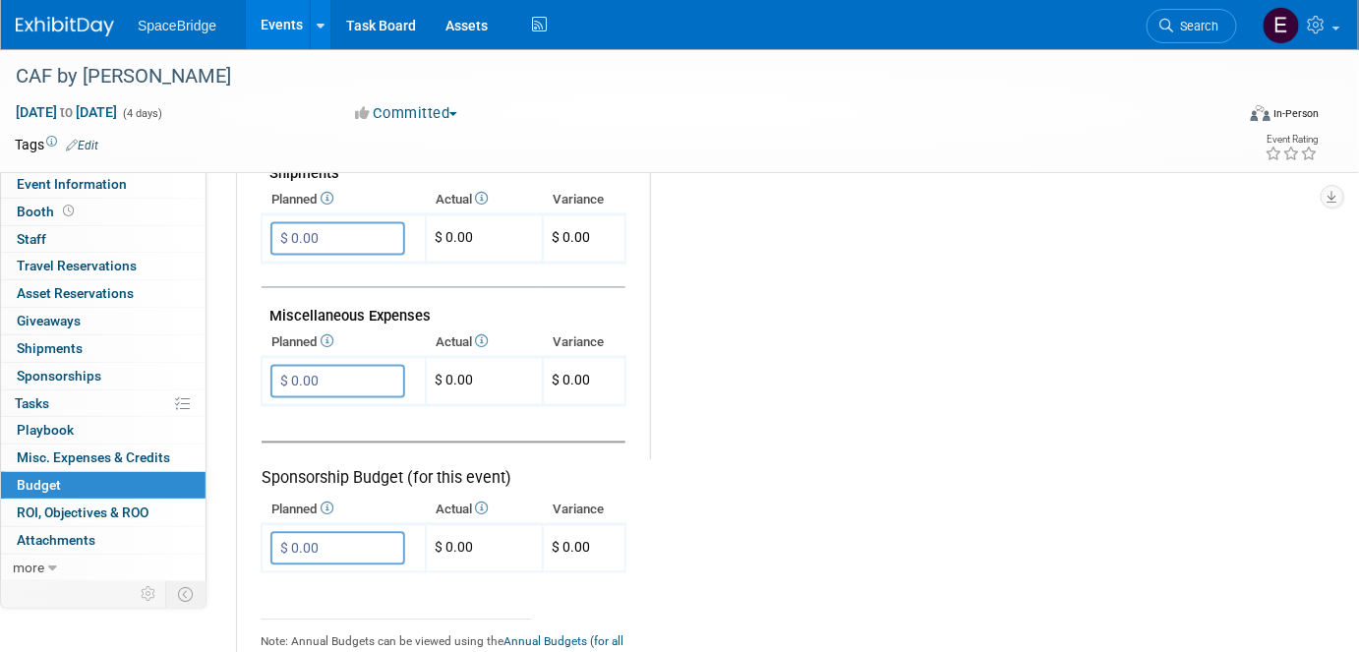
scroll to position [1161, 0]
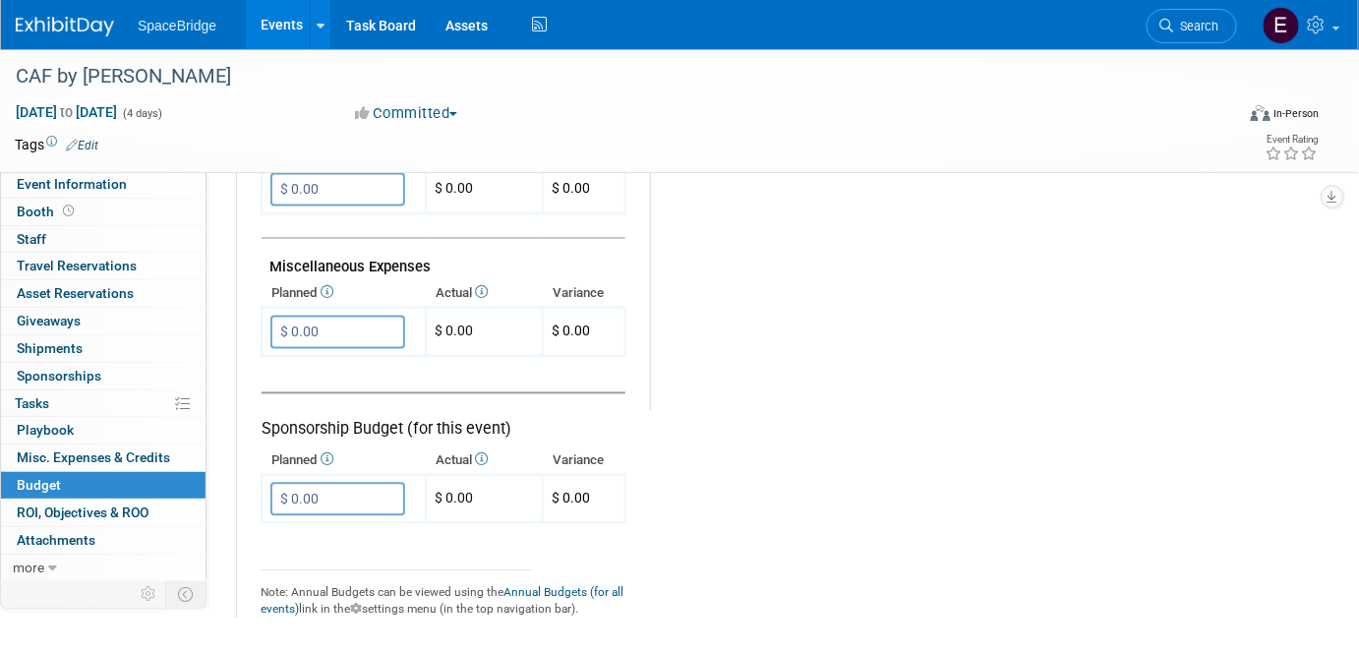
click at [356, 316] on input "$ 0.00" at bounding box center [337, 332] width 135 height 33
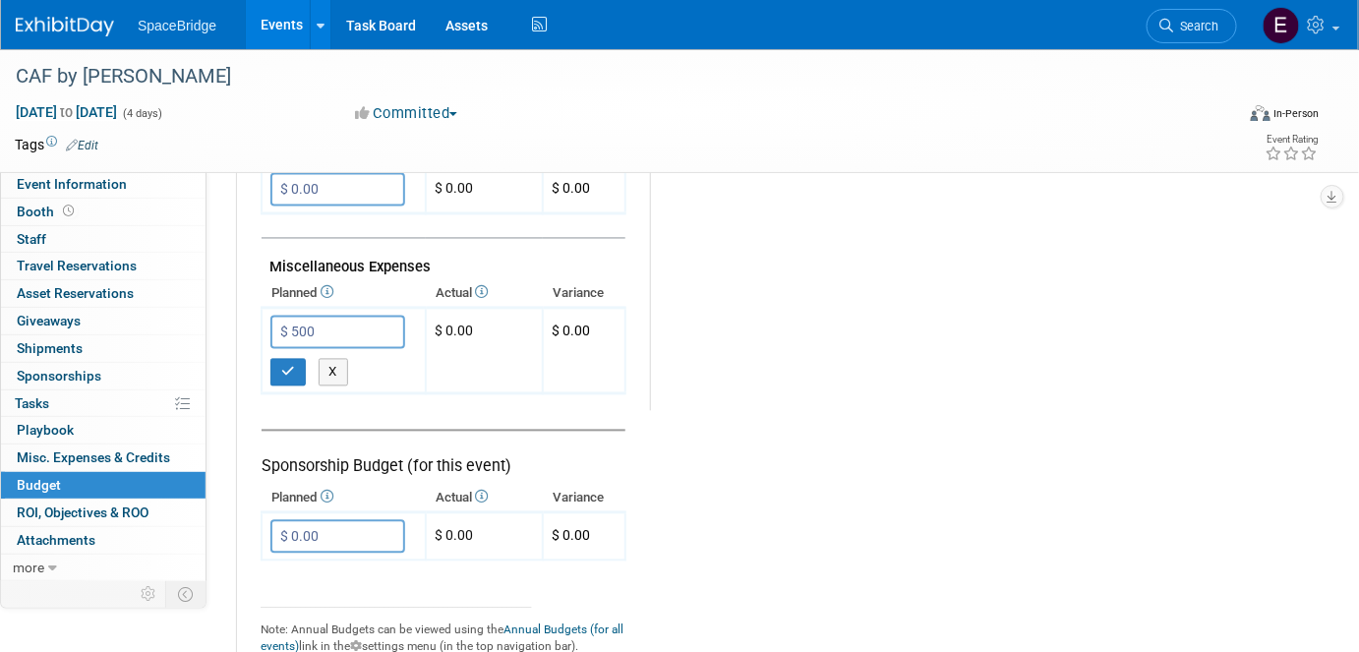
type input "$ 500.00"
drag, startPoint x: 283, startPoint y: 358, endPoint x: 670, endPoint y: 360, distance: 387.3
click at [283, 366] on icon "button" at bounding box center [288, 372] width 14 height 13
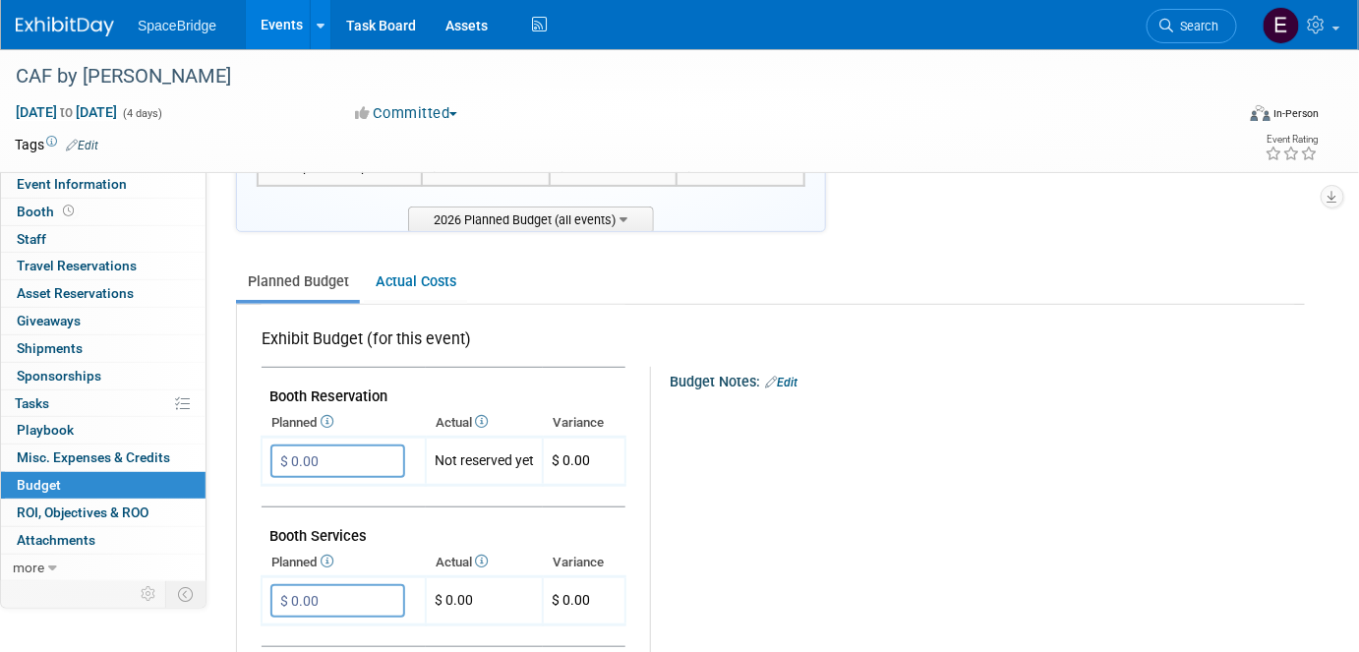
scroll to position [0, 0]
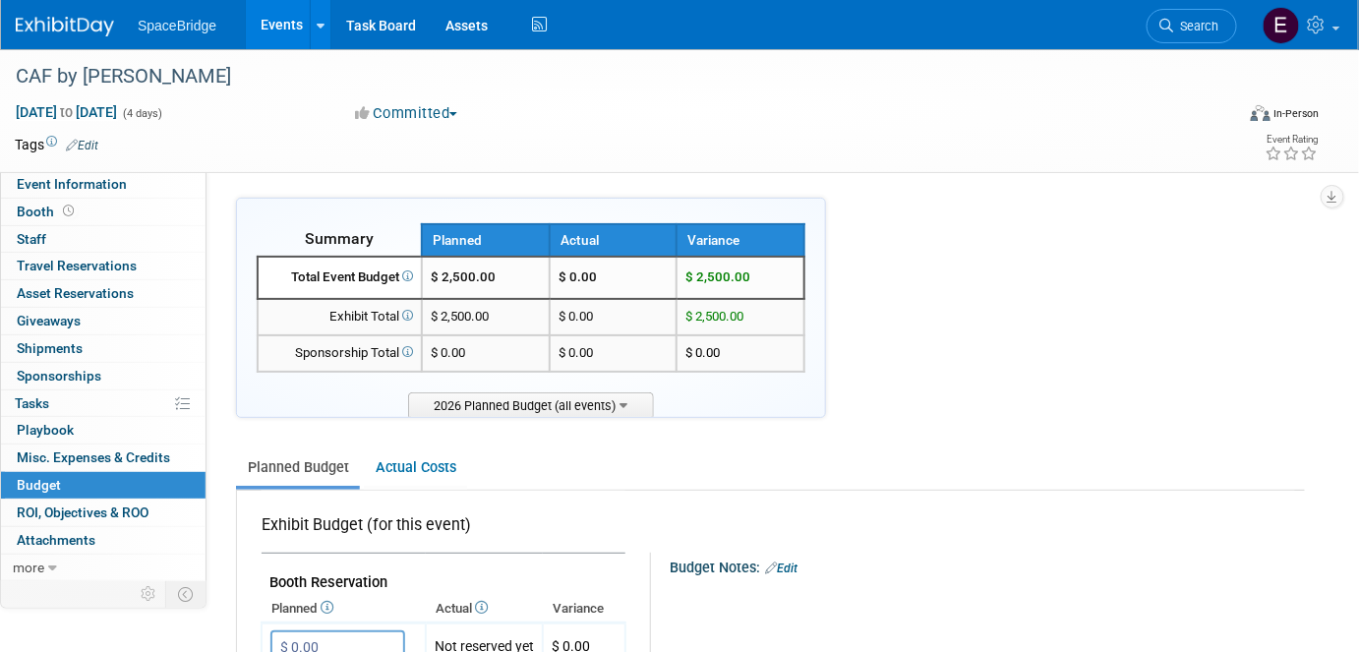
click at [82, 27] on img at bounding box center [65, 27] width 98 height 20
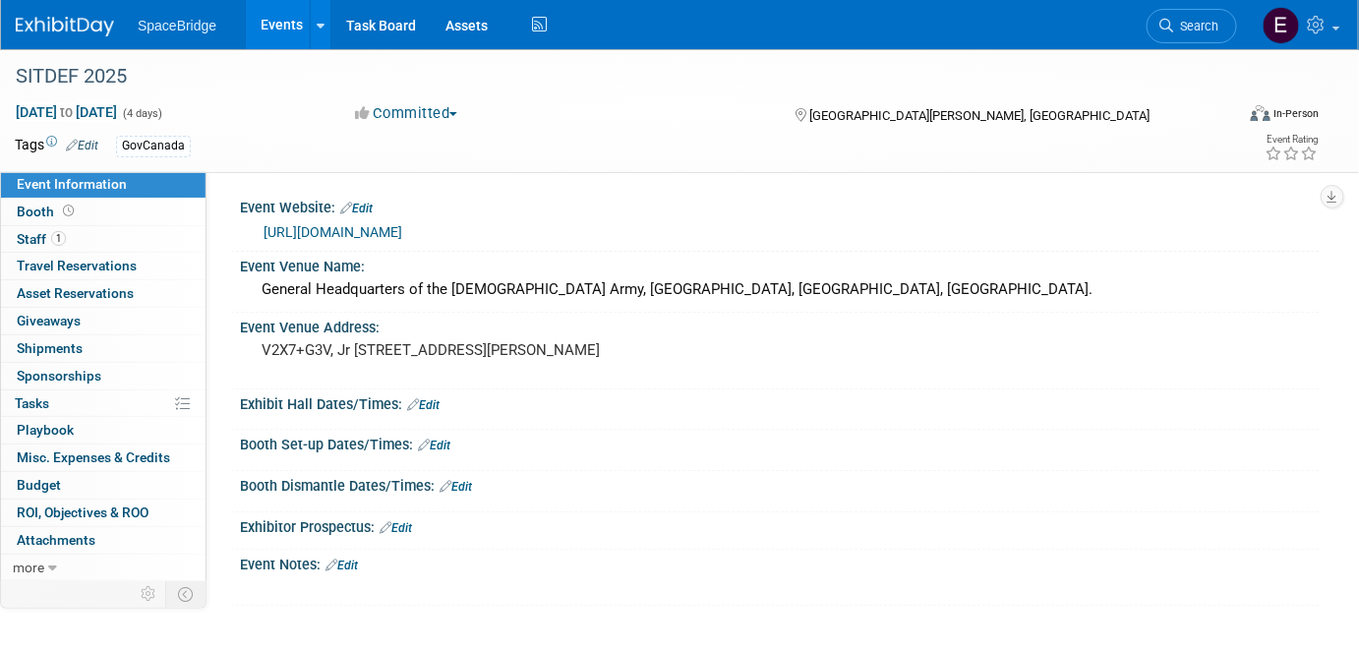
click at [31, 234] on span "Staff 1" at bounding box center [41, 239] width 49 height 16
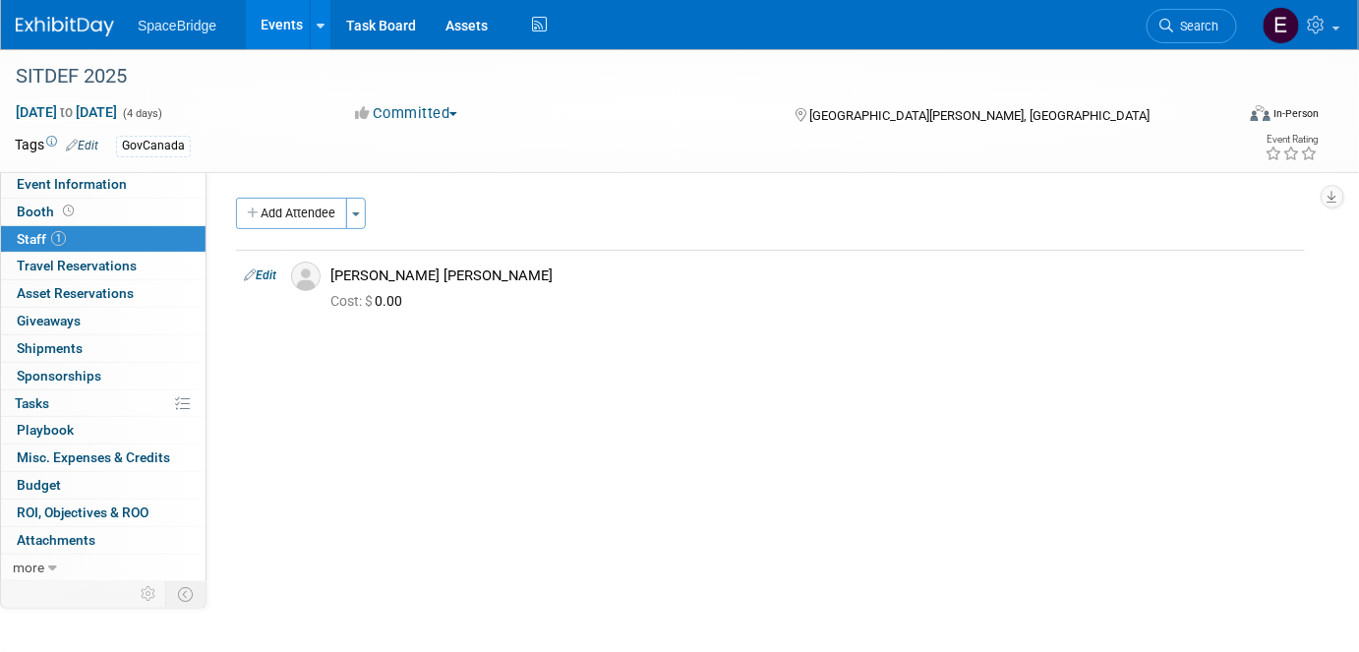
drag, startPoint x: 131, startPoint y: 77, endPoint x: 18, endPoint y: 66, distance: 113.6
click at [18, 66] on div "SITDEF 2025" at bounding box center [608, 76] width 1199 height 35
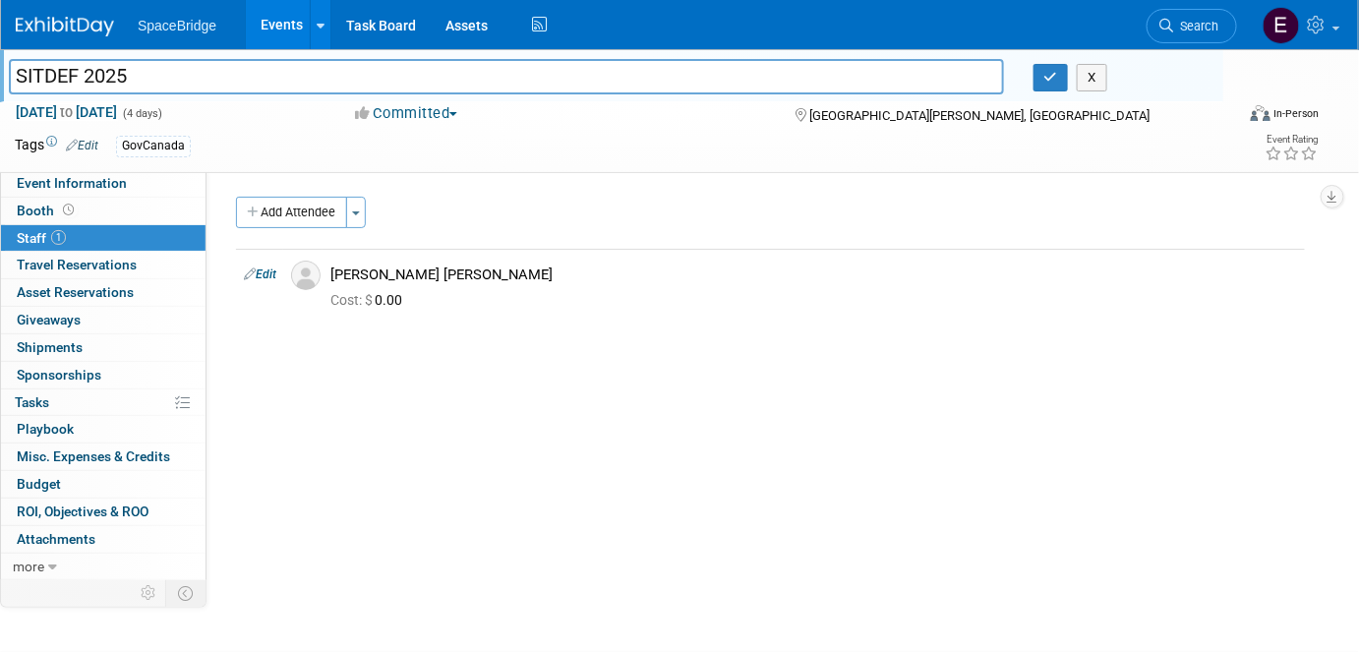
click at [47, 191] on span "Event Information" at bounding box center [72, 183] width 110 height 16
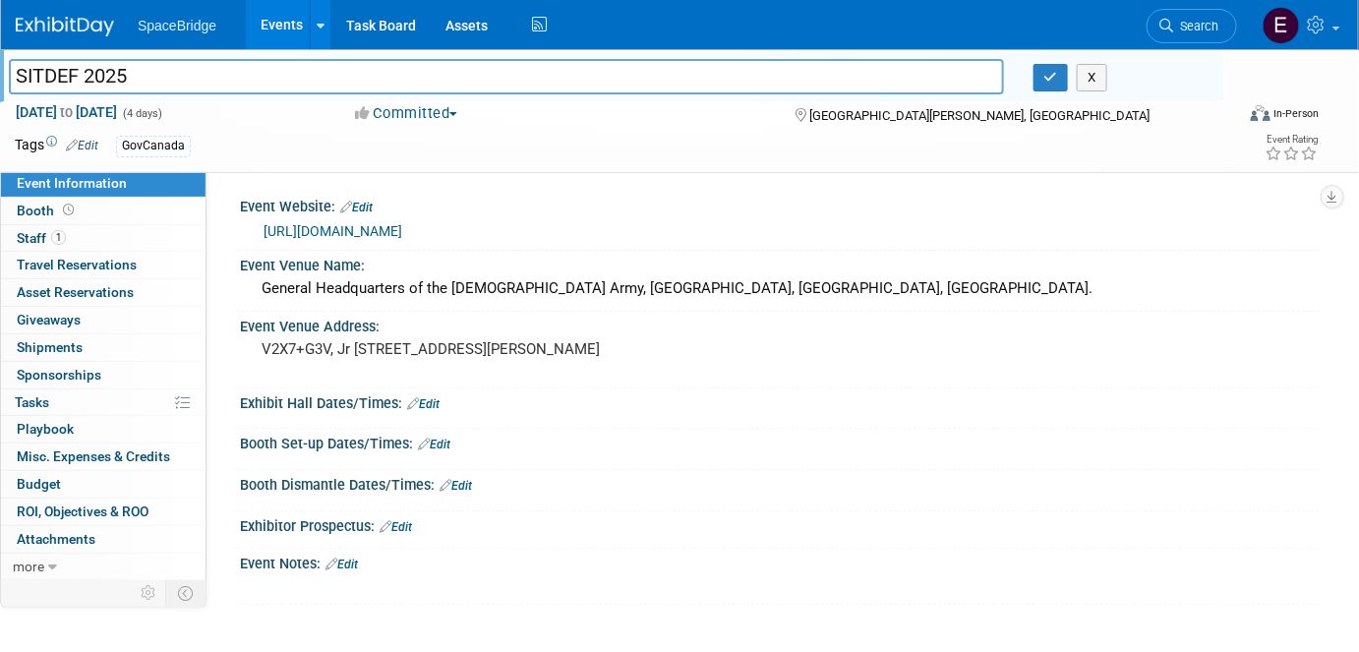
click at [347, 229] on link "[URL][DOMAIN_NAME]" at bounding box center [332, 231] width 139 height 16
click at [428, 221] on div "[URL][DOMAIN_NAME]" at bounding box center [783, 231] width 1041 height 23
click at [368, 206] on link "Edit" at bounding box center [356, 208] width 32 height 14
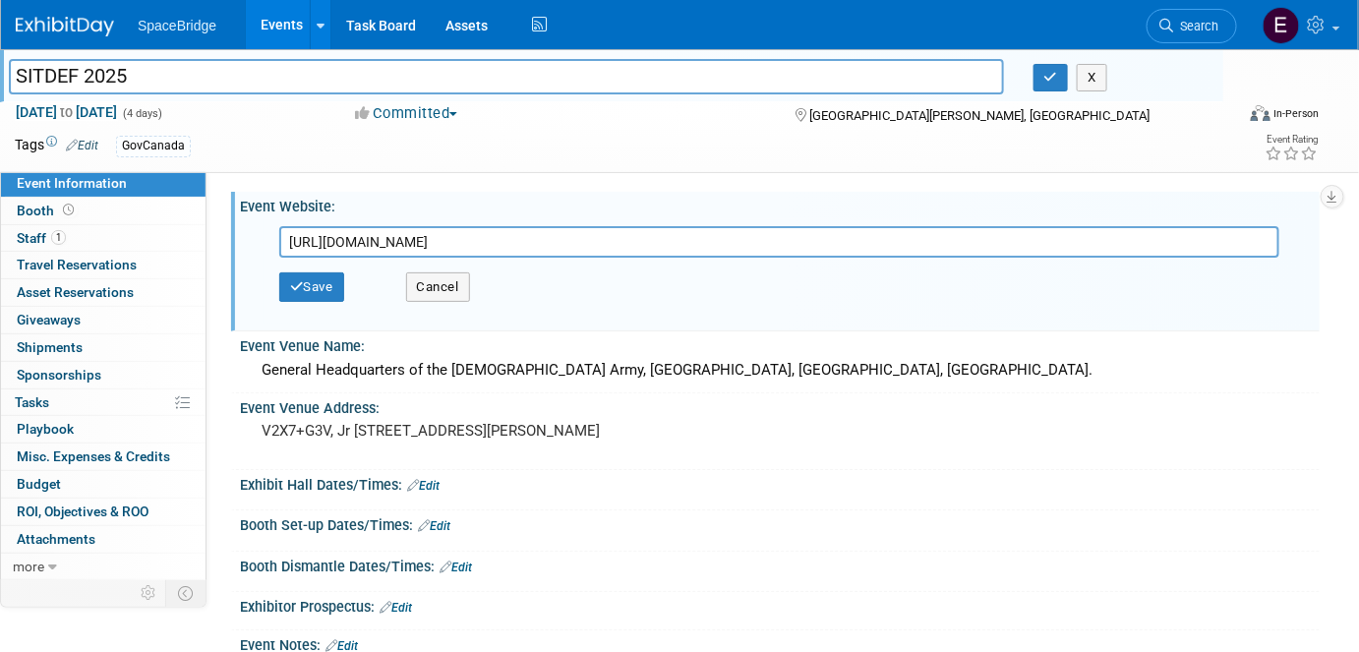
drag, startPoint x: 439, startPoint y: 238, endPoint x: 282, endPoint y: 233, distance: 157.4
click at [282, 233] on input "[URL][DOMAIN_NAME]" at bounding box center [779, 241] width 1000 height 31
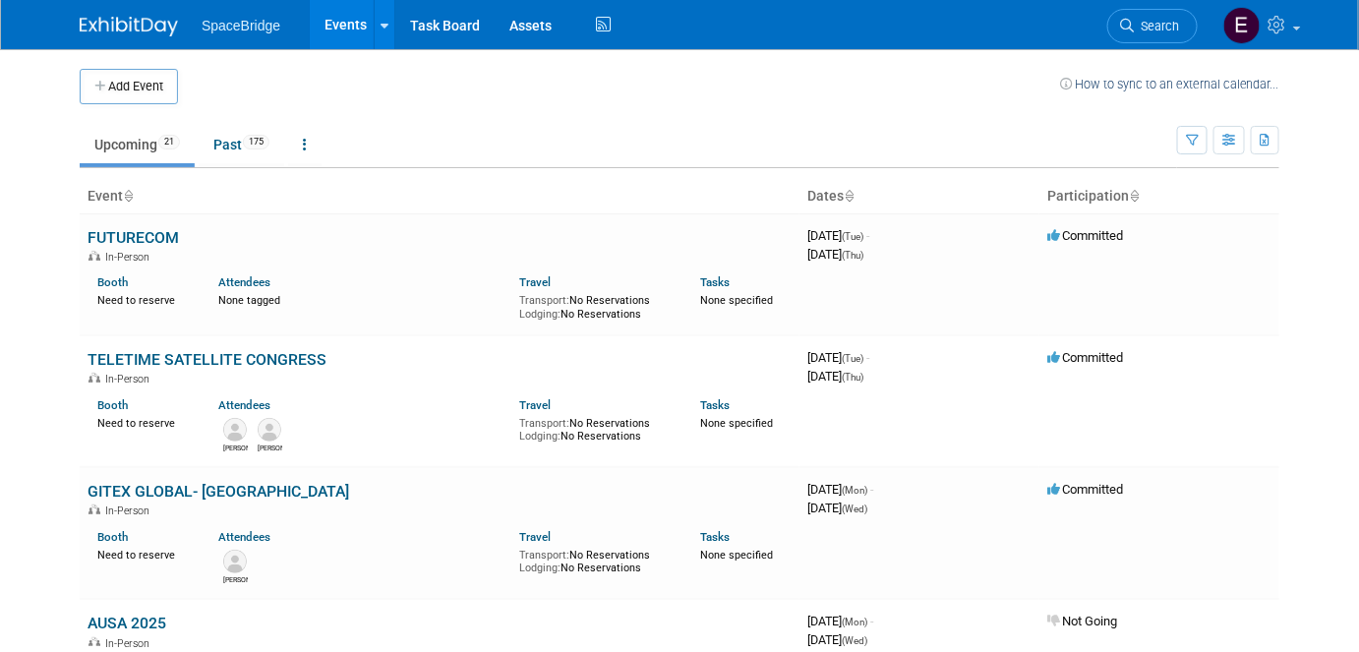
click at [111, 86] on button "Add Event" at bounding box center [129, 86] width 98 height 35
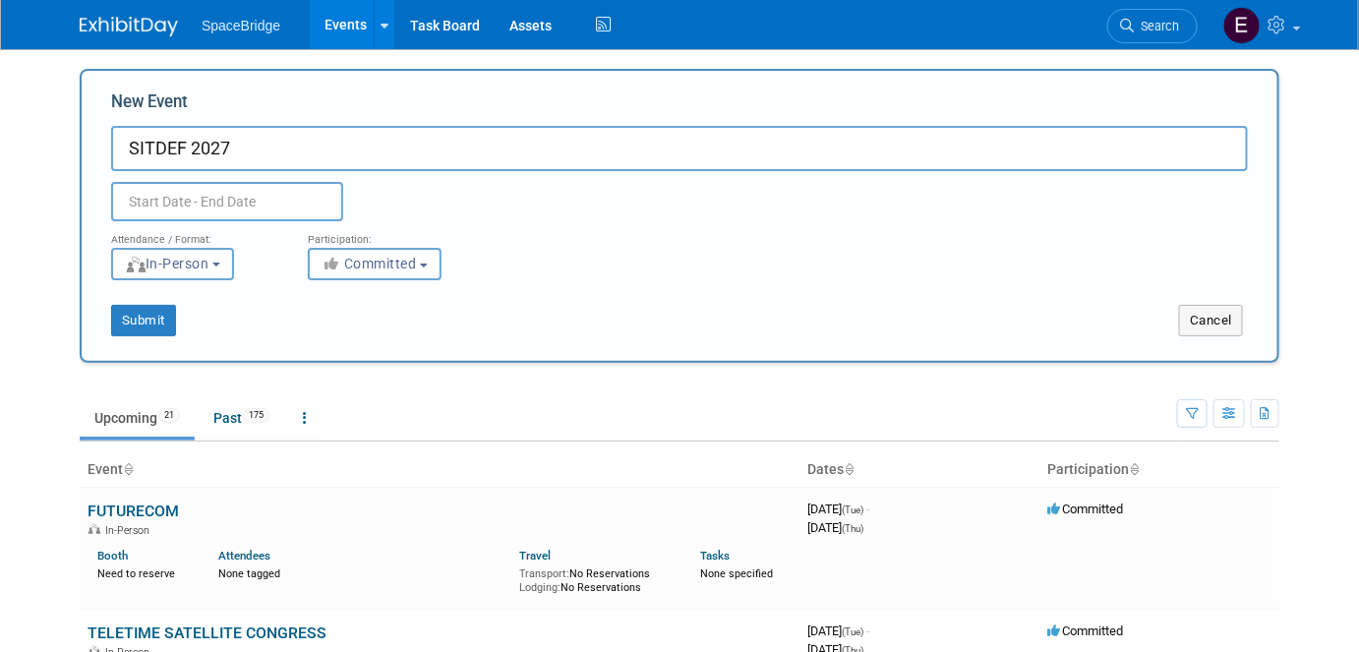
type input "SITDEF 2027"
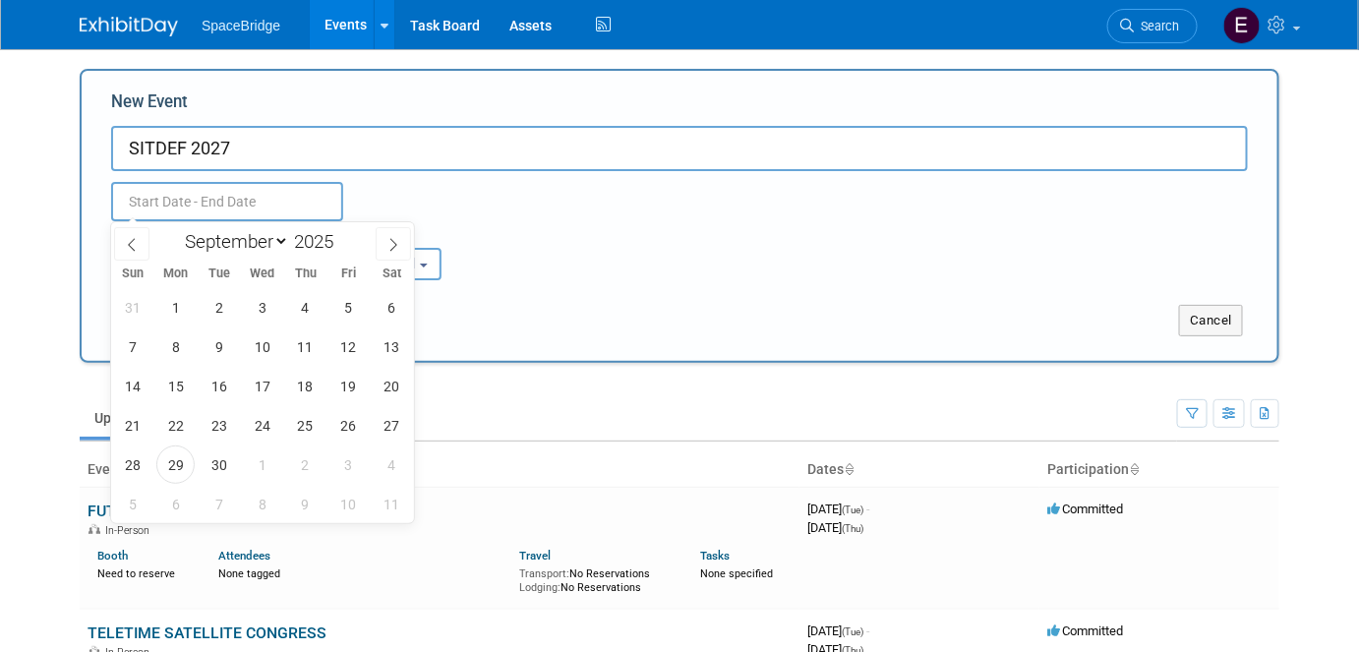
click at [246, 200] on input "text" at bounding box center [227, 201] width 232 height 39
click at [340, 234] on span at bounding box center [341, 236] width 14 height 12
type input "2027"
click at [283, 244] on select "January February March April May June July August September October November De…" at bounding box center [232, 241] width 113 height 25
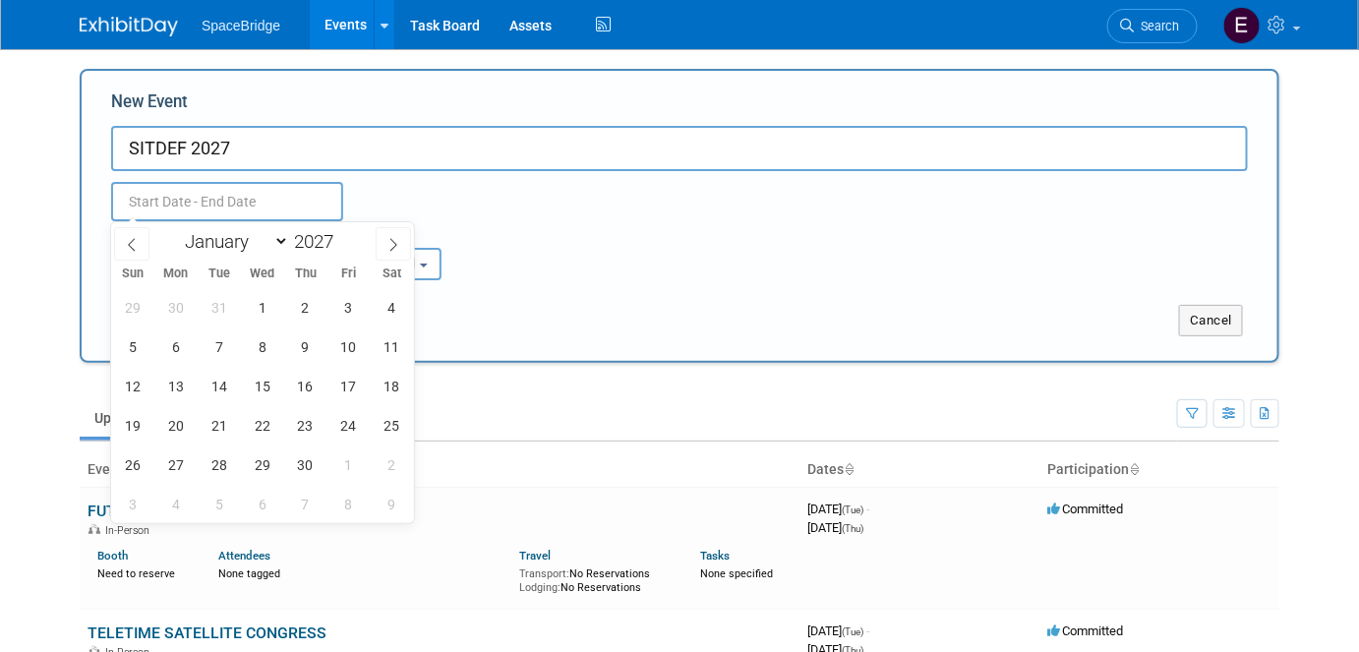
select select "3"
click at [176, 229] on select "January February March April May June July August September October November De…" at bounding box center [232, 241] width 113 height 25
click at [309, 313] on span "1" at bounding box center [305, 307] width 38 height 38
click at [145, 341] on span "4" at bounding box center [132, 346] width 38 height 38
type input "Apr 1, 2027 to Apr 4, 2027"
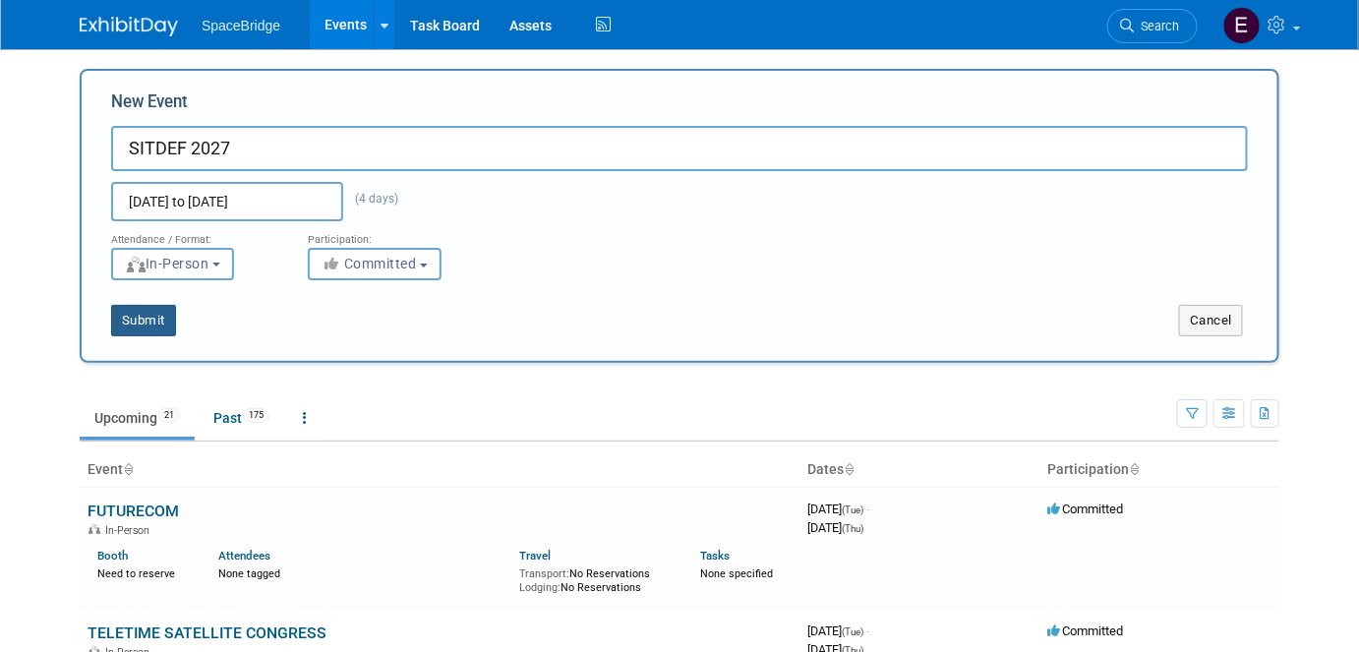
click at [146, 321] on button "Submit" at bounding box center [143, 320] width 65 height 31
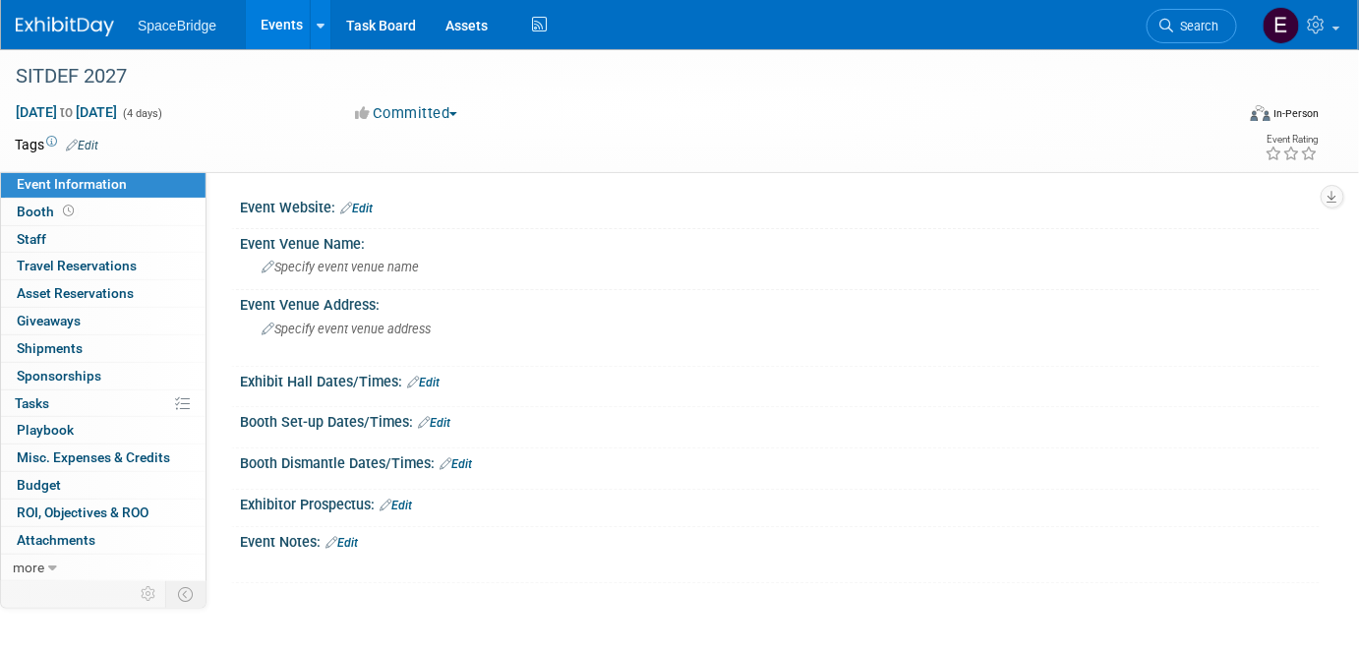
click at [66, 482] on link "Budget" at bounding box center [103, 485] width 204 height 27
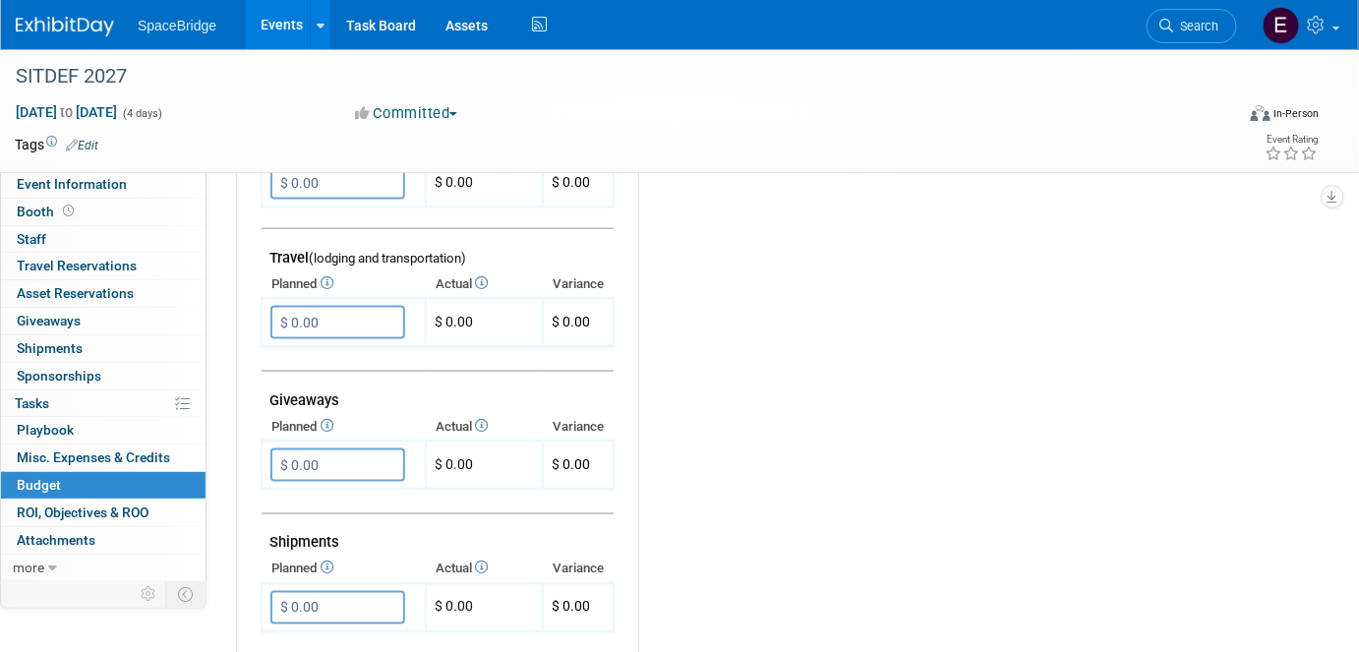
scroll to position [804, 0]
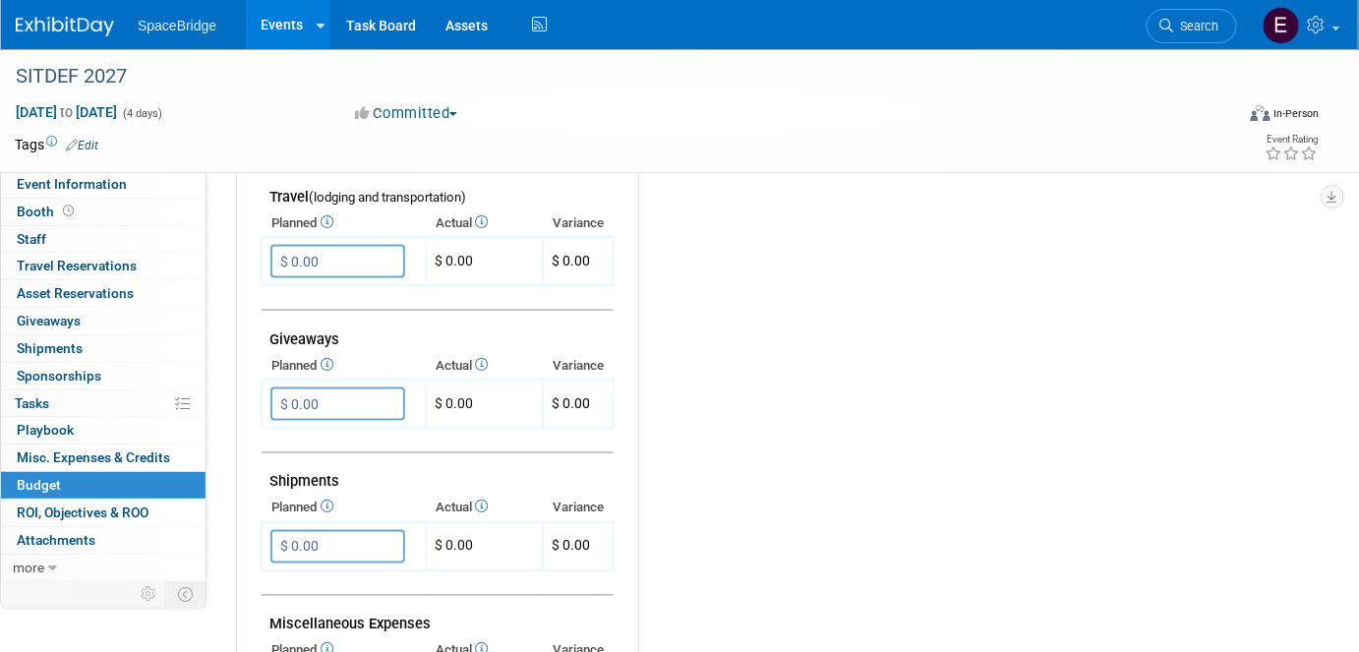
click at [315, 246] on input "$ 0.00" at bounding box center [337, 261] width 135 height 33
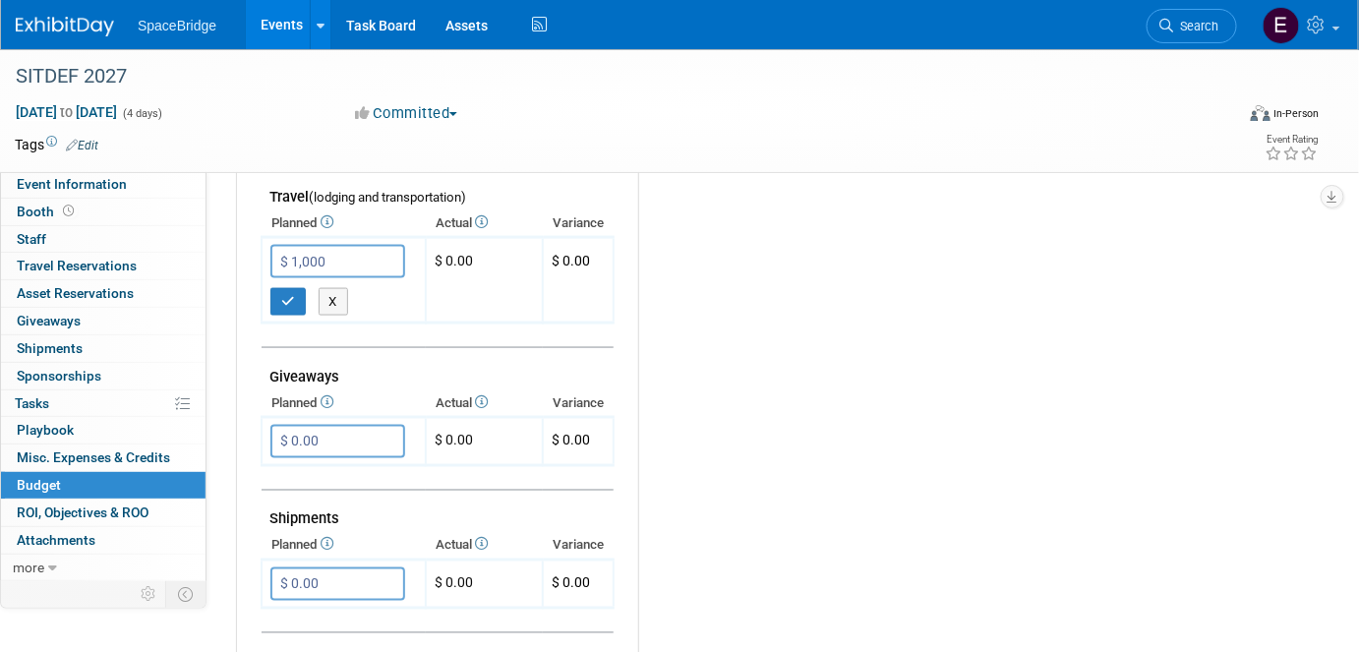
type input "$ 1,000.00"
click at [288, 299] on button "button" at bounding box center [287, 302] width 35 height 28
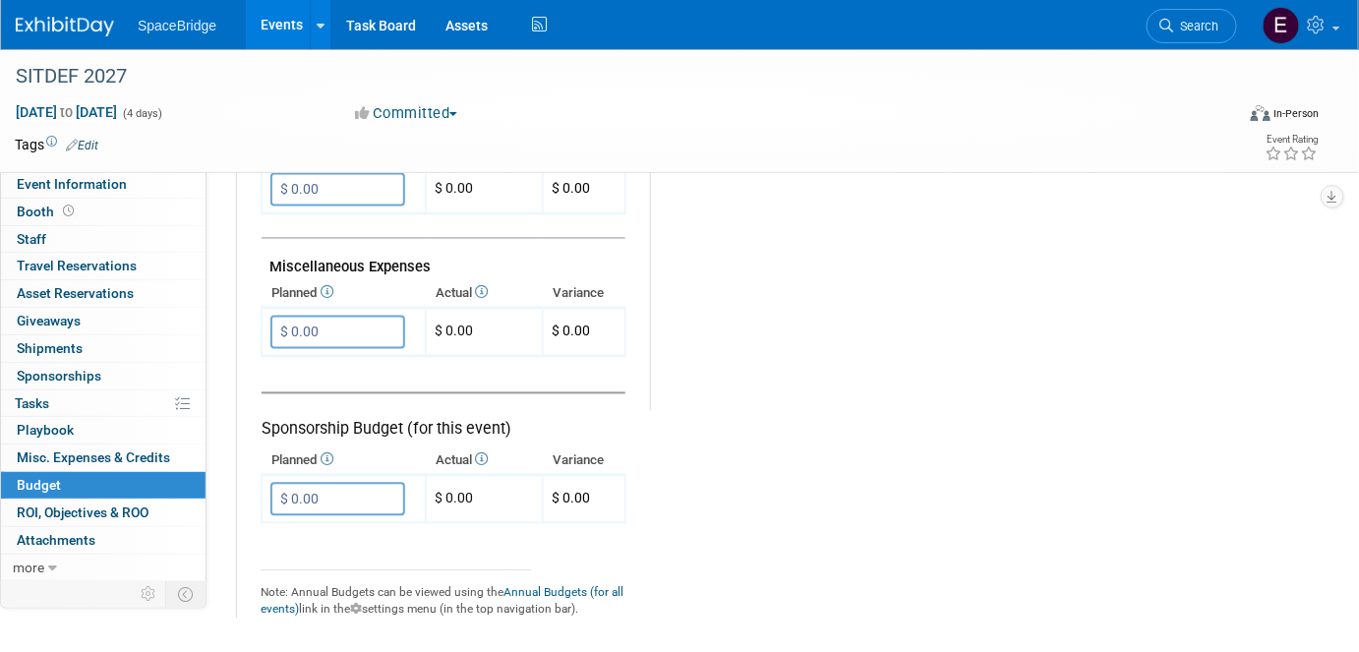
scroll to position [1161, 0]
click at [349, 322] on input "$ 0.00" at bounding box center [337, 332] width 135 height 33
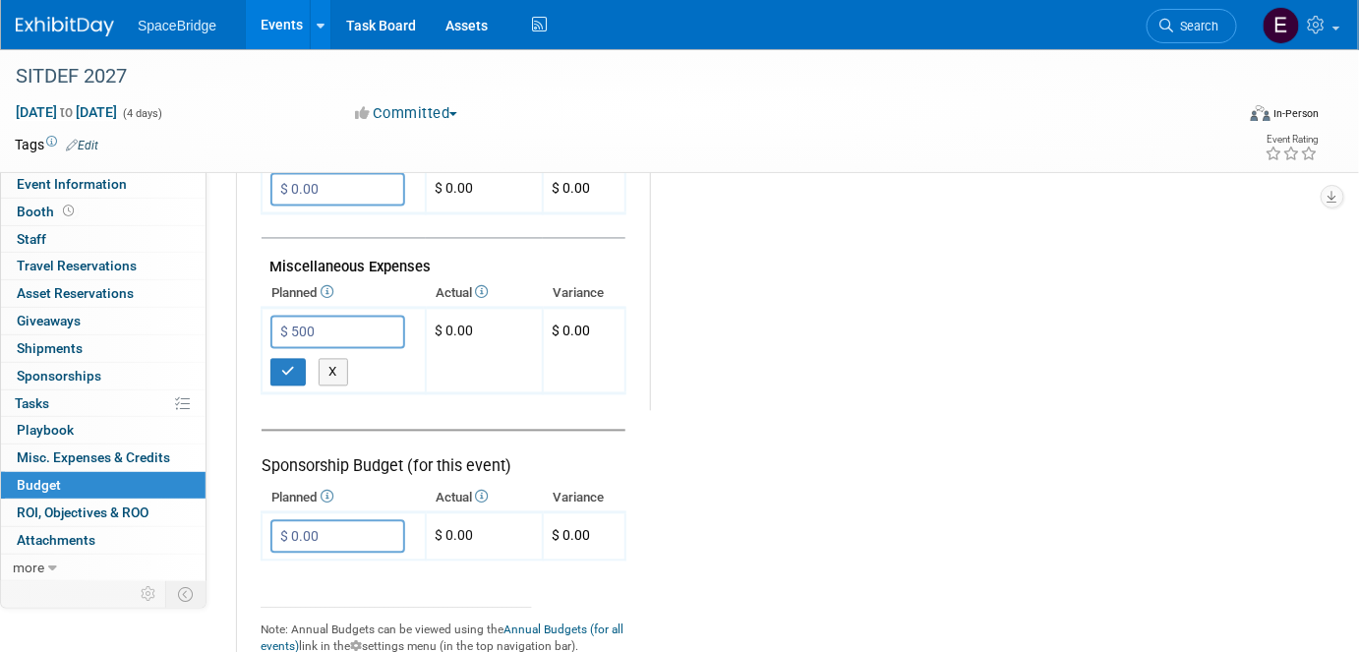
type input "$ 500.00"
click at [280, 369] on button "button" at bounding box center [287, 373] width 35 height 28
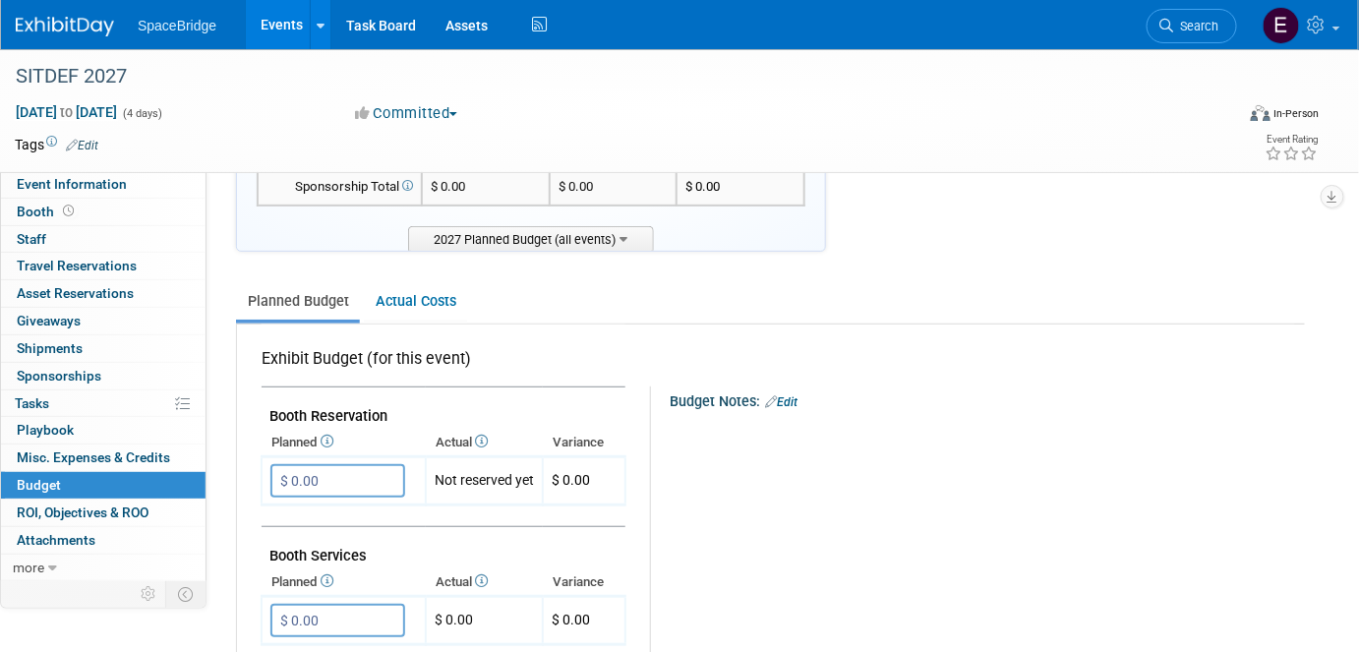
scroll to position [0, 0]
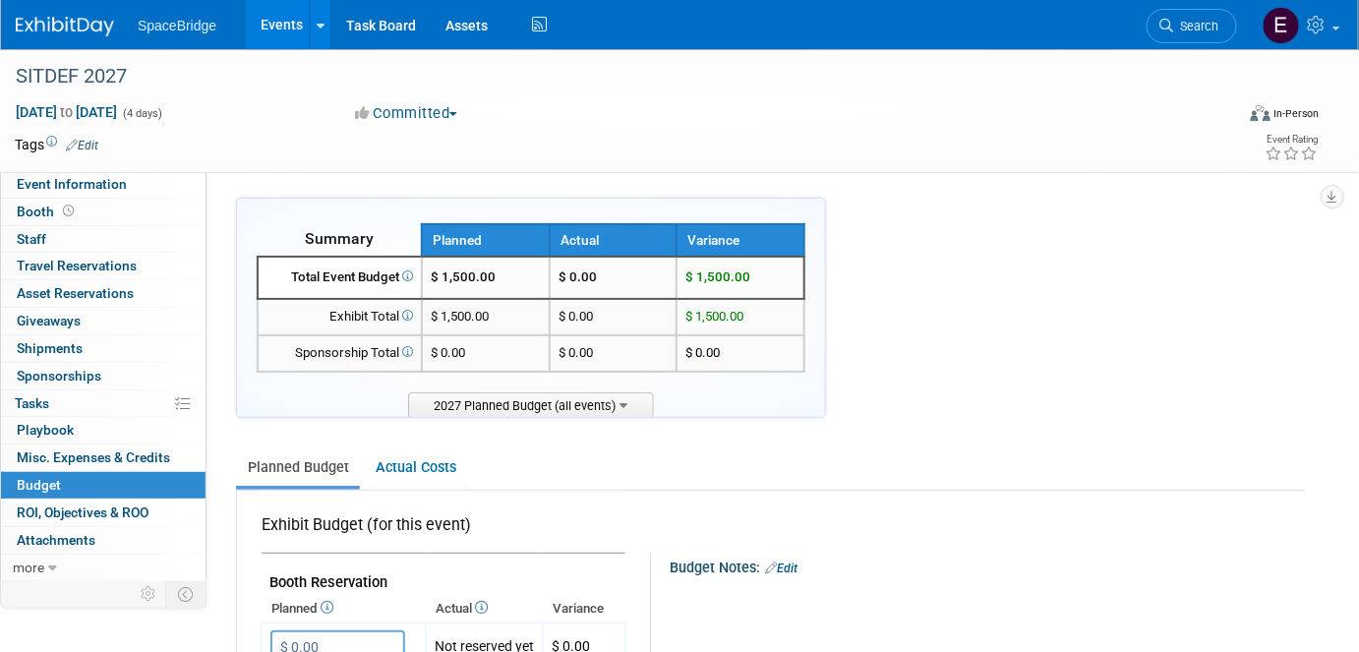
drag, startPoint x: 60, startPoint y: 183, endPoint x: 79, endPoint y: 187, distance: 19.1
click at [60, 184] on span "Event Information" at bounding box center [72, 184] width 110 height 16
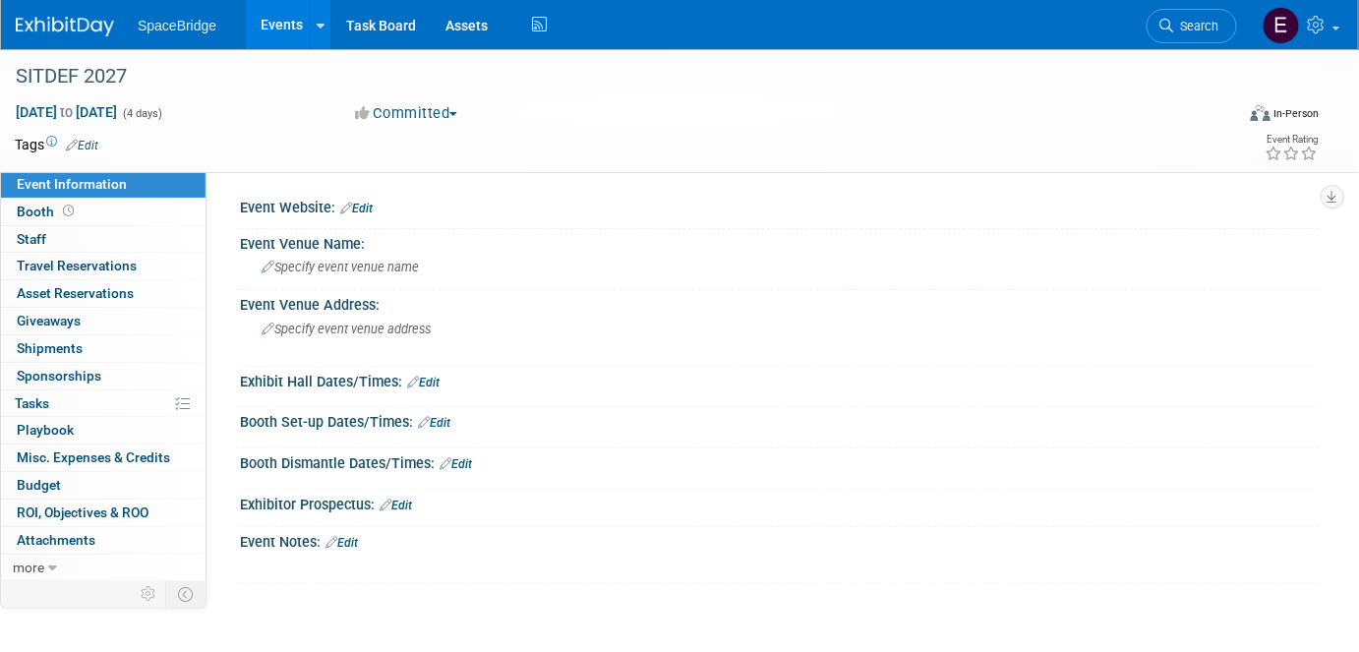
drag, startPoint x: 369, startPoint y: 210, endPoint x: 377, endPoint y: 218, distance: 11.8
click at [369, 211] on link "Edit" at bounding box center [356, 209] width 32 height 14
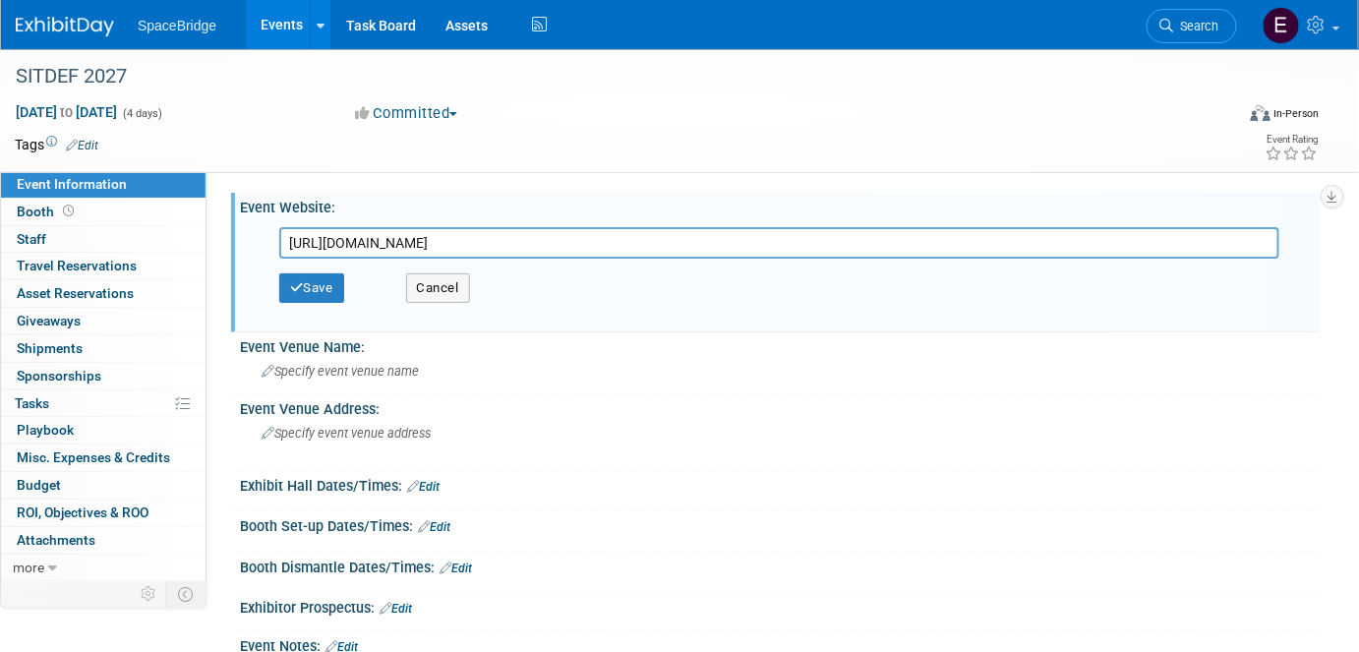
type input "https://sitdef.com/en/"
click at [319, 290] on button "Save" at bounding box center [311, 287] width 65 height 29
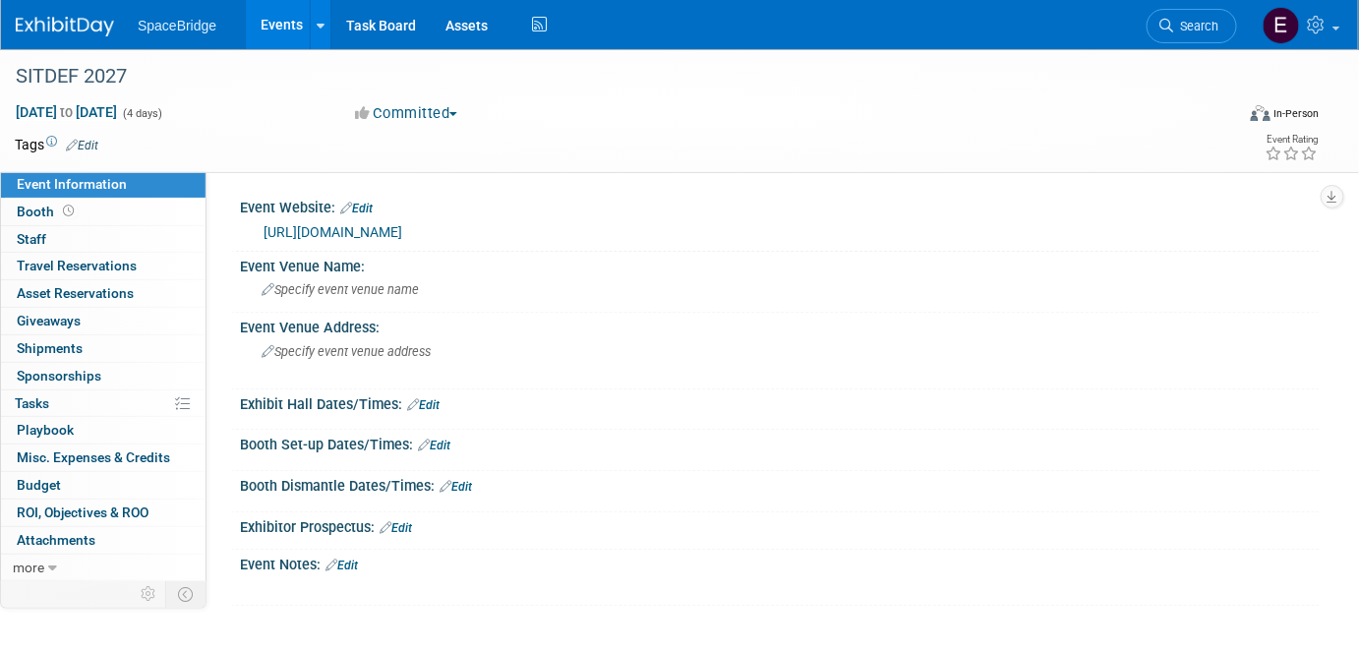
drag, startPoint x: 76, startPoint y: 33, endPoint x: 159, endPoint y: 66, distance: 89.6
click at [76, 33] on img at bounding box center [65, 27] width 98 height 20
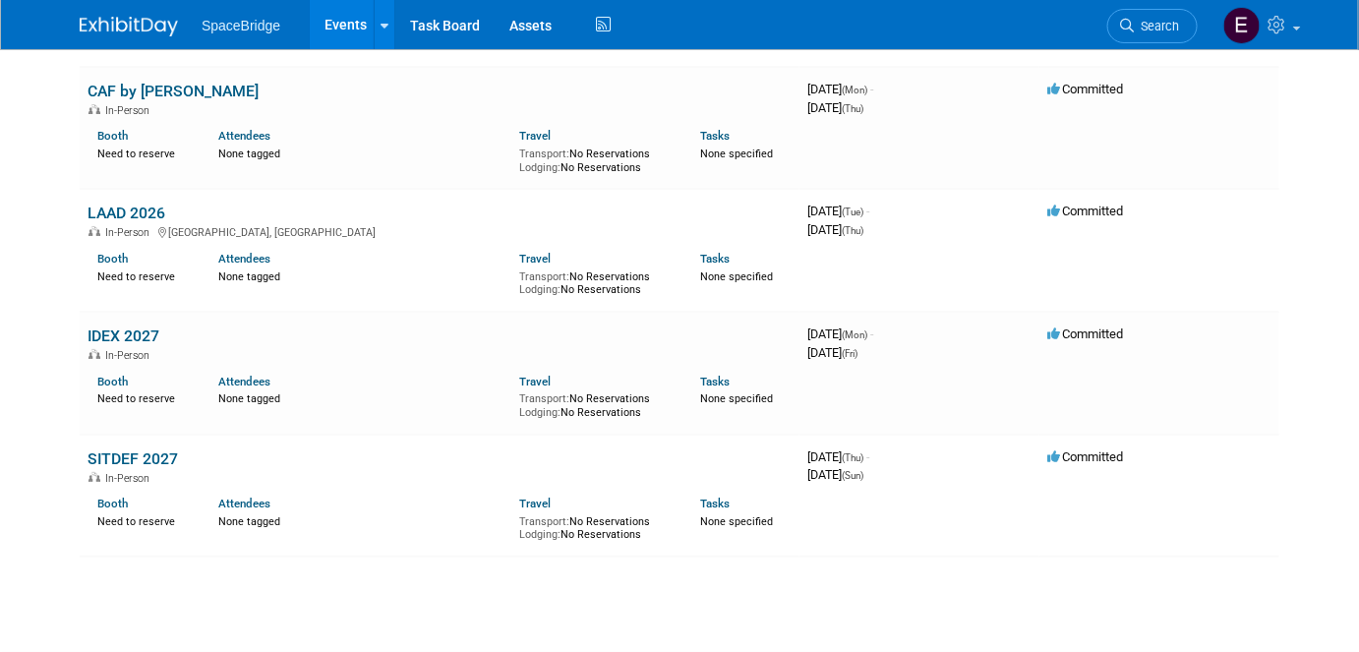
scroll to position [2566, 0]
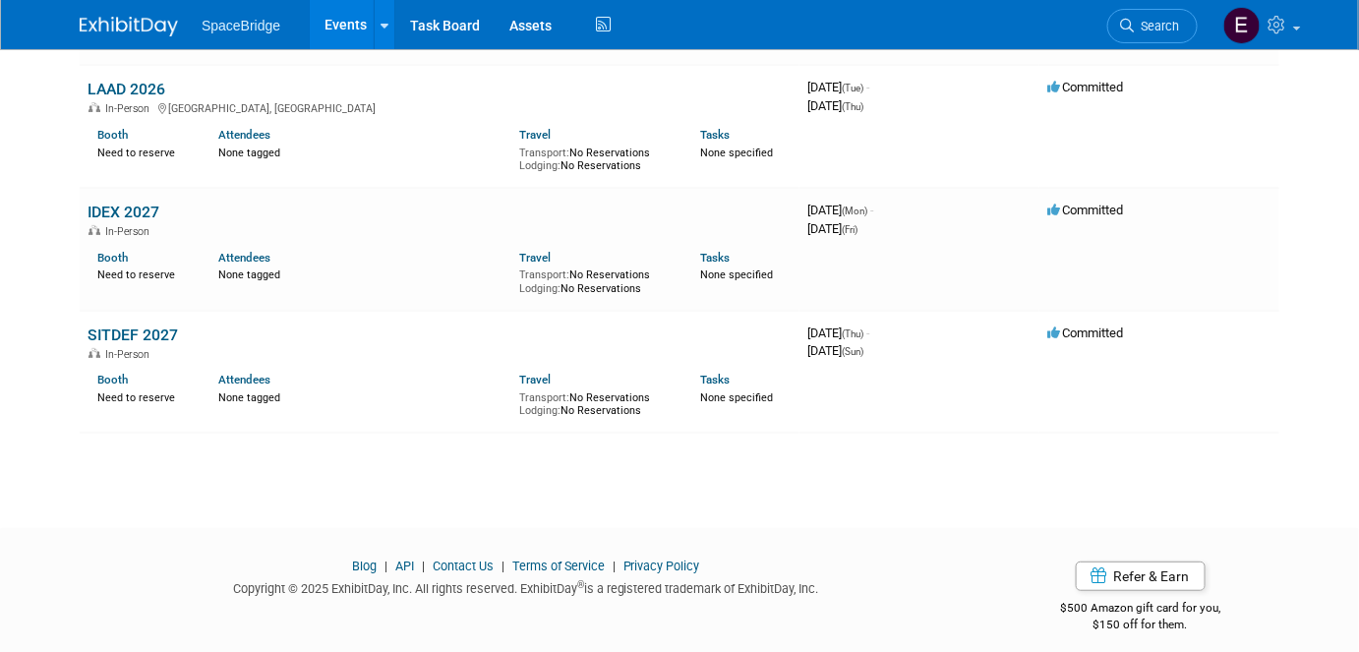
click at [151, 80] on link "LAAD 2026" at bounding box center [126, 89] width 78 height 19
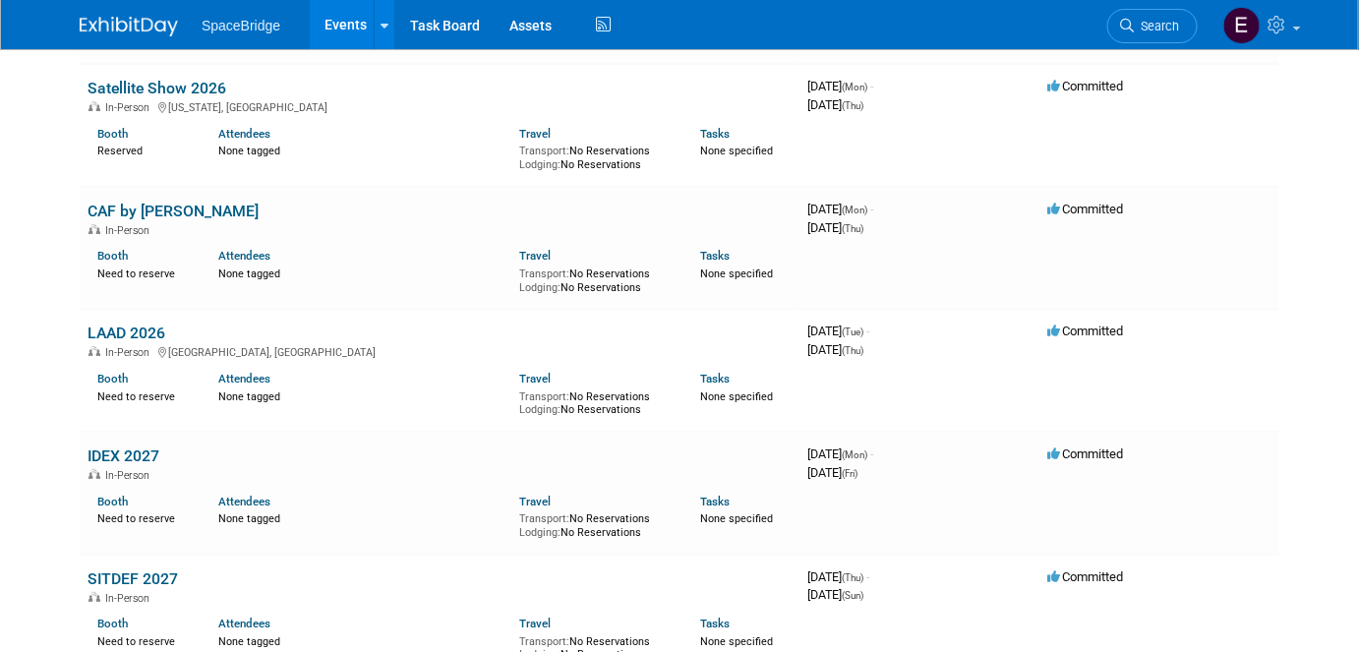
scroll to position [2297, 0]
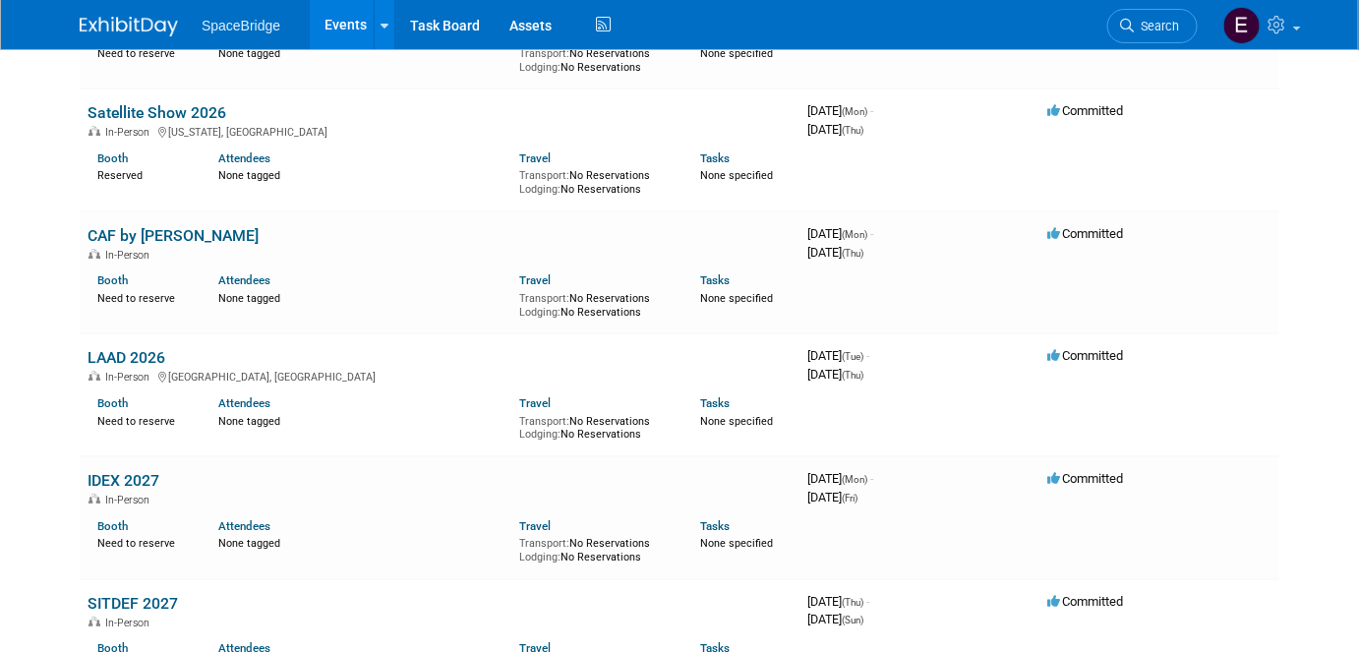
click at [152, 106] on link "Satellite Show 2026" at bounding box center [156, 112] width 139 height 19
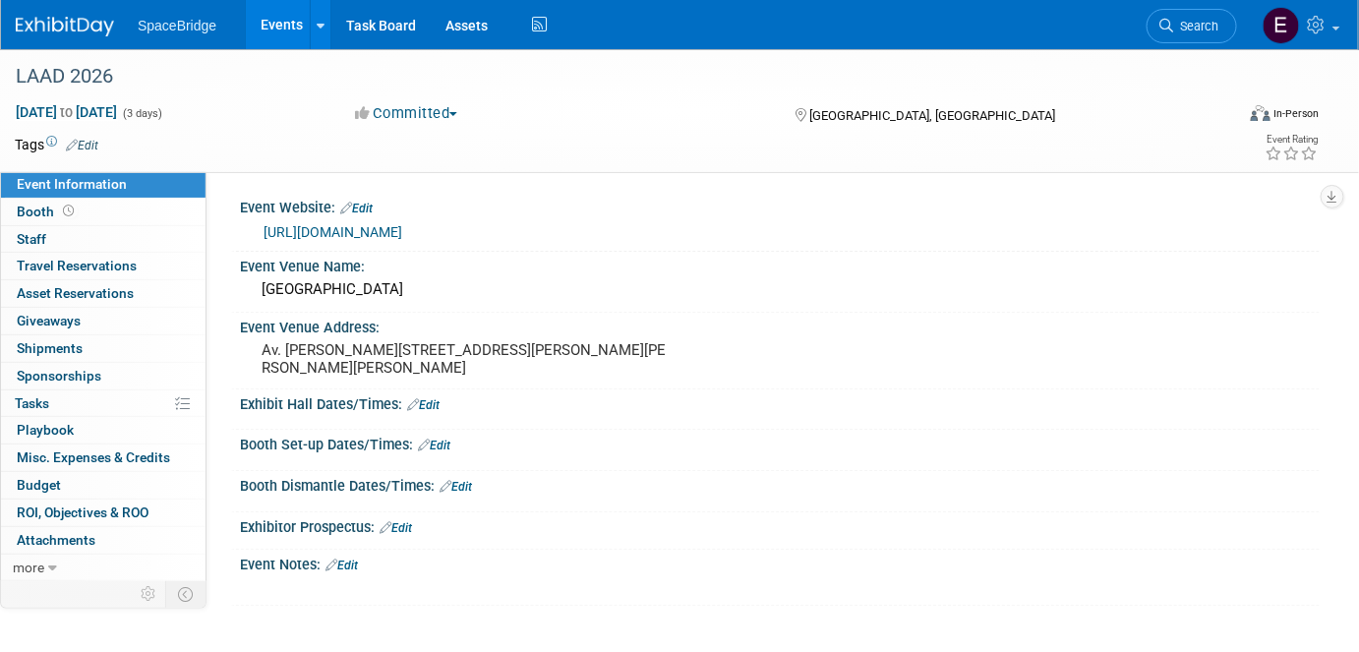
click at [64, 480] on link "Budget" at bounding box center [103, 485] width 204 height 27
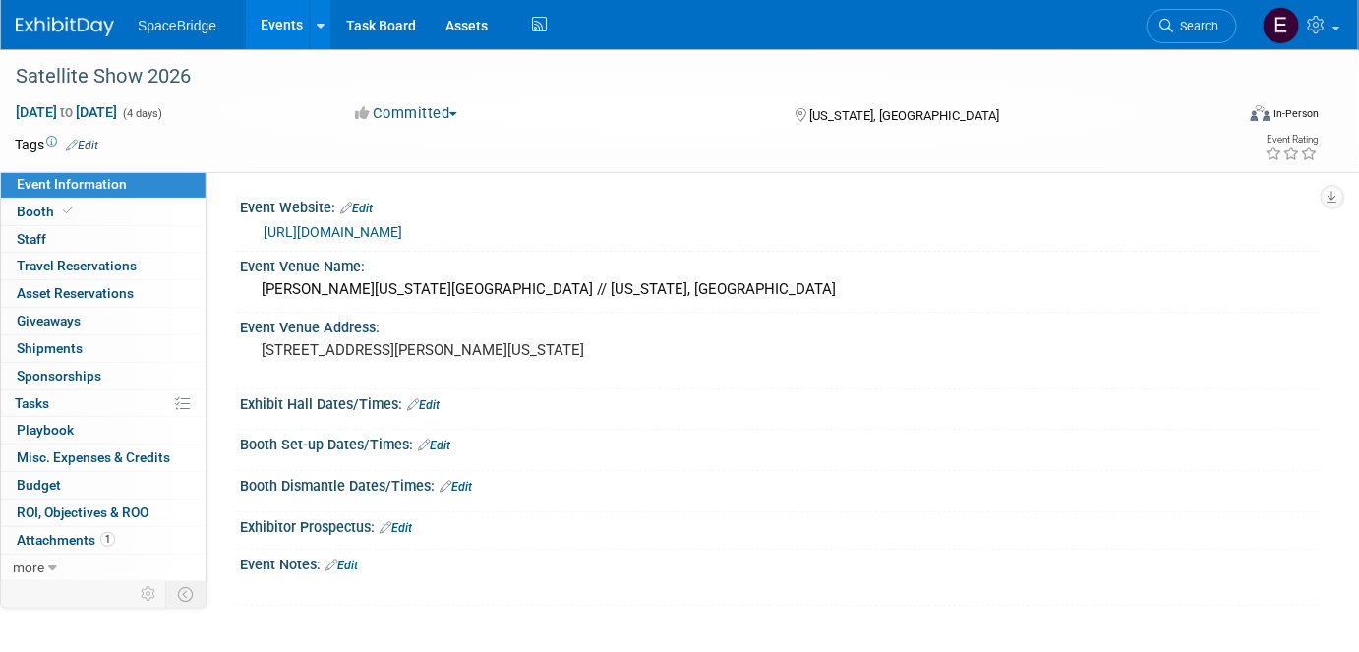
click at [78, 485] on link "Budget" at bounding box center [103, 485] width 204 height 27
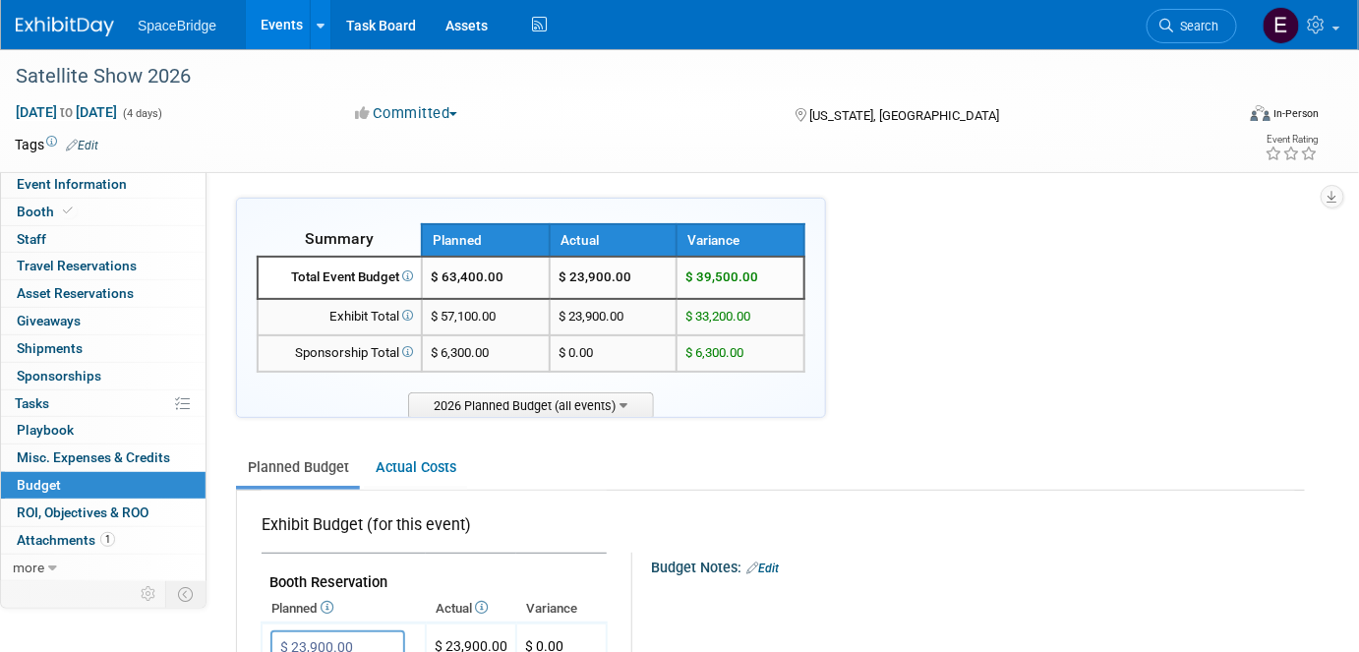
click at [73, 29] on img at bounding box center [65, 27] width 98 height 20
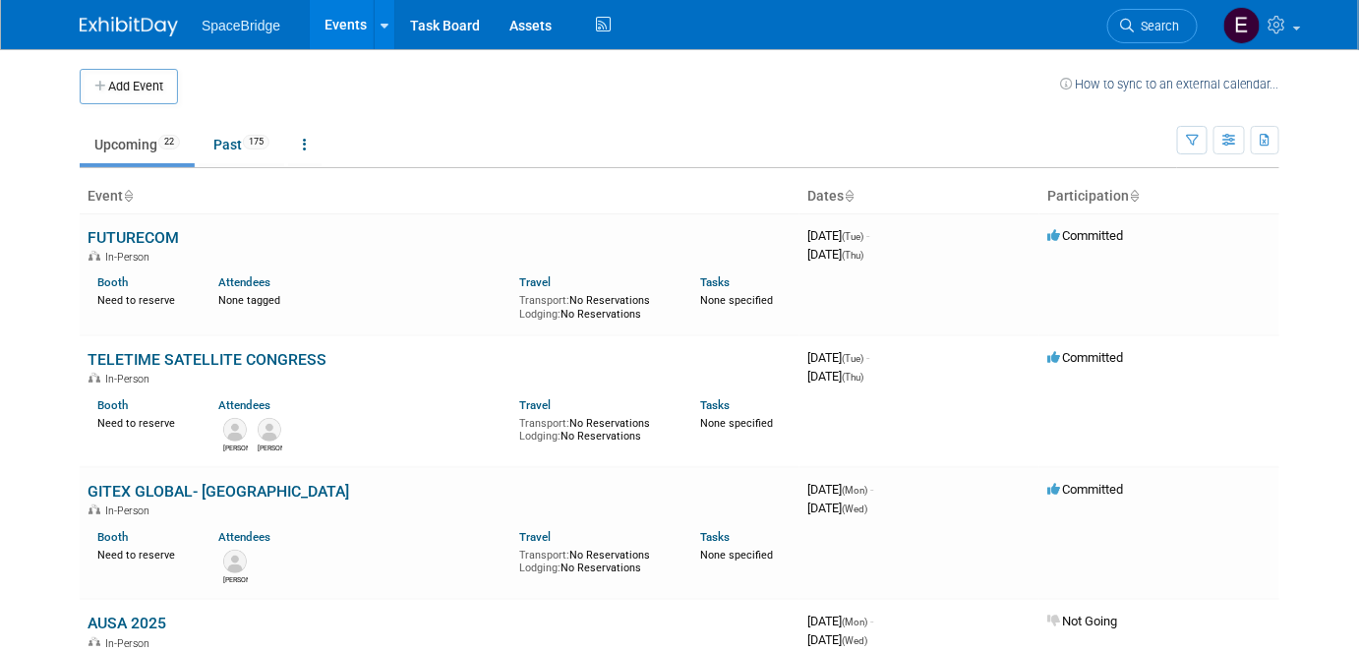
click at [146, 81] on button "Add Event" at bounding box center [129, 86] width 98 height 35
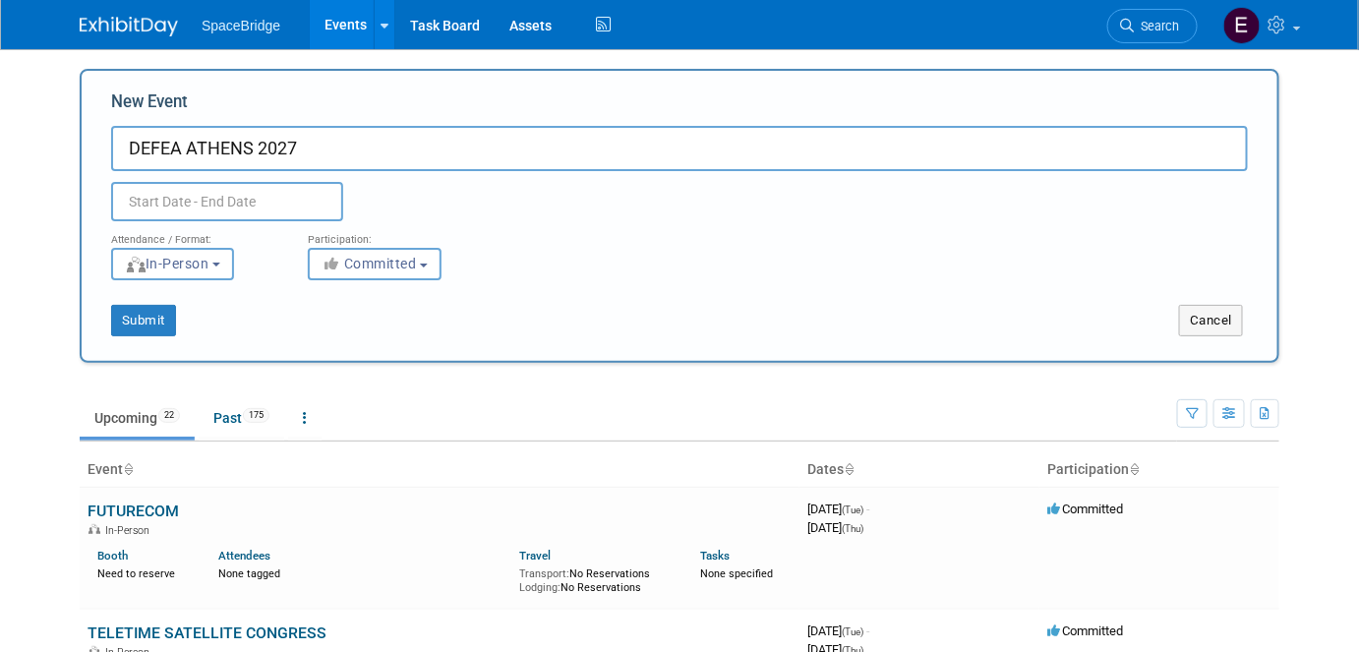
type input "DEFEA ATHENS 2027"
click at [249, 191] on input "text" at bounding box center [227, 201] width 232 height 39
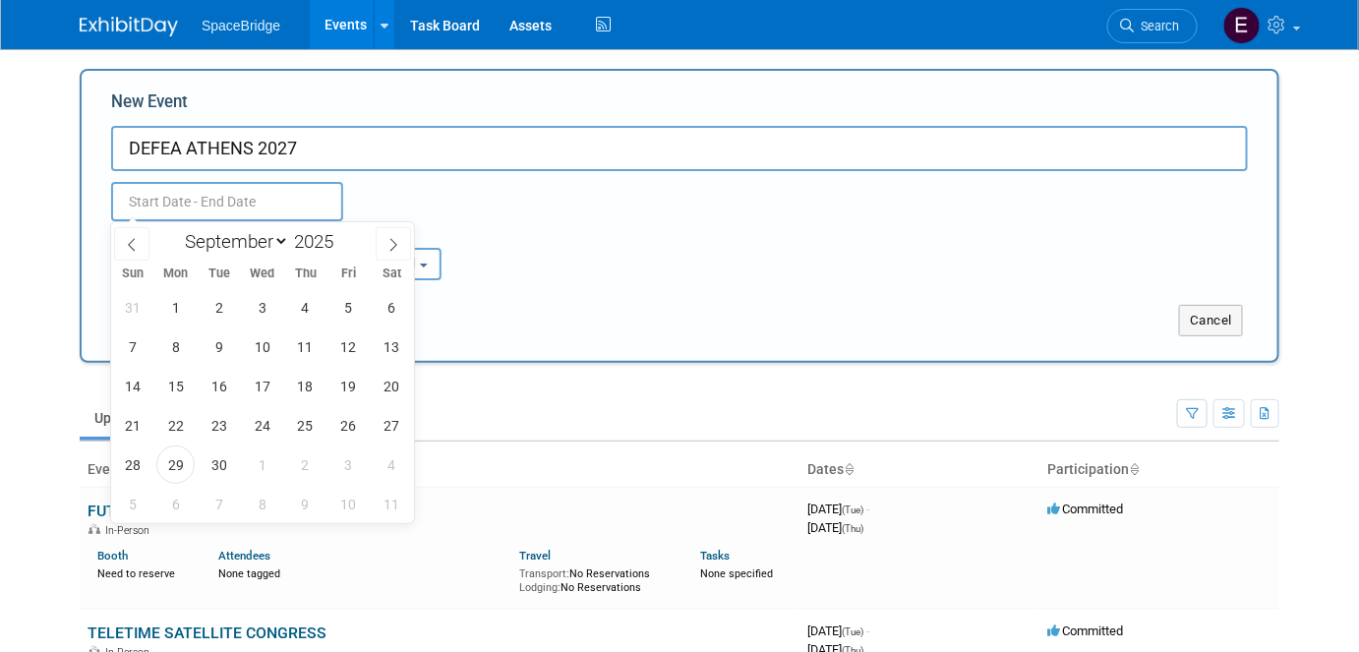
click at [345, 236] on span at bounding box center [341, 236] width 14 height 12
type input "2027"
click at [272, 239] on select "January February March April May June July August September October November De…" at bounding box center [232, 241] width 113 height 25
select select "4"
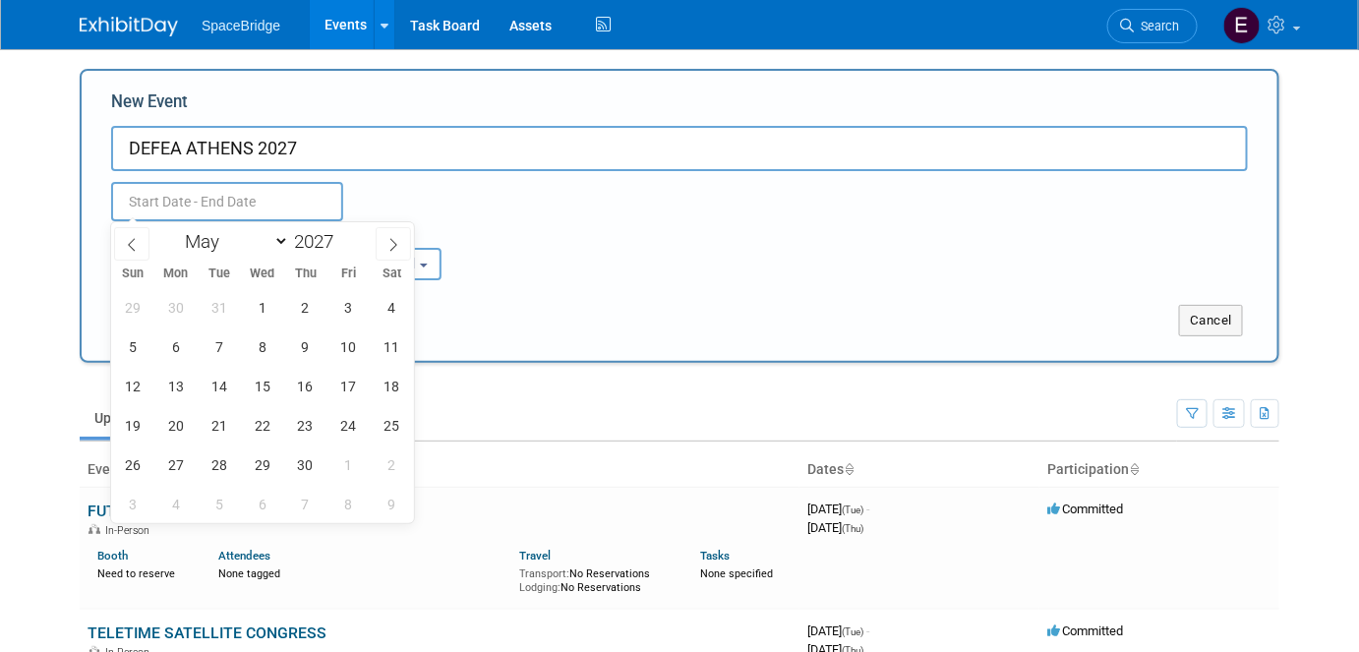
click at [176, 229] on select "January February March April May June July August September October November De…" at bounding box center [232, 241] width 113 height 25
click at [218, 427] on span "18" at bounding box center [219, 425] width 38 height 38
click at [296, 433] on span "20" at bounding box center [305, 425] width 38 height 38
type input "May 18, 2027 to May 20, 2027"
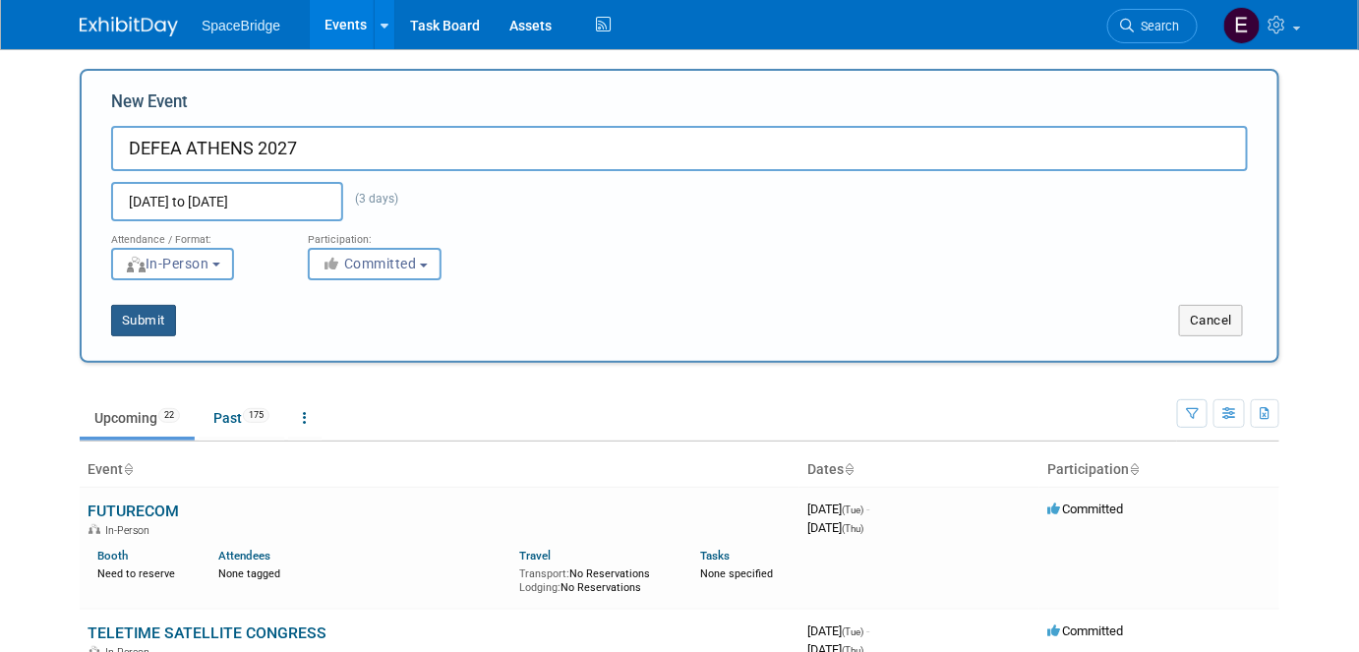
click at [145, 322] on button "Submit" at bounding box center [143, 320] width 65 height 31
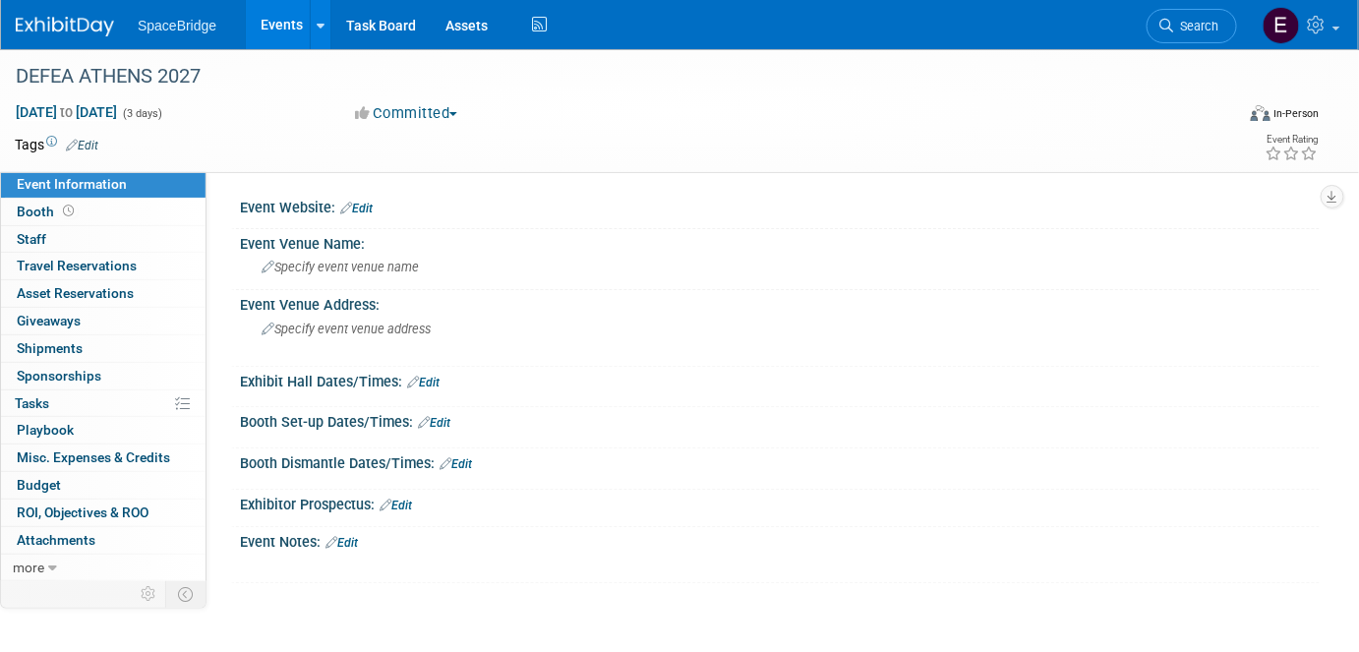
click at [363, 204] on link "Edit" at bounding box center [356, 209] width 32 height 14
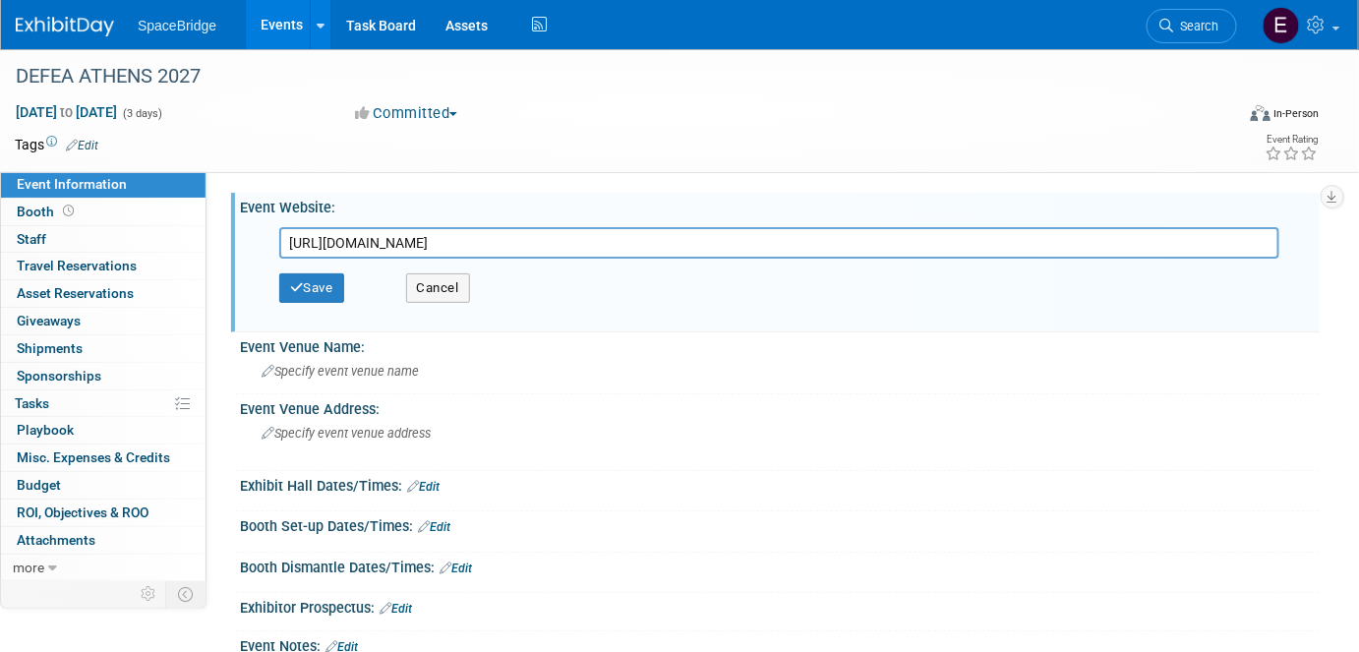
type input "[URL][DOMAIN_NAME]"
click at [328, 289] on button "Save" at bounding box center [311, 287] width 65 height 29
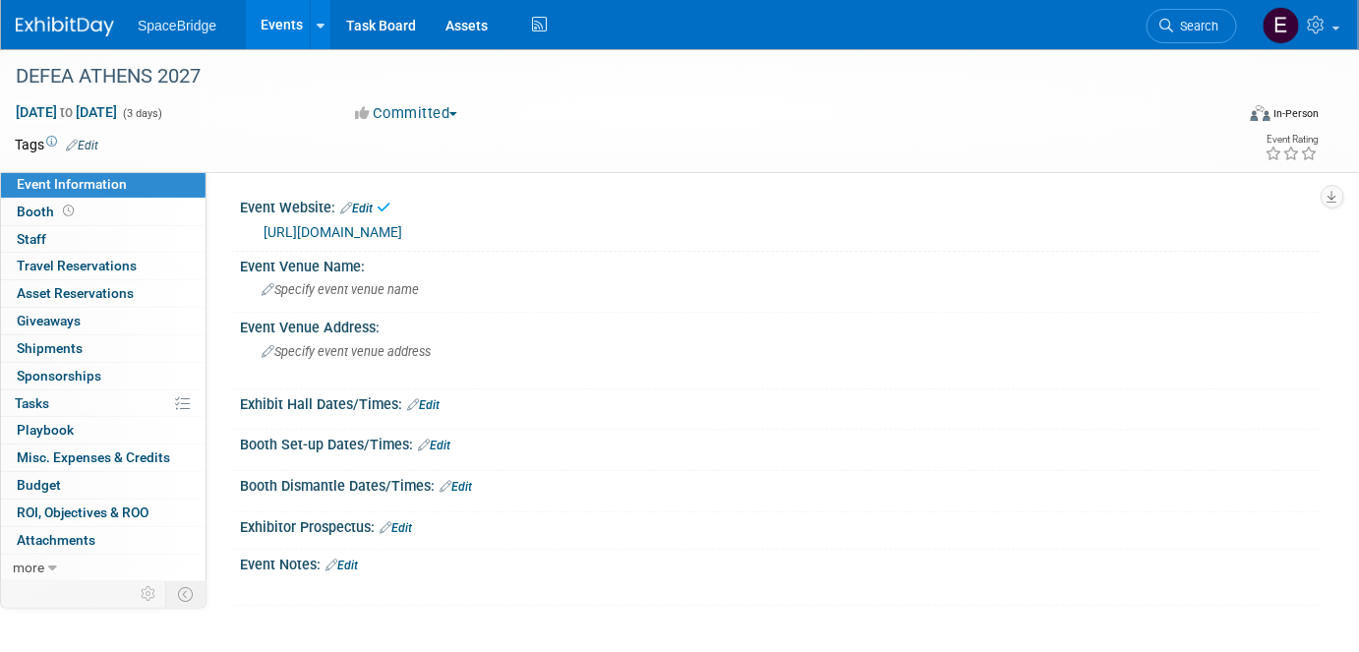
click at [48, 486] on span "Budget" at bounding box center [39, 485] width 44 height 16
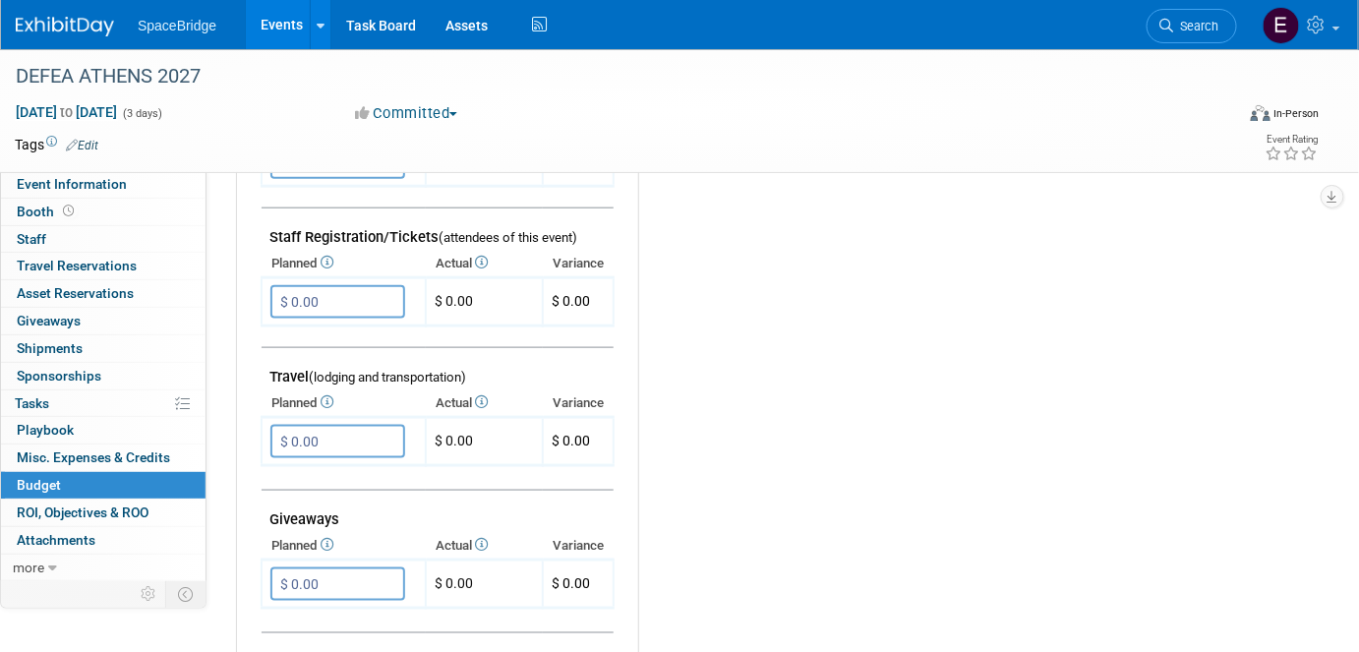
scroll to position [625, 0]
click at [365, 435] on input "$ 0.00" at bounding box center [337, 440] width 135 height 33
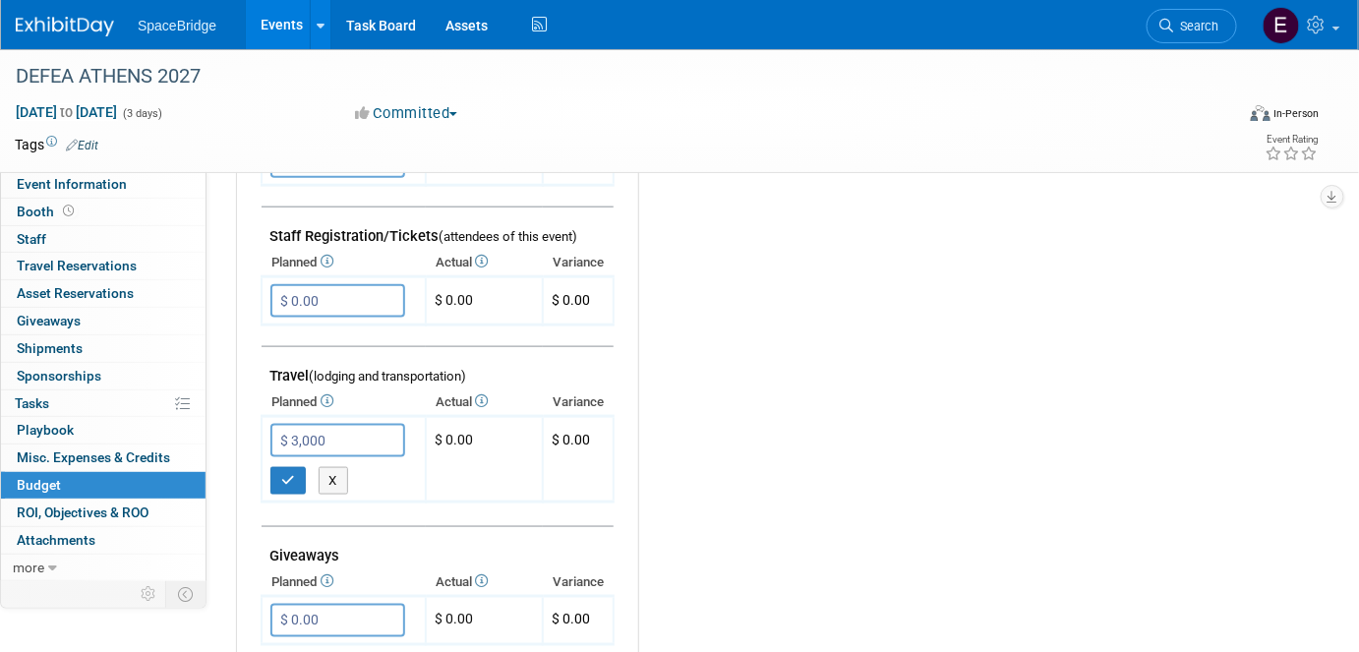
type input "$ 3,000.00"
click at [280, 481] on button "button" at bounding box center [287, 481] width 35 height 28
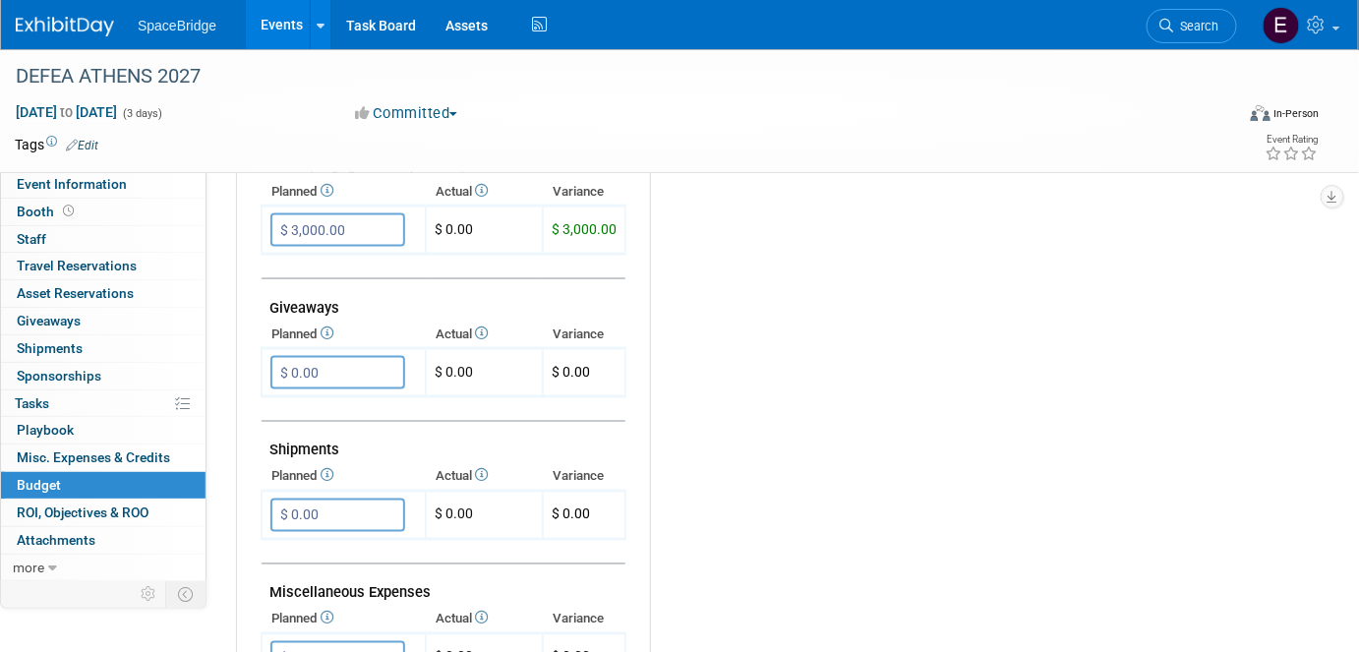
scroll to position [1161, 0]
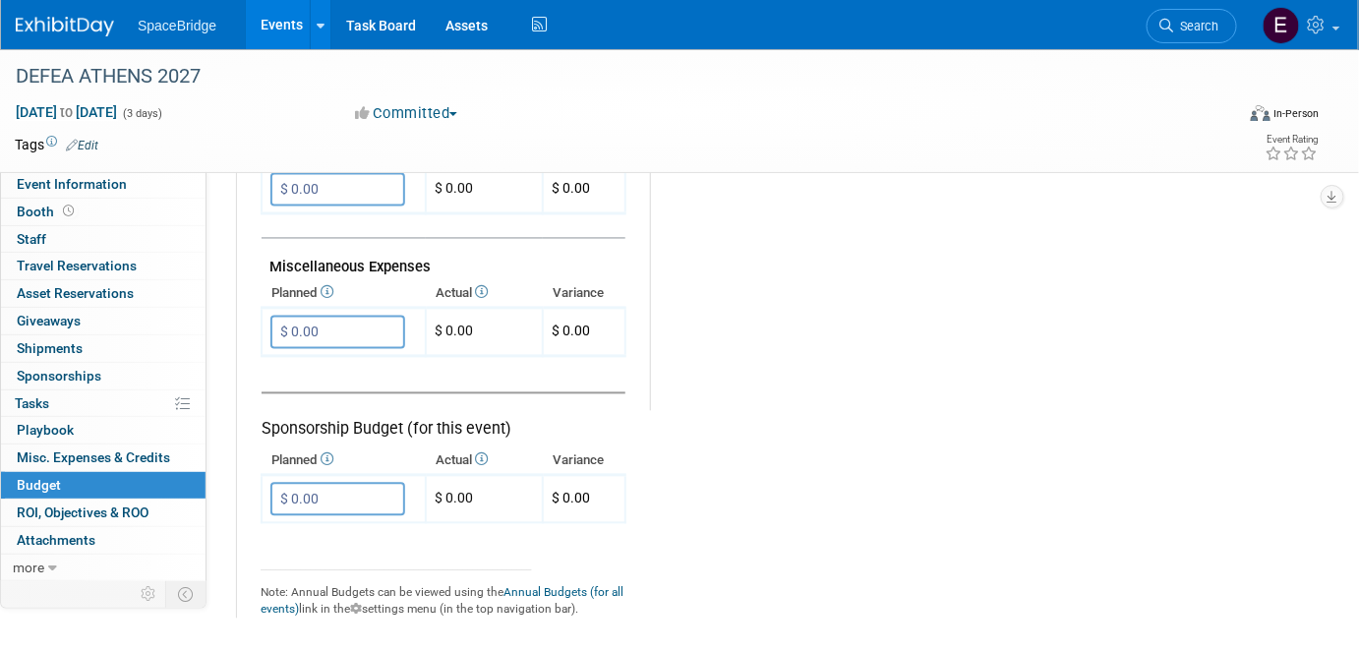
click at [330, 321] on input "$ 0.00" at bounding box center [337, 332] width 135 height 33
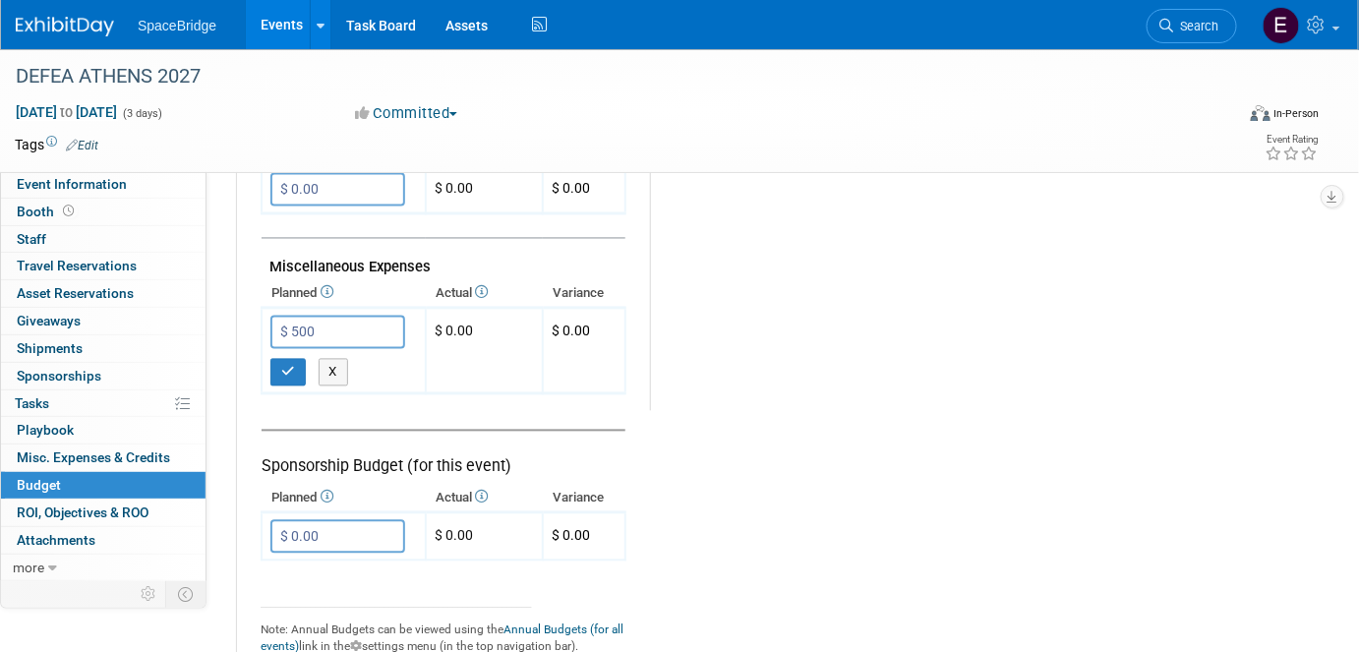
type input "$ 500.00"
click at [288, 367] on button "button" at bounding box center [287, 373] width 35 height 28
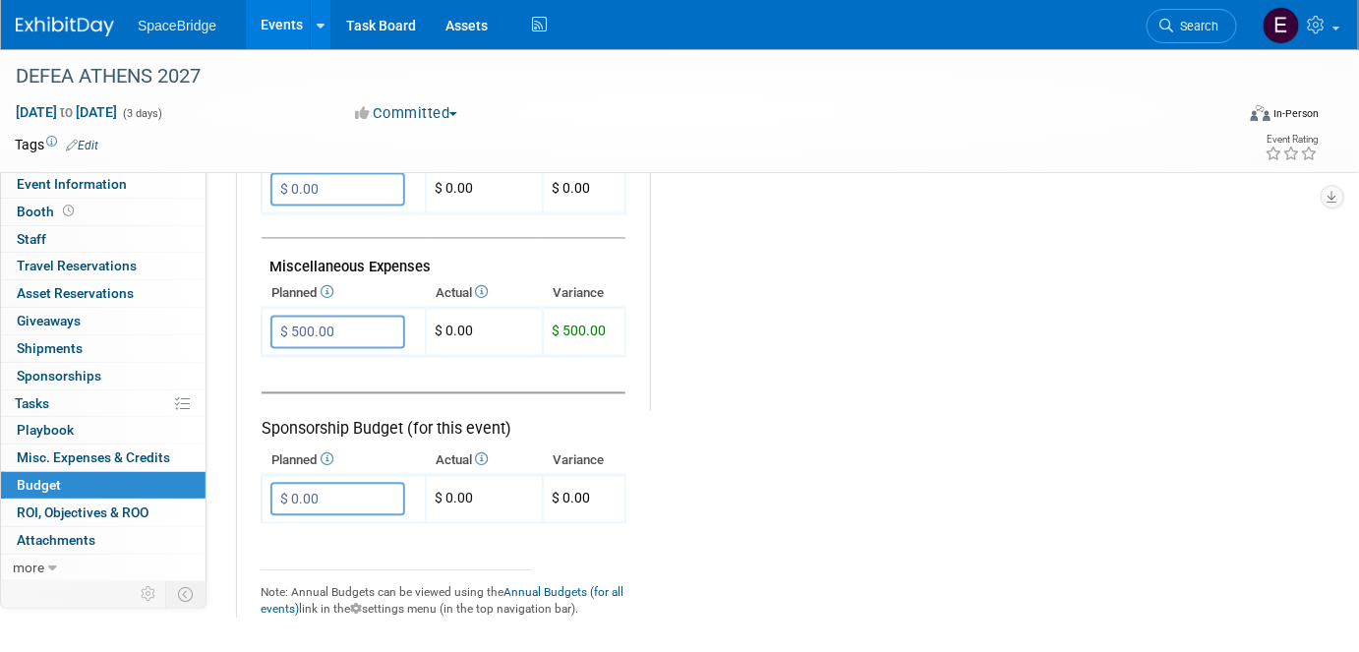
click at [69, 17] on img at bounding box center [65, 27] width 98 height 20
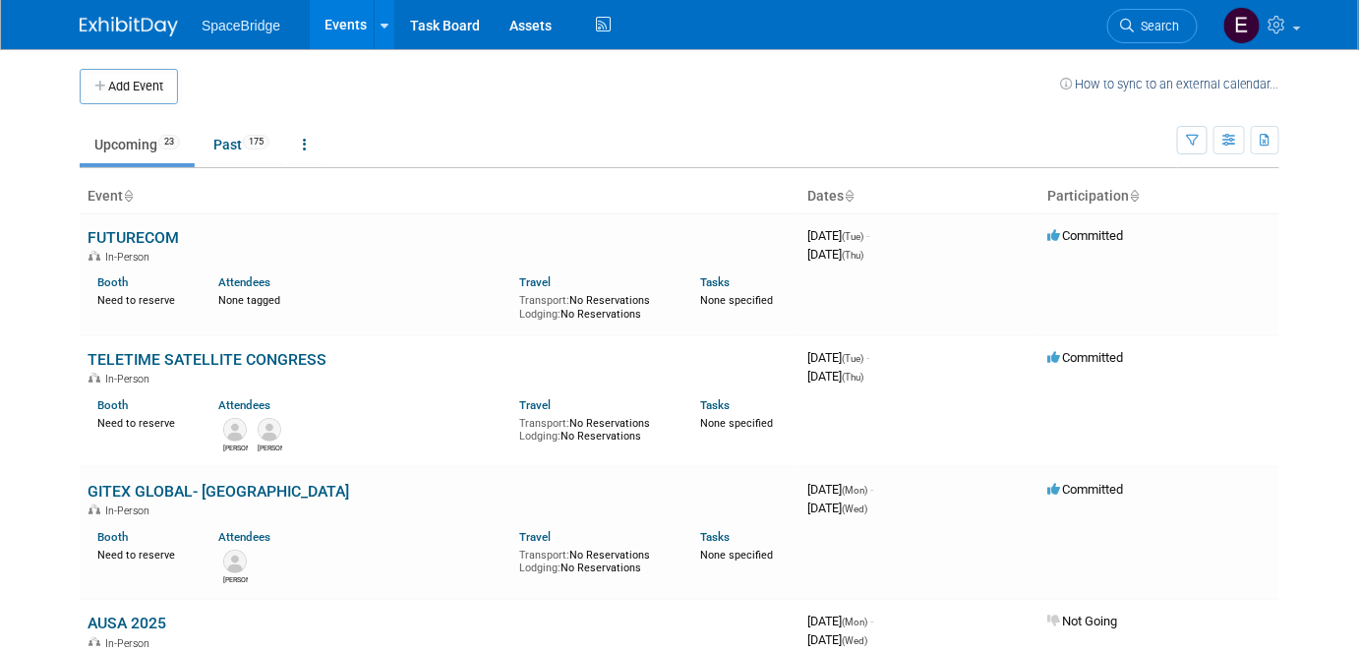
drag, startPoint x: 138, startPoint y: 86, endPoint x: 187, endPoint y: 110, distance: 55.0
click at [138, 86] on button "Add Event" at bounding box center [129, 86] width 98 height 35
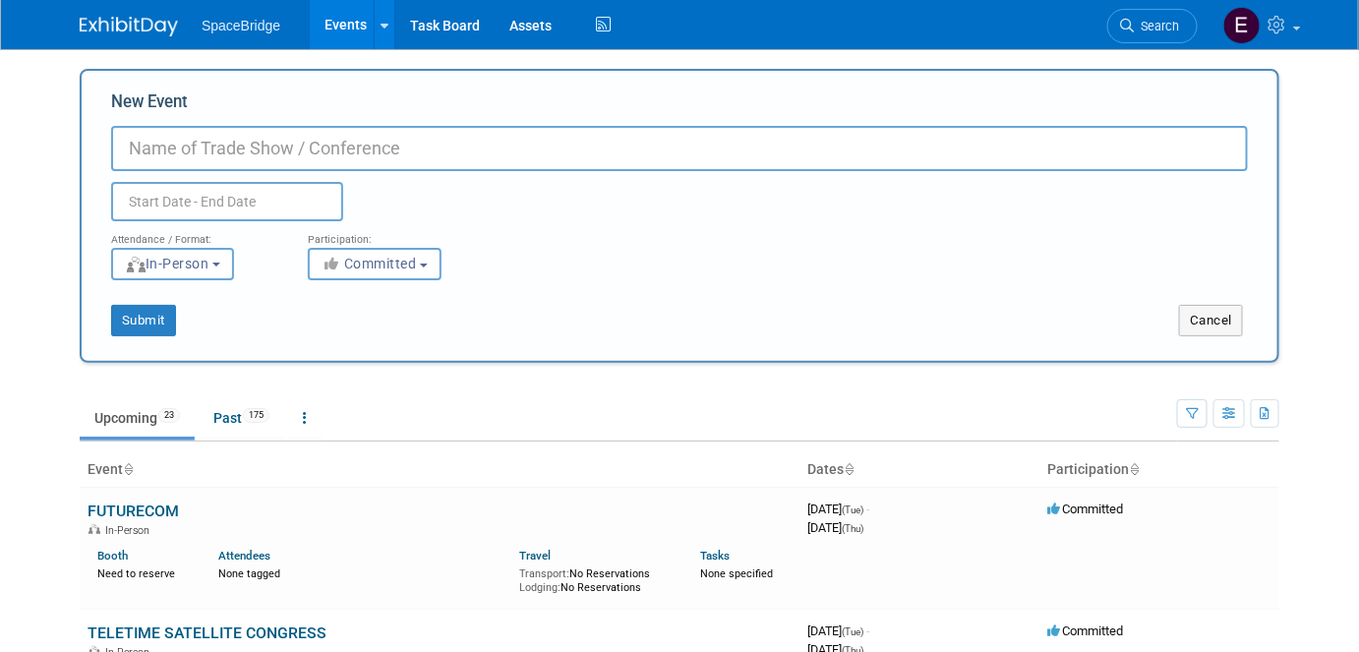
paste input "[URL][DOMAIN_NAME]"
drag, startPoint x: 313, startPoint y: 149, endPoint x: 14, endPoint y: 121, distance: 300.2
click at [14, 121] on body "SpaceBridge Events Add Event Bulk Upload Events Shareable Event Boards Recently…" at bounding box center [679, 326] width 1359 height 652
type input "CABSAT 2026"
click at [273, 211] on input "text" at bounding box center [227, 201] width 232 height 39
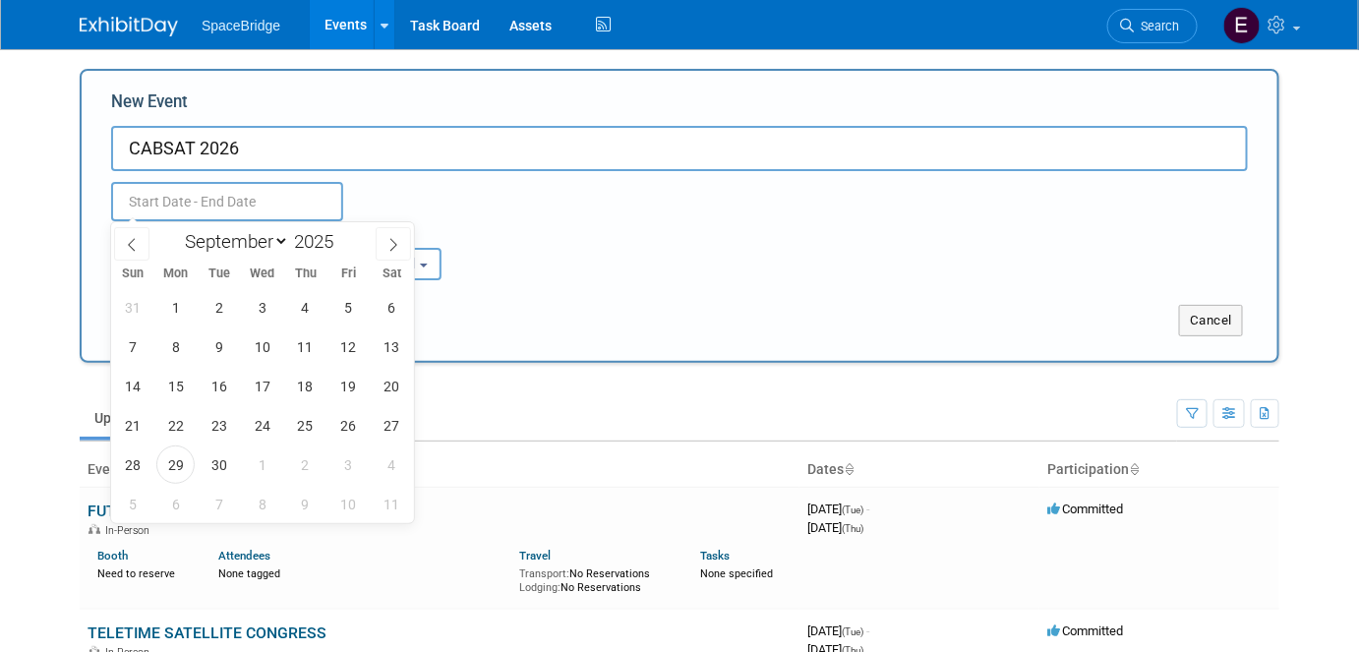
click at [342, 233] on span at bounding box center [341, 236] width 14 height 12
type input "2026"
click at [260, 244] on select "January February March April May June July August September October November De…" at bounding box center [232, 241] width 113 height 25
select select "5"
click at [176, 229] on select "January February March April May June July August September October November De…" at bounding box center [232, 241] width 113 height 25
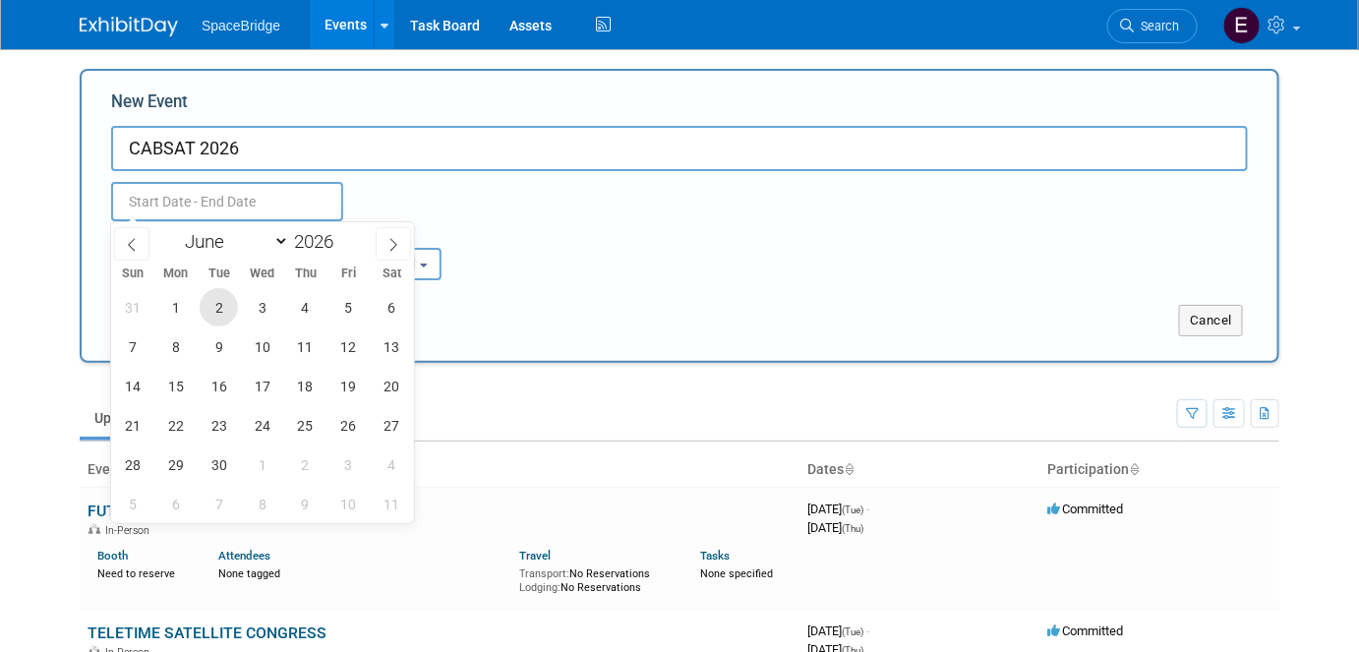
click at [209, 307] on span "2" at bounding box center [219, 307] width 38 height 38
click at [317, 315] on span "4" at bounding box center [305, 307] width 38 height 38
type input "[DATE] to [DATE]"
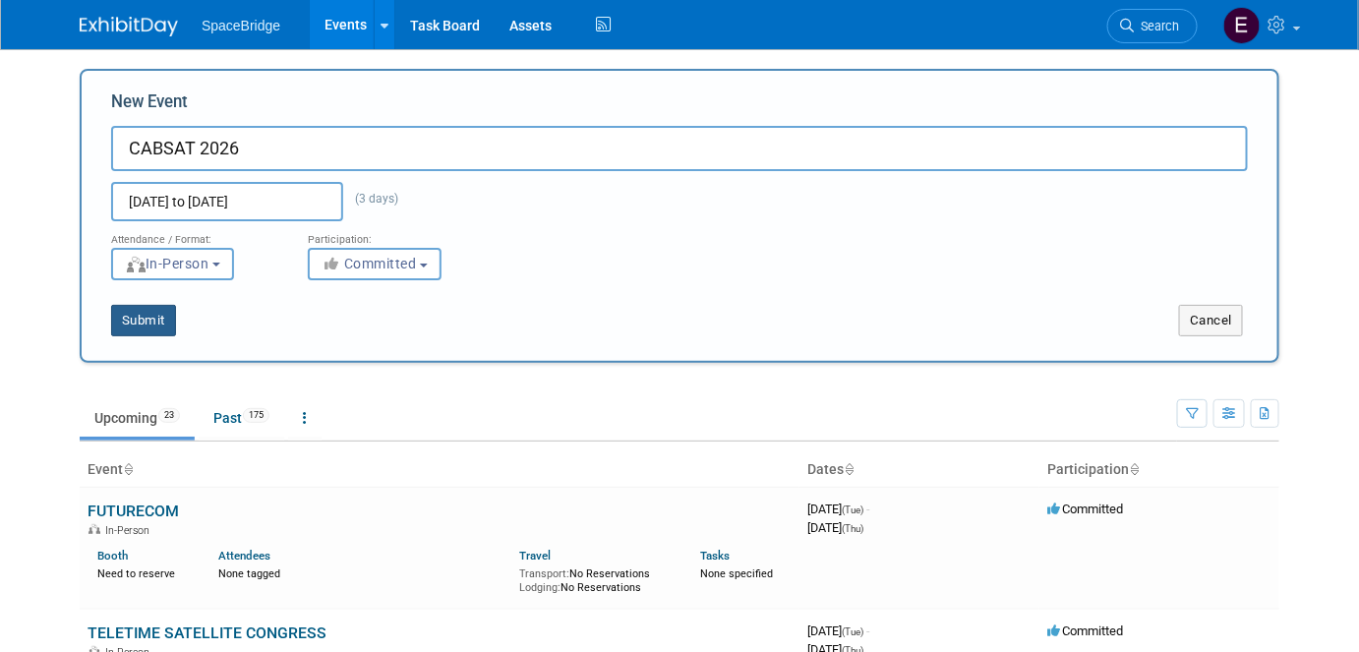
click at [145, 326] on button "Submit" at bounding box center [143, 320] width 65 height 31
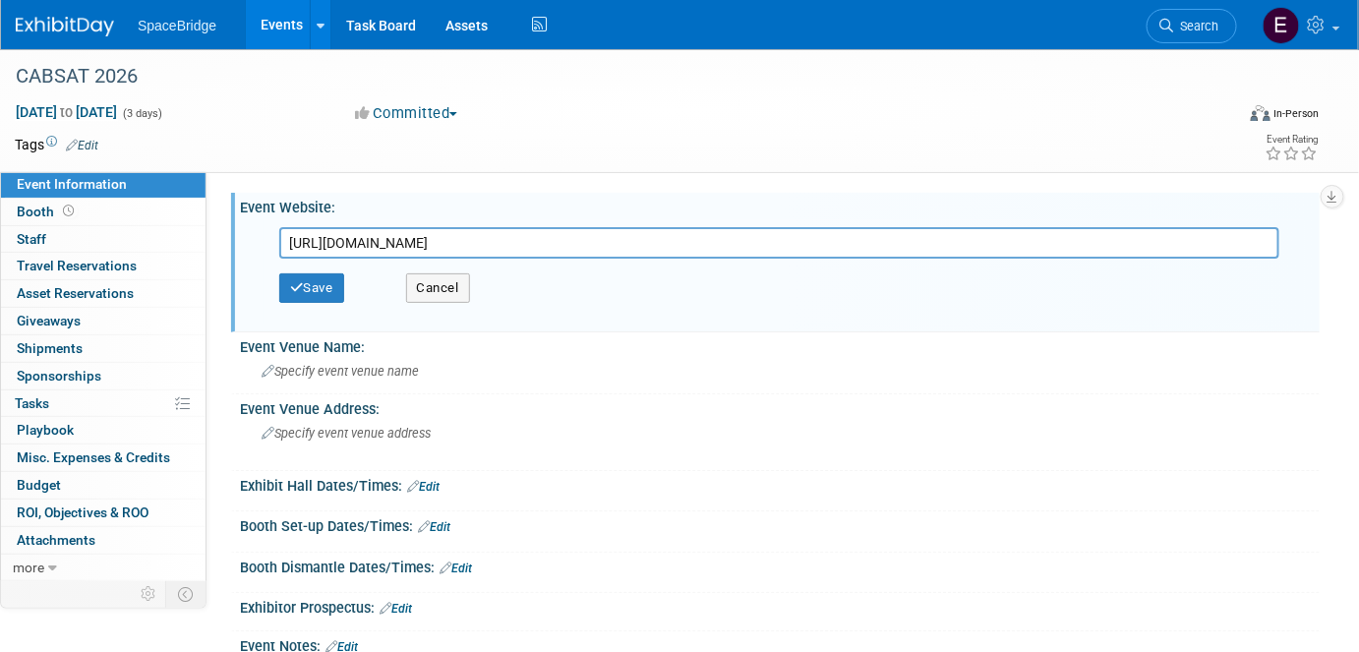
type input "[URL][DOMAIN_NAME]"
click at [319, 291] on button "Save" at bounding box center [311, 287] width 65 height 29
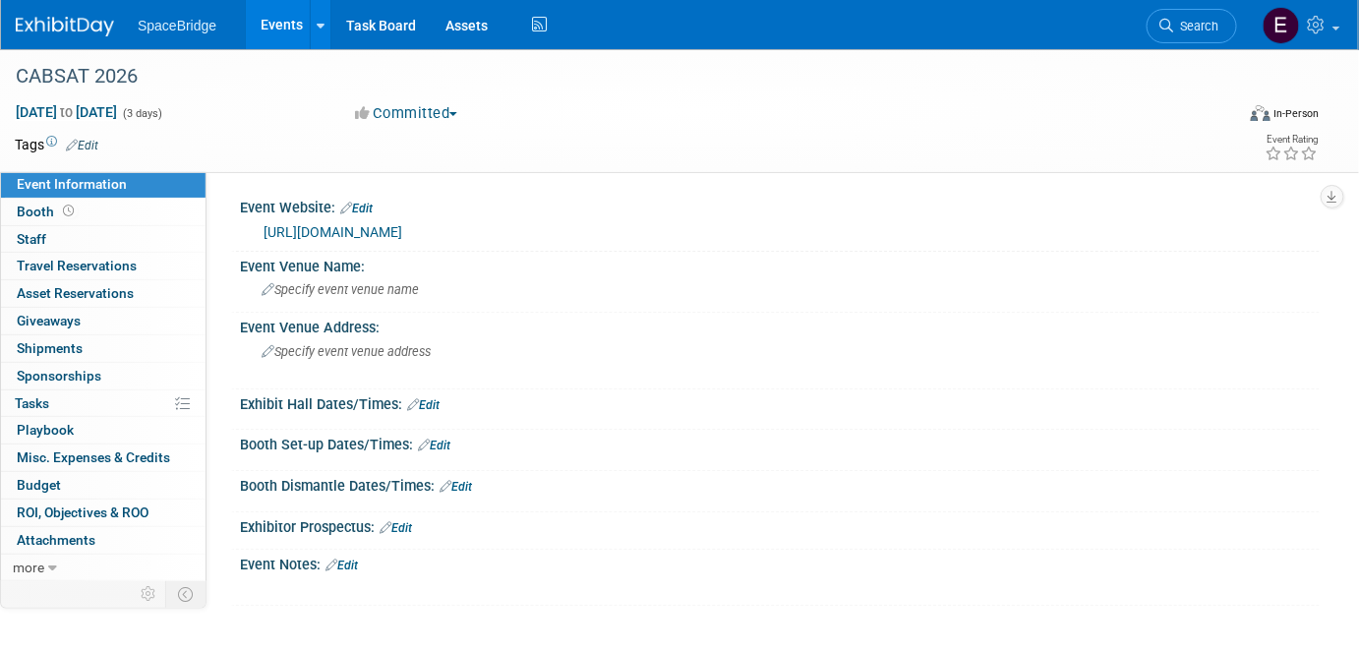
click at [382, 296] on span "Specify event venue name" at bounding box center [339, 289] width 157 height 15
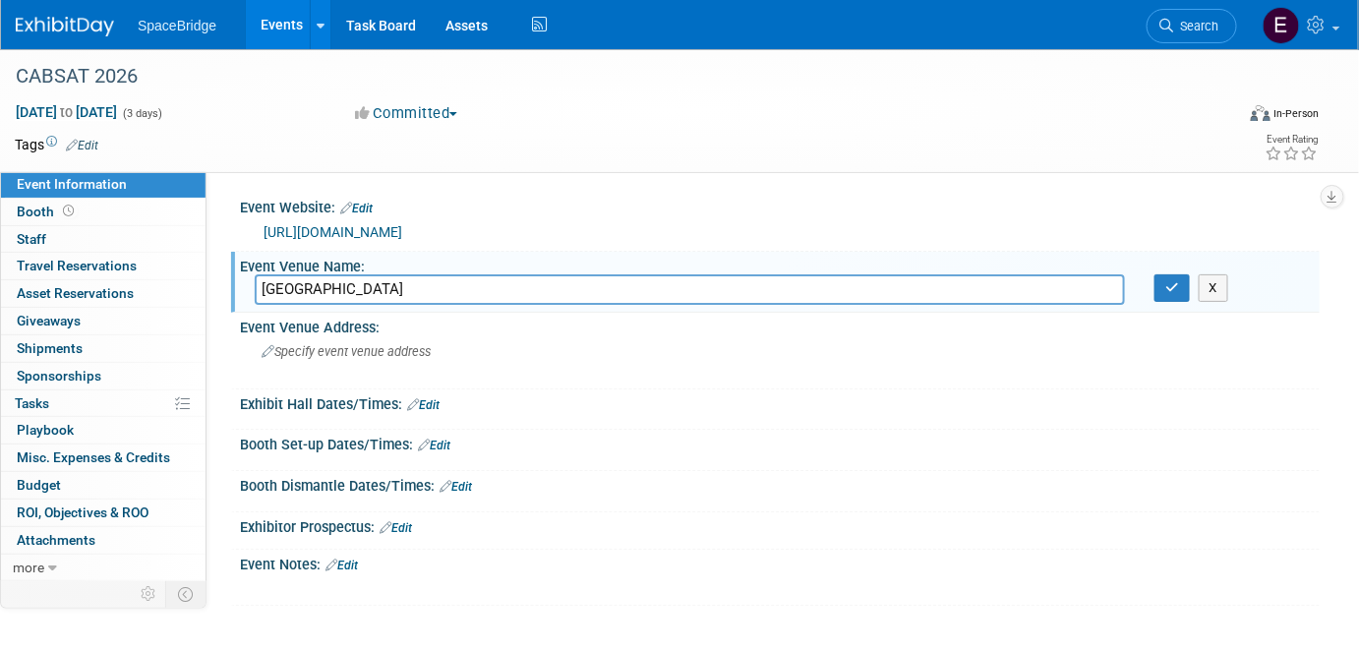
type input "[GEOGRAPHIC_DATA]"
click at [1165, 291] on icon "button" at bounding box center [1172, 287] width 14 height 13
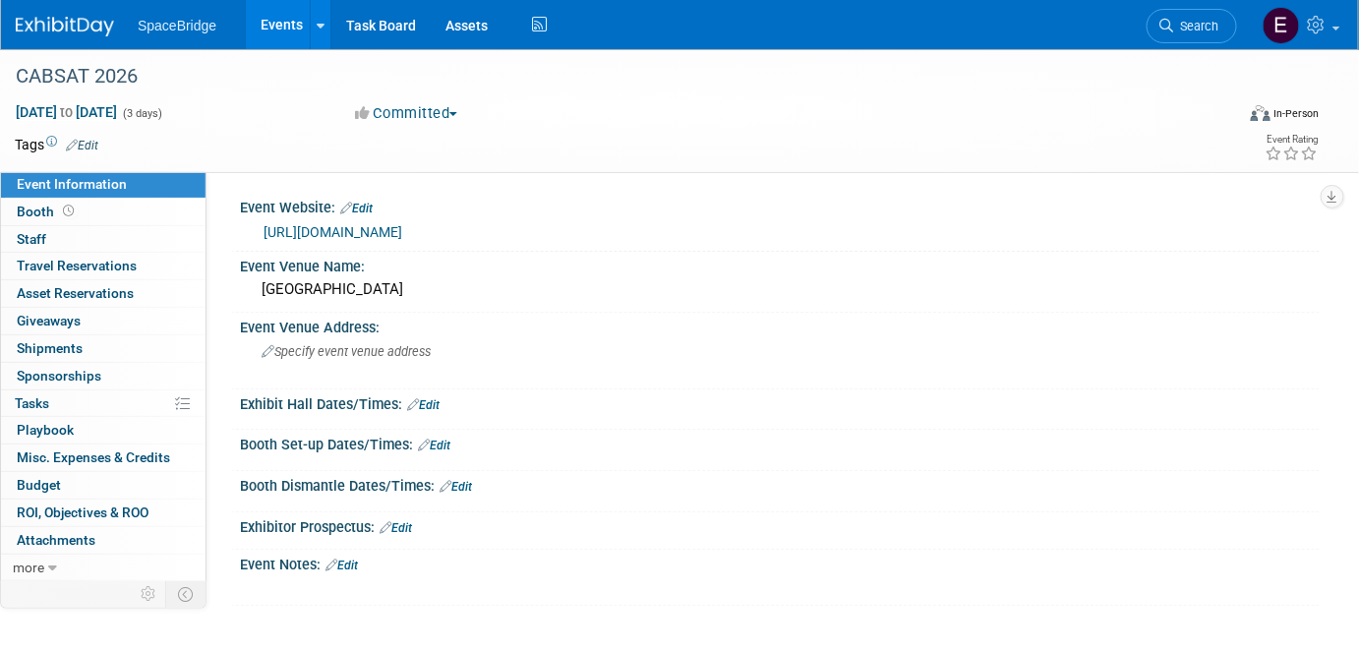
click at [52, 218] on span "Booth" at bounding box center [47, 211] width 61 height 16
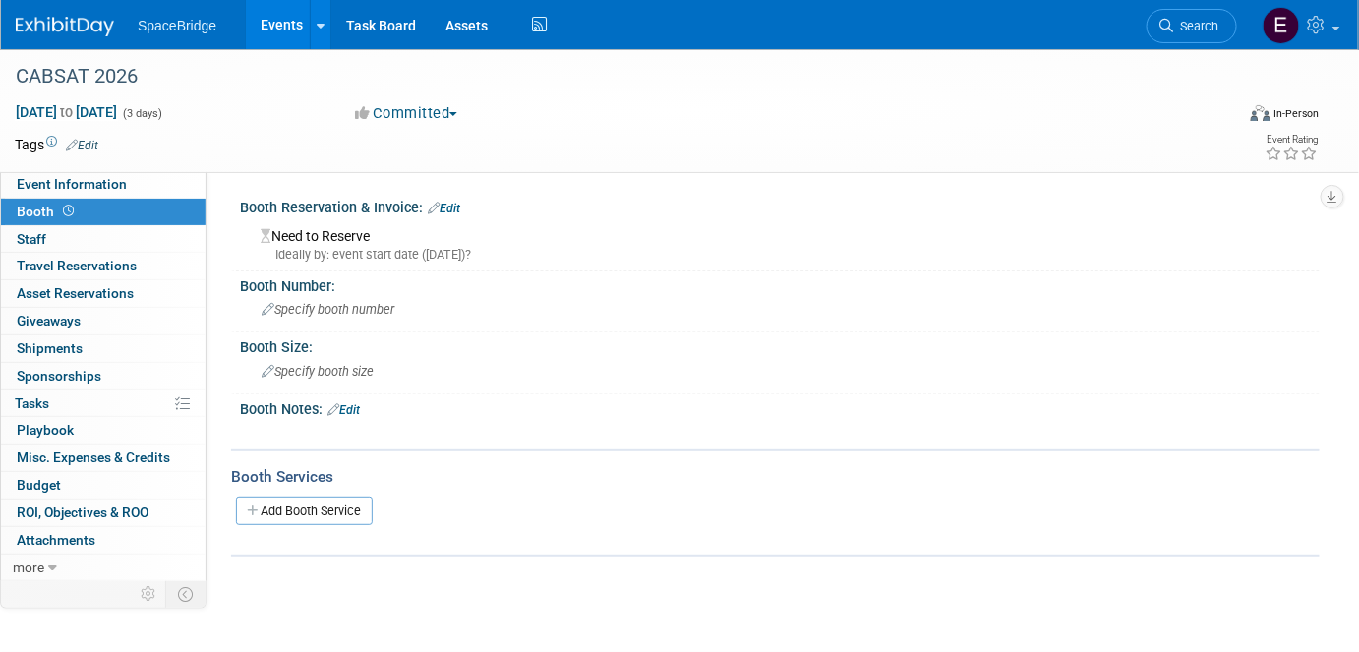
click at [445, 207] on link "Edit" at bounding box center [444, 209] width 32 height 14
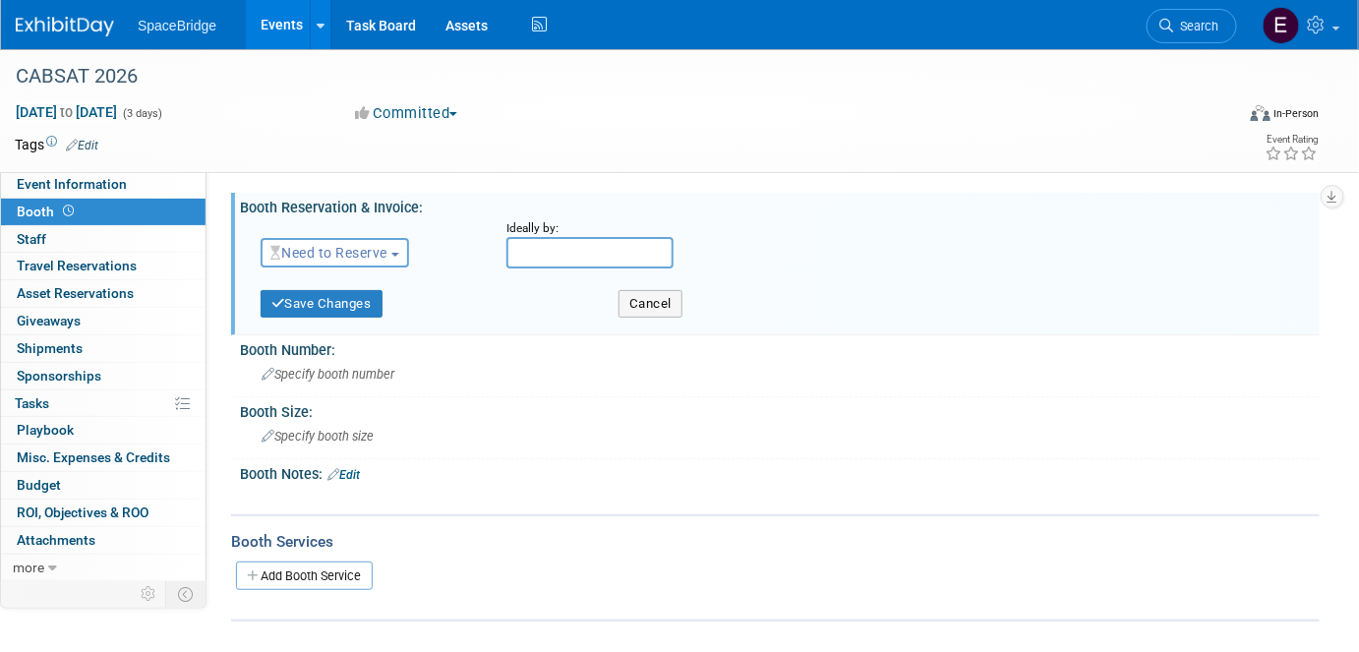
click at [317, 258] on span "Need to Reserve" at bounding box center [328, 253] width 117 height 16
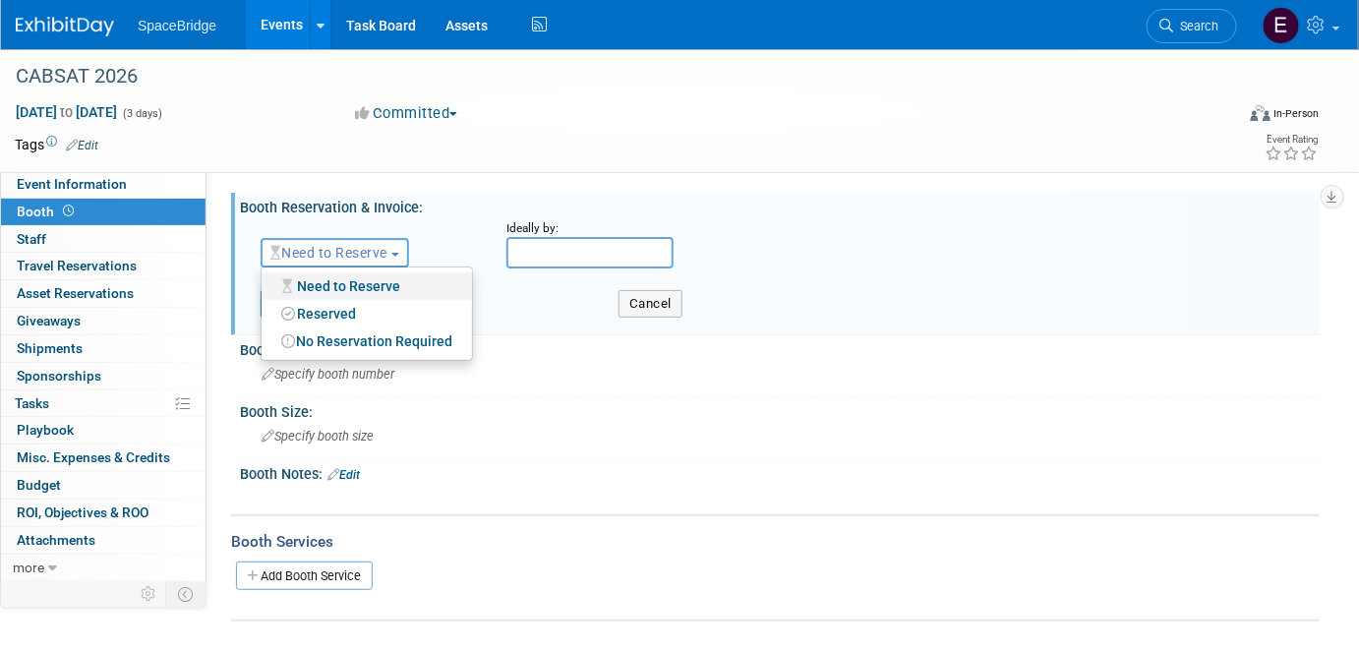
click at [370, 283] on link "Need to Reserve" at bounding box center [366, 286] width 210 height 28
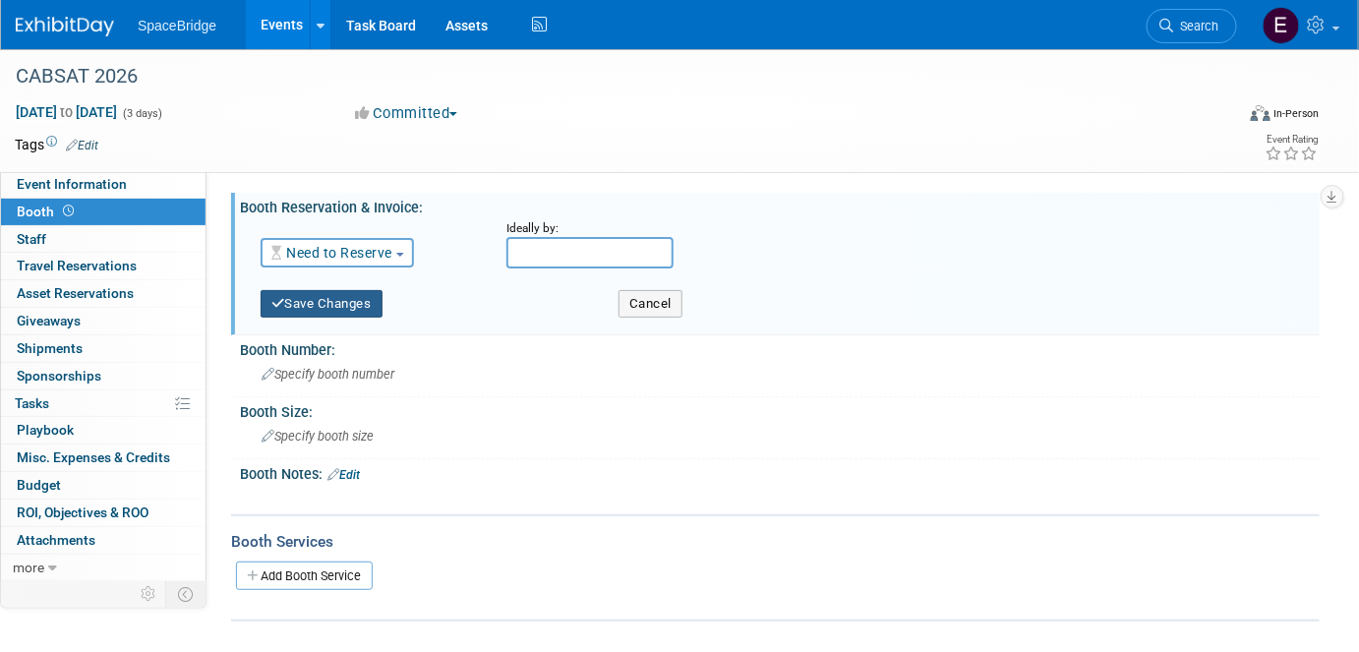
click at [336, 293] on button "Save Changes" at bounding box center [322, 304] width 122 height 28
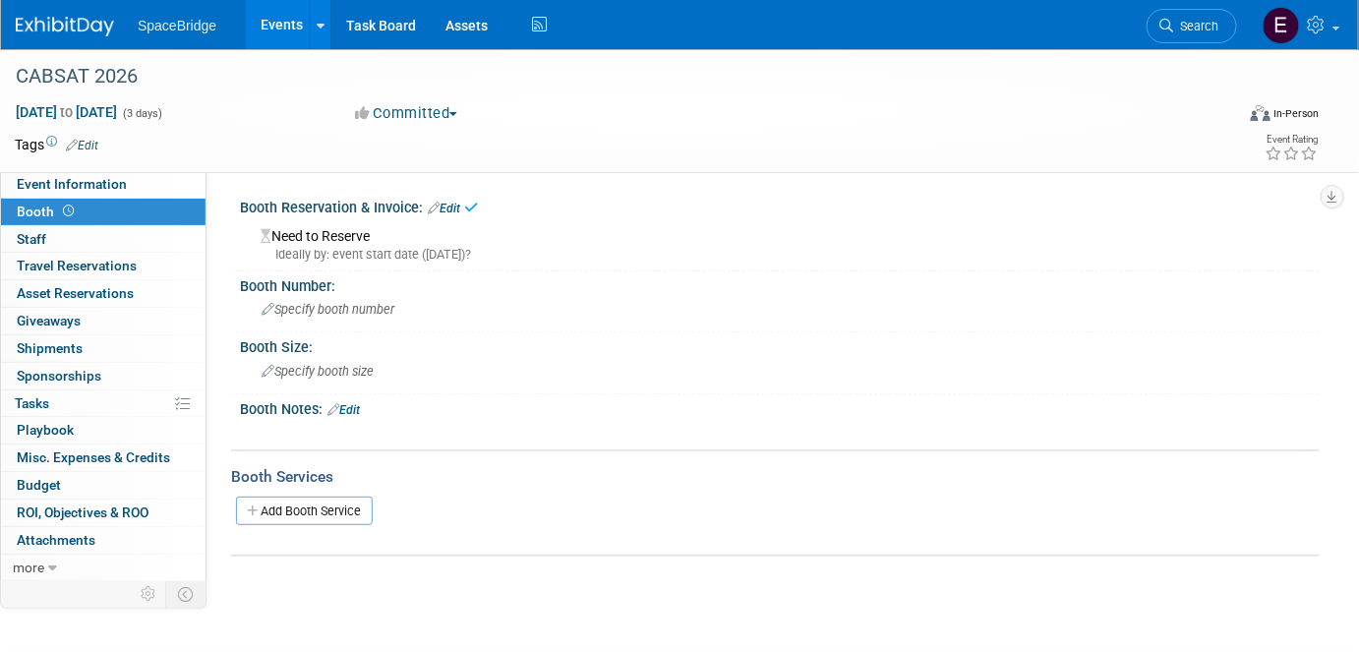
click at [304, 308] on span "Specify booth number" at bounding box center [327, 309] width 133 height 15
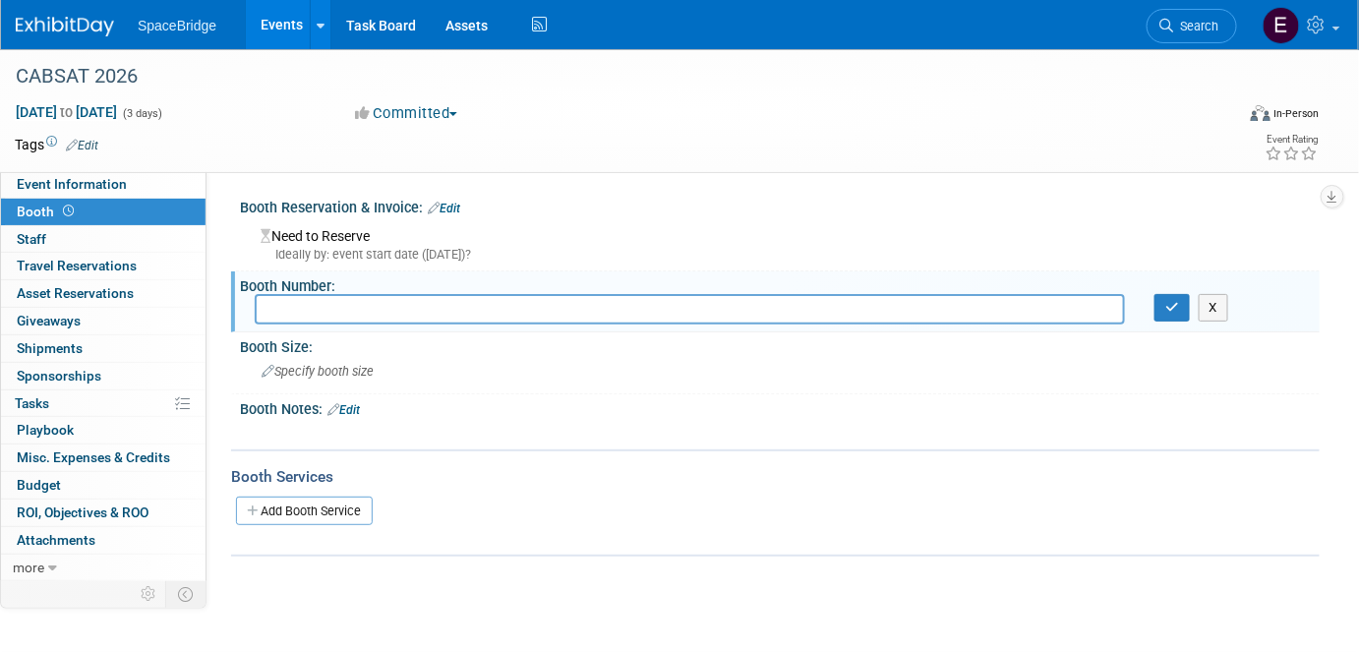
click at [597, 315] on input "text" at bounding box center [690, 309] width 870 height 30
paste input "H3-C20"
type input "H3-C20"
click at [1169, 310] on icon "button" at bounding box center [1172, 307] width 14 height 13
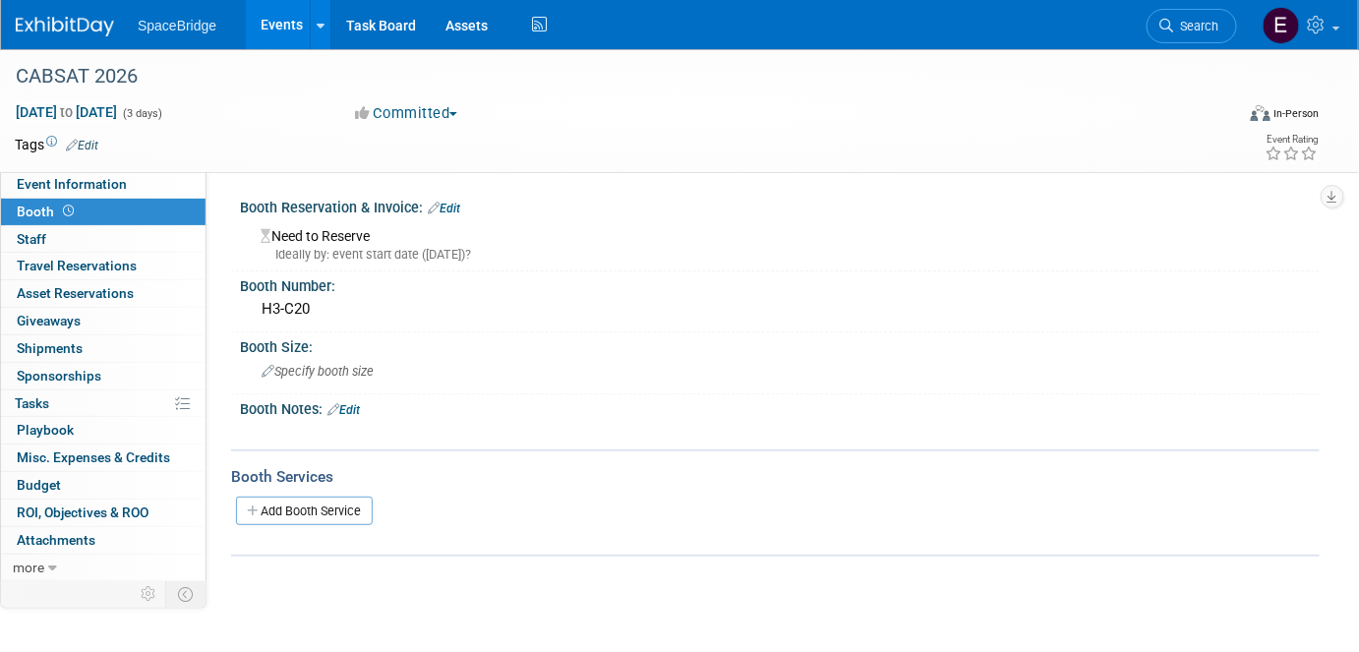
click at [314, 370] on span "Specify booth size" at bounding box center [317, 371] width 112 height 15
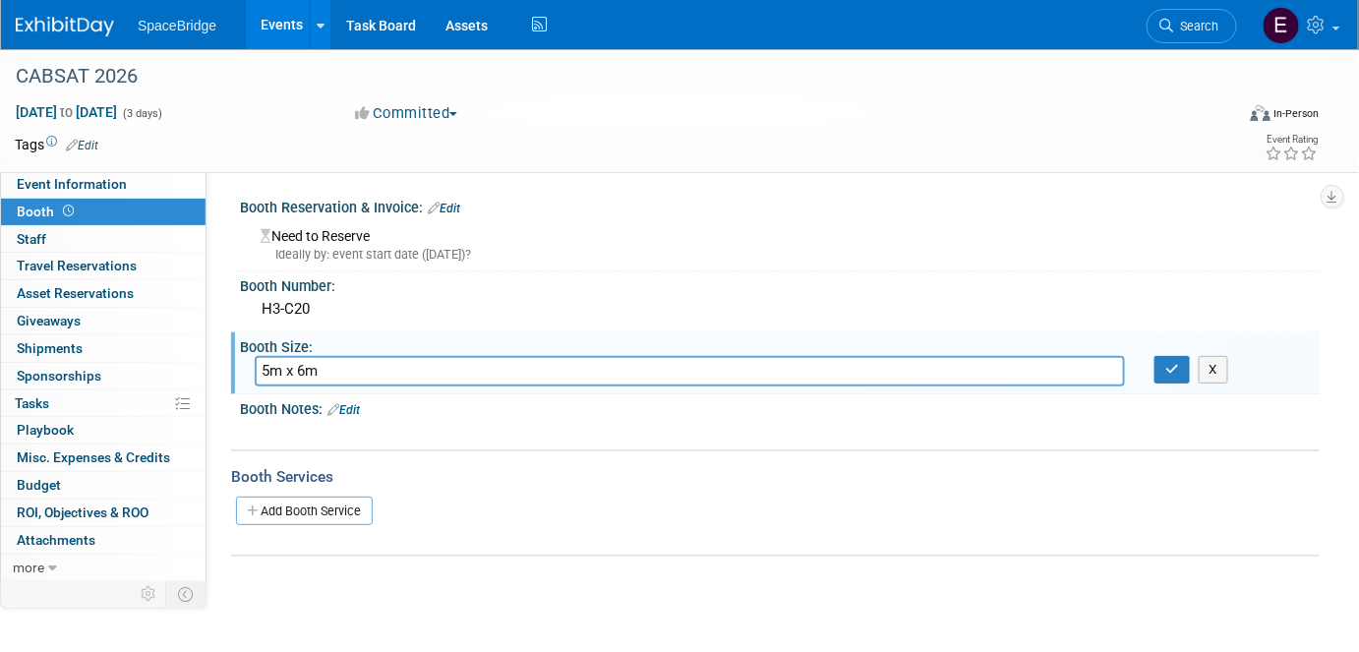
type input "5m x 6m"
click at [1173, 367] on icon "button" at bounding box center [1172, 369] width 14 height 13
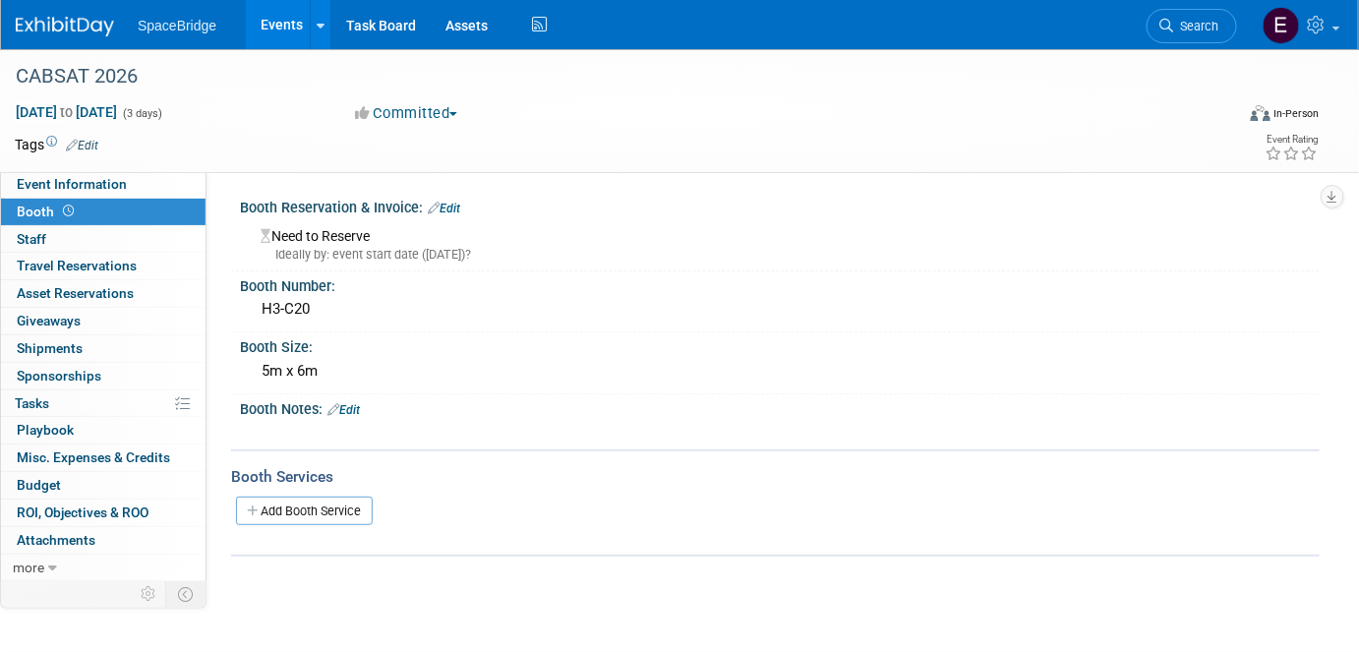
click at [460, 212] on link "Edit" at bounding box center [444, 209] width 32 height 14
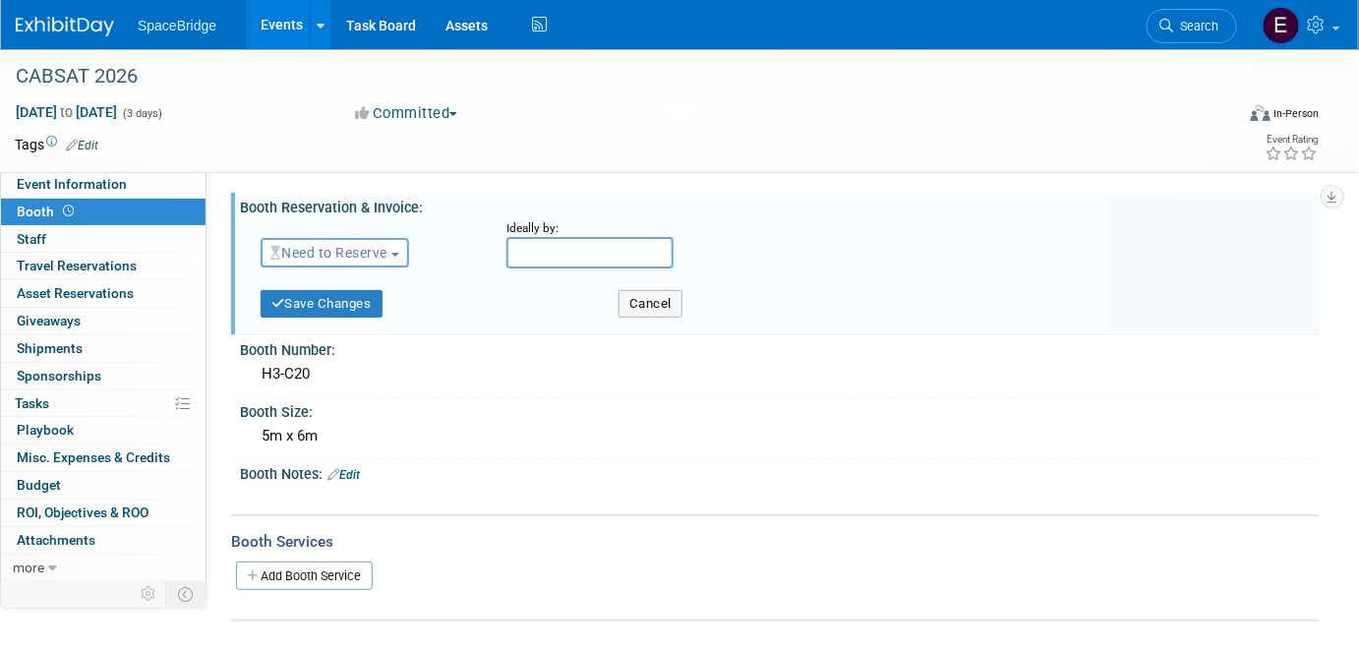
click at [356, 260] on span "Need to Reserve" at bounding box center [328, 253] width 117 height 16
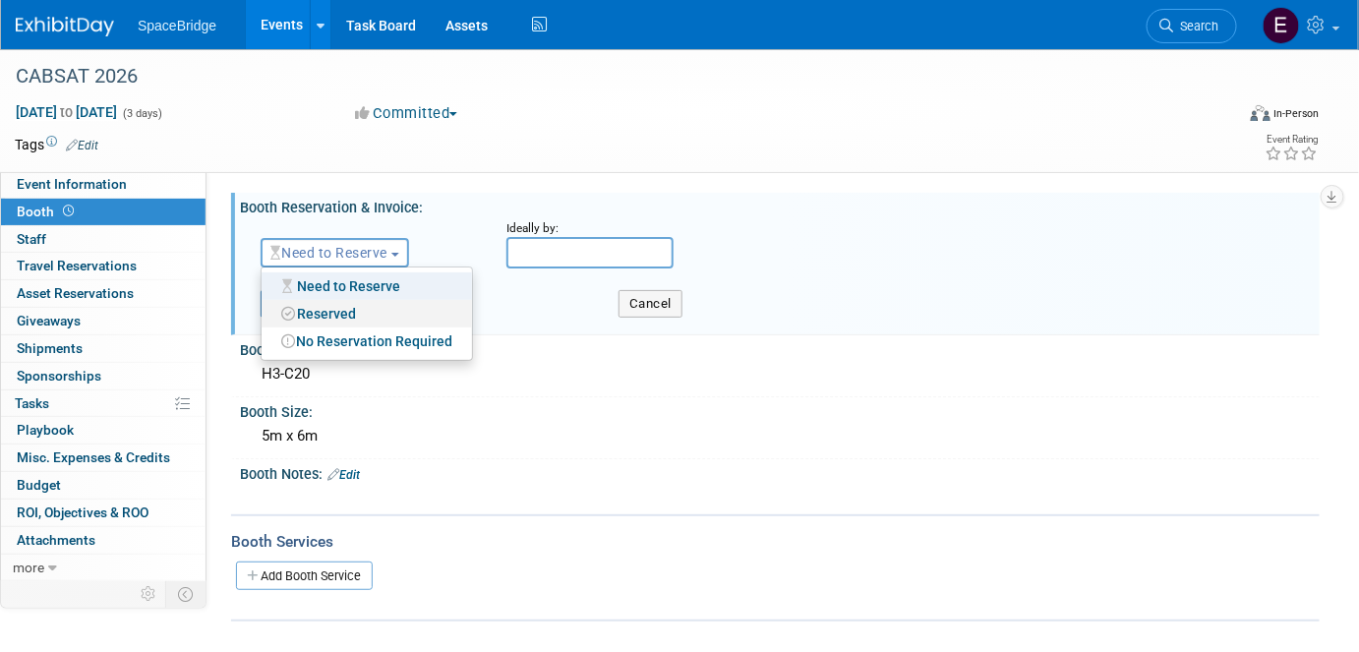
click at [348, 320] on link "Reserved" at bounding box center [366, 314] width 210 height 28
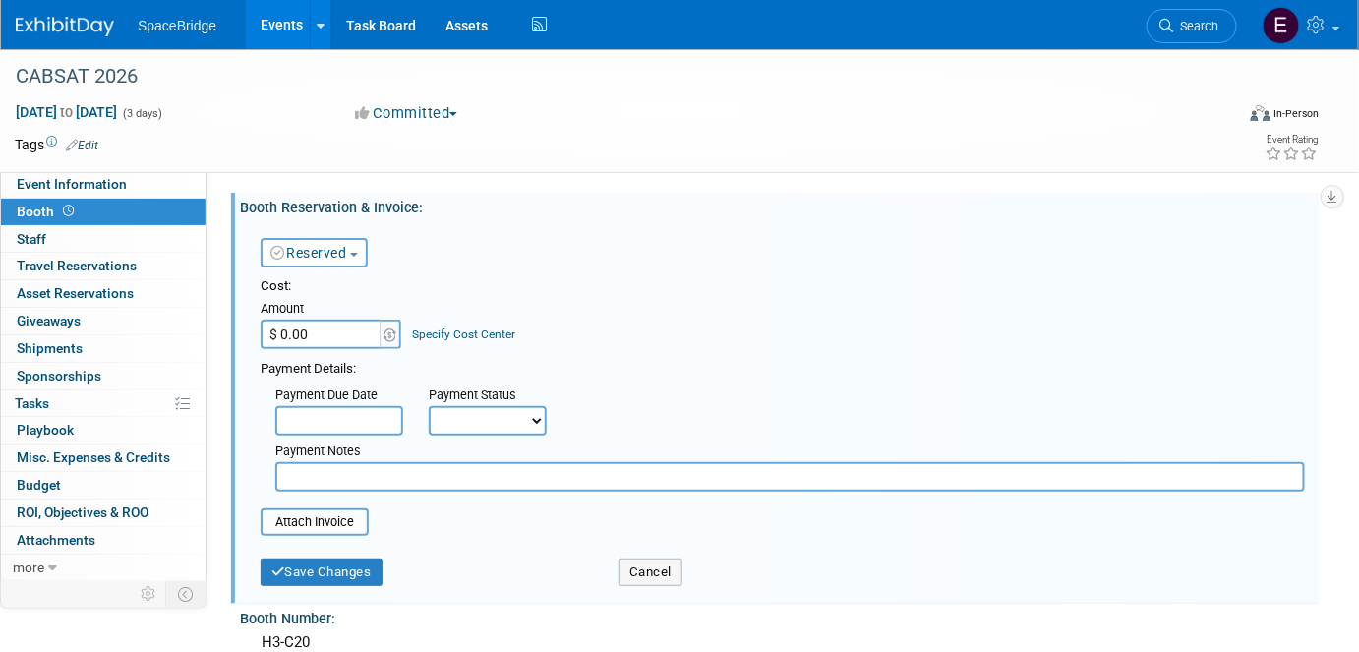
click at [319, 325] on input "$ 0.00" at bounding box center [322, 333] width 123 height 29
paste input "16,639.89"
type input "$ 16,639.89"
click at [306, 572] on button "Save Changes" at bounding box center [322, 572] width 122 height 28
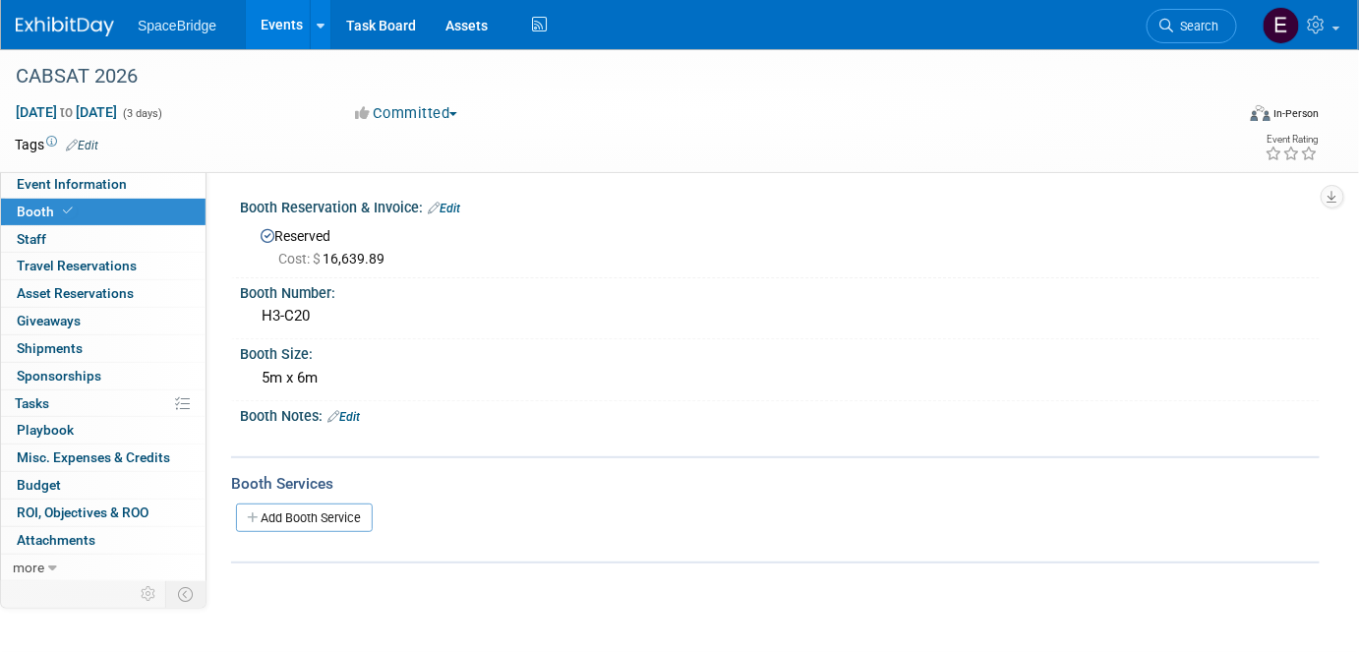
click at [65, 485] on link "Budget" at bounding box center [103, 485] width 204 height 27
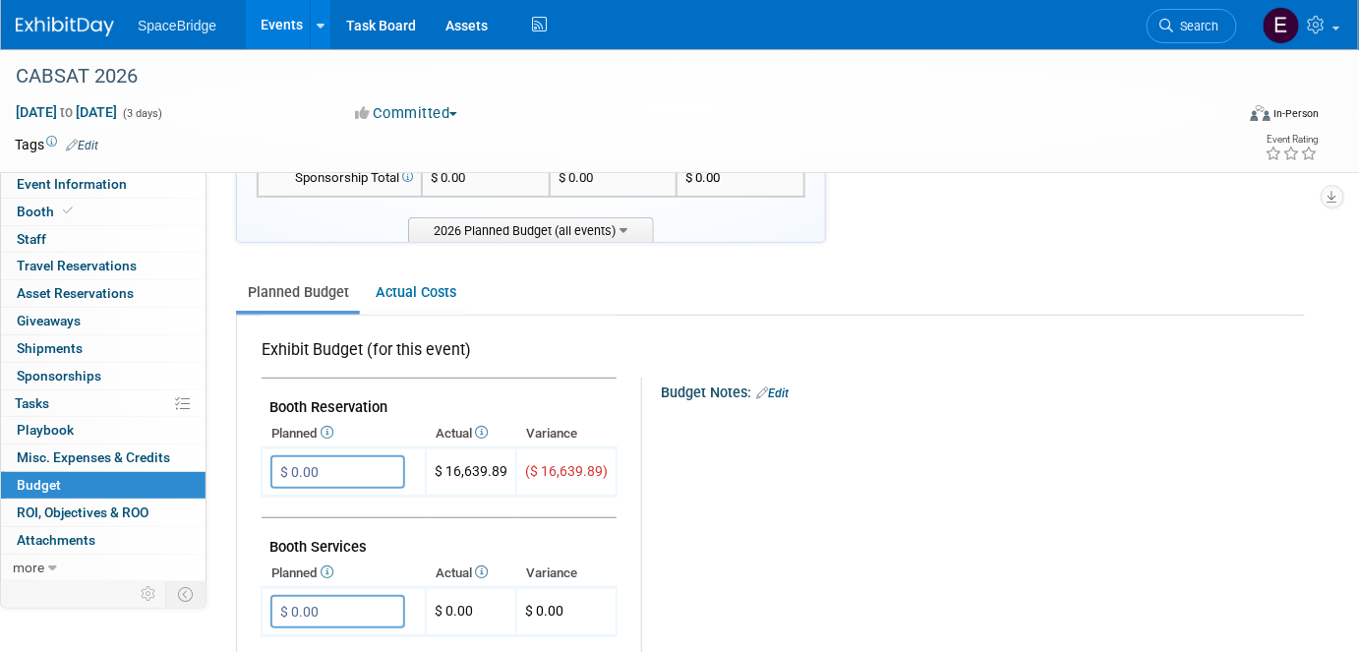
scroll to position [267, 0]
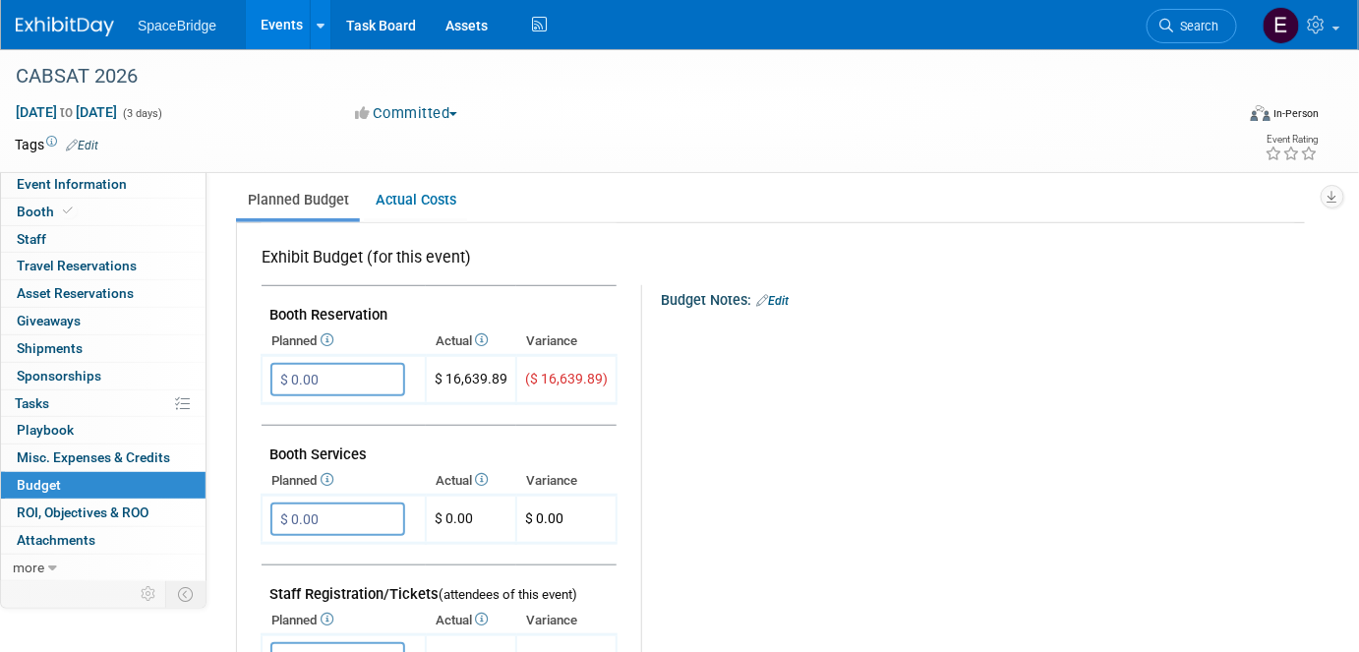
click at [349, 369] on input "$ 0.00" at bounding box center [337, 379] width 135 height 33
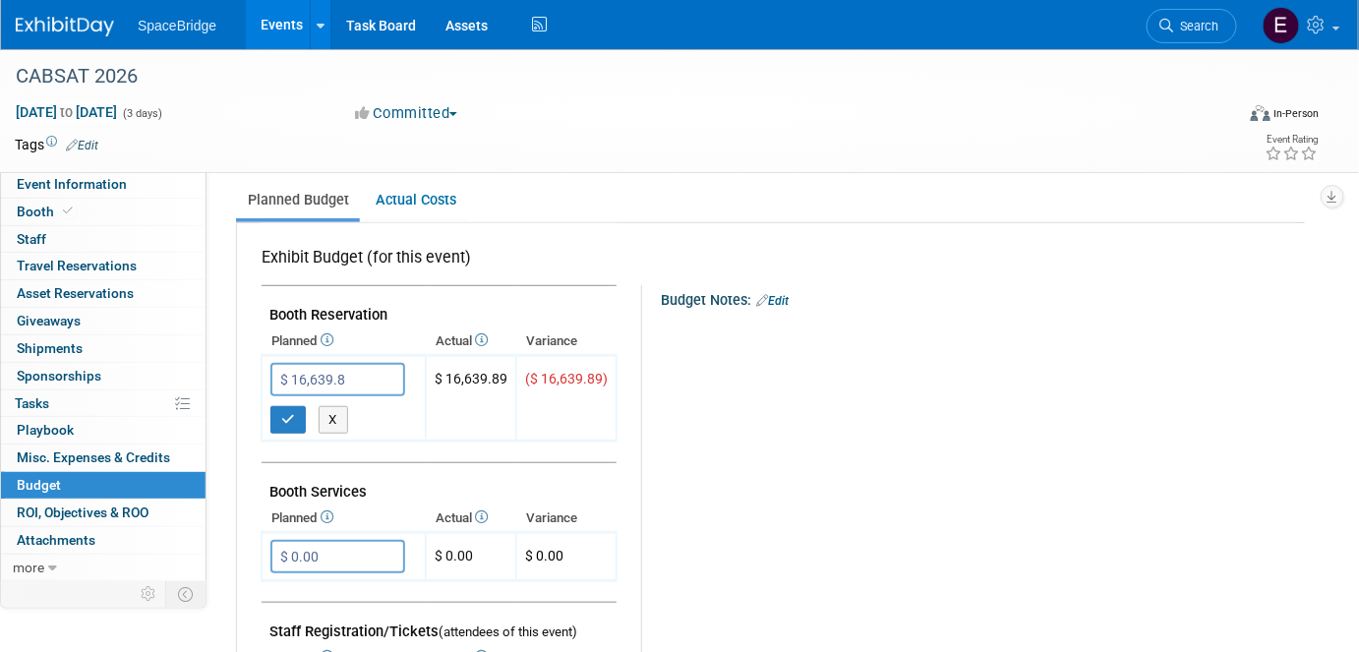
type input "$ 16,639.89"
click at [291, 413] on icon "button" at bounding box center [288, 419] width 14 height 13
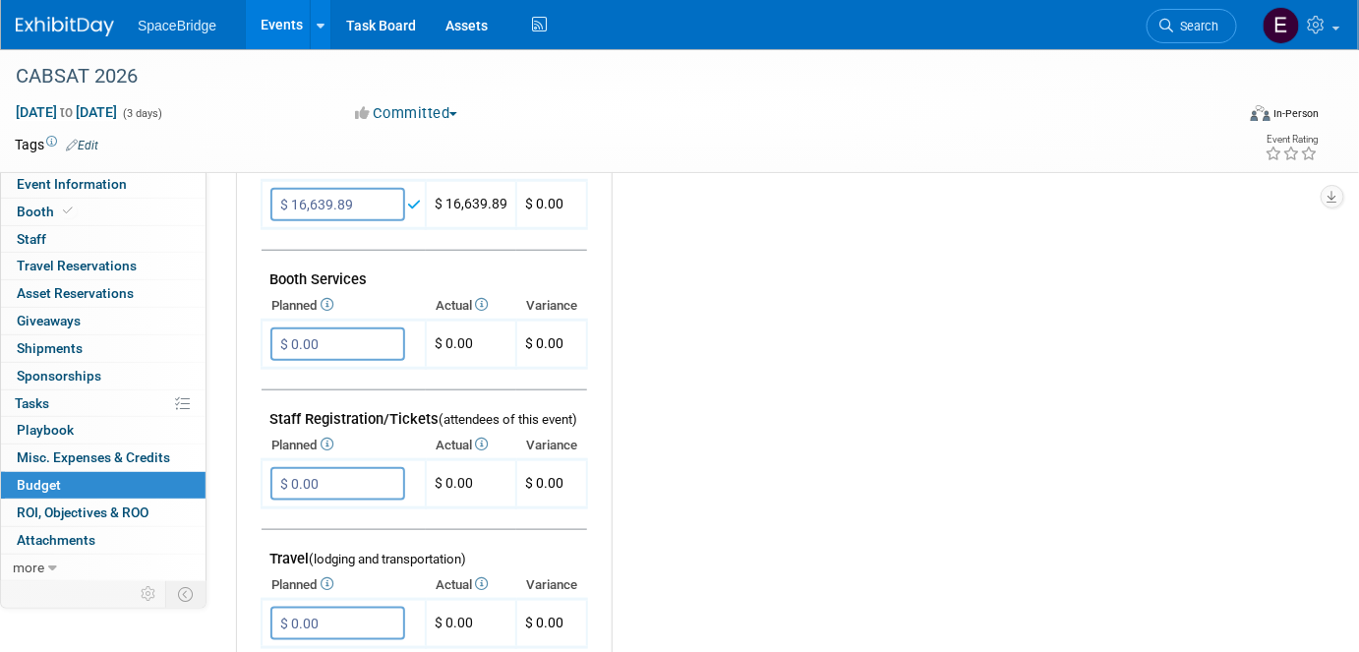
scroll to position [446, 0]
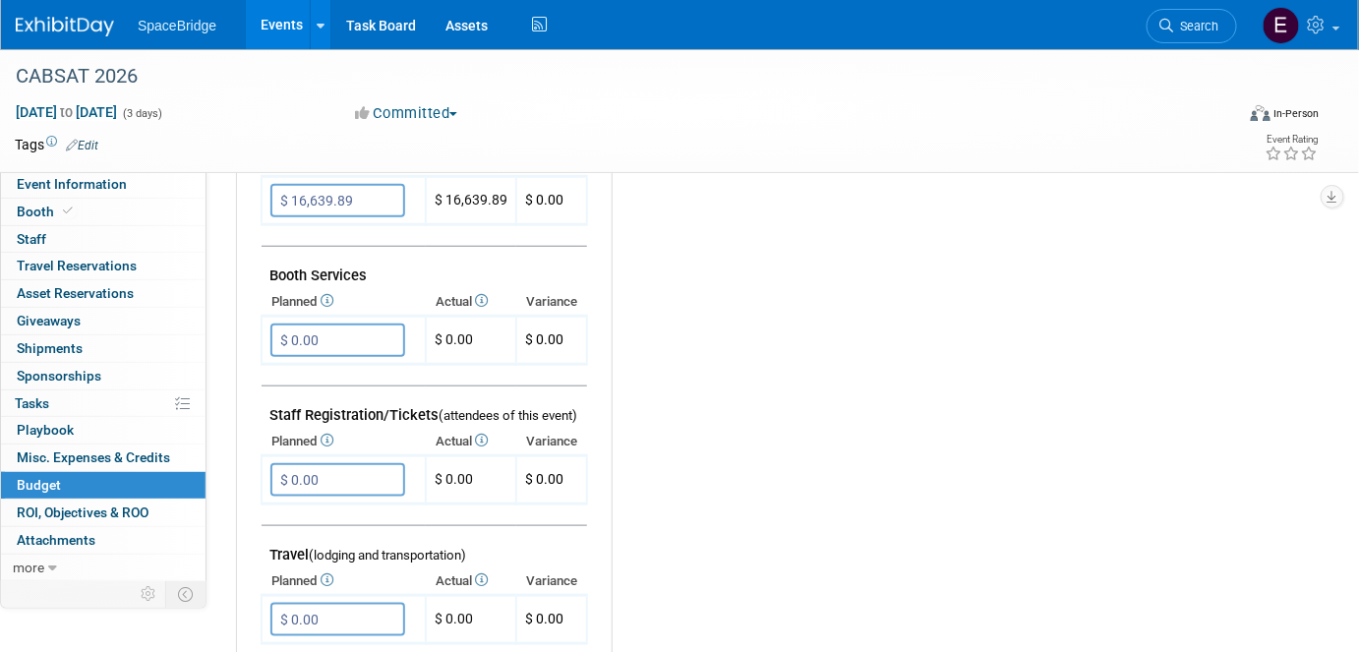
click at [370, 338] on input "$ 0.00" at bounding box center [337, 339] width 135 height 33
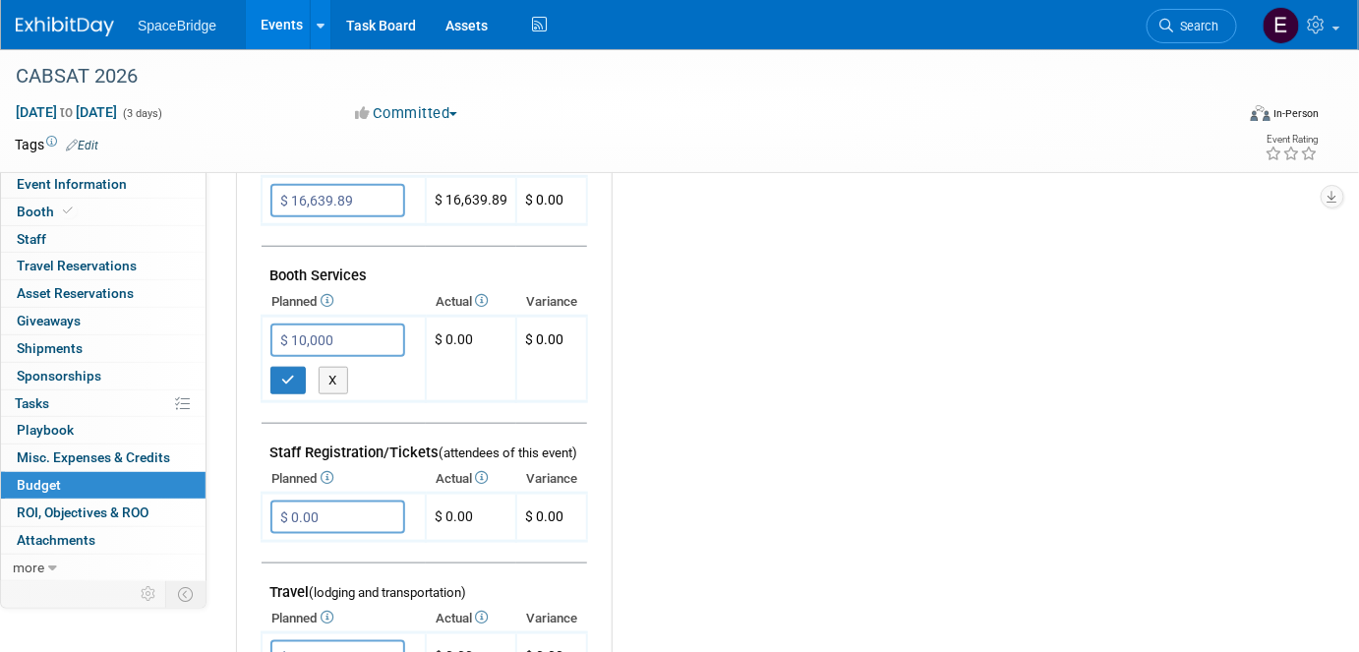
type input "$ 10,000.00"
click at [282, 376] on icon "button" at bounding box center [288, 380] width 14 height 13
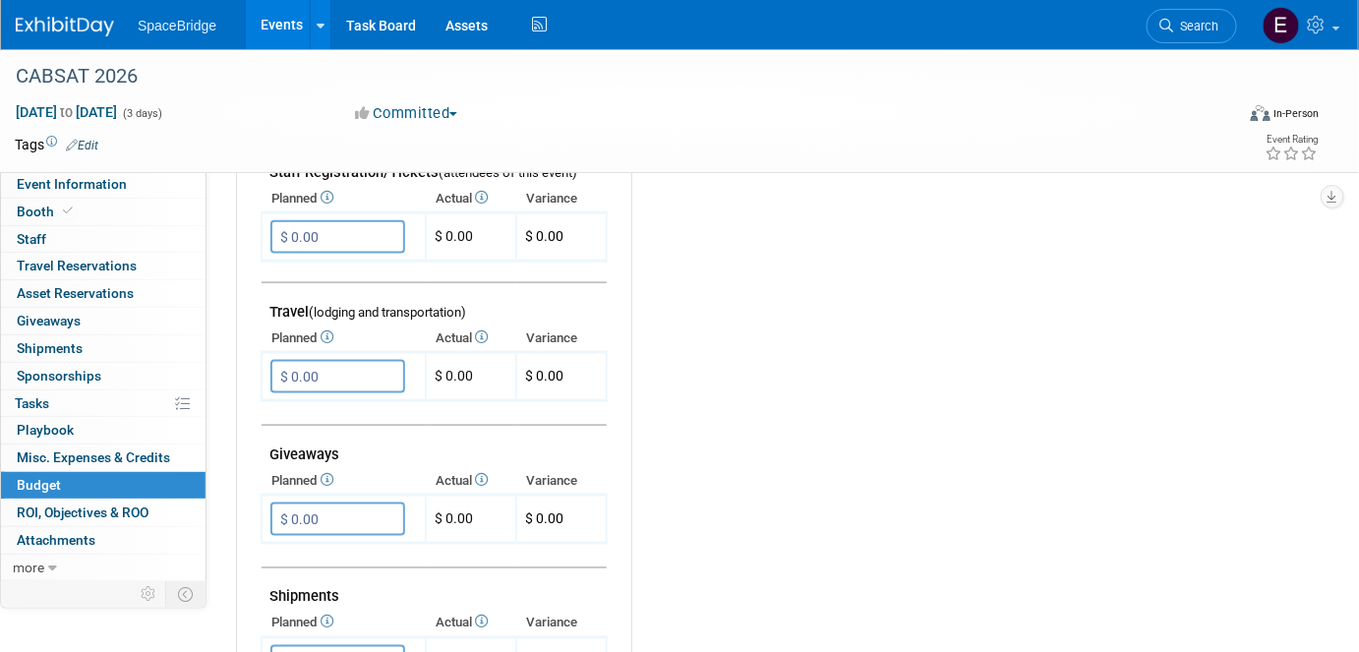
scroll to position [715, 0]
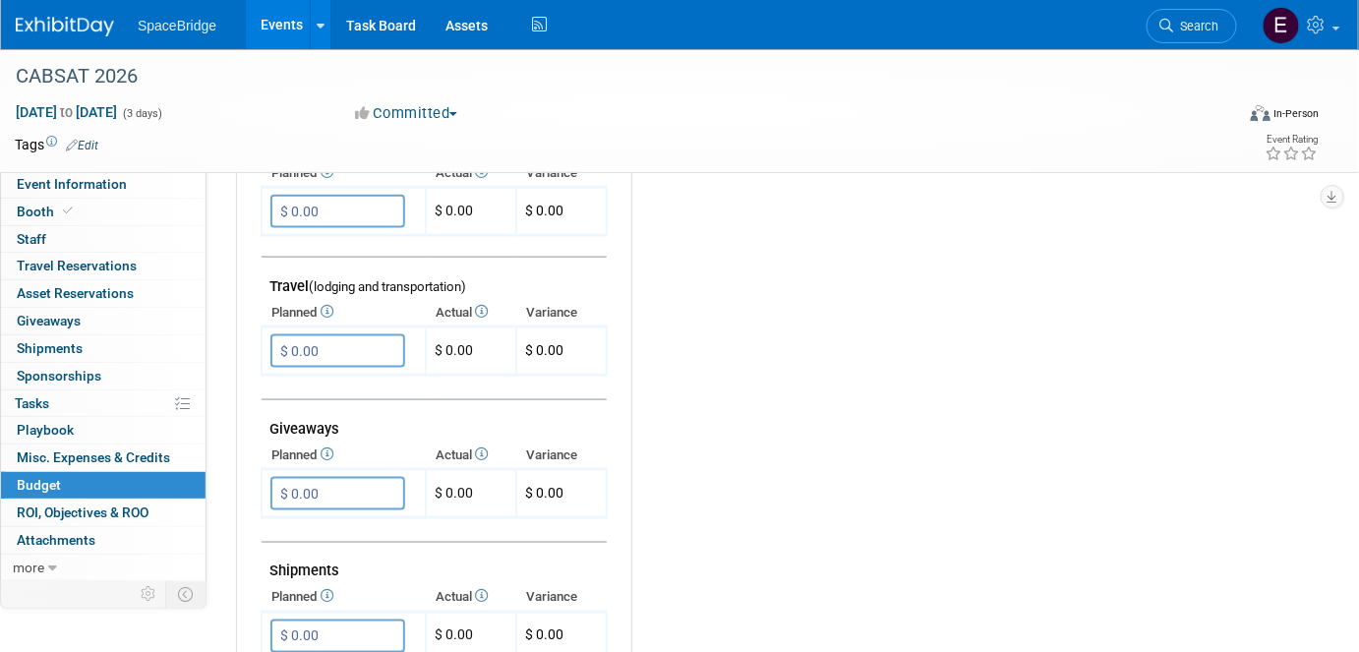
click at [332, 338] on input "$ 0.00" at bounding box center [337, 350] width 135 height 33
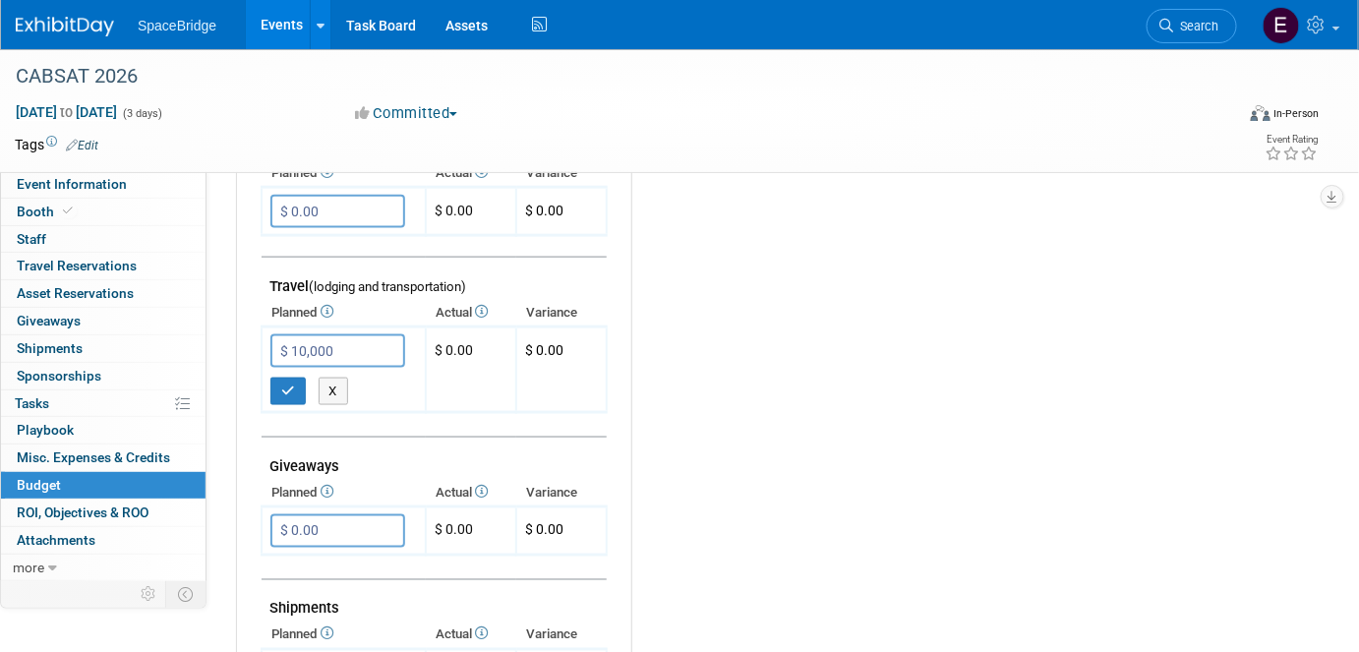
type input "$ 10,000.00"
click at [291, 384] on icon "button" at bounding box center [288, 390] width 14 height 13
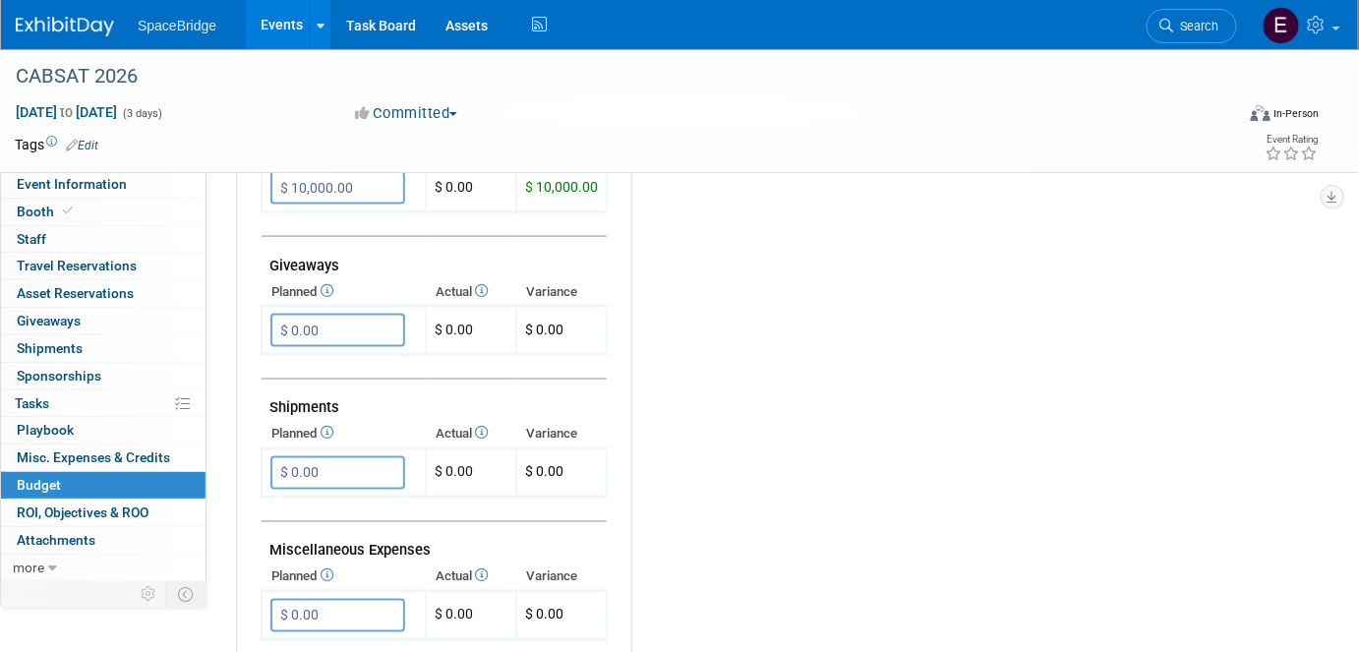
scroll to position [983, 0]
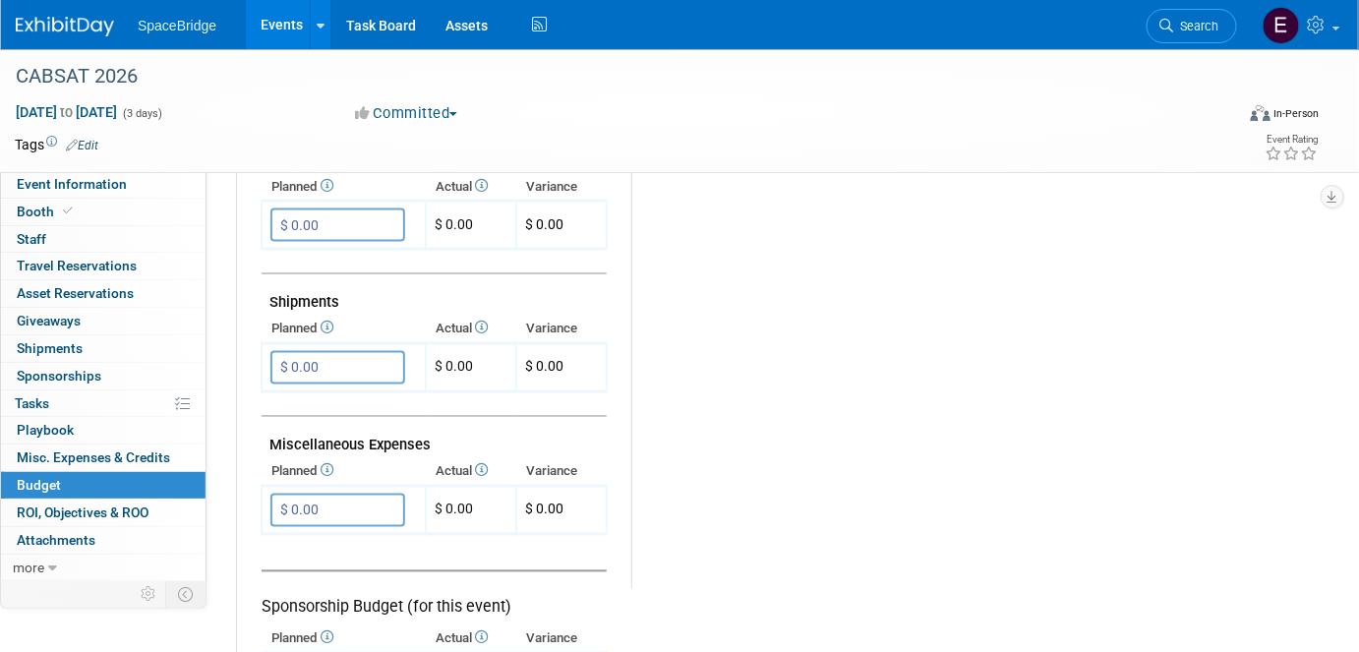
click at [386, 362] on input "$ 0.00" at bounding box center [337, 367] width 135 height 33
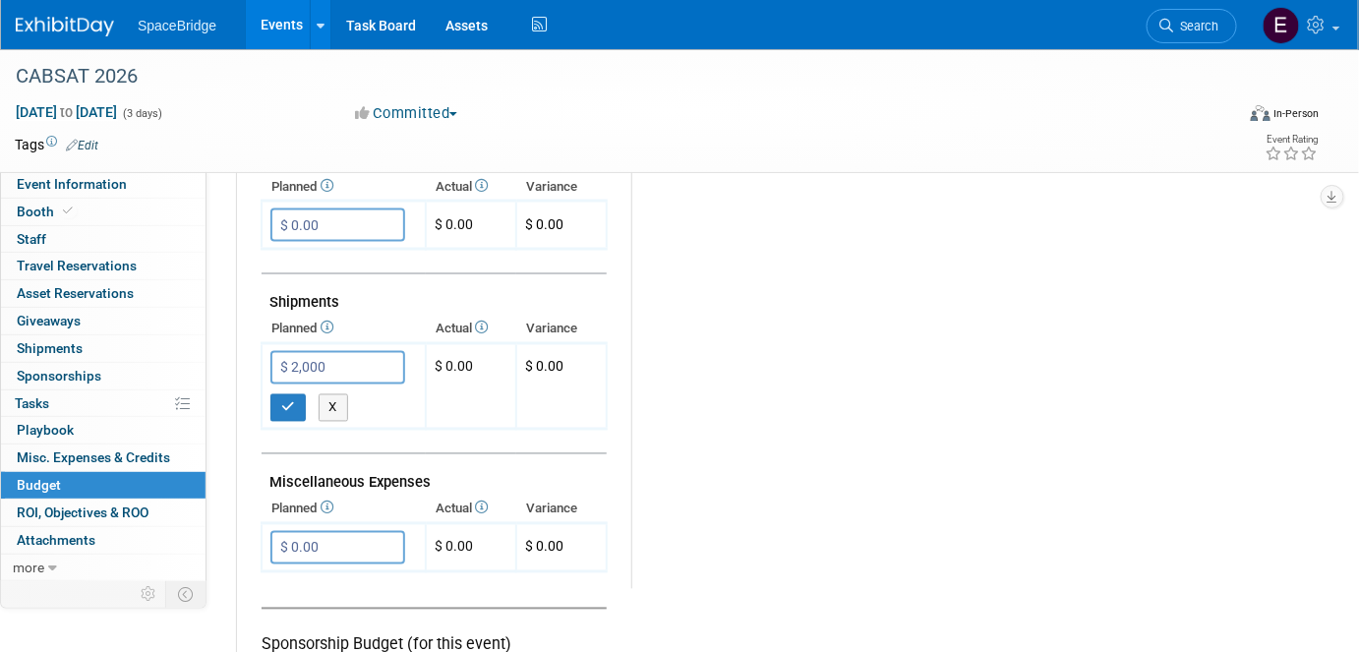
type input "$ 2,000.00"
click at [283, 401] on icon "button" at bounding box center [288, 407] width 14 height 13
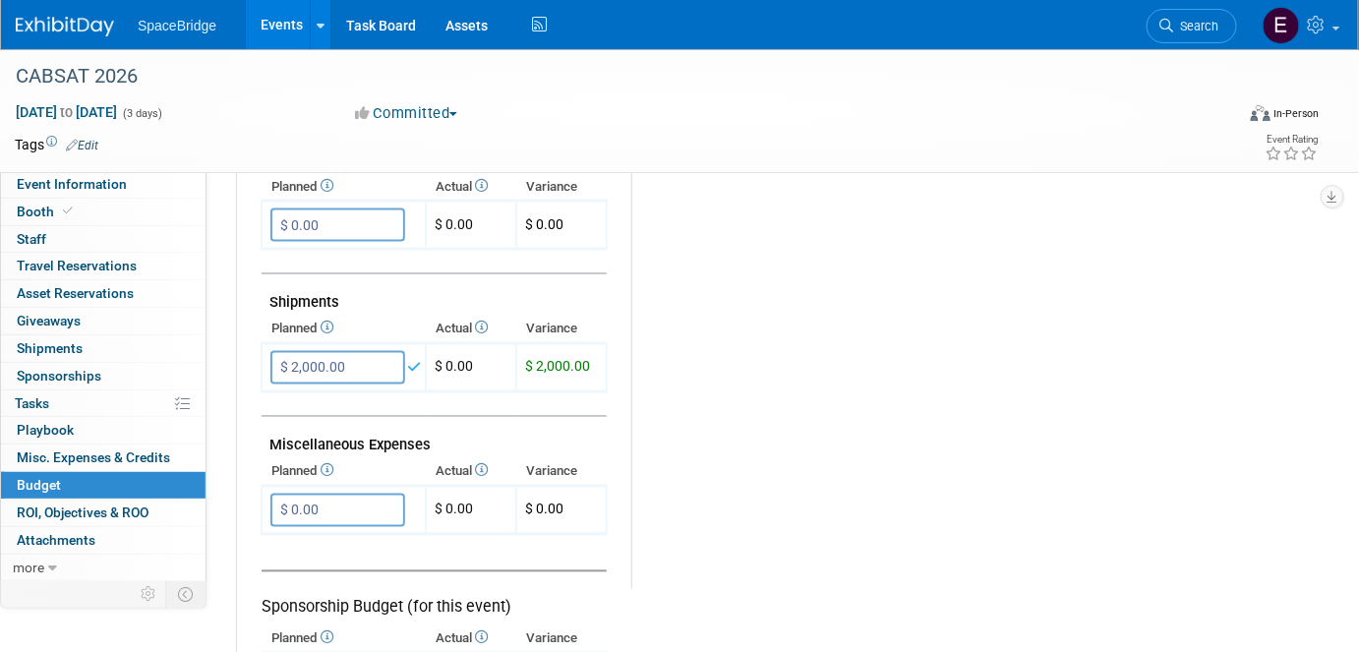
click at [334, 495] on input "$ 0.00" at bounding box center [337, 509] width 135 height 33
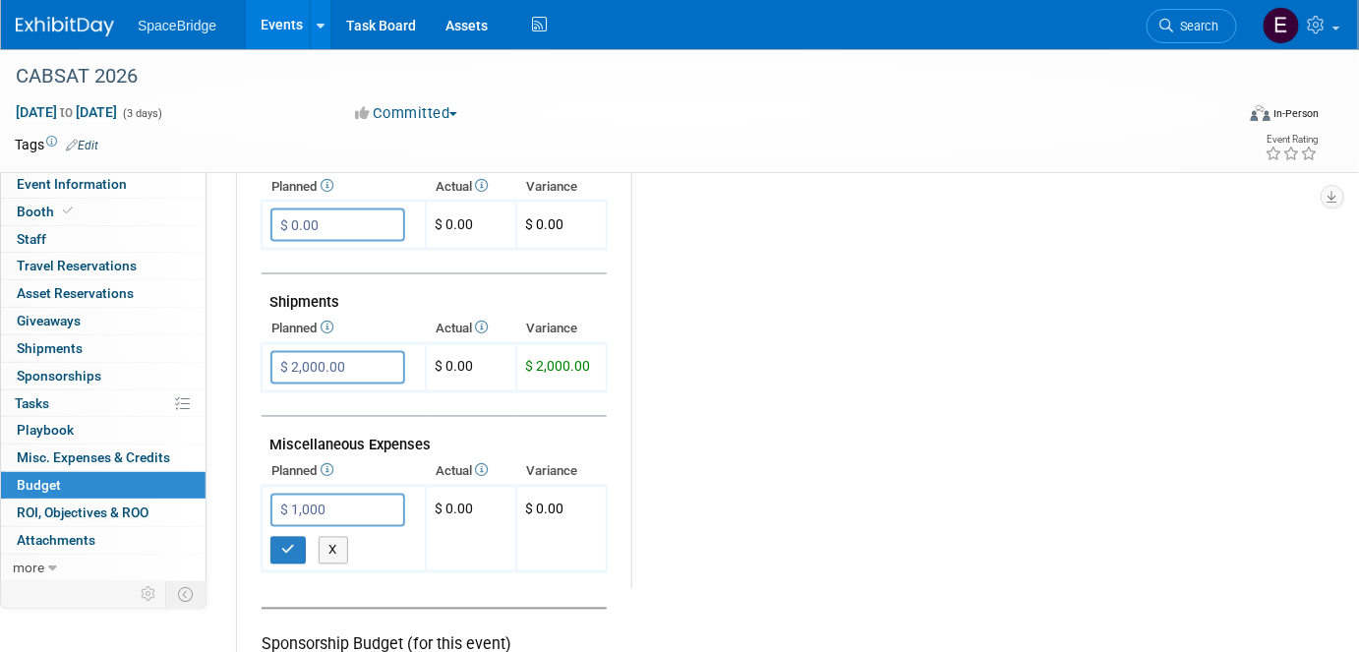
type input "$ 1,000.00"
click at [278, 537] on button "button" at bounding box center [287, 551] width 35 height 28
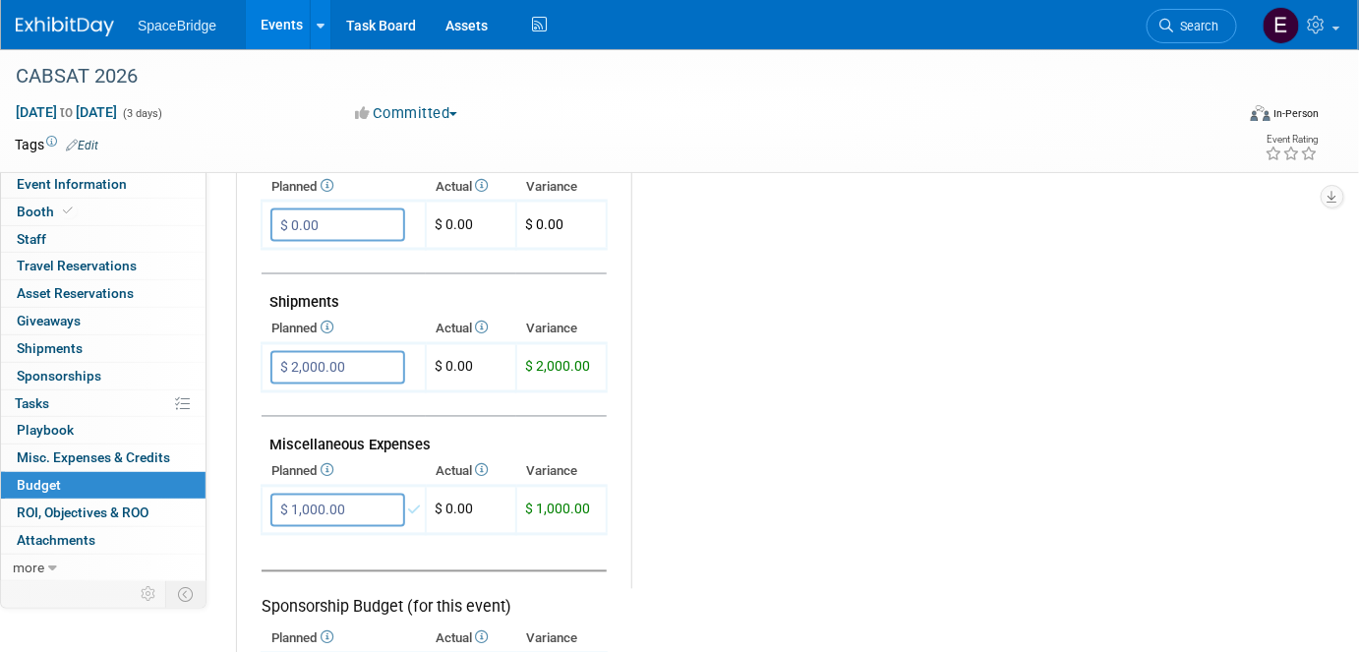
click at [720, 496] on div "Budget Notes: Edit X" at bounding box center [959, 78] width 657 height 1019
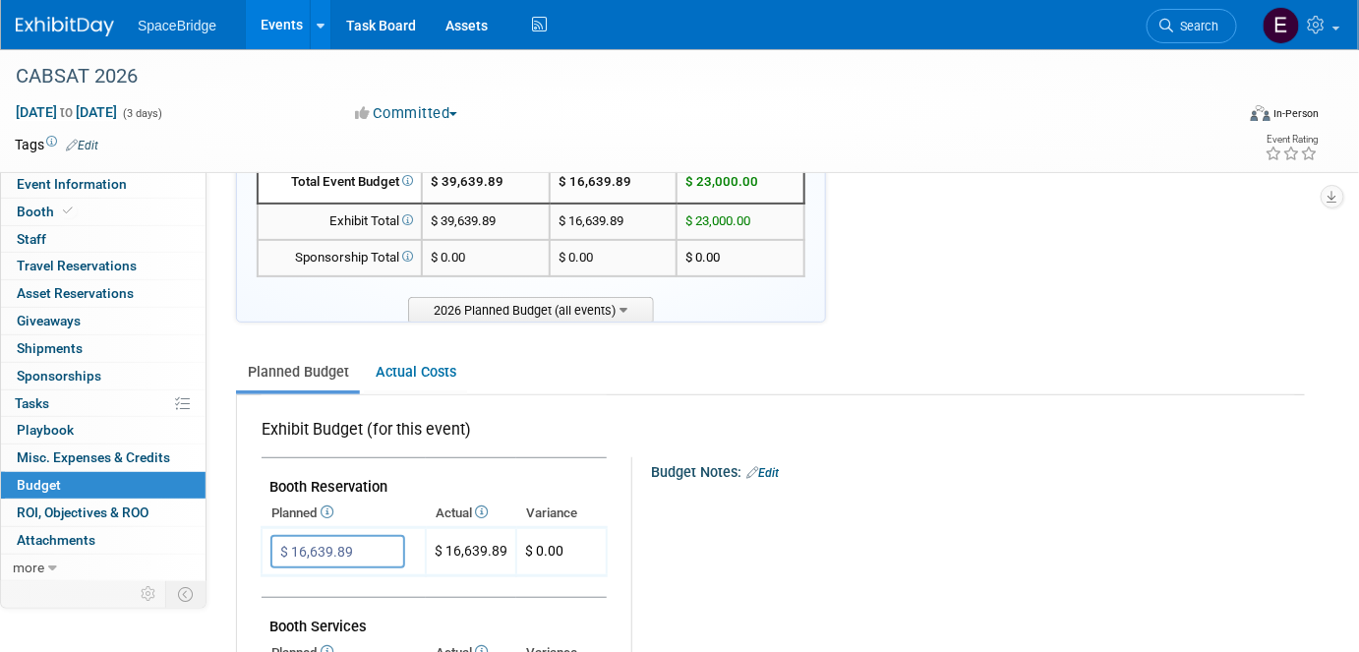
scroll to position [0, 0]
